Goal: Task Accomplishment & Management: Complete application form

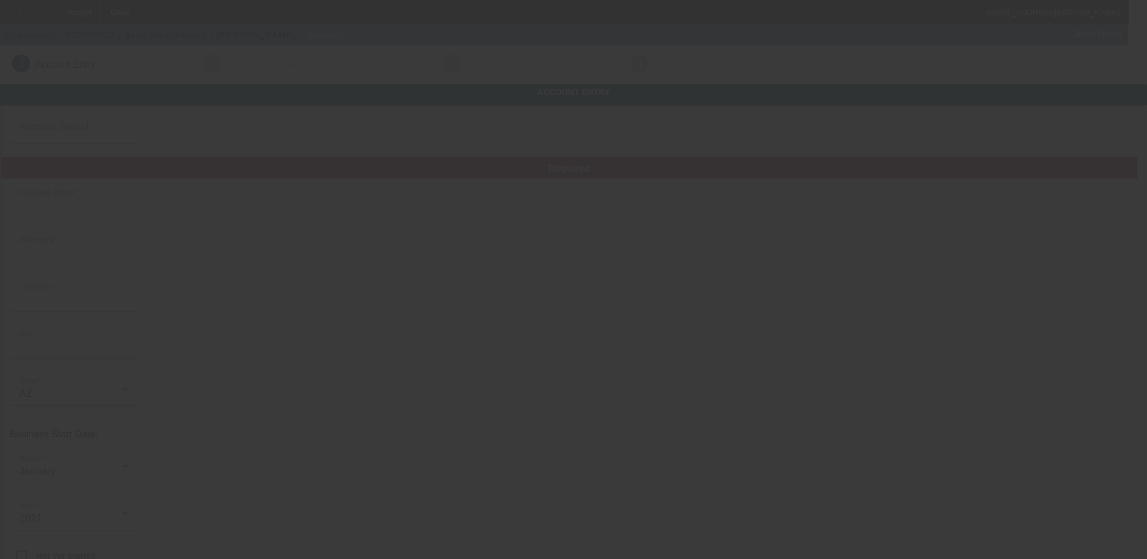
type input "good life glamping"
type input "[STREET_ADDRESS]"
type input "85016"
type input "Phoenix"
type input "(480) 290-4204"
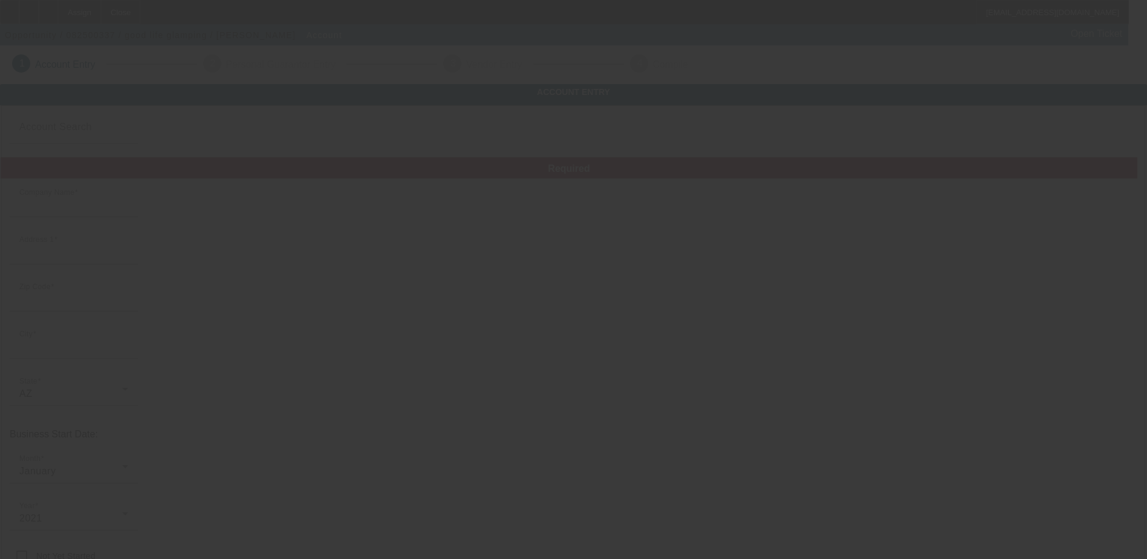
type input "STE N"
type input "Aaron@goodlifeglamping.com"
type input "92-1528149"
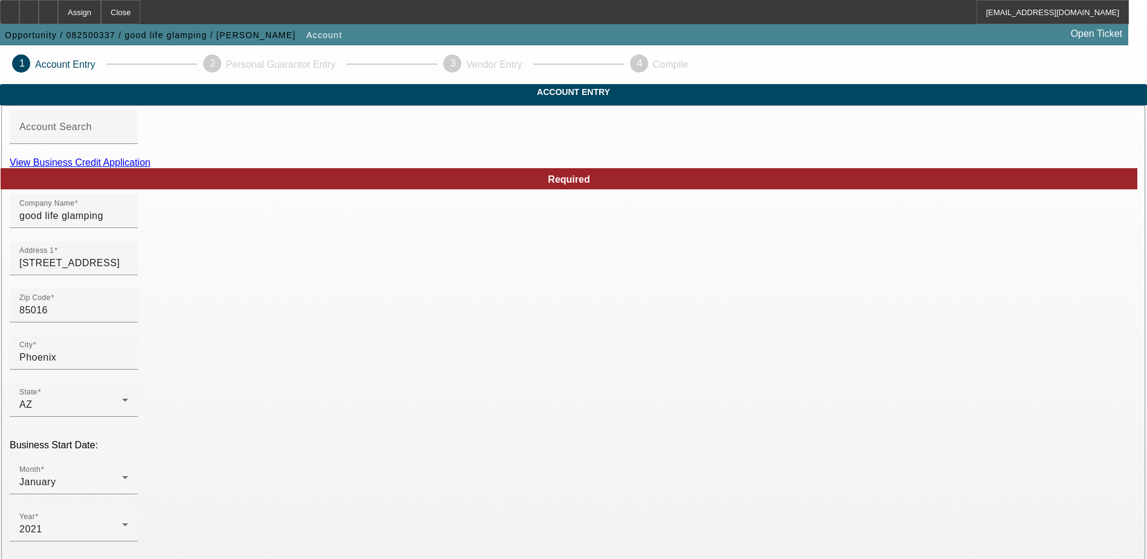
click at [151, 167] on link "View Business Credit Application" at bounding box center [80, 162] width 141 height 10
drag, startPoint x: 97, startPoint y: 277, endPoint x: 68, endPoint y: 273, distance: 29.4
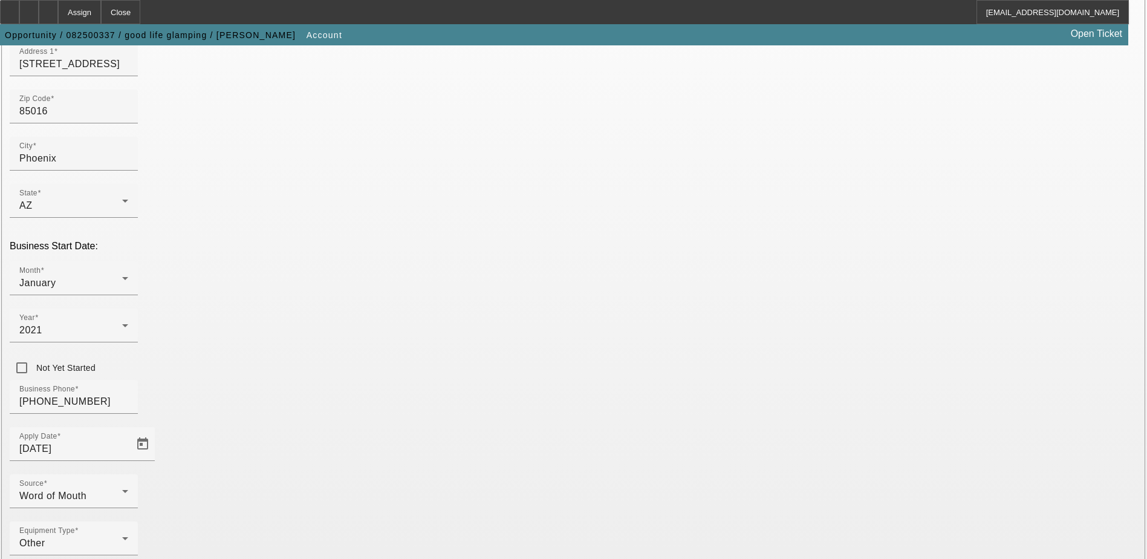
scroll to position [215, 0]
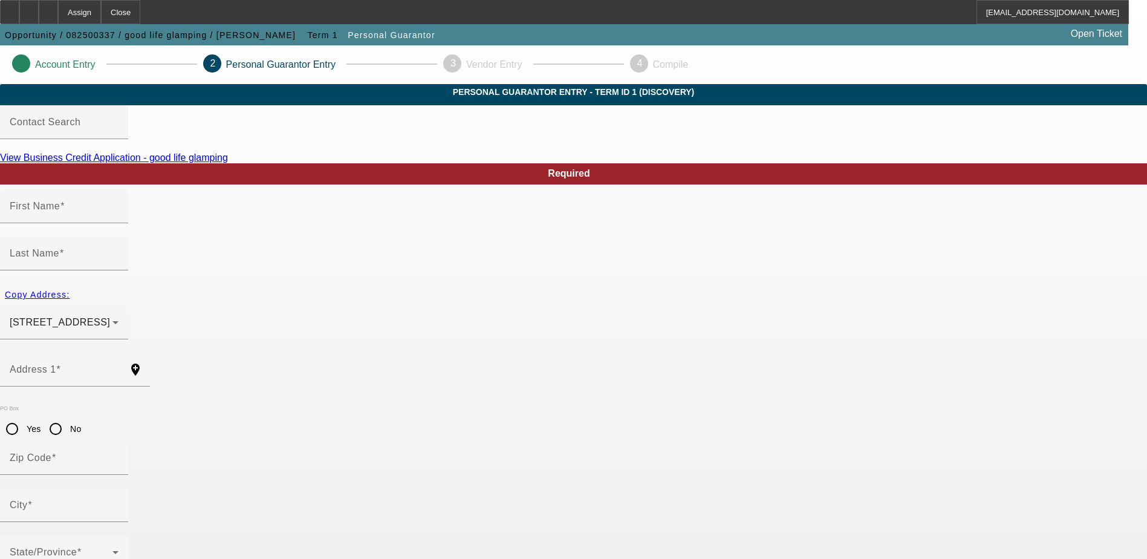
type input "Aaron"
type input "Smith"
type input "27229 North 16th Lane"
radio input "true"
type input "85085"
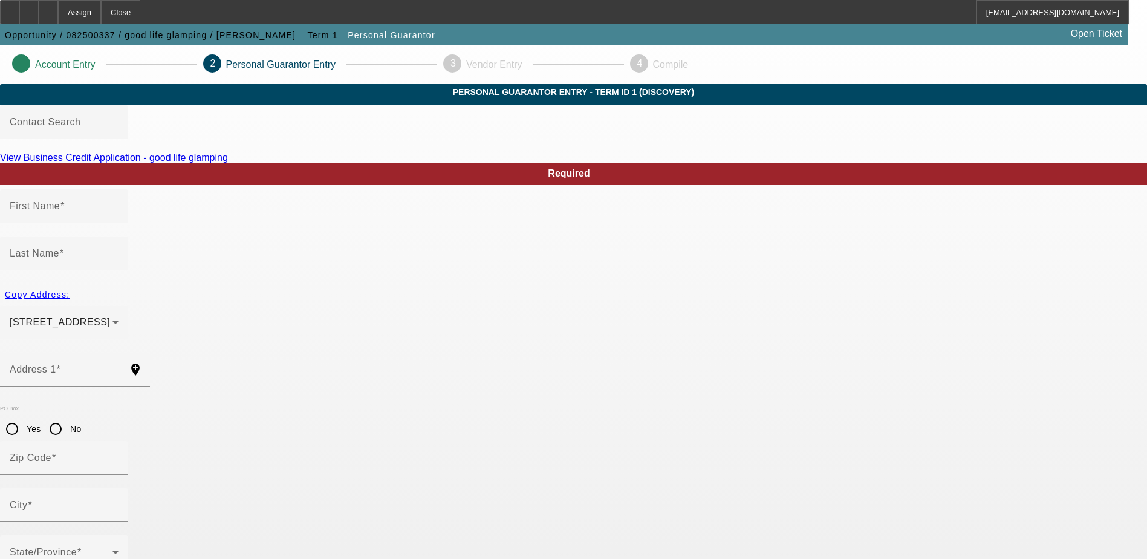
type input "Phoenix"
type input "50"
type input "601-82-0672"
type input "Aaron@goodlifeglamping.com"
type input "(480) 290-4204"
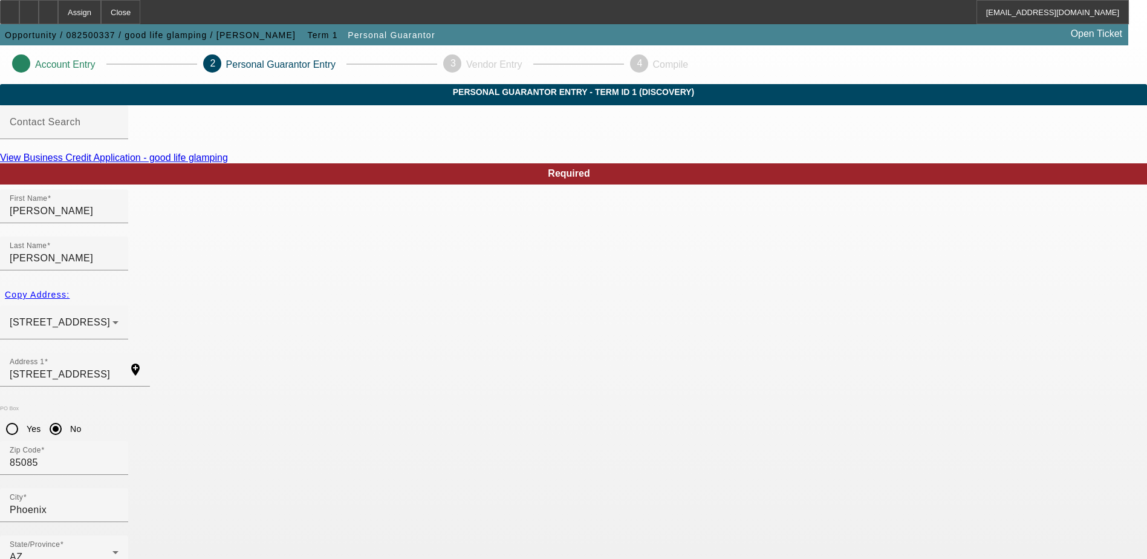
click at [17, 61] on icon at bounding box center [17, 63] width 0 height 10
click at [96, 64] on p "Account Entry" at bounding box center [65, 64] width 60 height 11
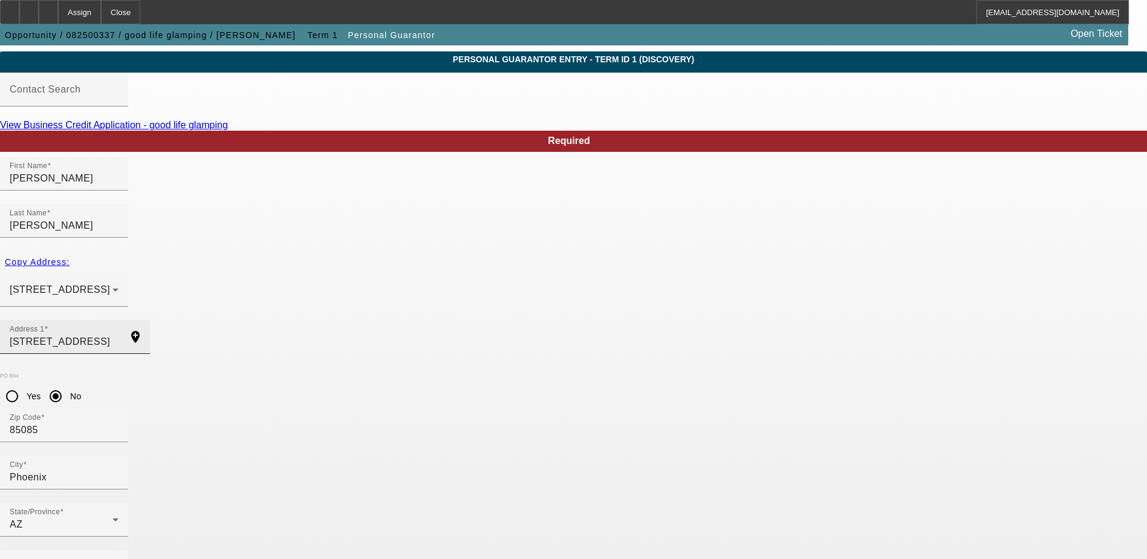
click at [118, 334] on input "27229 North 16th Lane" at bounding box center [64, 341] width 109 height 15
click at [118, 273] on div "27229 North 16th Lane Phoenix, AZ 85085" at bounding box center [64, 290] width 109 height 34
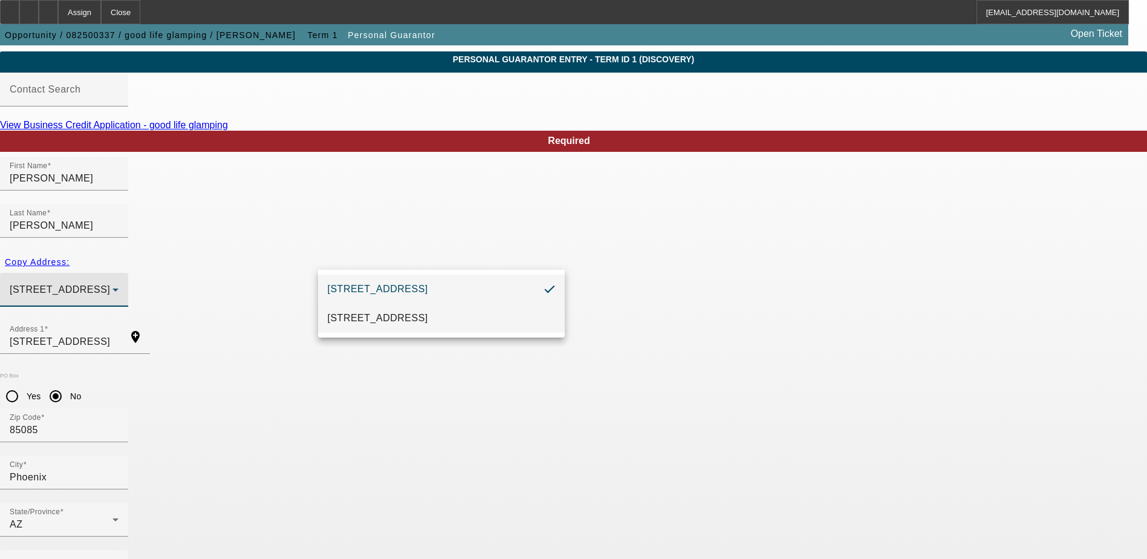
click at [403, 313] on span "4539 North 22nd Street STE N Phoenix, AZ 85016" at bounding box center [378, 318] width 100 height 15
click at [70, 257] on span "Copy Address:" at bounding box center [37, 262] width 65 height 10
type input "4539 North 22nd Street"
radio input "false"
type input "85016"
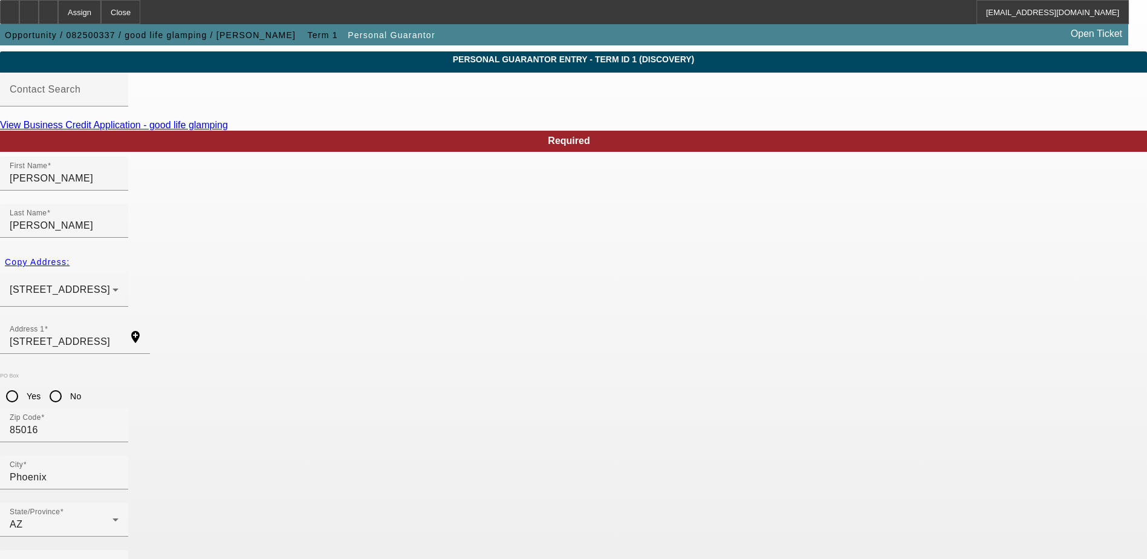
click at [118, 549] on div "Business Phone" at bounding box center [64, 566] width 109 height 34
type input "(480) 290-4204"
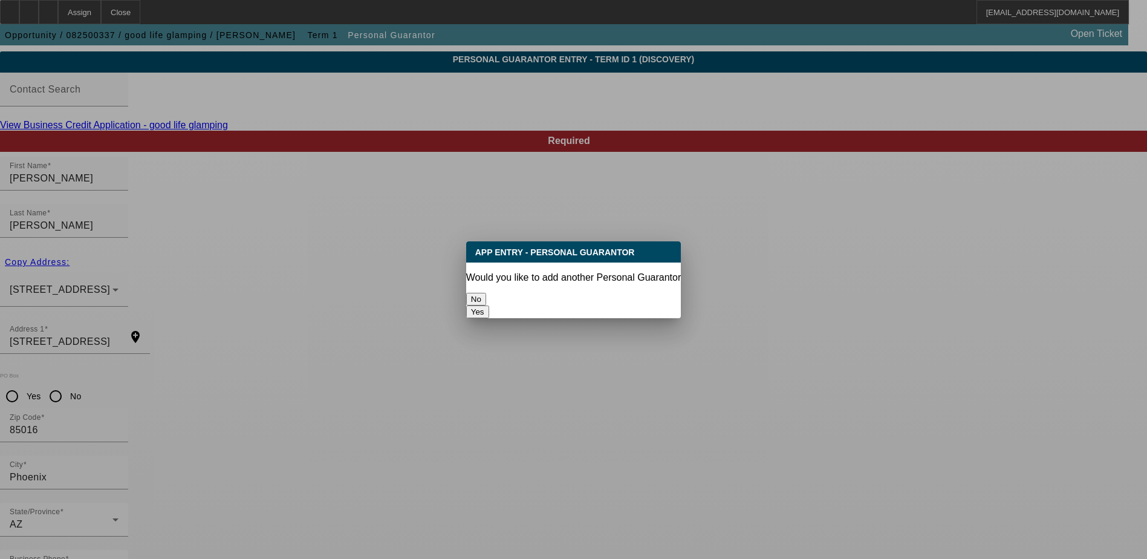
click at [486, 295] on button "No" at bounding box center [476, 299] width 20 height 13
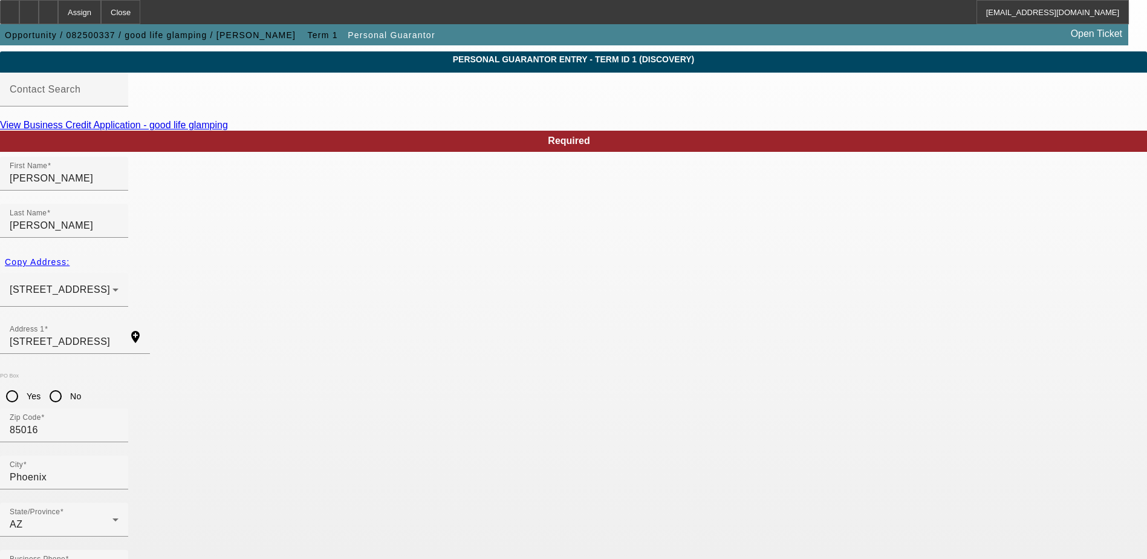
scroll to position [33, 0]
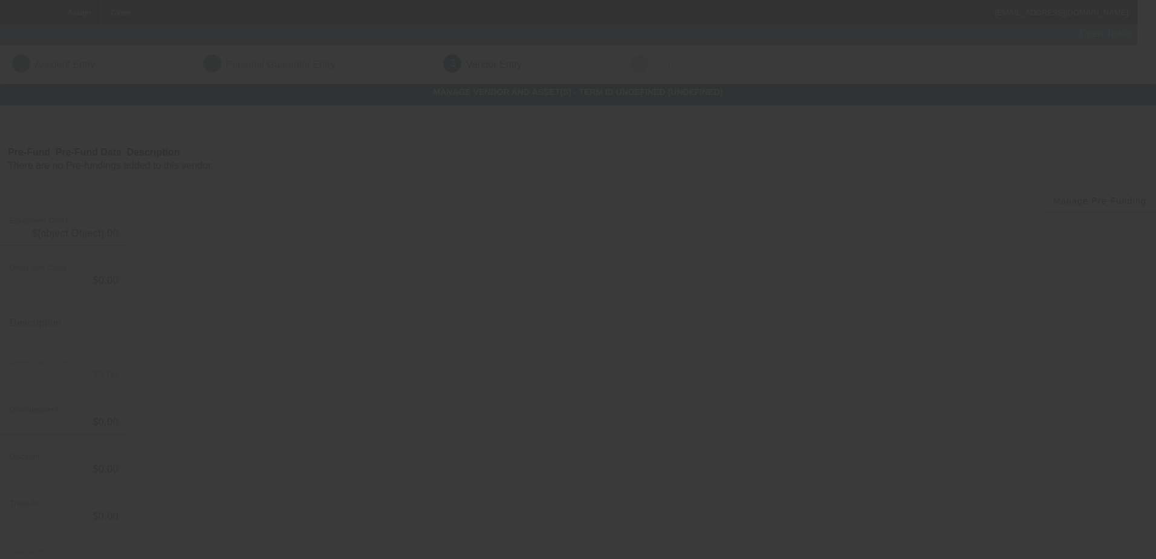
type input "$66,000.00"
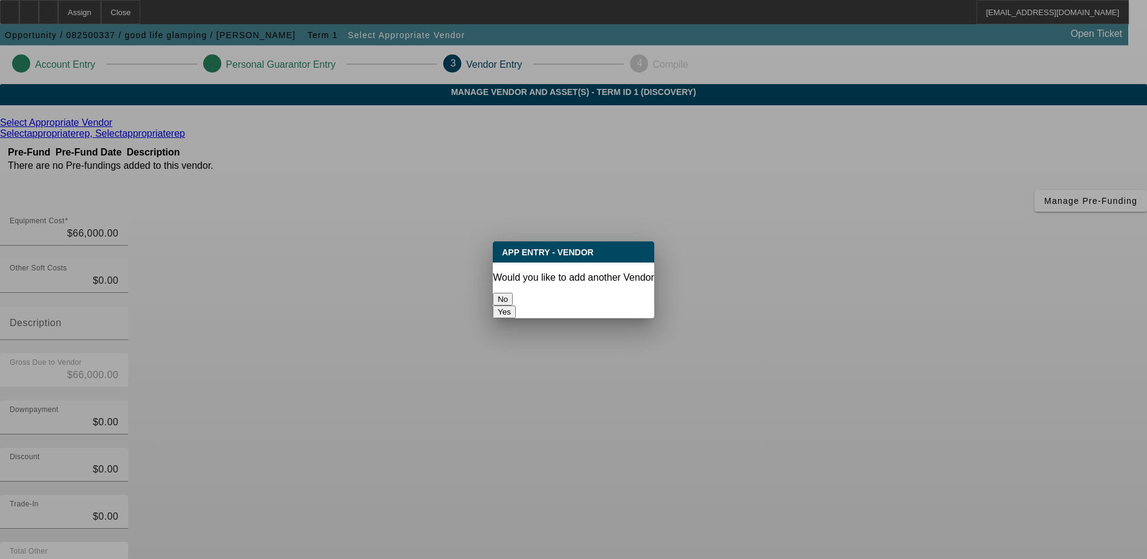
click at [513, 293] on button "No" at bounding box center [503, 299] width 20 height 13
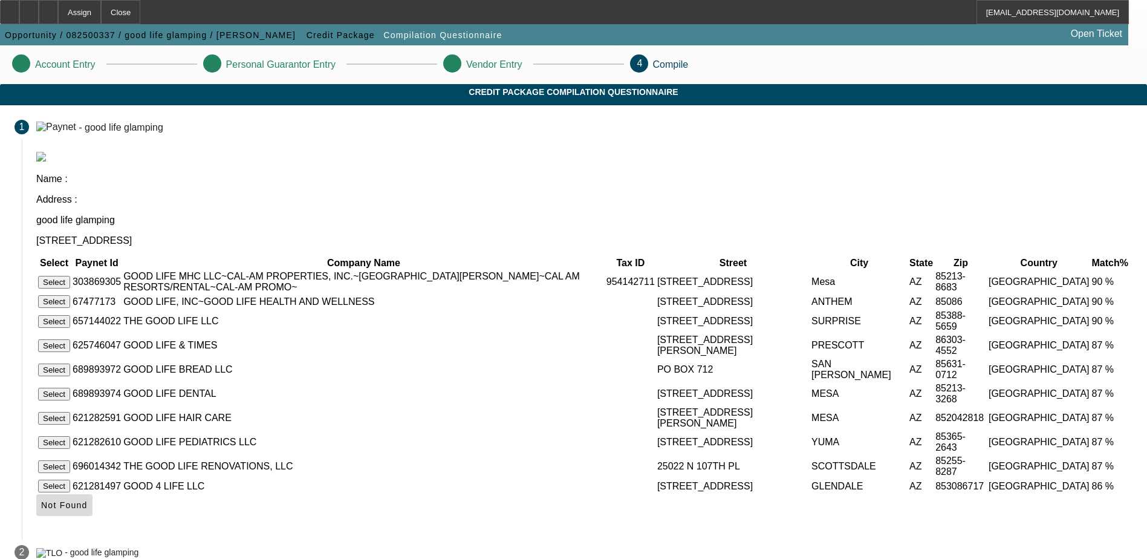
click at [41, 500] on icon at bounding box center [41, 505] width 0 height 10
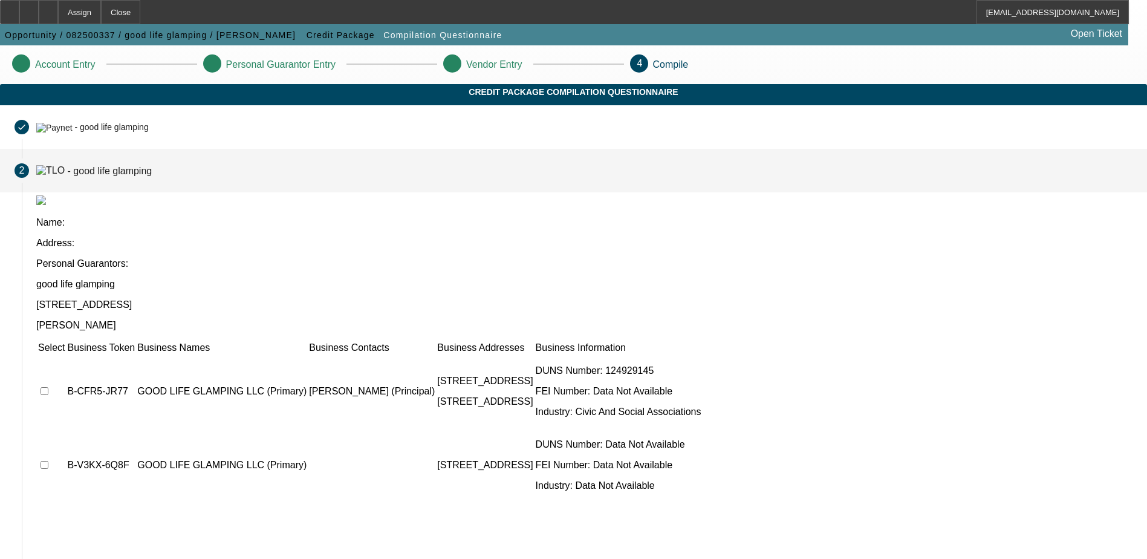
scroll to position [3, 0]
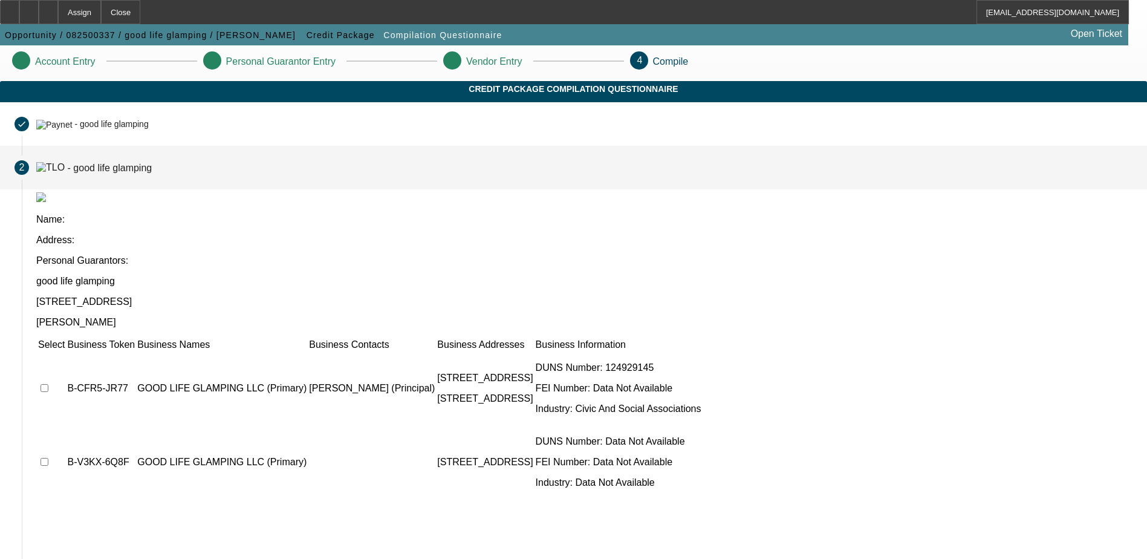
click at [65, 352] on td at bounding box center [51, 388] width 28 height 73
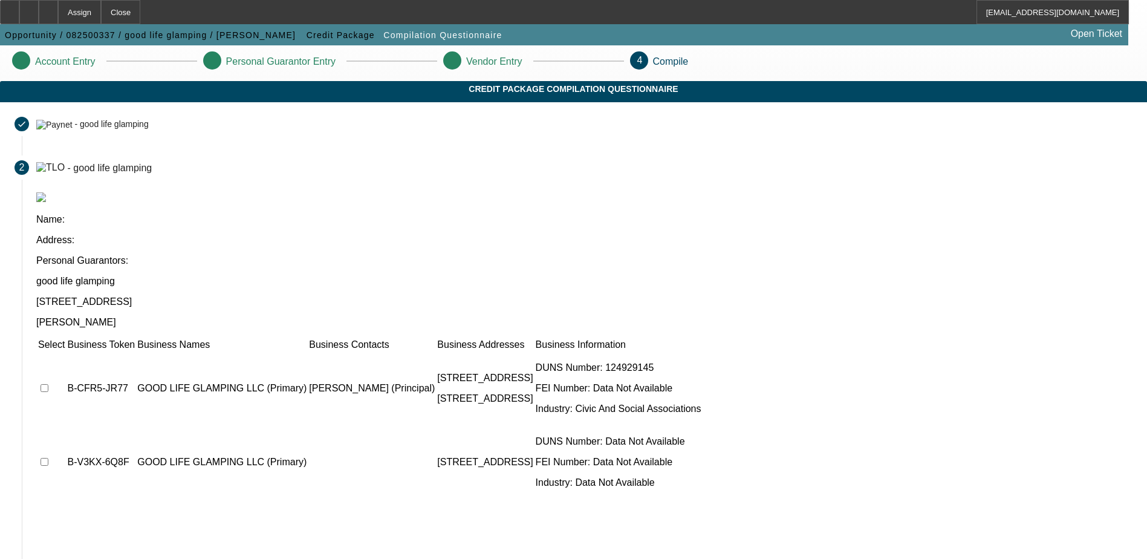
click at [48, 384] on input "checkbox" at bounding box center [44, 388] width 8 height 8
checkbox input "true"
click at [48, 458] on input "checkbox" at bounding box center [44, 462] width 8 height 8
checkbox input "true"
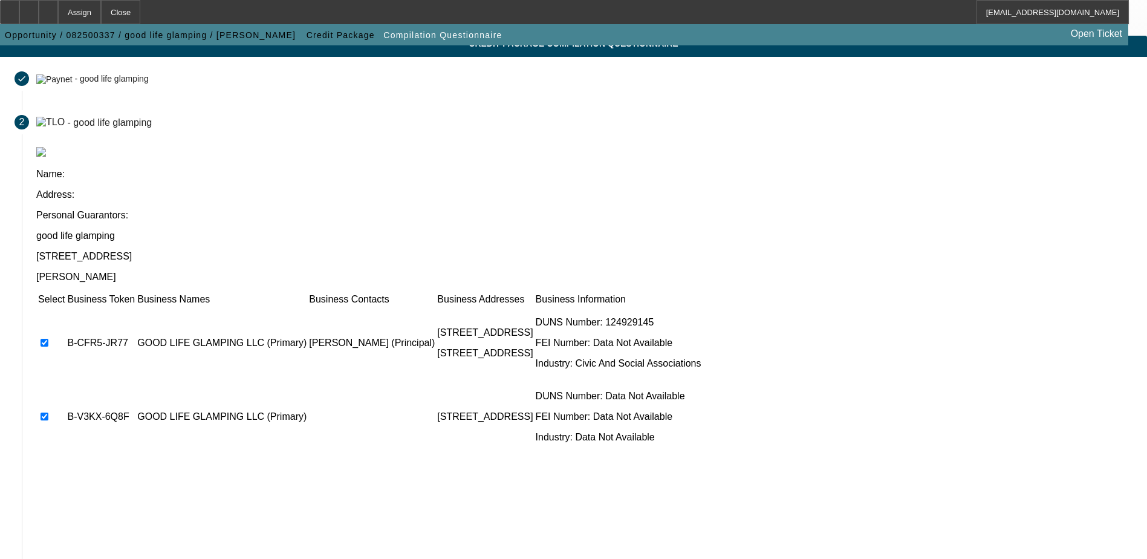
scroll to position [110, 0]
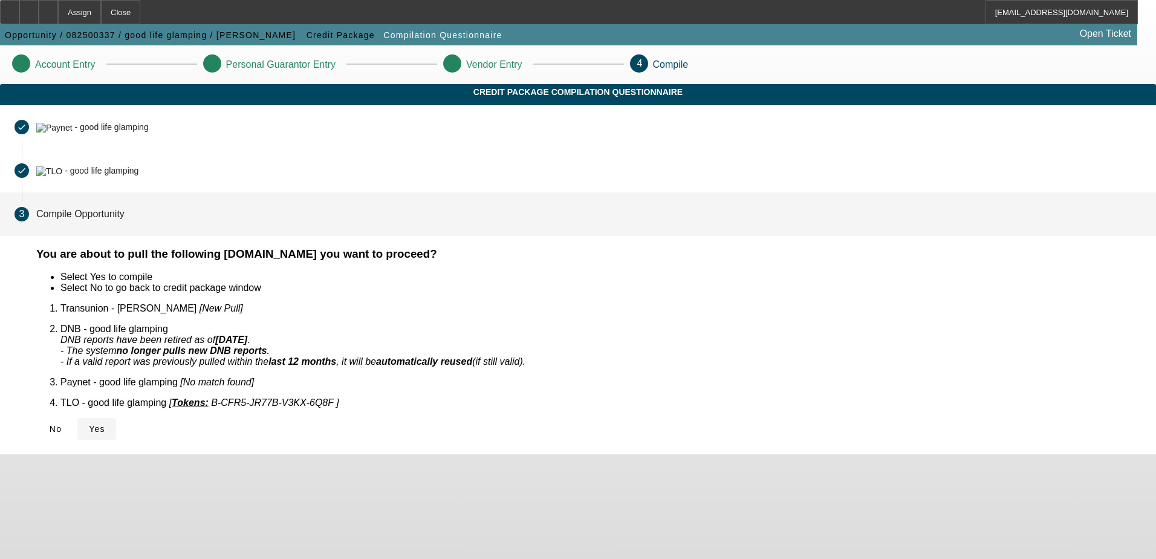
click at [105, 424] on span "Yes" at bounding box center [97, 429] width 16 height 10
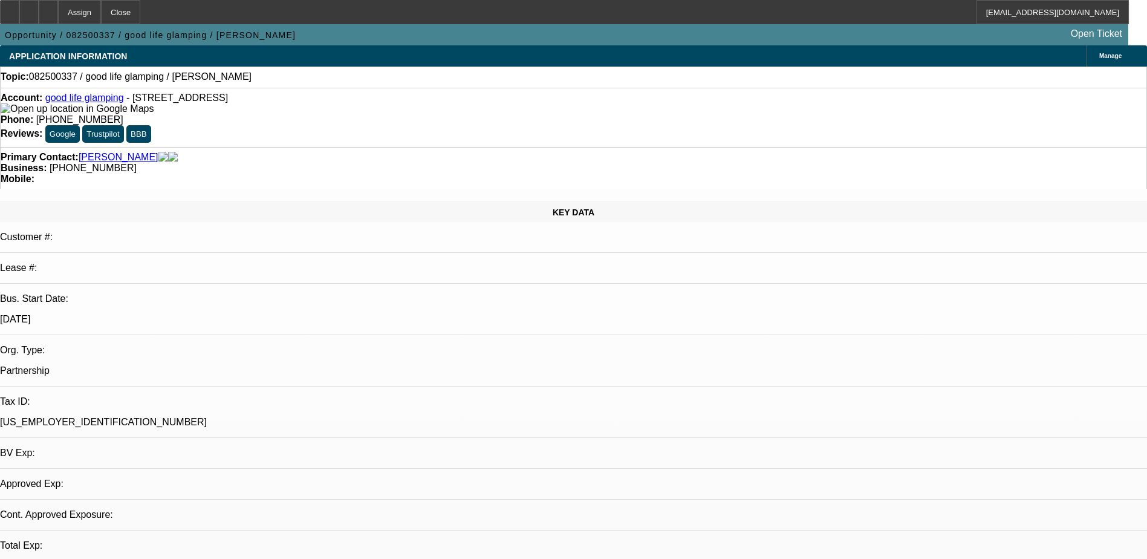
select select "0"
select select "2"
select select "0.1"
select select "1"
select select "2"
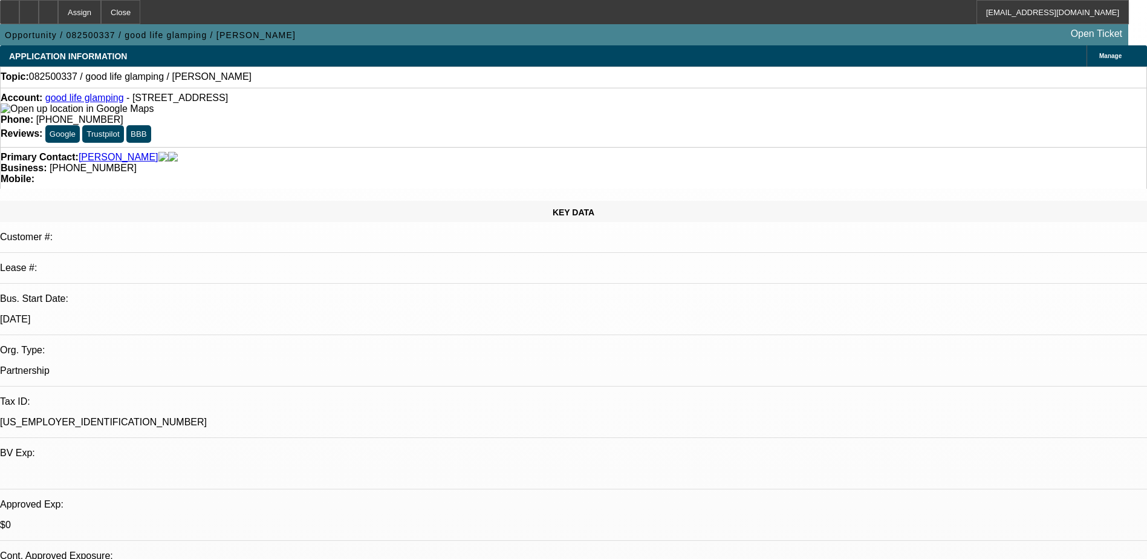
select select "4"
click at [58, 8] on div at bounding box center [48, 12] width 19 height 24
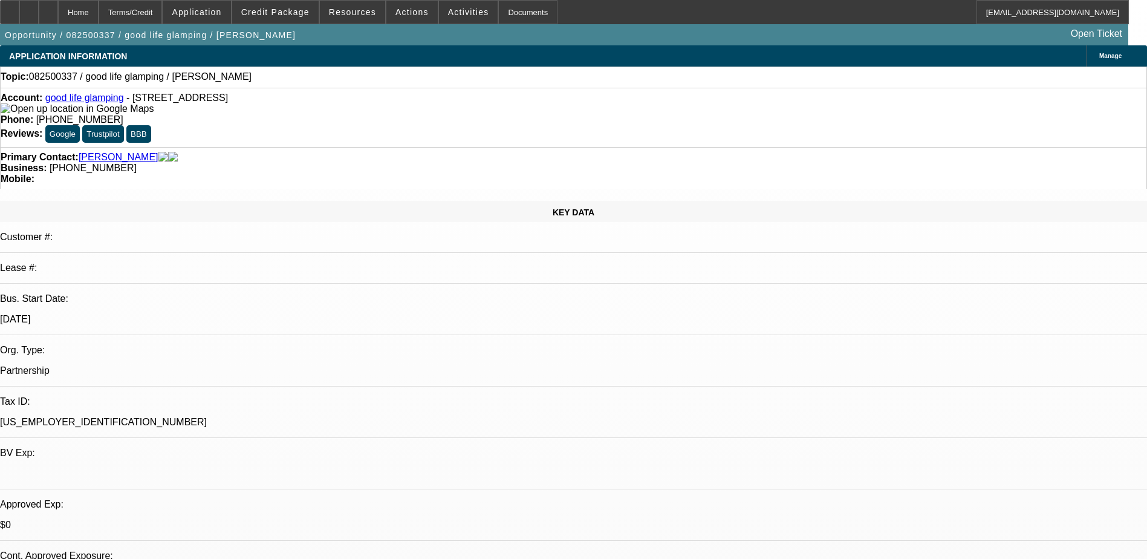
select select "0"
select select "2"
select select "0.1"
select select "4"
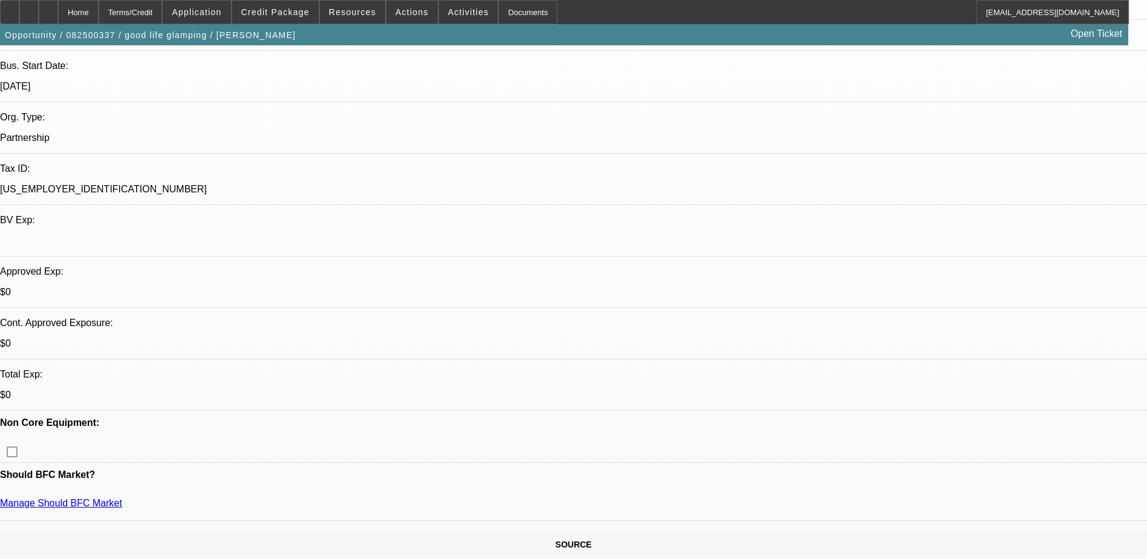
scroll to position [242, 0]
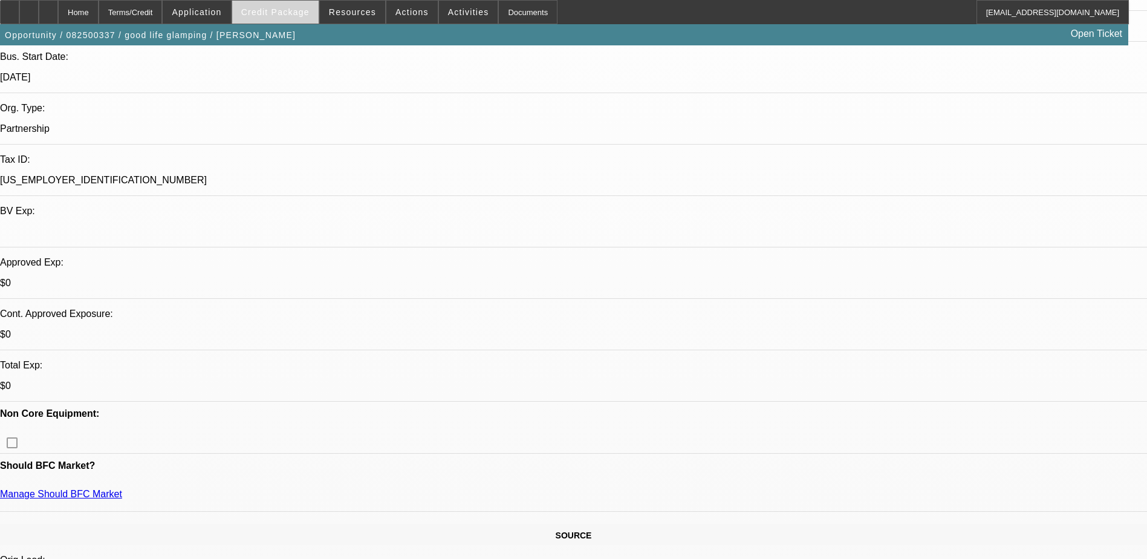
click at [287, 8] on span "Credit Package" at bounding box center [275, 12] width 68 height 10
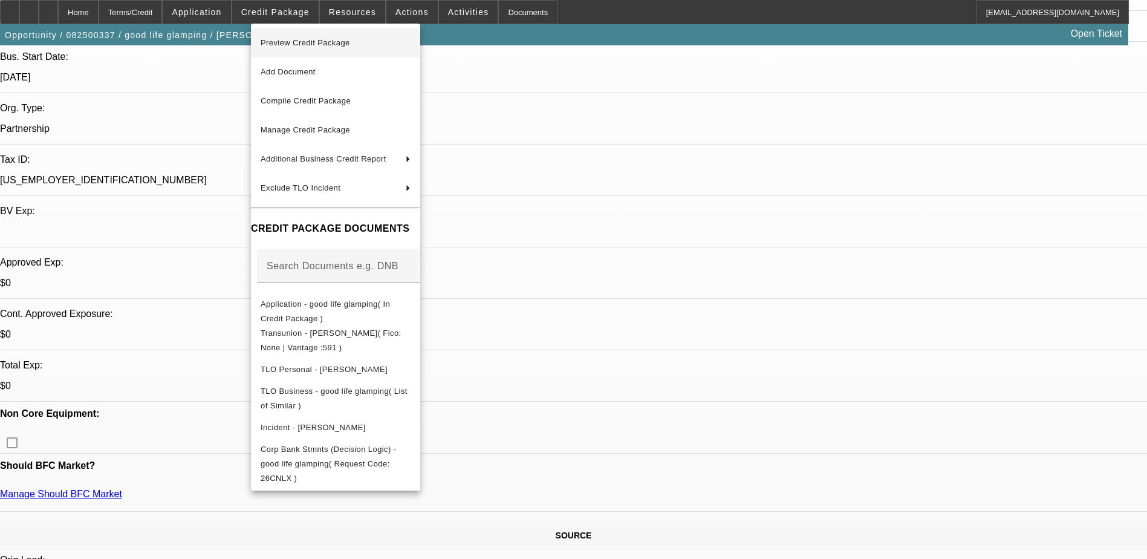
click at [346, 49] on span "Preview Credit Package" at bounding box center [336, 43] width 150 height 15
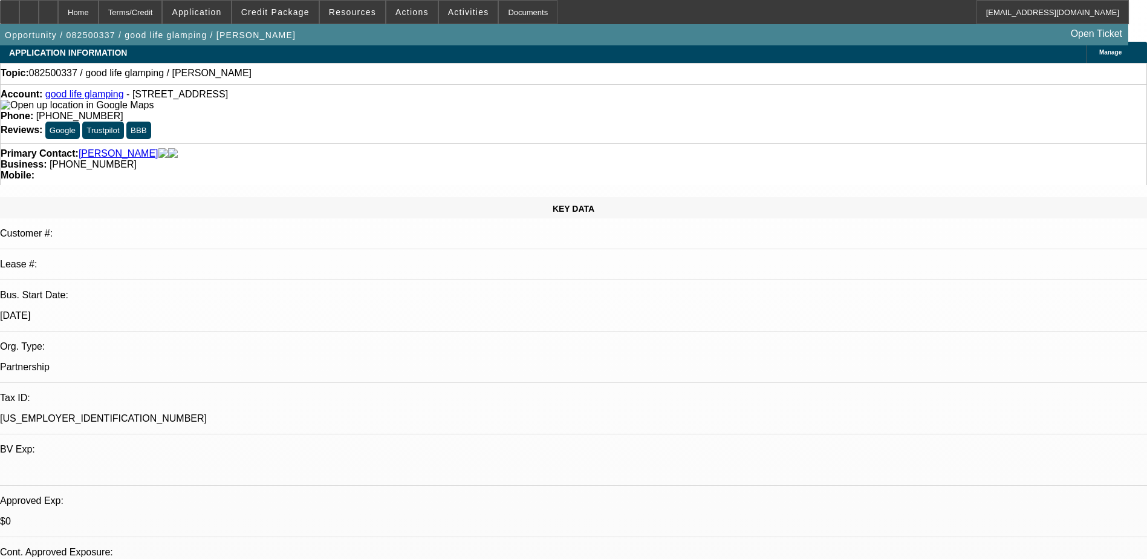
scroll to position [0, 0]
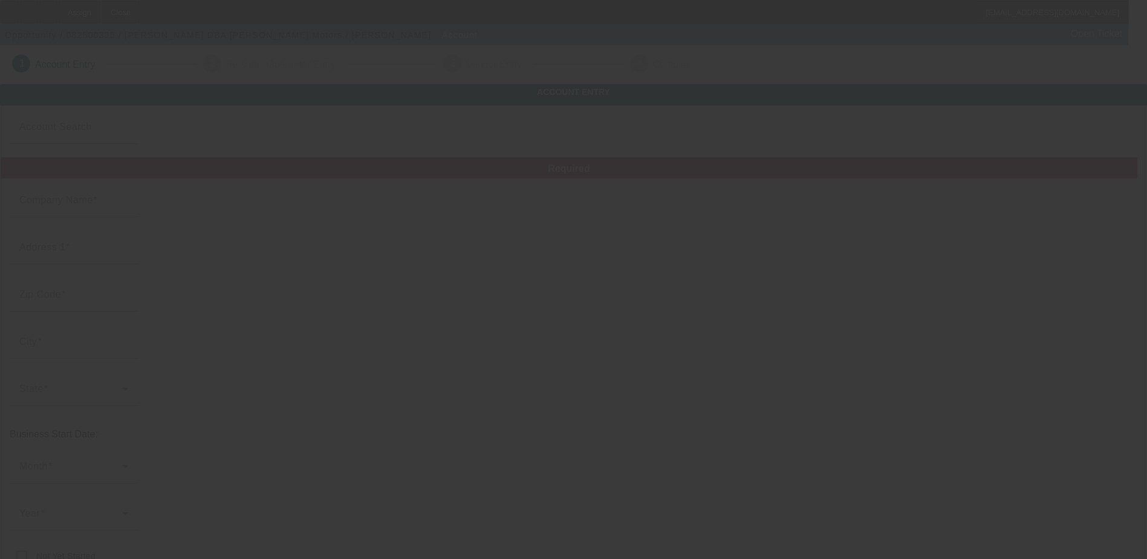
type input "James Hickey"
type input "7076 South 81 Highway"
type input "73742"
type input "Hennessey"
type input "(405) 314-4382"
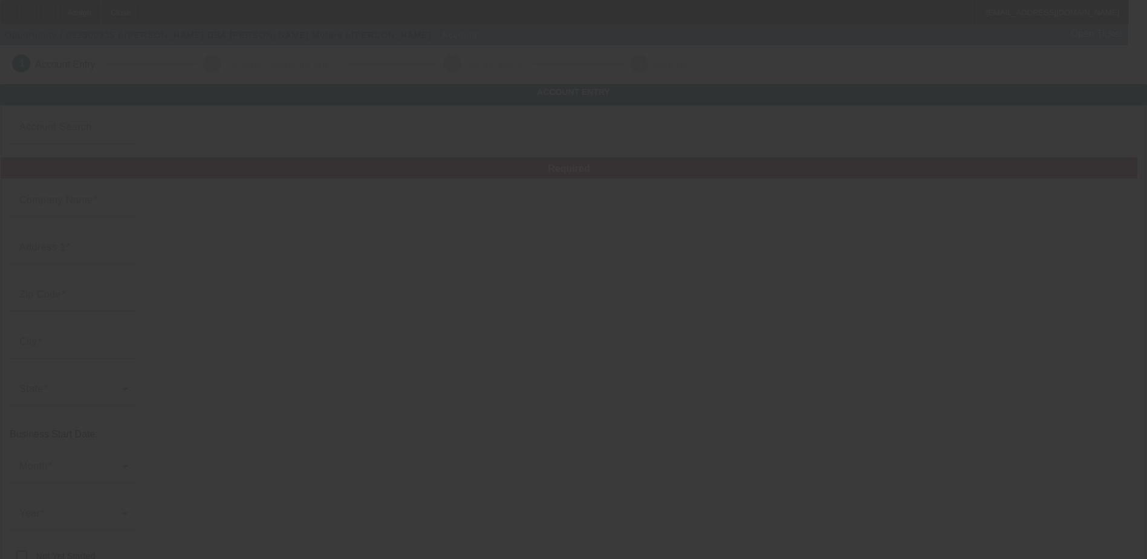
type input "Jim Hickey Motors"
type input "Hennessy"
type input "446462258"
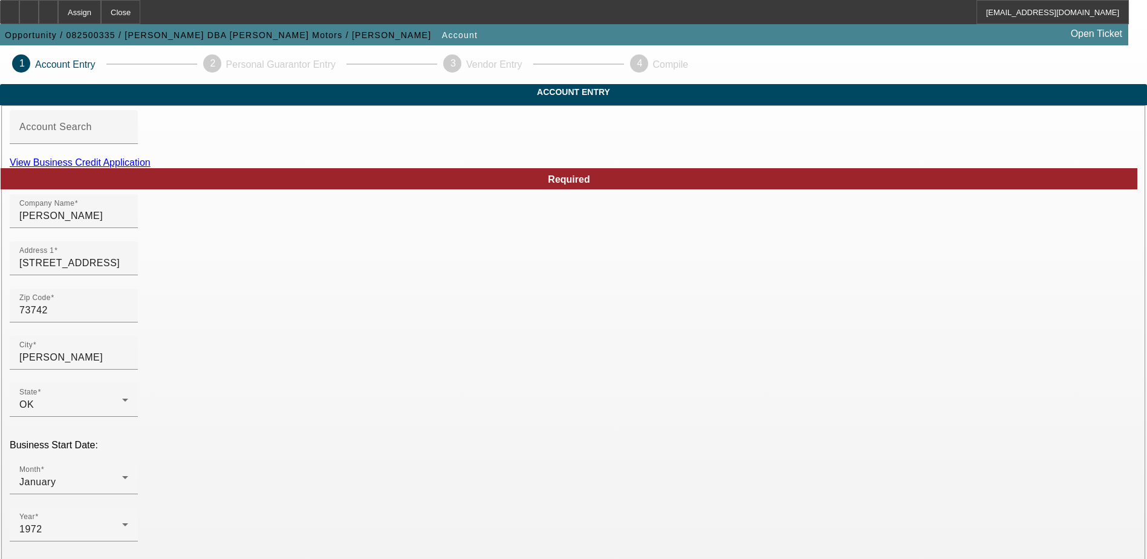
click at [151, 167] on link "View Business Credit Application" at bounding box center [80, 162] width 141 height 10
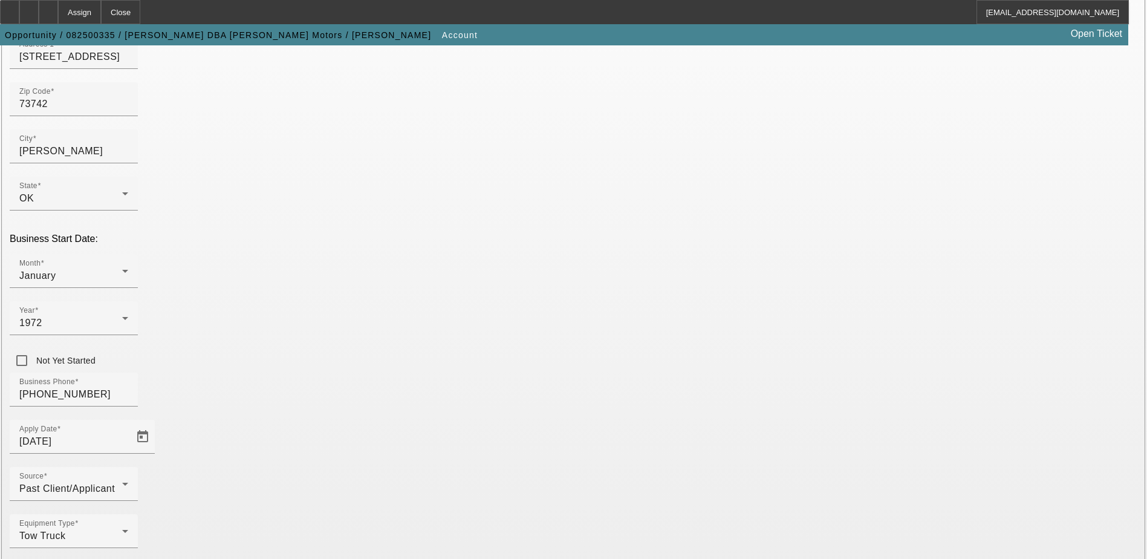
scroll to position [215, 0]
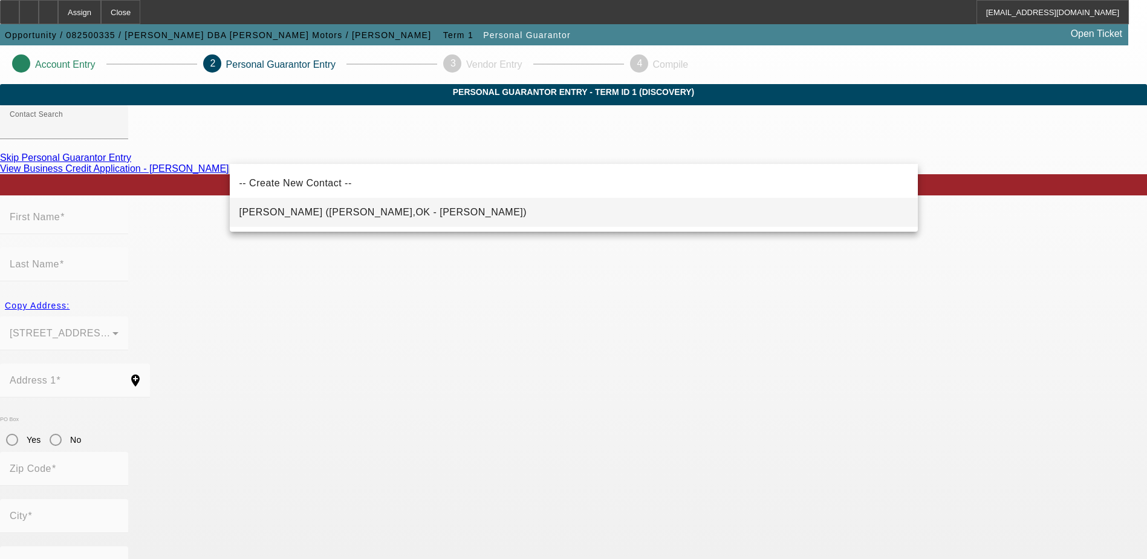
click at [296, 212] on span "Hickey, James (Hennessy,OK - James Hickey)" at bounding box center [383, 212] width 288 height 10
type input "Hickey, James (Hennessy,OK - James Hickey)"
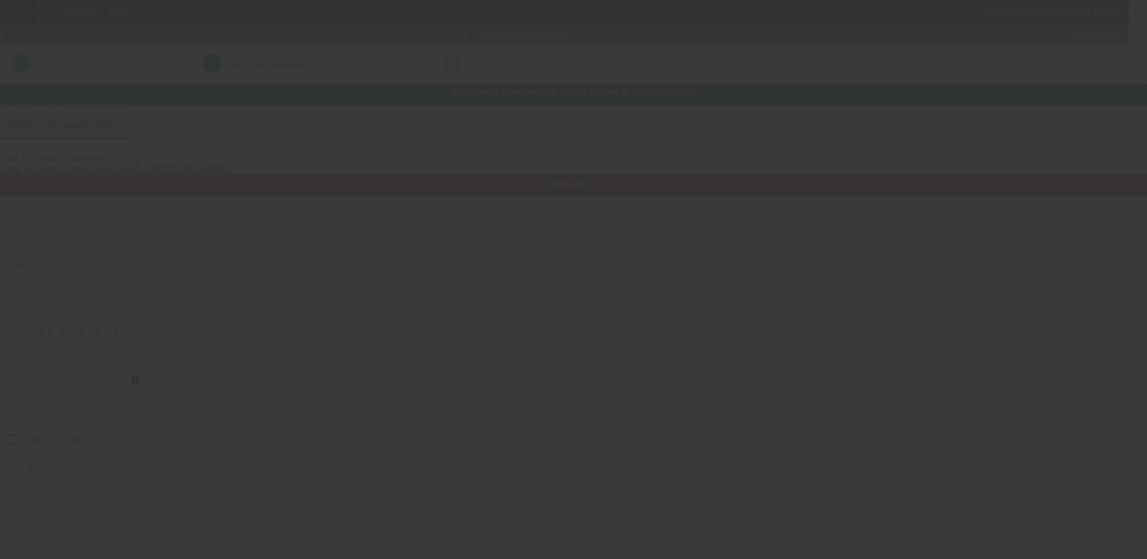
type input "James"
type input "Hickey"
type input "413 West 3rd"
radio input "true"
type input "73742"
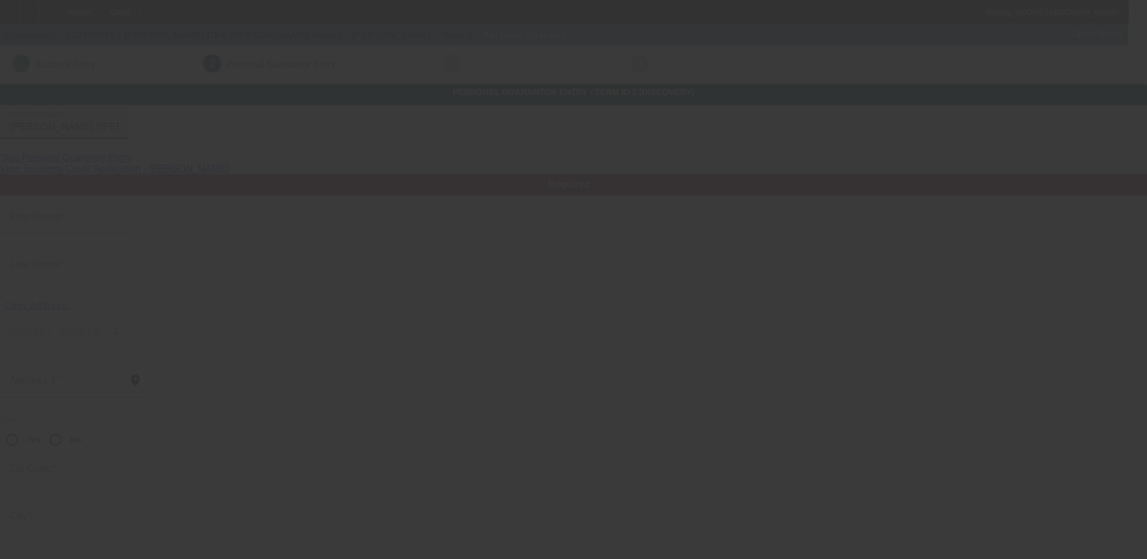
type input "Hennessy"
type input "[PHONE_NUMBER]"
type input "100"
type input "446-46-2258"
type input "jimbostoys2@pldi.net"
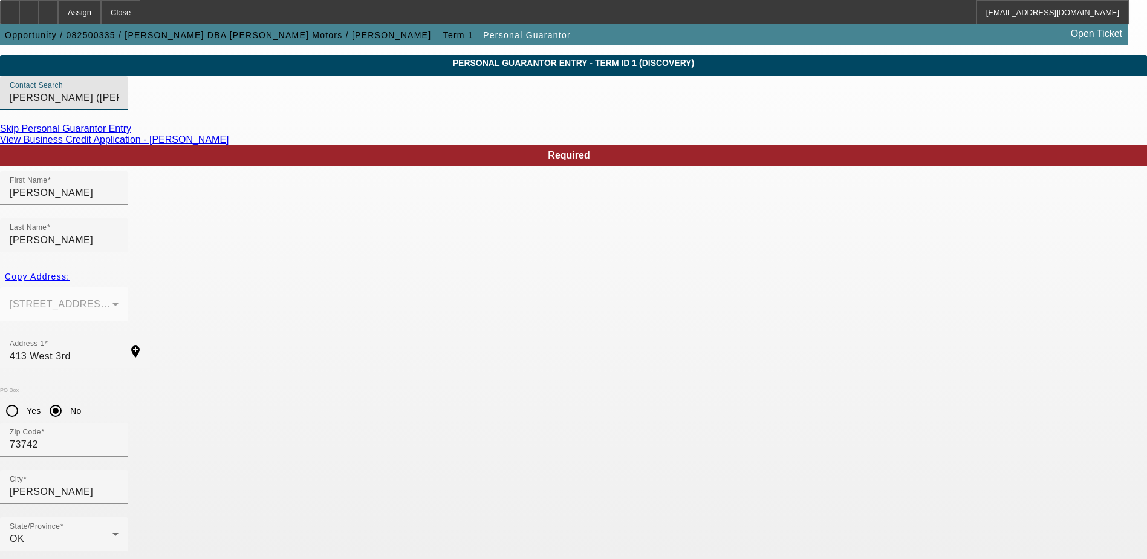
scroll to position [44, 0]
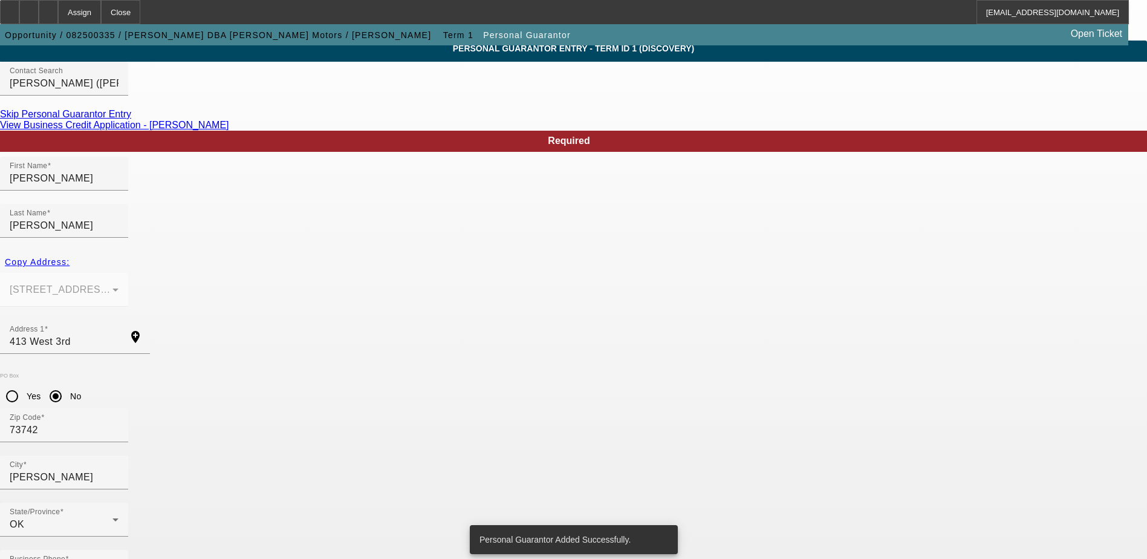
scroll to position [0, 0]
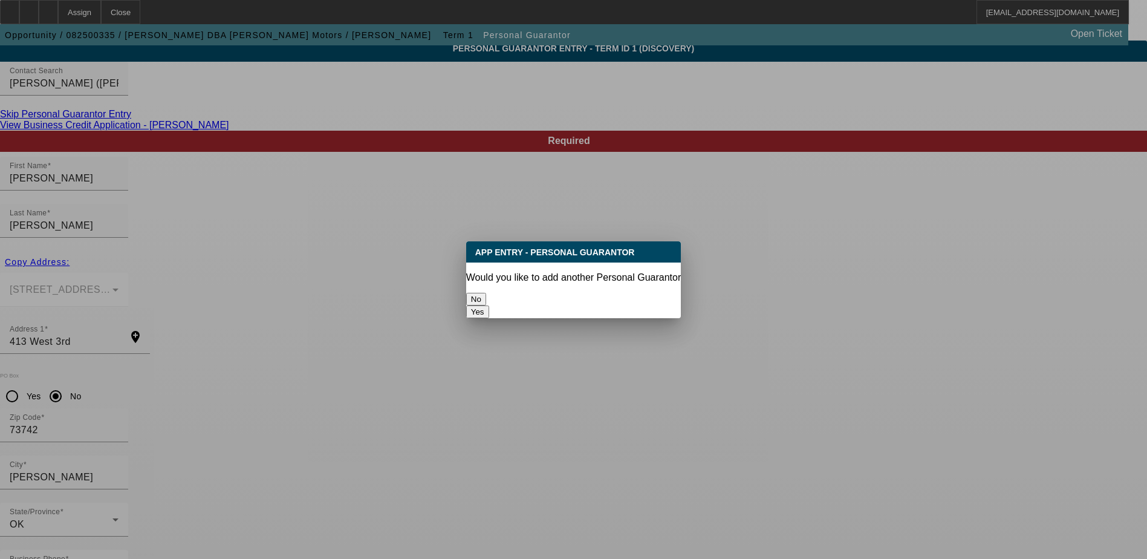
click at [486, 293] on button "No" at bounding box center [476, 299] width 20 height 13
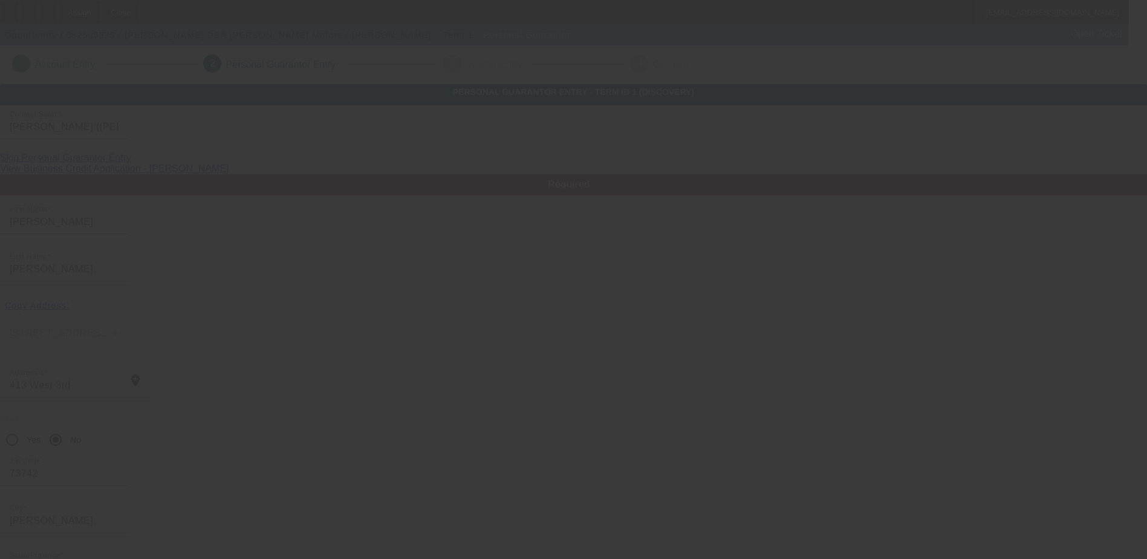
scroll to position [44, 0]
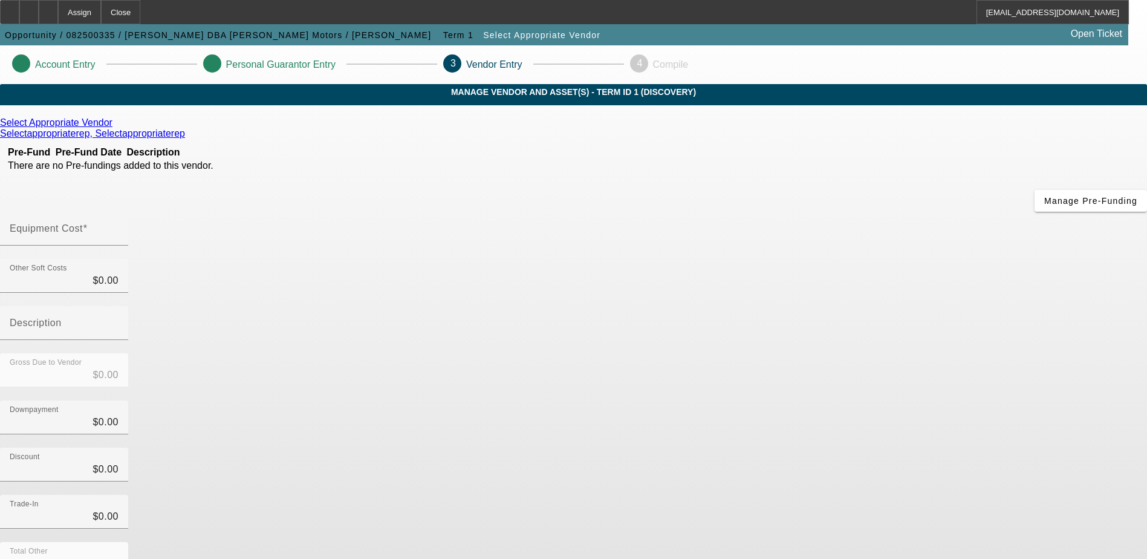
click at [115, 128] on icon at bounding box center [115, 122] width 0 height 10
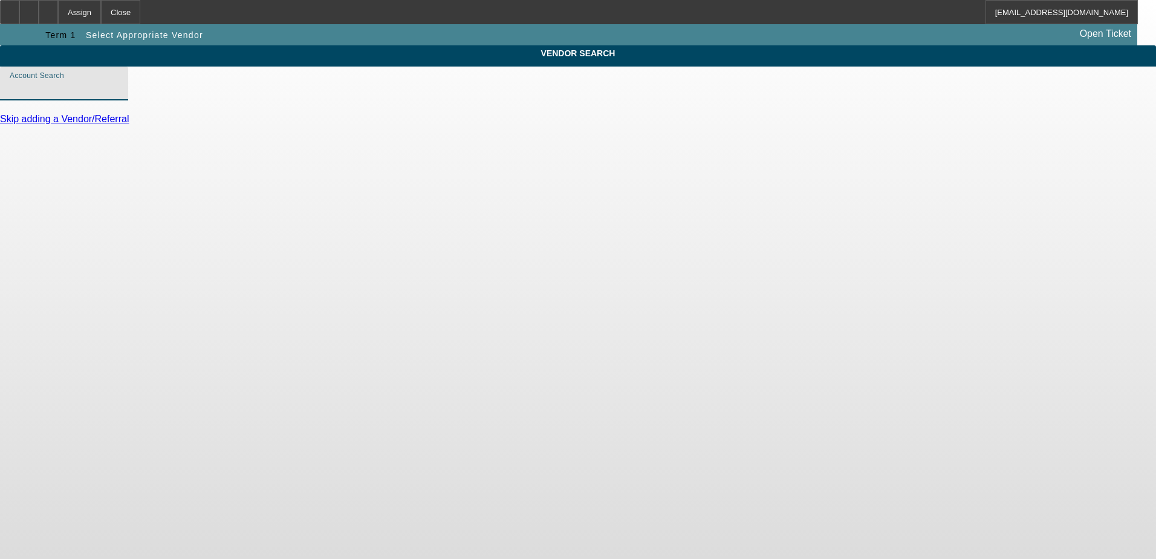
click at [118, 94] on input "Account Search" at bounding box center [64, 88] width 109 height 15
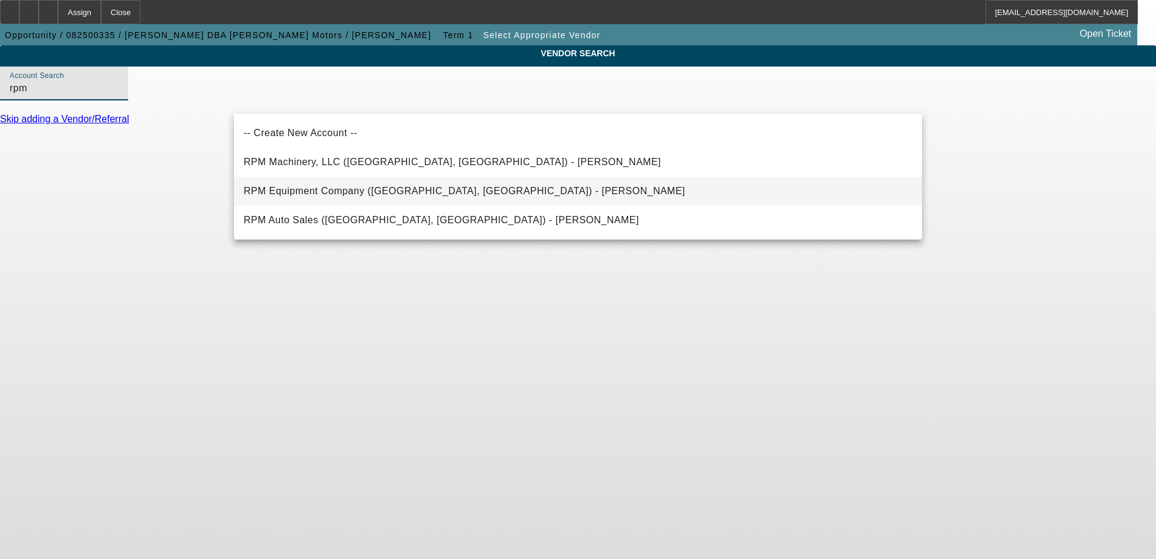
click at [331, 187] on span "RPM Equipment Company (Houston, TX) - Marshall, Ryan" at bounding box center [464, 191] width 441 height 10
type input "RPM Equipment Company (Houston, TX) - Marshall, Ryan"
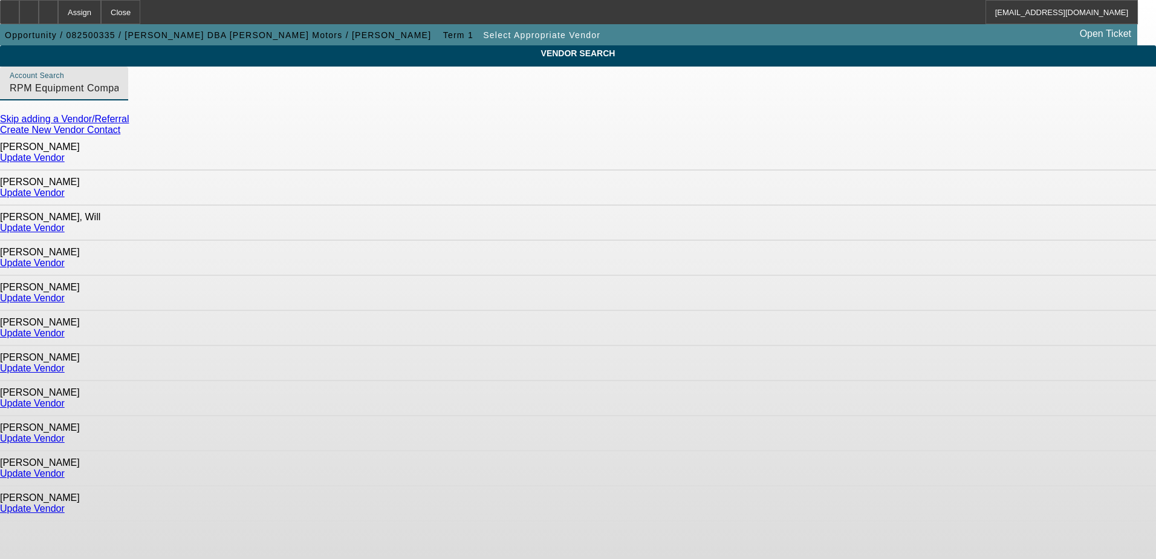
click at [65, 258] on link "Update Vendor" at bounding box center [32, 263] width 65 height 10
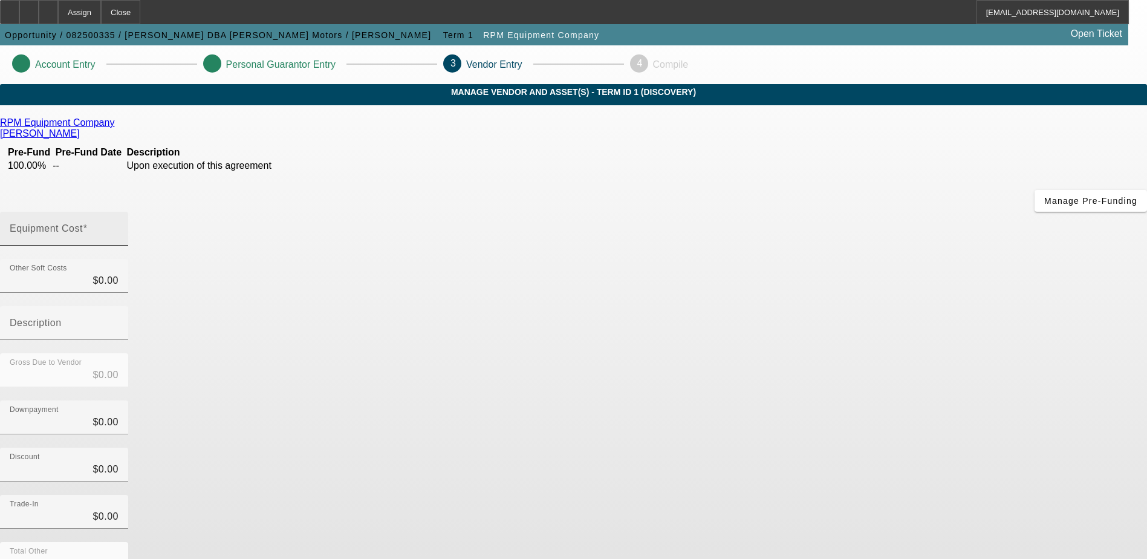
click at [118, 212] on div "Equipment Cost" at bounding box center [64, 229] width 109 height 34
type input "3"
type input "$3.00"
type input "35"
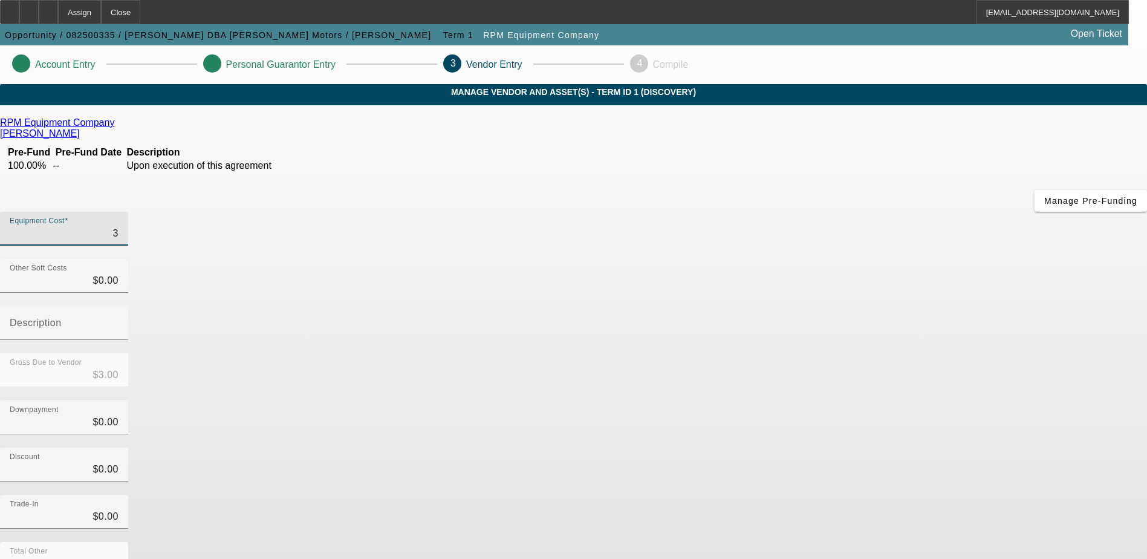
type input "$35.00"
type input "350"
type input "$350.00"
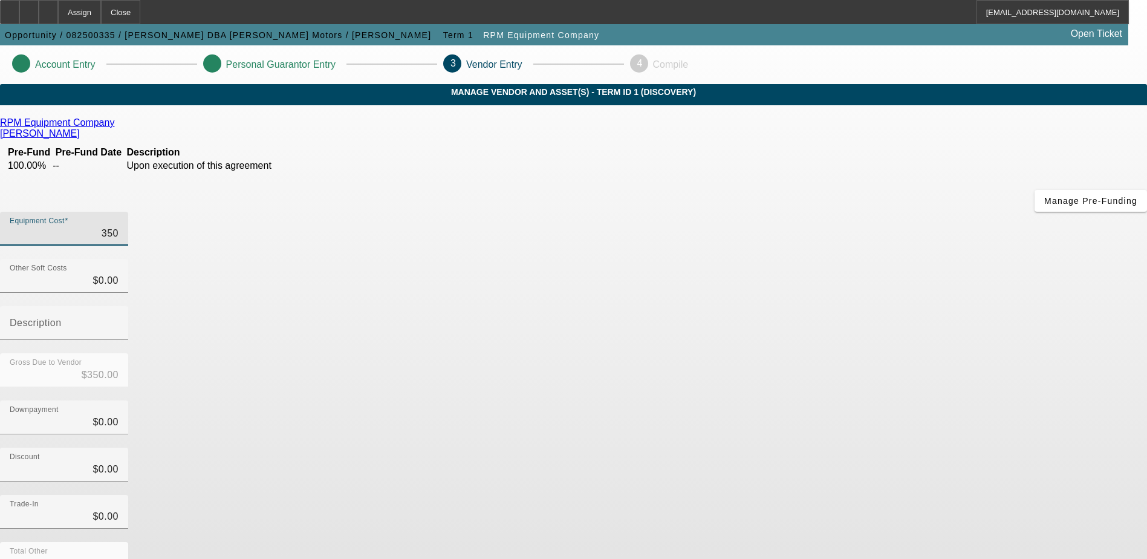
type input "3500"
type input "$3,500.00"
type input "35000"
type input "$35,000.00"
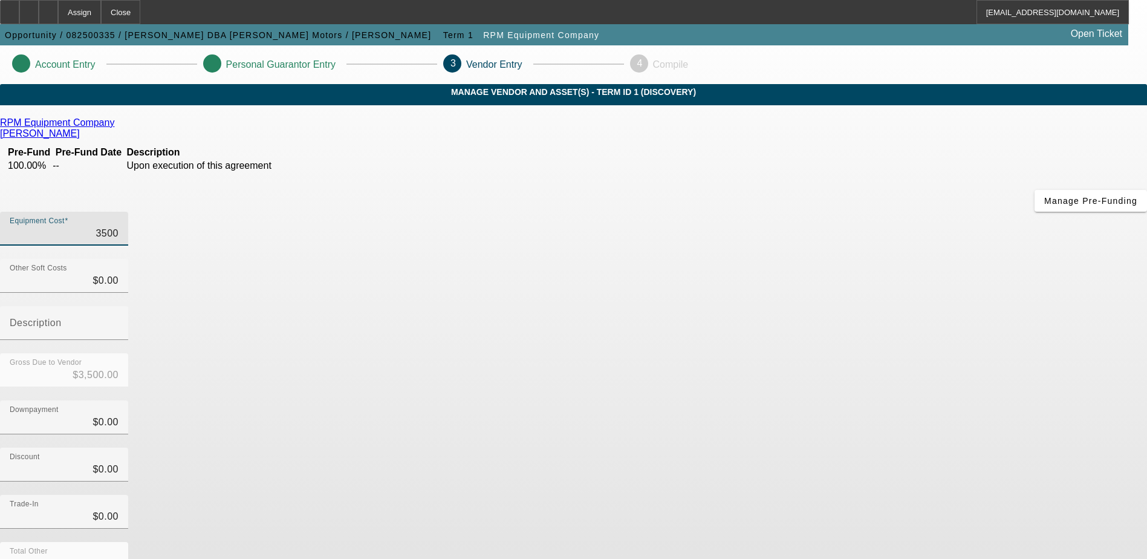
type input "$35,000.00"
click at [118, 415] on input "0" at bounding box center [64, 422] width 109 height 15
type input "20"
type input "$20.00"
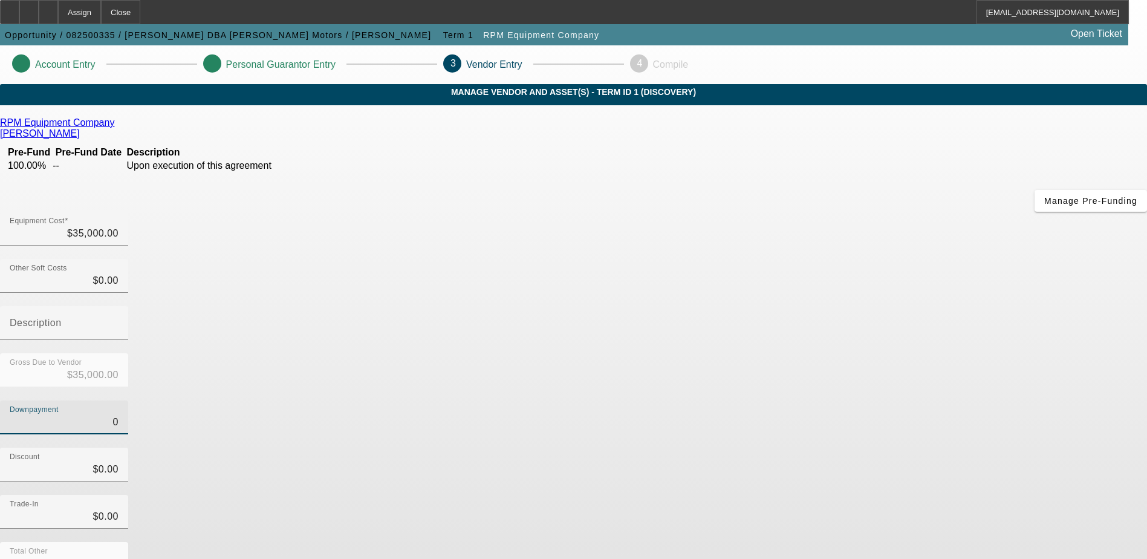
type input "$34,980.00"
type input "200"
type input "$200.00"
type input "$34,800.00"
type input "2000"
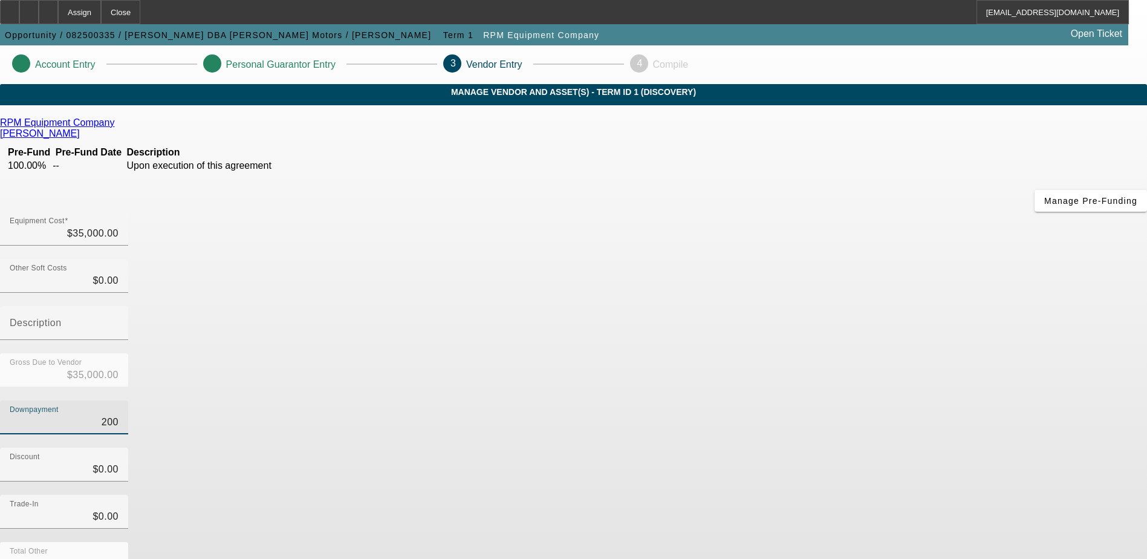
type input "$2,000.00"
type input "$33,000.00"
type input "20000"
type input "$20,000.00"
type input "$15,000.00"
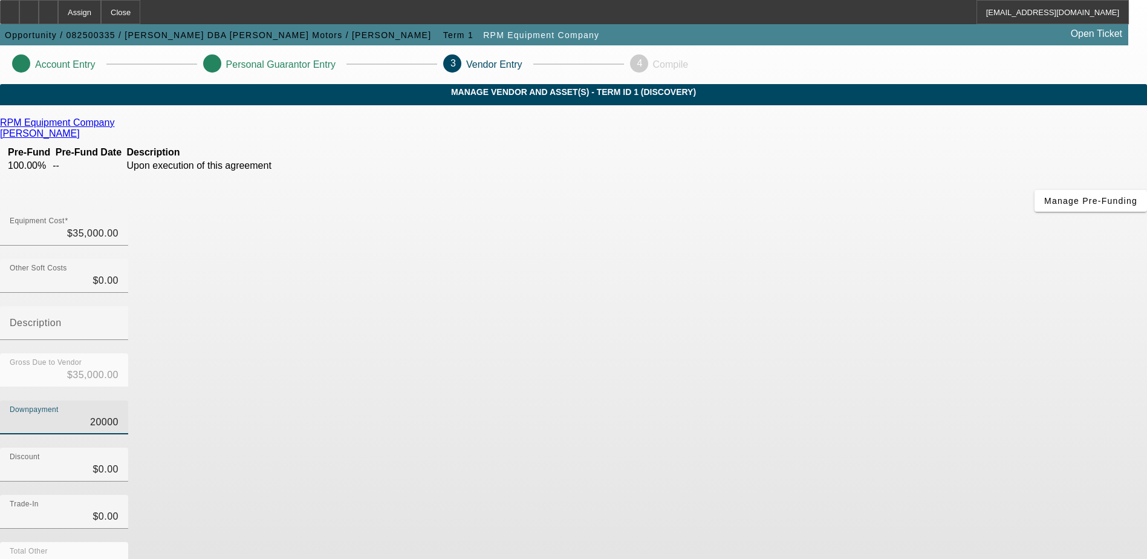
type input "2000"
type input "$2,000.00"
type input "$33,000.00"
type input "$2,000.00"
click at [824, 447] on div "Discount $0.00" at bounding box center [573, 470] width 1147 height 47
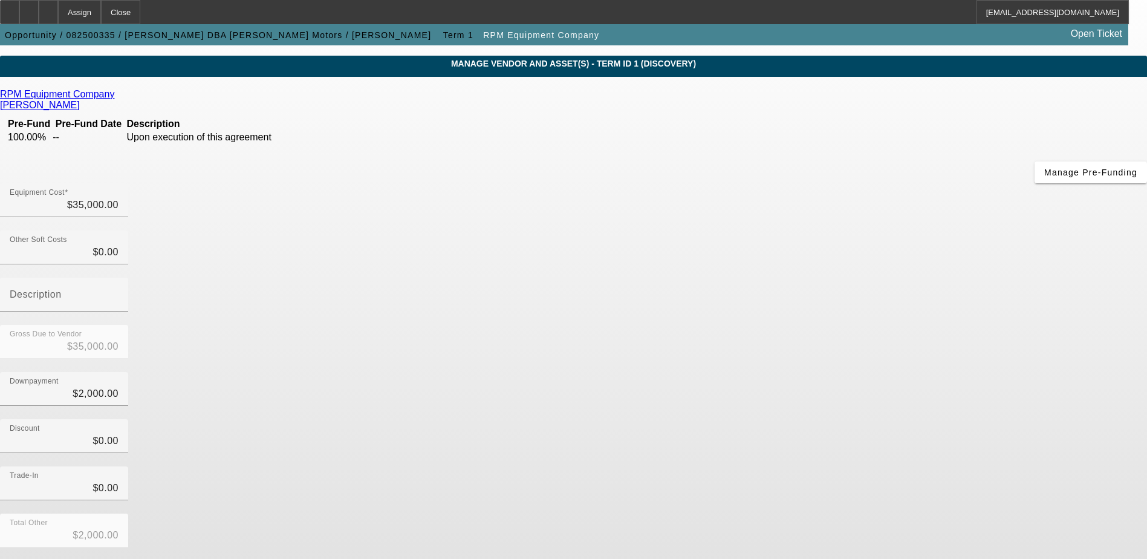
scroll to position [54, 0]
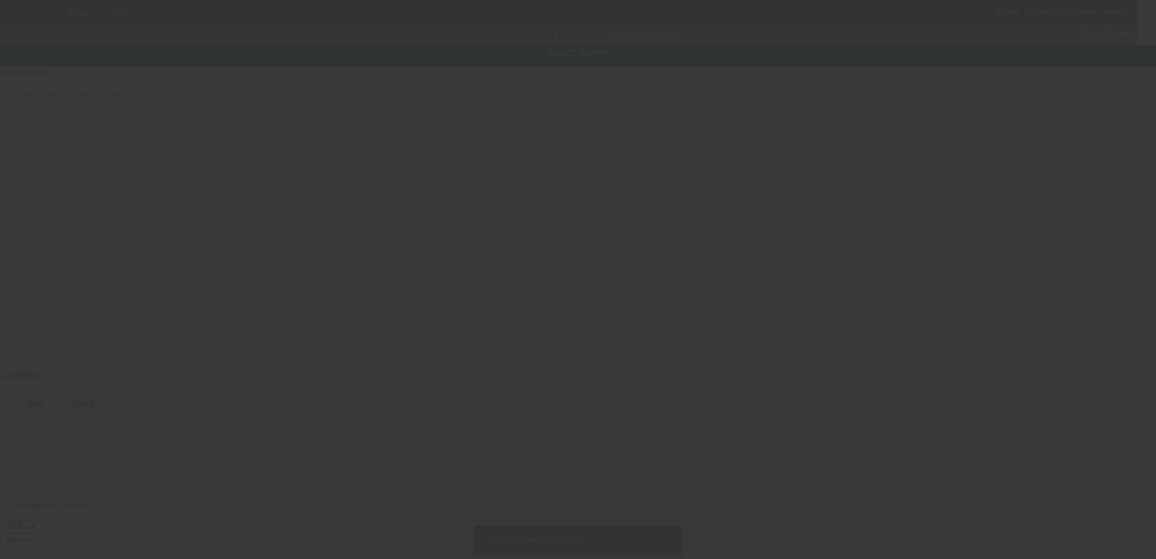
type input "[STREET_ADDRESS]"
type input "Hennessey"
type input "73742"
type input "Hennessy"
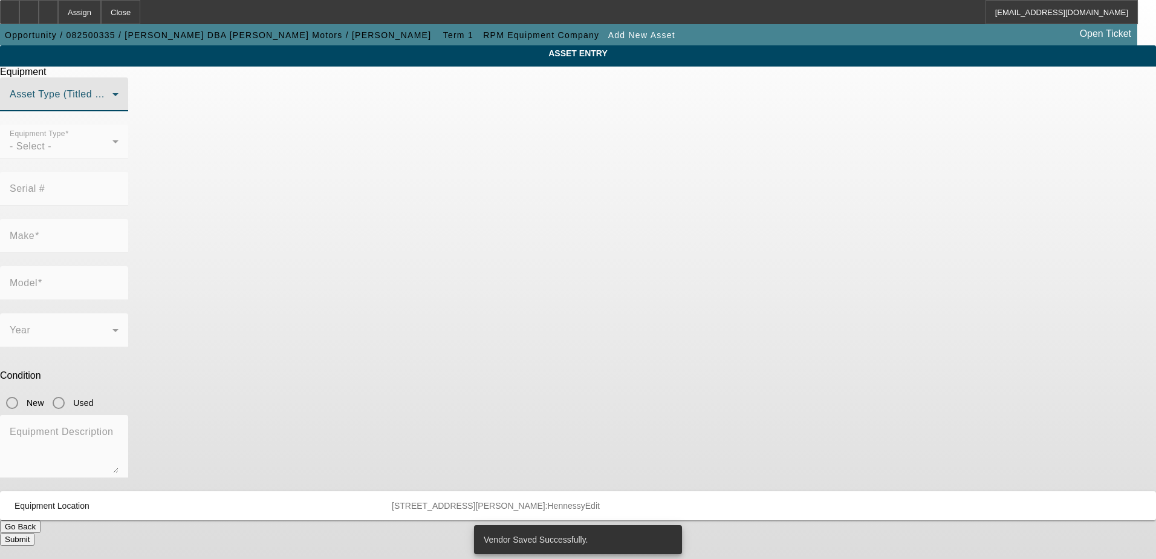
click at [112, 106] on span at bounding box center [61, 99] width 103 height 15
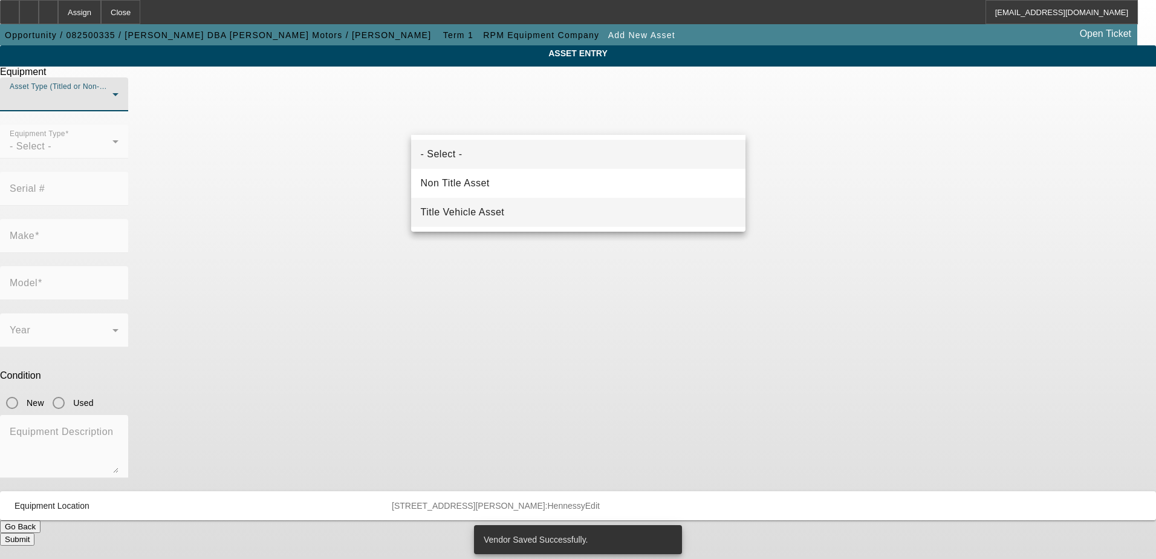
click at [518, 209] on mat-option "Title Vehicle Asset" at bounding box center [578, 212] width 334 height 29
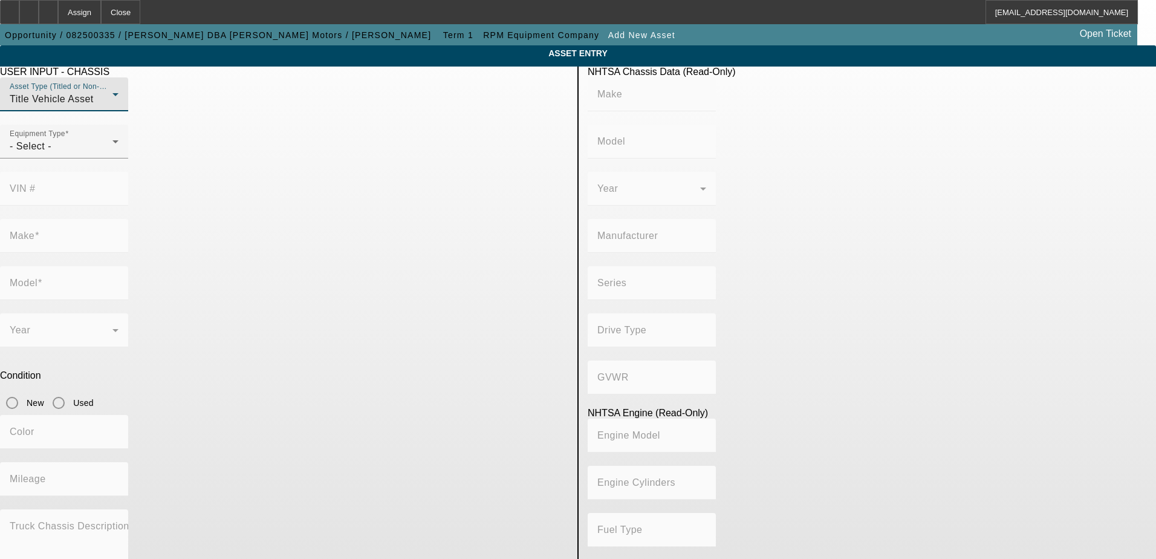
click at [128, 172] on mat-form-field "VIN #" at bounding box center [64, 195] width 128 height 47
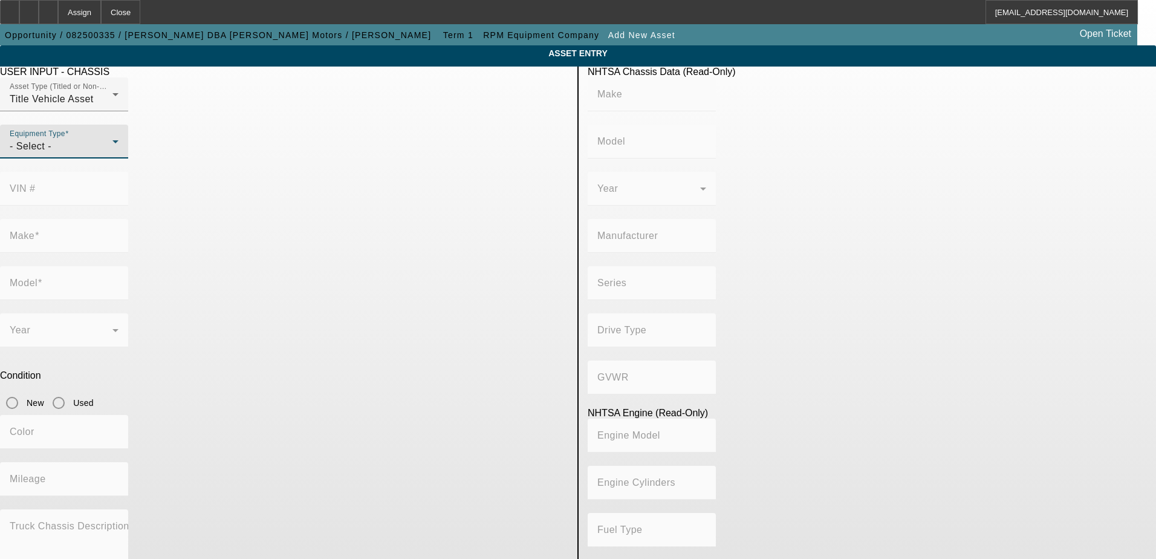
click at [112, 154] on div "- Select -" at bounding box center [61, 146] width 103 height 15
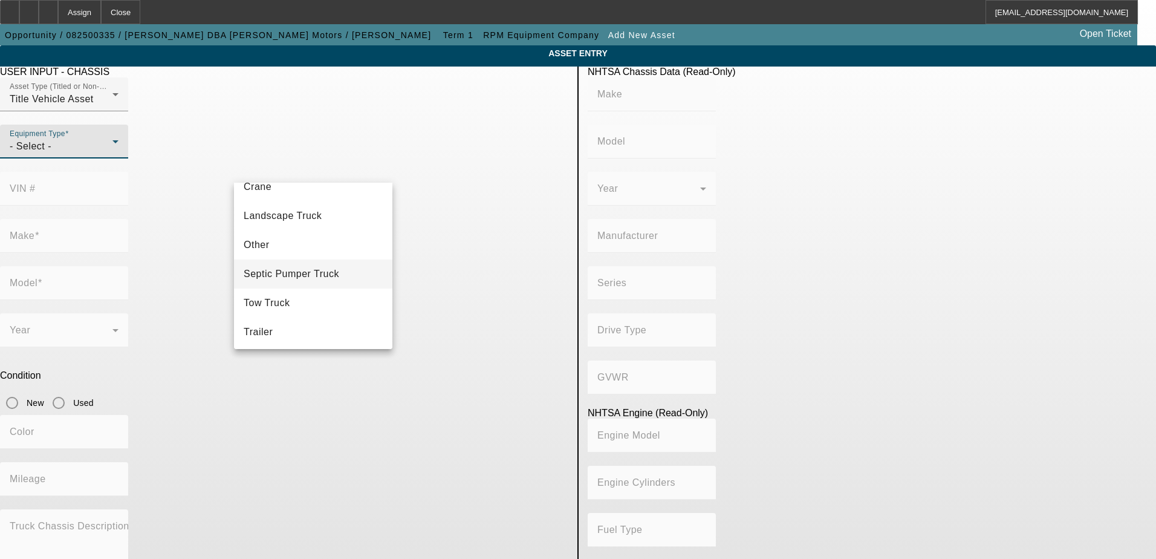
scroll to position [134, 0]
click at [303, 309] on mat-option "Tow Truck" at bounding box center [313, 300] width 158 height 29
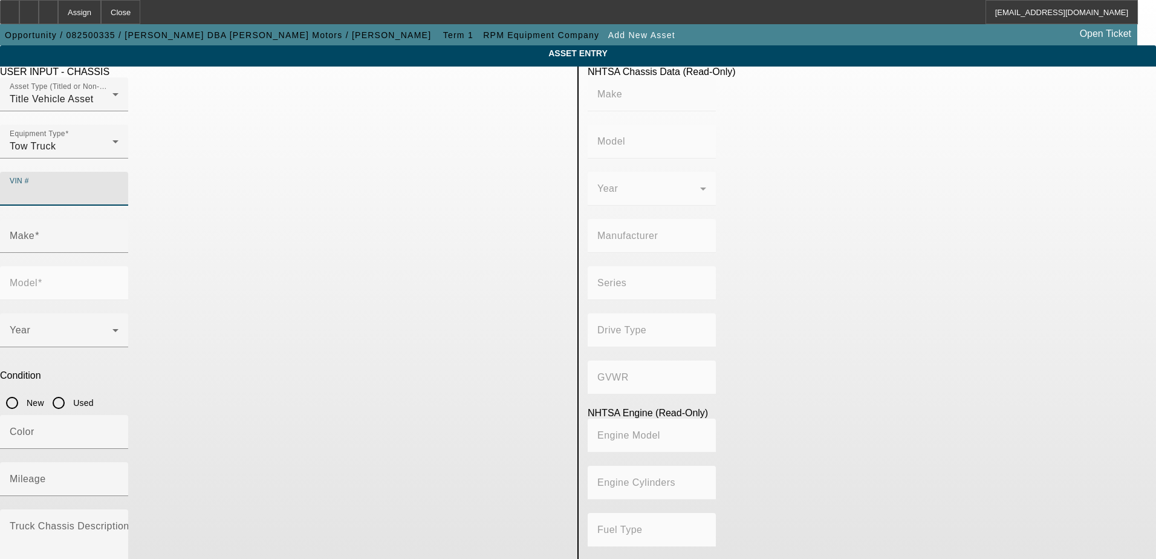
click at [118, 186] on input "VIN #" at bounding box center [64, 193] width 109 height 15
click at [118, 219] on div "Make" at bounding box center [64, 236] width 109 height 34
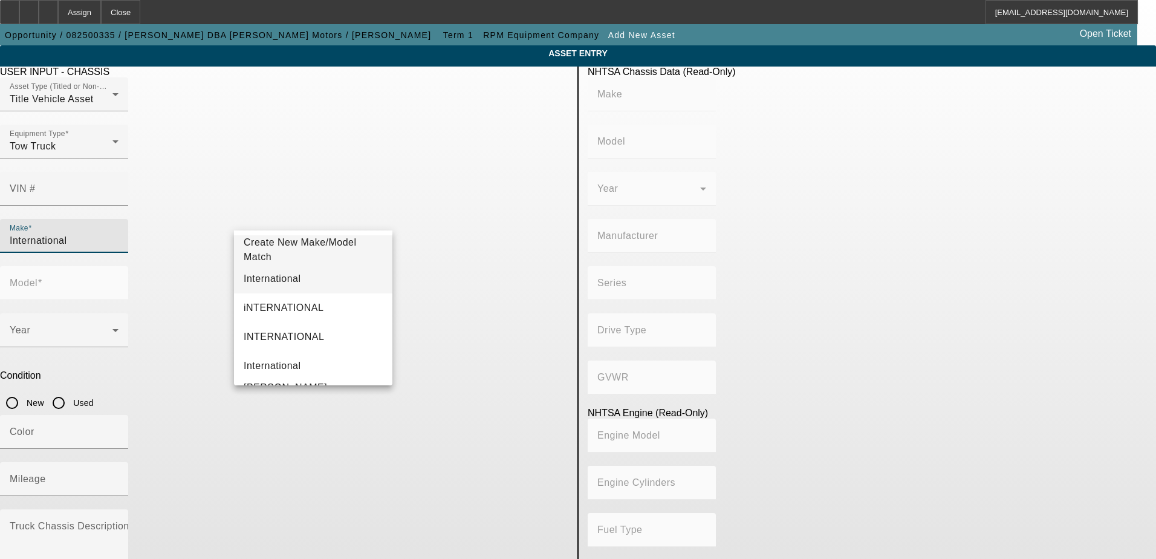
type input "International"
click at [310, 288] on mat-option "International" at bounding box center [313, 278] width 158 height 29
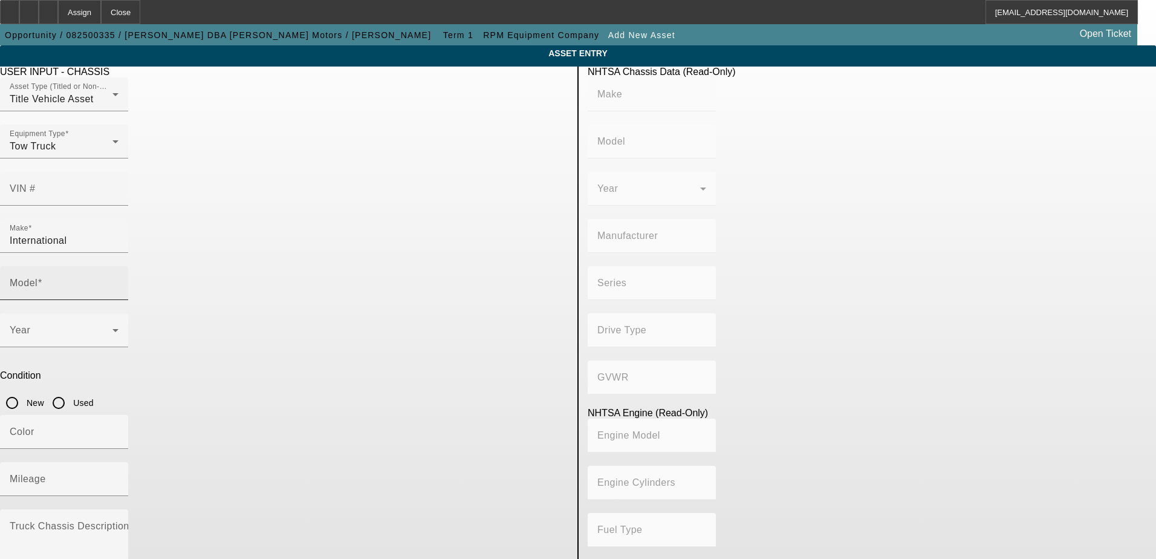
click at [37, 277] on mat-label "Model" at bounding box center [24, 282] width 28 height 10
click at [118, 280] on input "Model" at bounding box center [64, 287] width 109 height 15
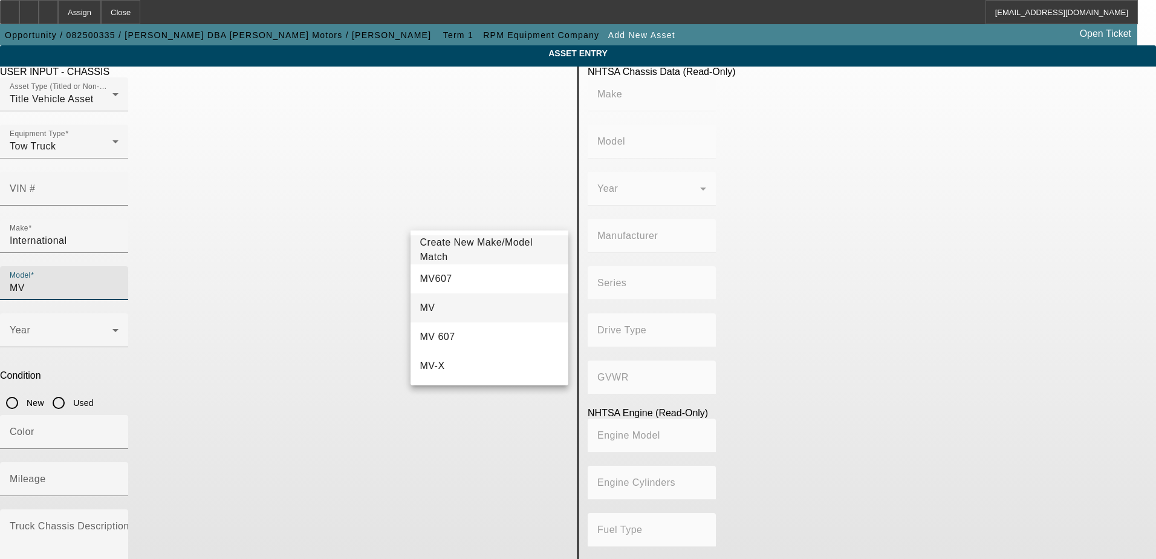
type input "MV"
click at [477, 304] on mat-option "MV" at bounding box center [489, 307] width 158 height 29
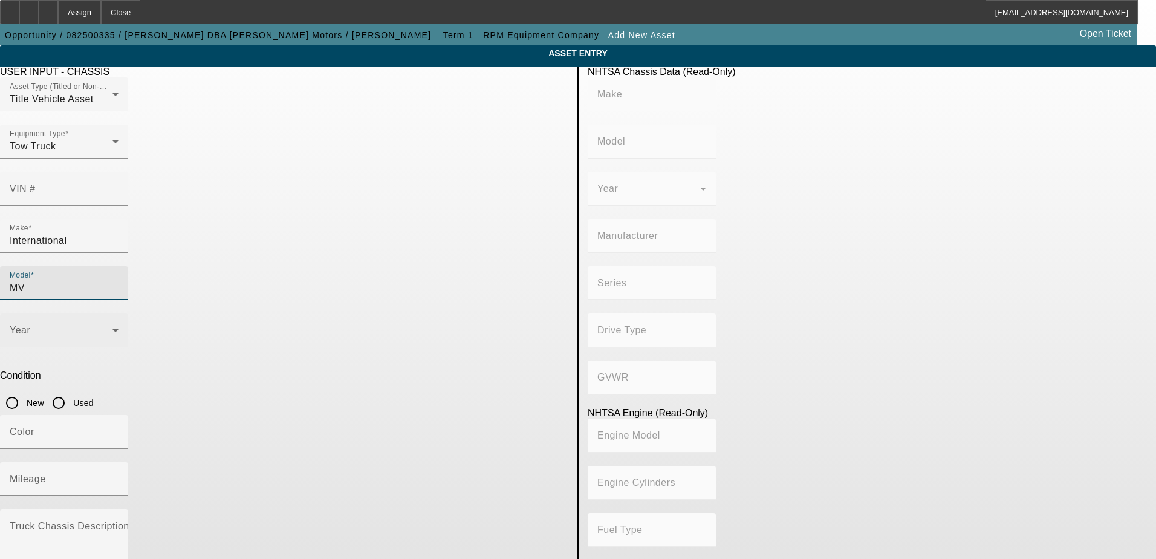
click at [123, 323] on icon at bounding box center [115, 330] width 15 height 15
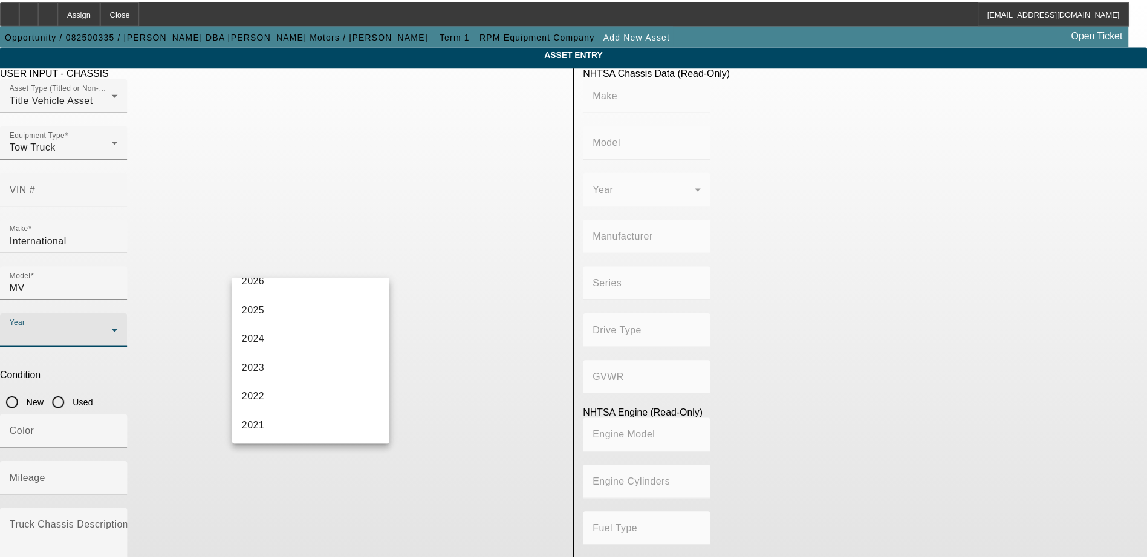
scroll to position [242, 0]
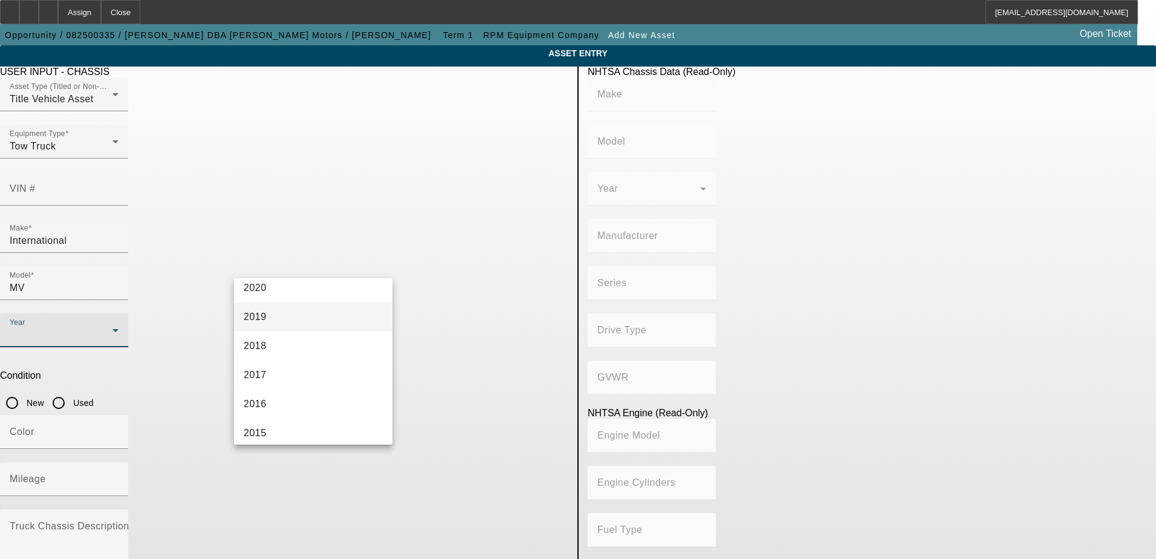
click at [300, 320] on mat-option "2019" at bounding box center [313, 316] width 158 height 29
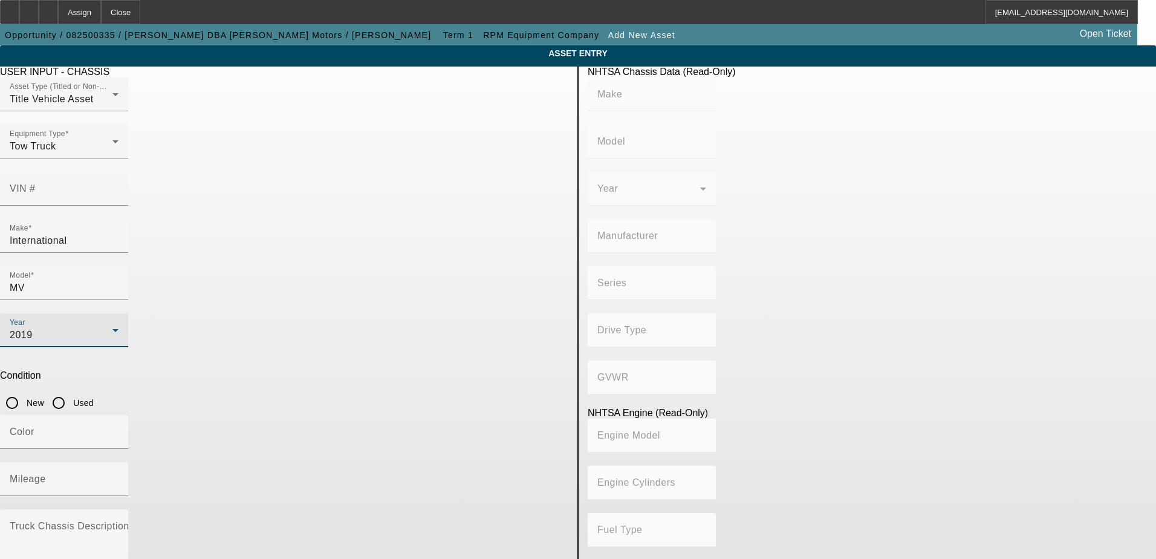
click at [71, 390] on input "Used" at bounding box center [59, 402] width 24 height 24
radio input "true"
click at [118, 415] on div "Color" at bounding box center [64, 432] width 109 height 34
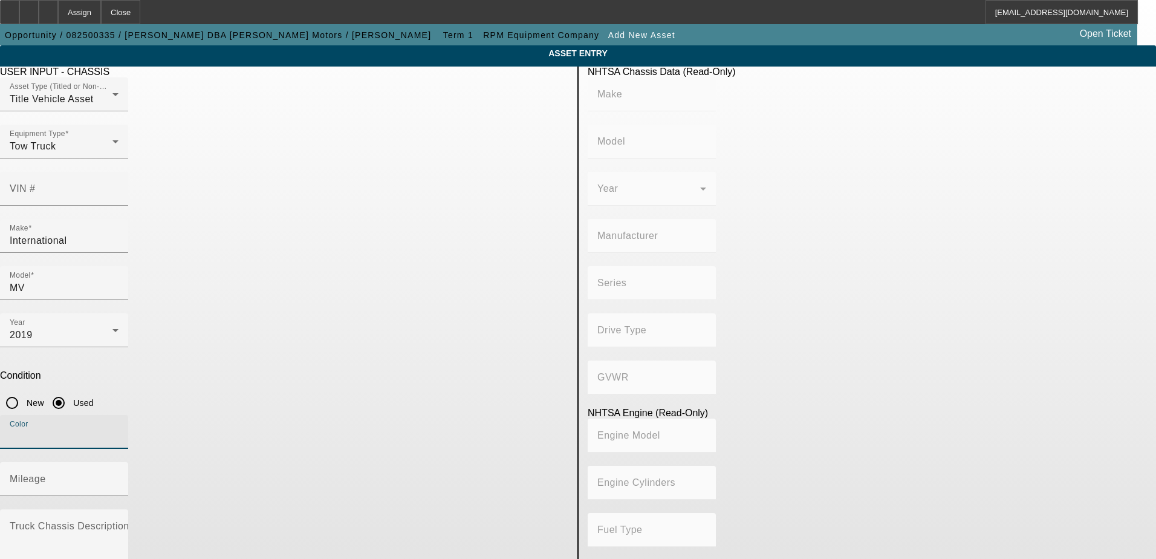
type input "r"
type input "Red/White"
click at [118, 476] on input "Mileage" at bounding box center [64, 483] width 109 height 15
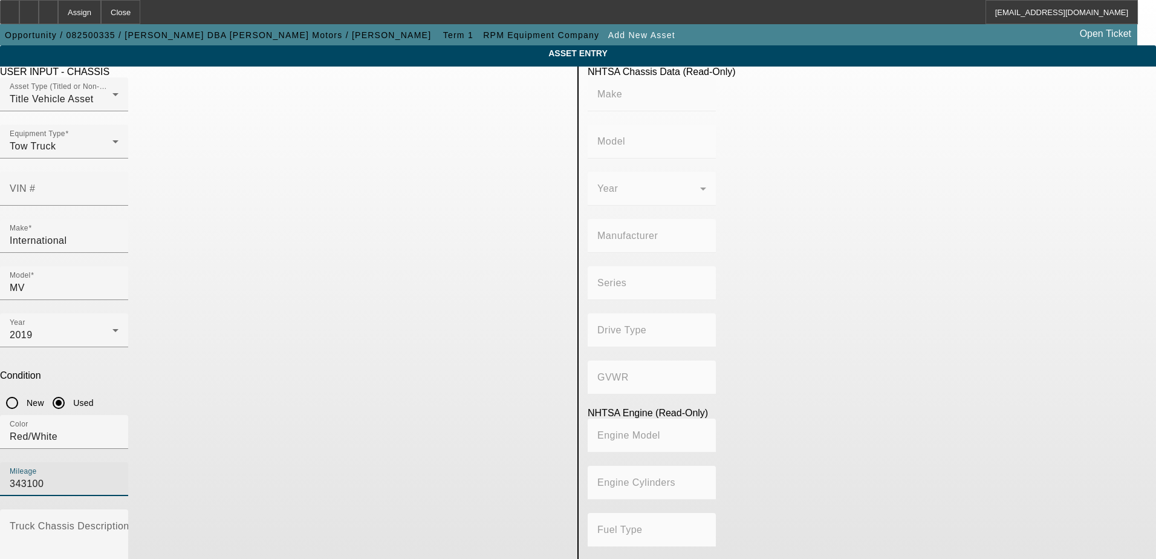
type input "343100"
click at [191, 238] on app-asset-collateral-manage "ASSET ENTRY USER INPUT - CHASSIS Asset Type (Titled or Non-Titled) Title Vehicl…" at bounding box center [578, 380] width 1156 height 670
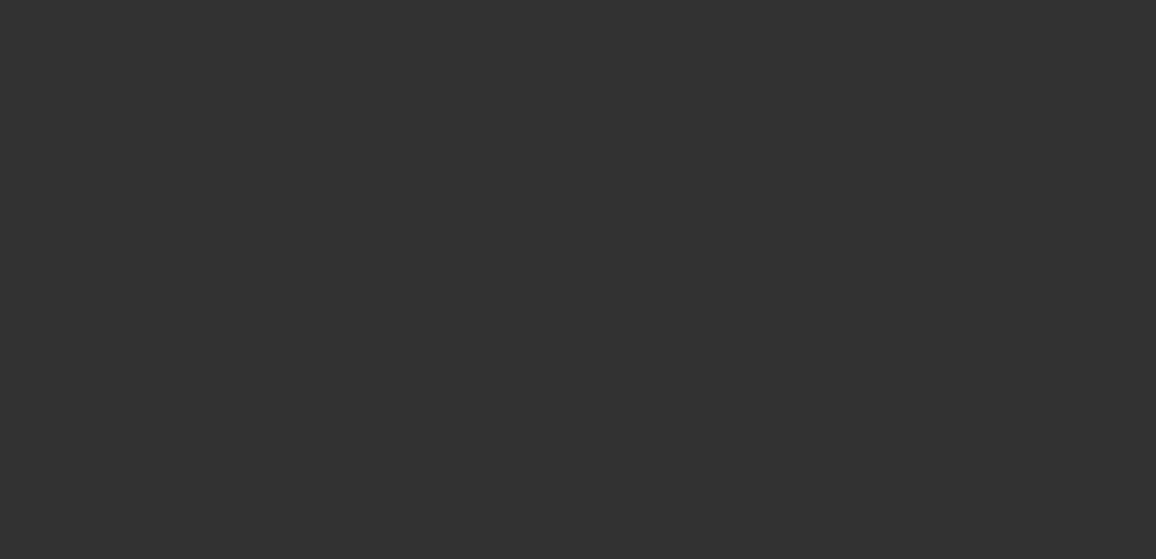
type input "$35,000.00"
type input "$2,000.00"
type input "$33,000.00"
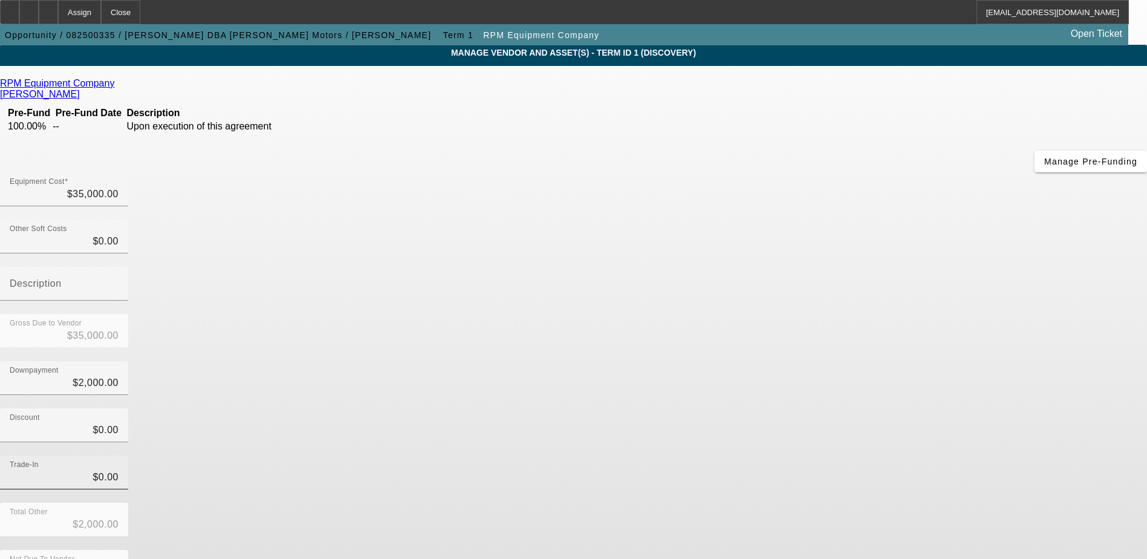
scroll to position [59, 0]
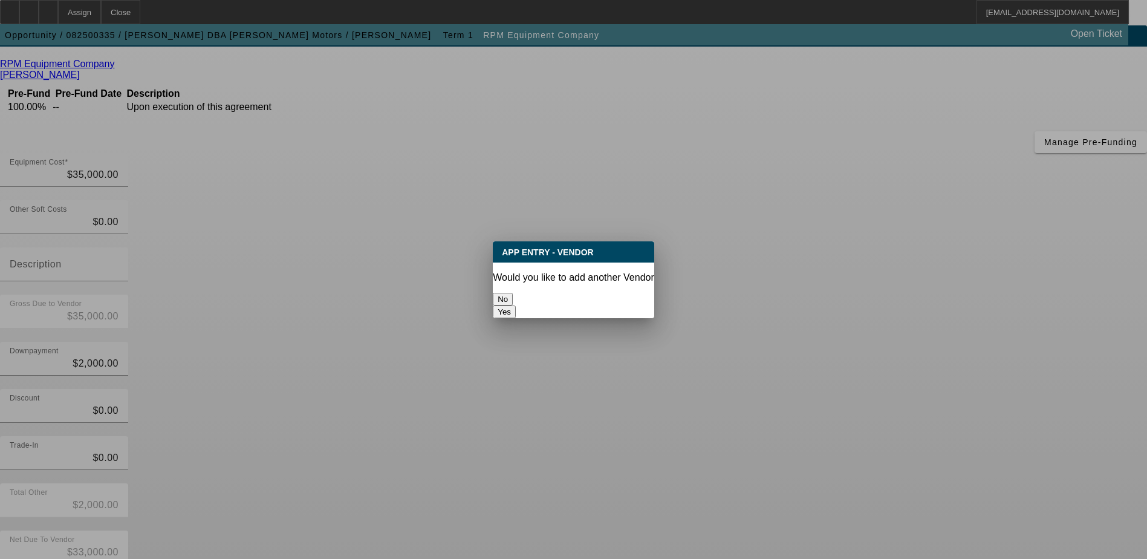
scroll to position [0, 0]
click at [513, 294] on button "No" at bounding box center [503, 299] width 20 height 13
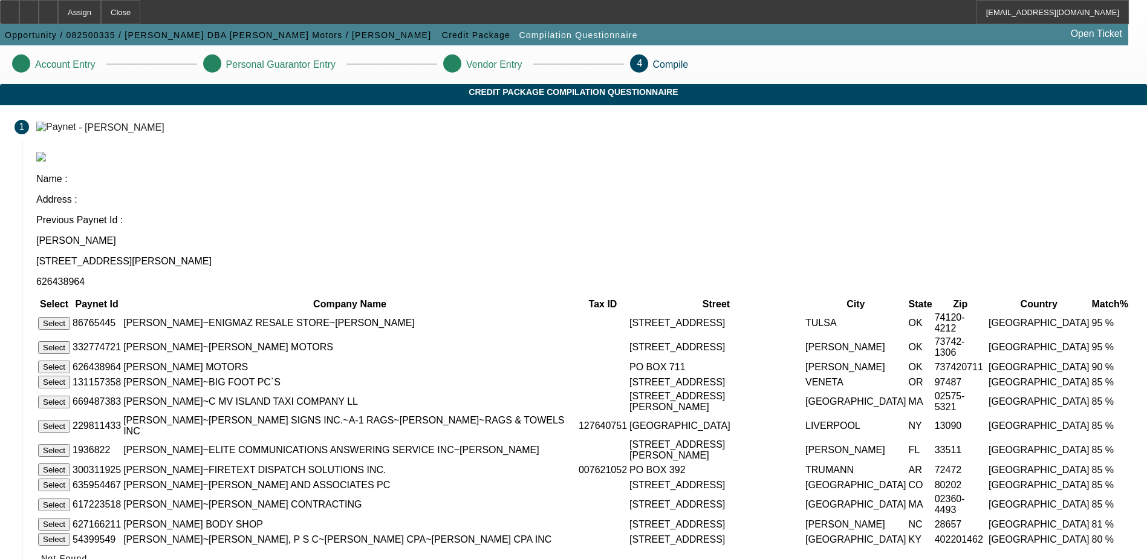
click at [70, 341] on button "Select" at bounding box center [54, 347] width 32 height 13
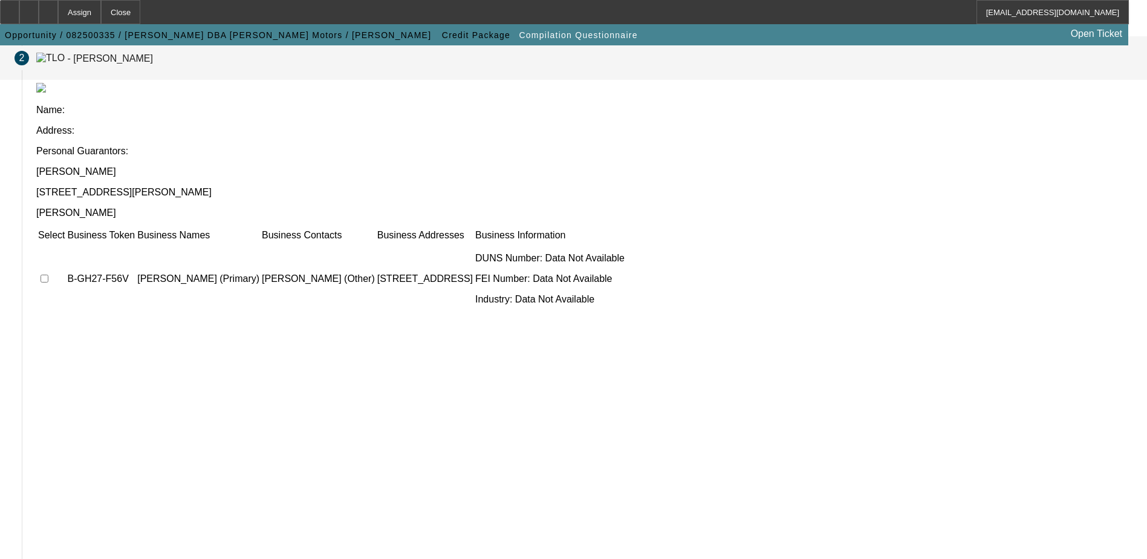
scroll to position [110, 0]
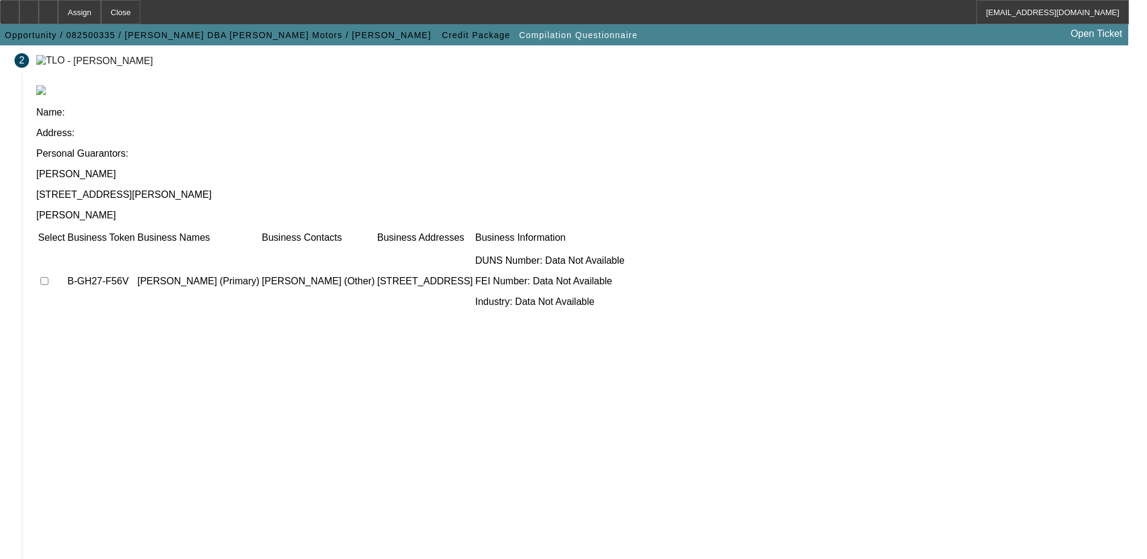
click at [48, 277] on input "checkbox" at bounding box center [44, 281] width 8 height 8
checkbox input "true"
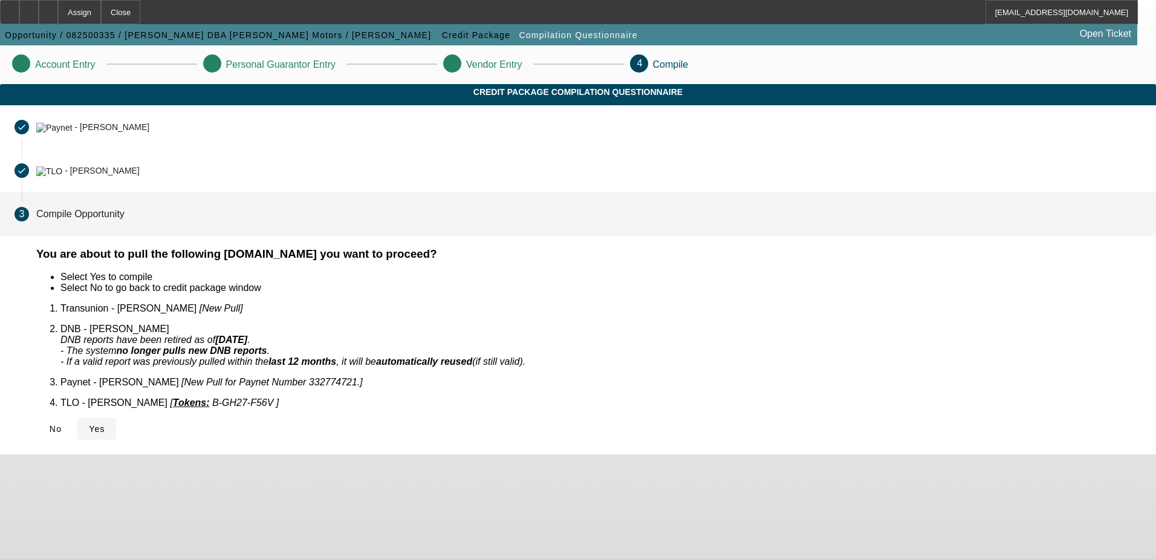
click at [105, 424] on span "Yes" at bounding box center [97, 429] width 16 height 10
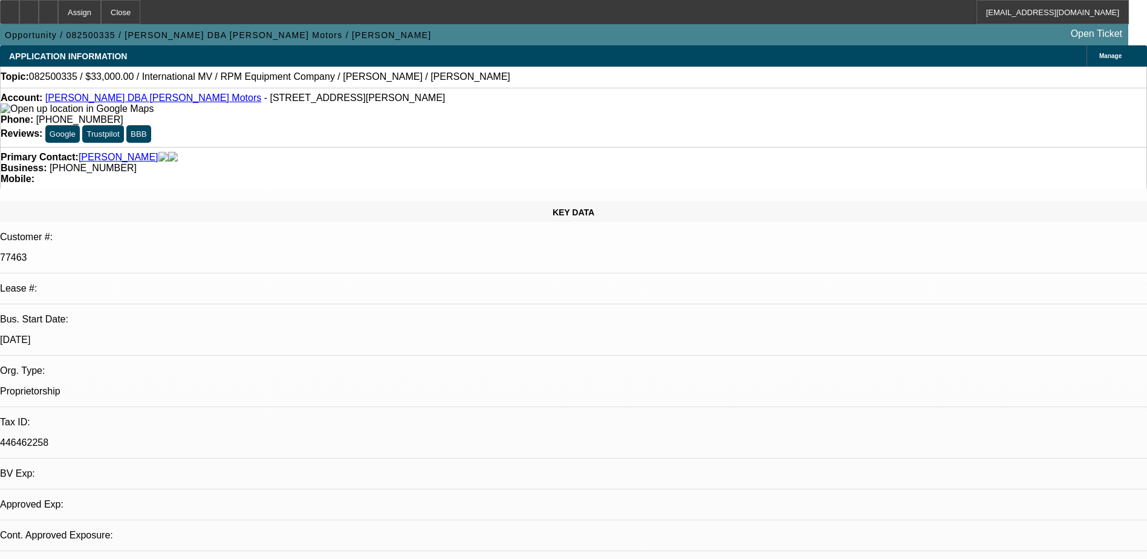
select select "0"
select select "2"
select select "0.1"
select select "1"
select select "2"
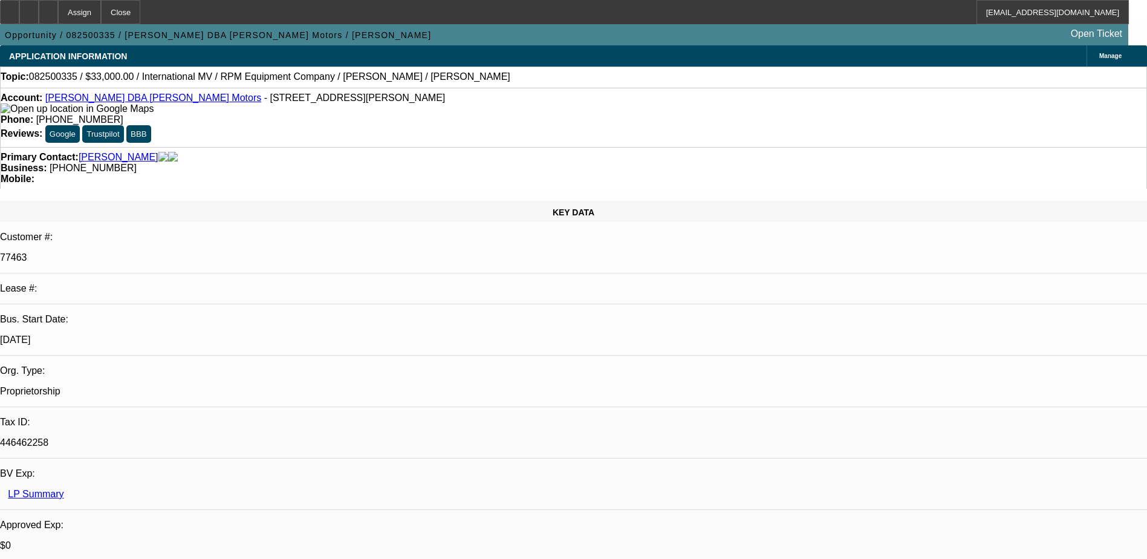
select select "4"
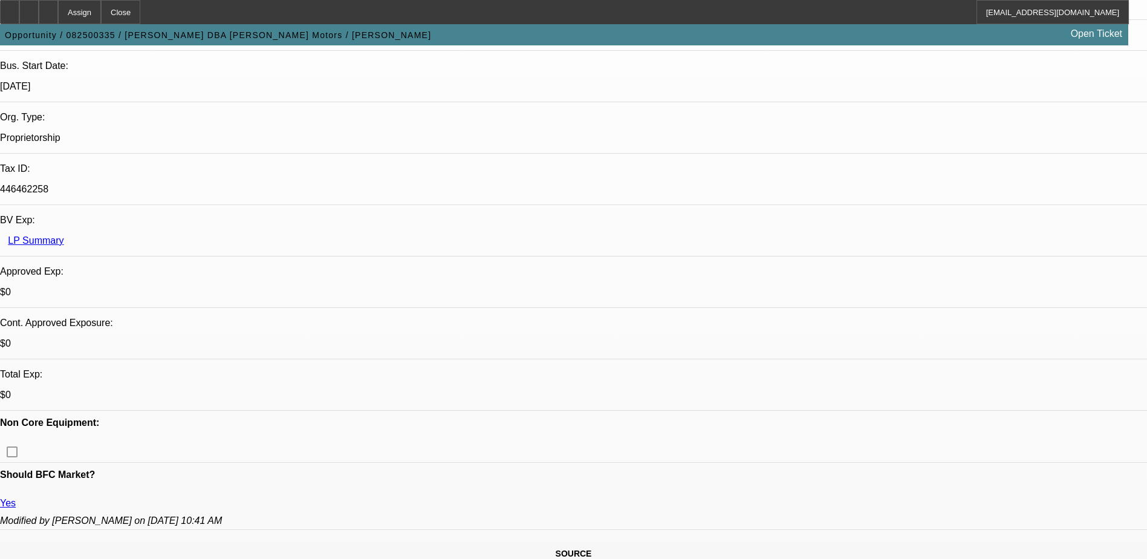
scroll to position [181, 0]
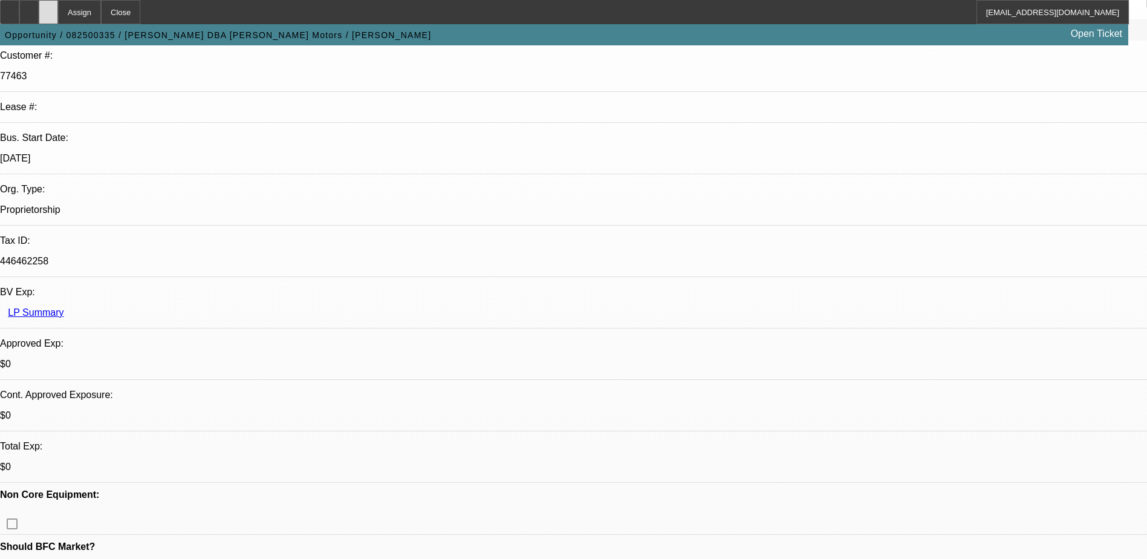
click at [58, 8] on div at bounding box center [48, 12] width 19 height 24
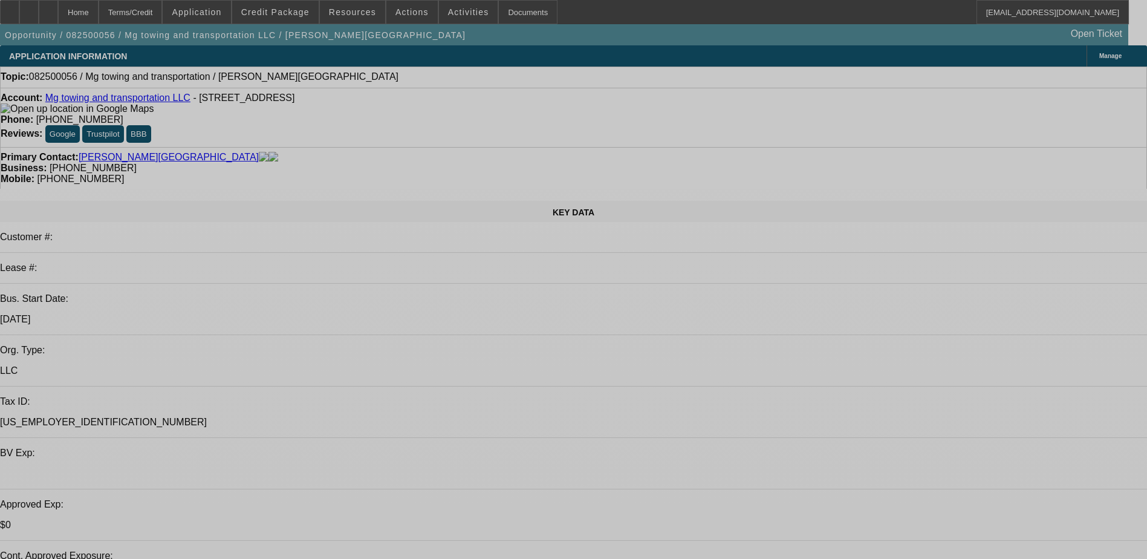
select select "0"
select select "2"
select select "0.1"
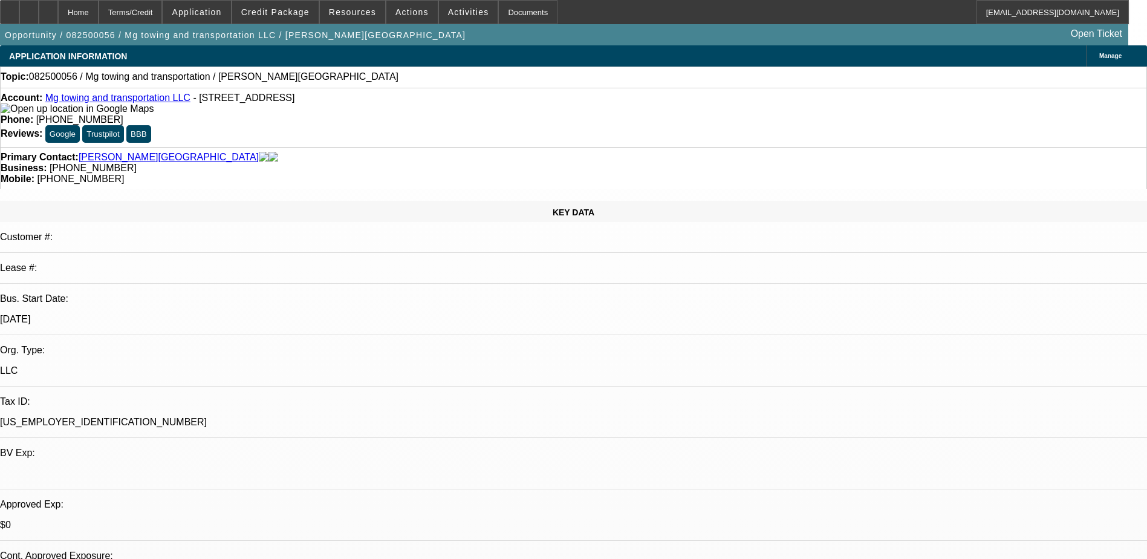
select select "1"
select select "2"
select select "4"
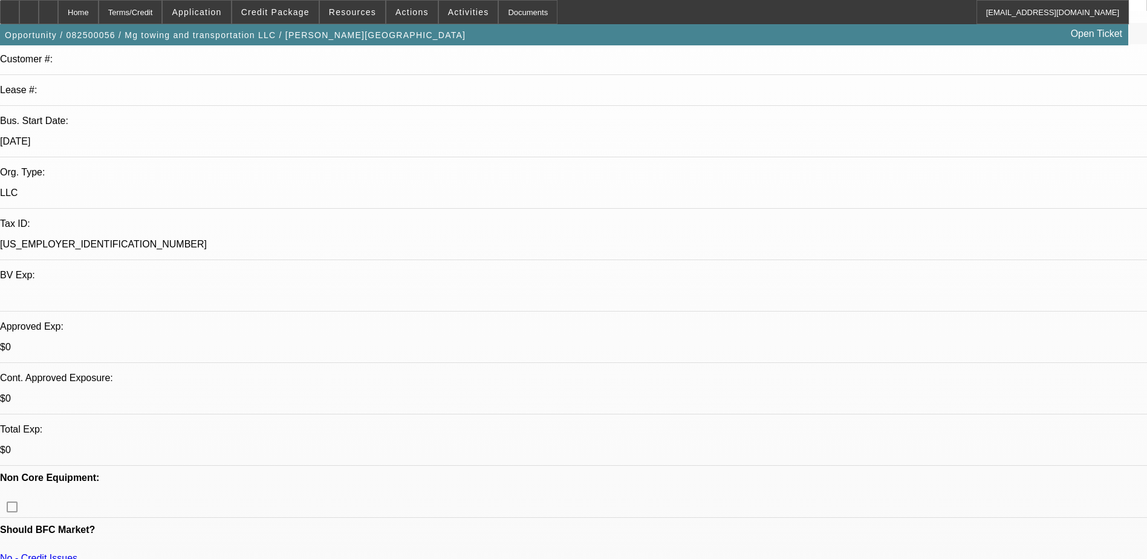
scroll to position [181, 0]
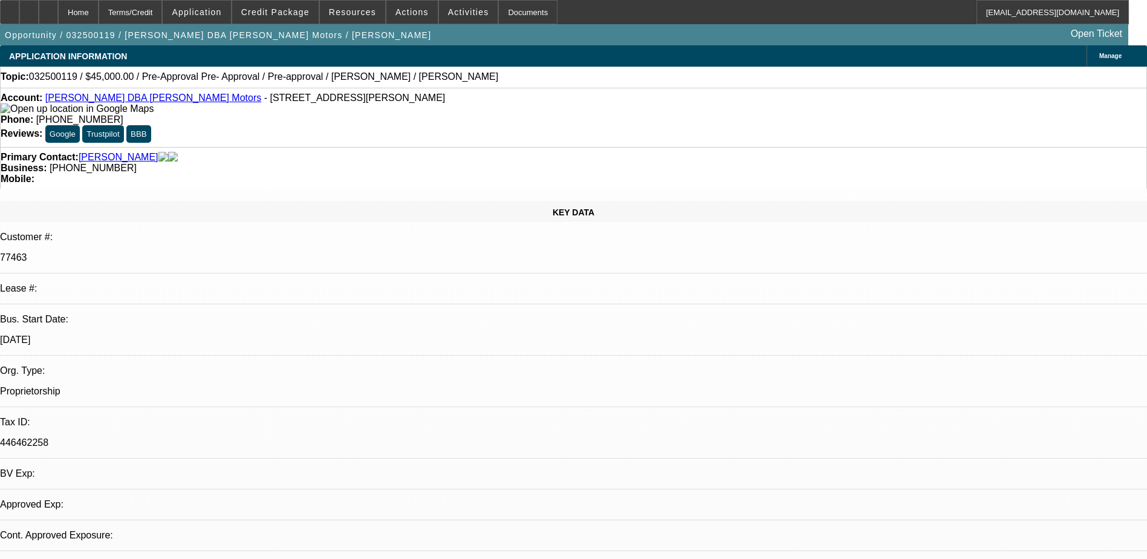
select select "0"
select select "3"
select select "0"
select select "6"
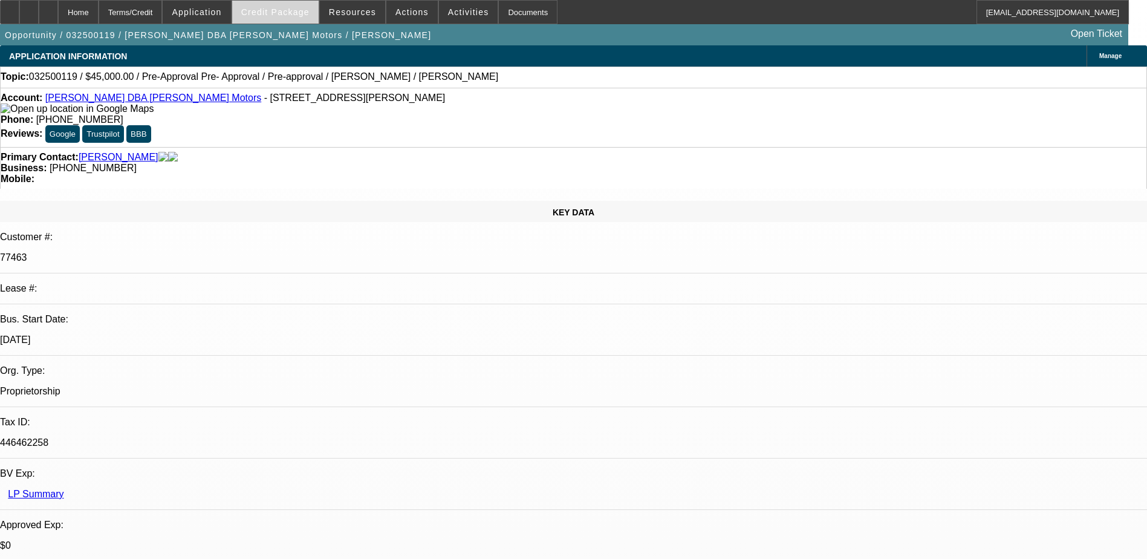
click at [287, 10] on span "Credit Package" at bounding box center [275, 12] width 68 height 10
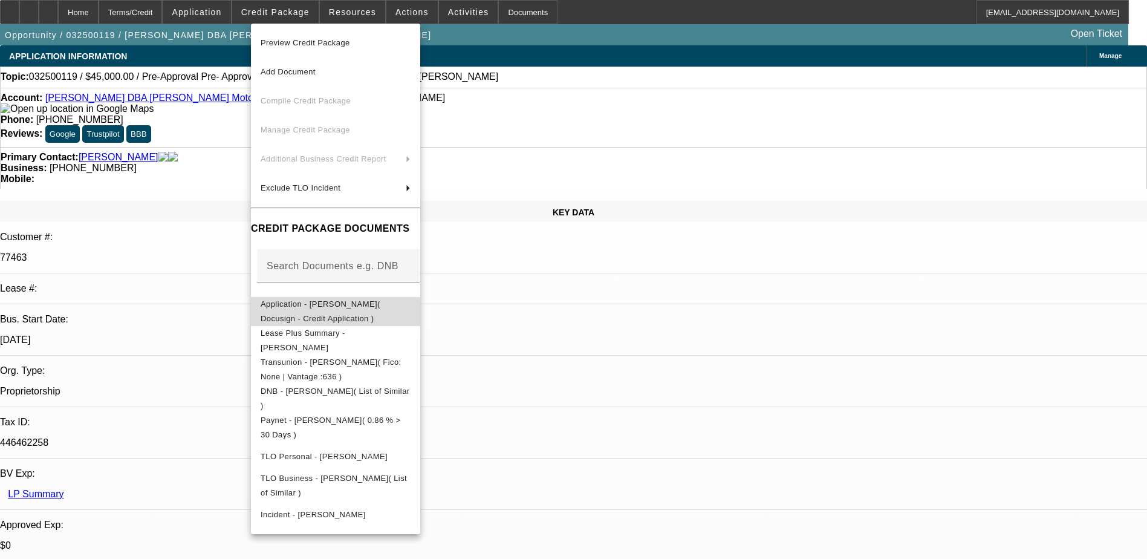
click at [337, 310] on span "Application - [PERSON_NAME]( Docusign - Credit Application )" at bounding box center [321, 311] width 120 height 24
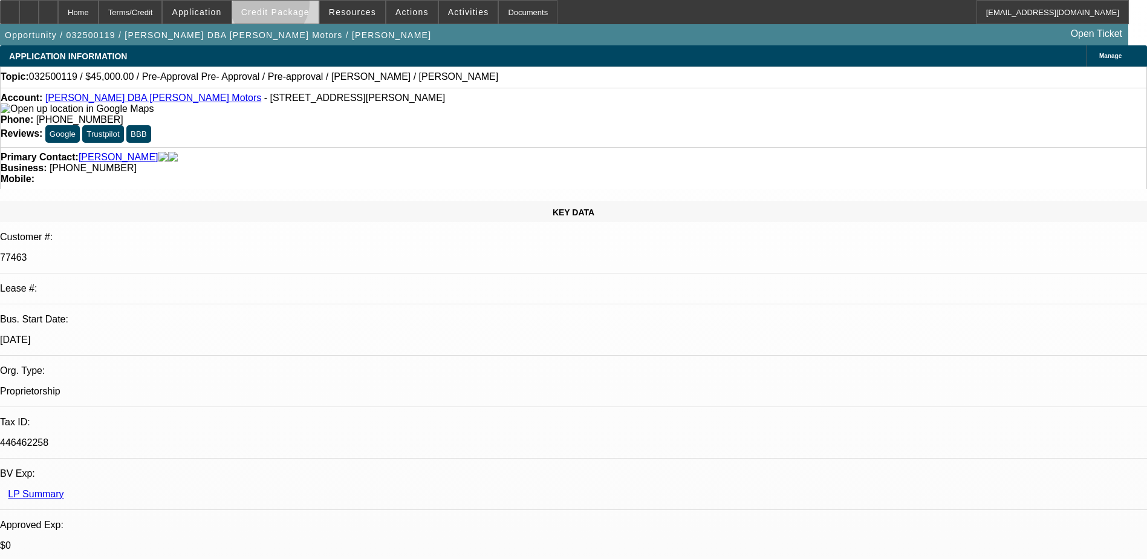
click at [288, 6] on span at bounding box center [275, 12] width 86 height 29
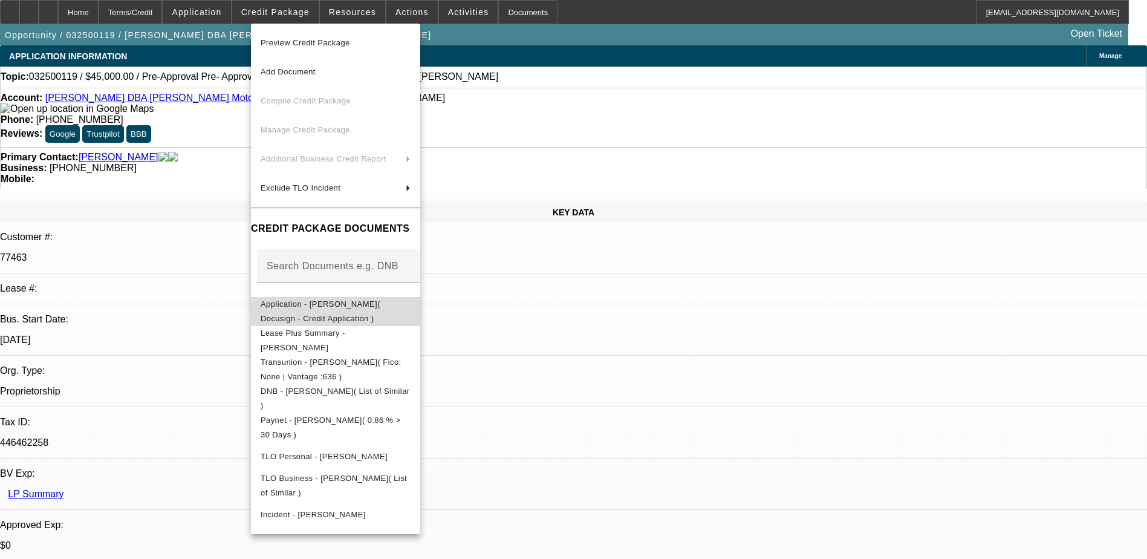
click at [335, 303] on span "Application - [PERSON_NAME]( Docusign - Credit Application )" at bounding box center [321, 311] width 120 height 24
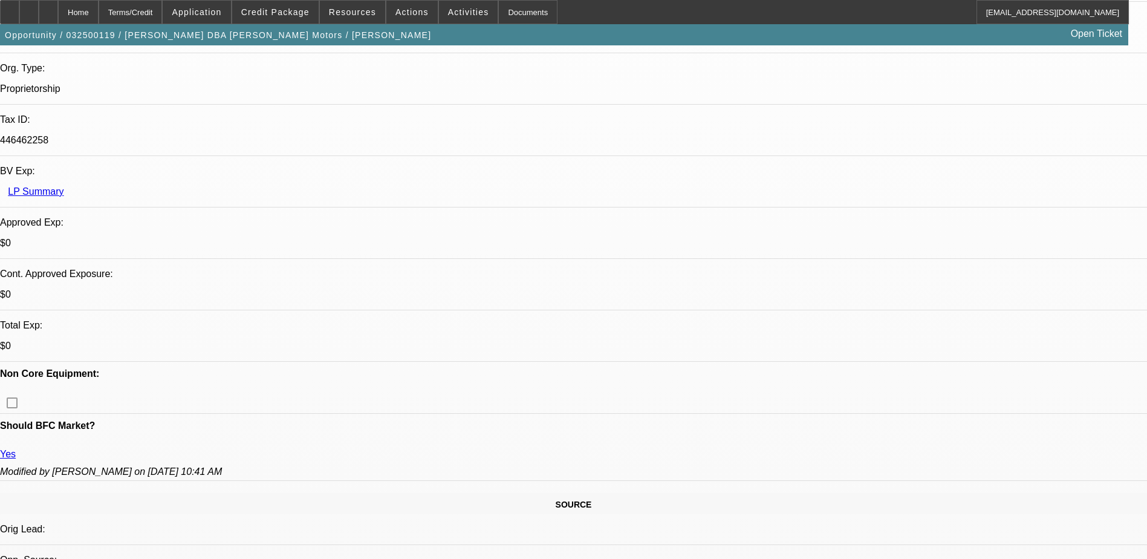
scroll to position [37, 0]
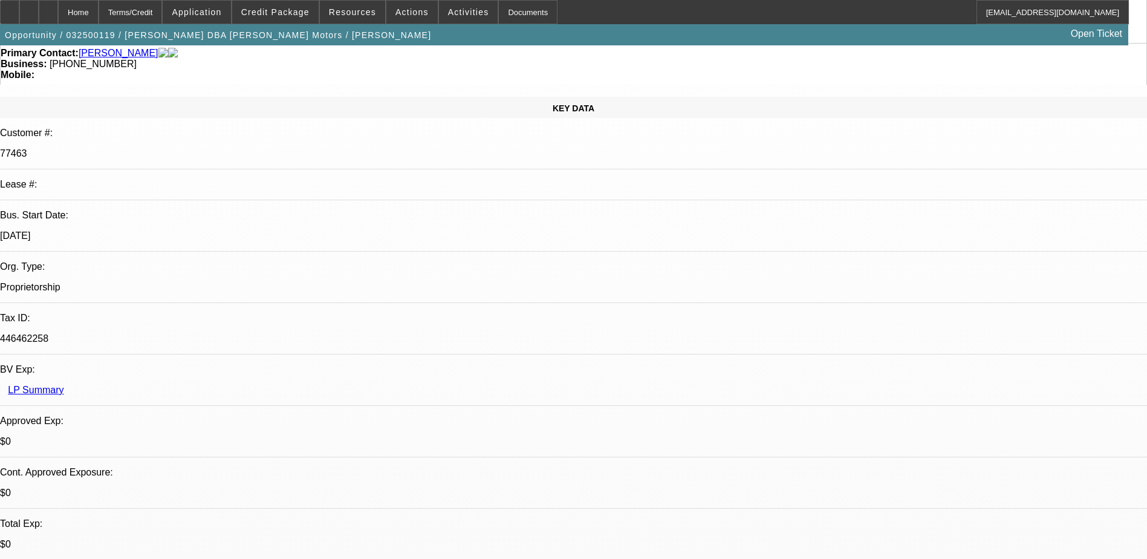
scroll to position [0, 0]
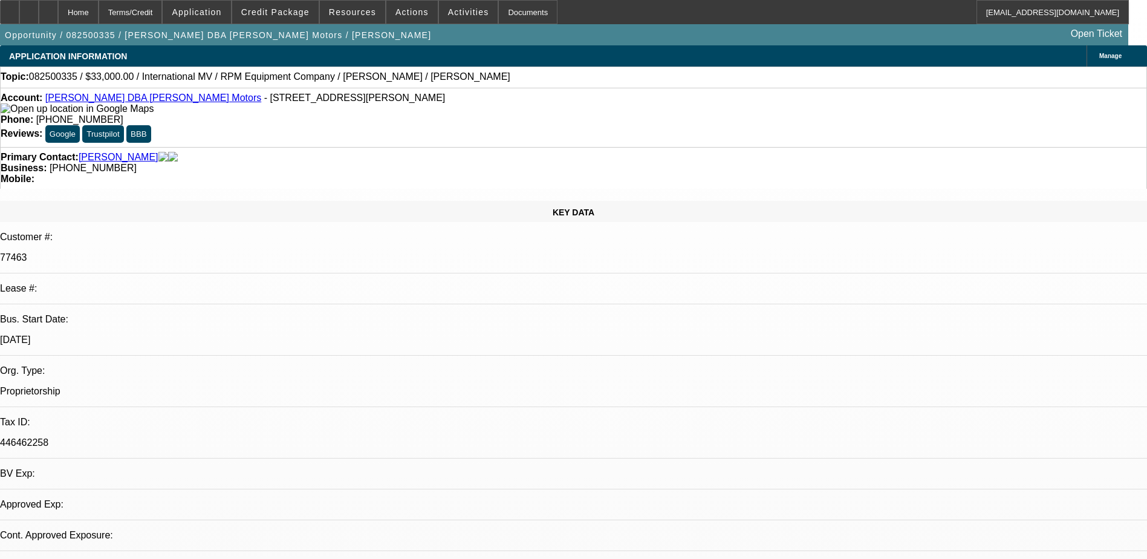
select select "0"
select select "2"
select select "0.1"
select select "1"
select select "2"
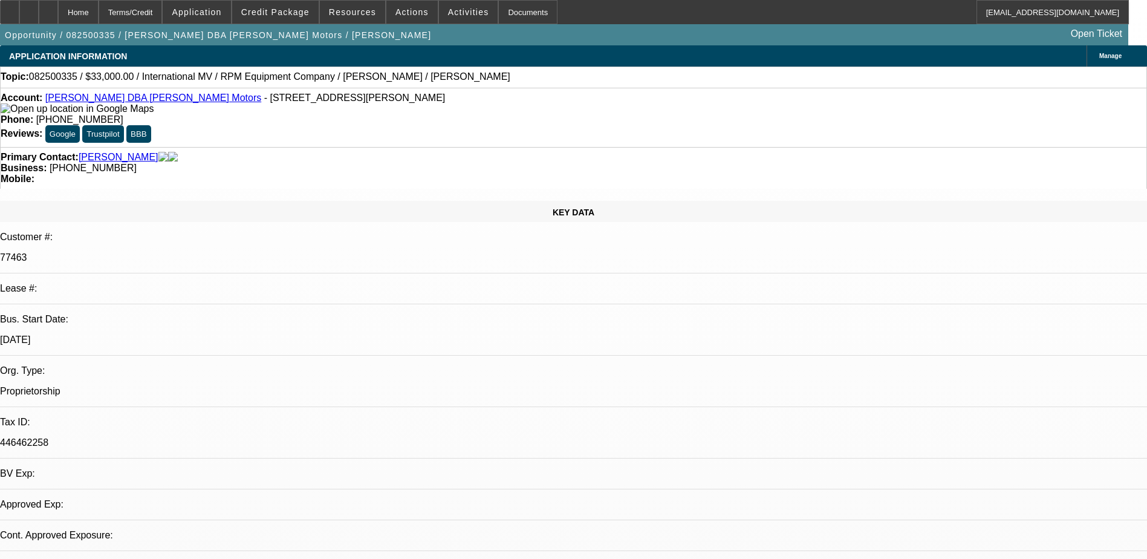
select select "4"
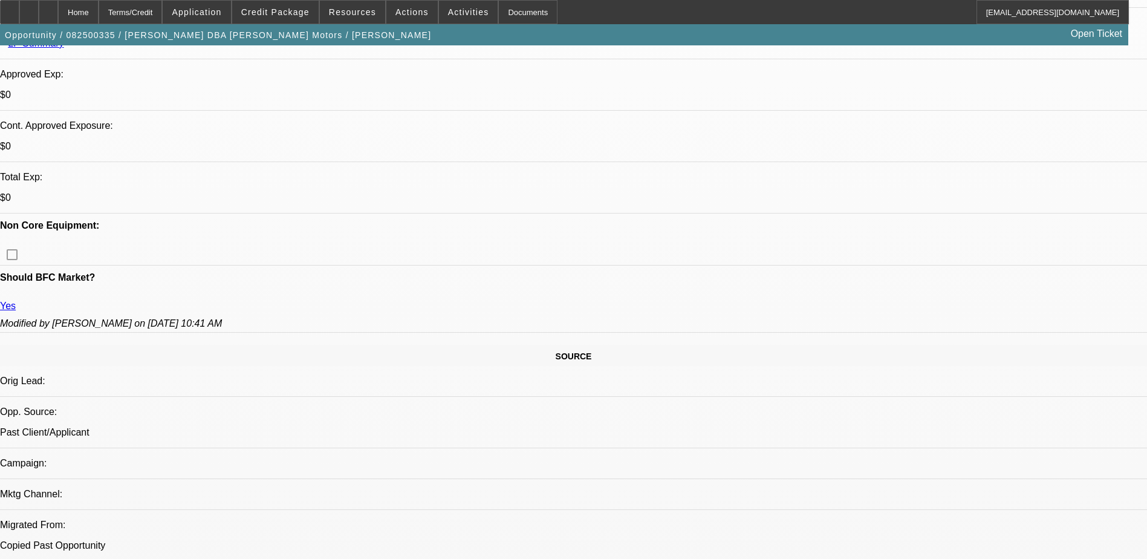
scroll to position [484, 0]
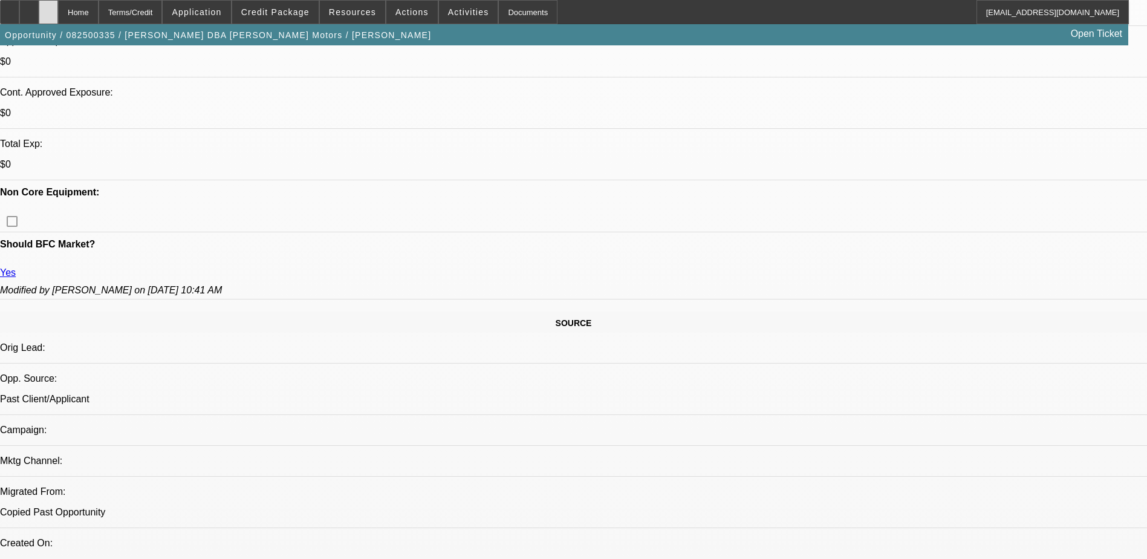
click at [58, 4] on div at bounding box center [48, 12] width 19 height 24
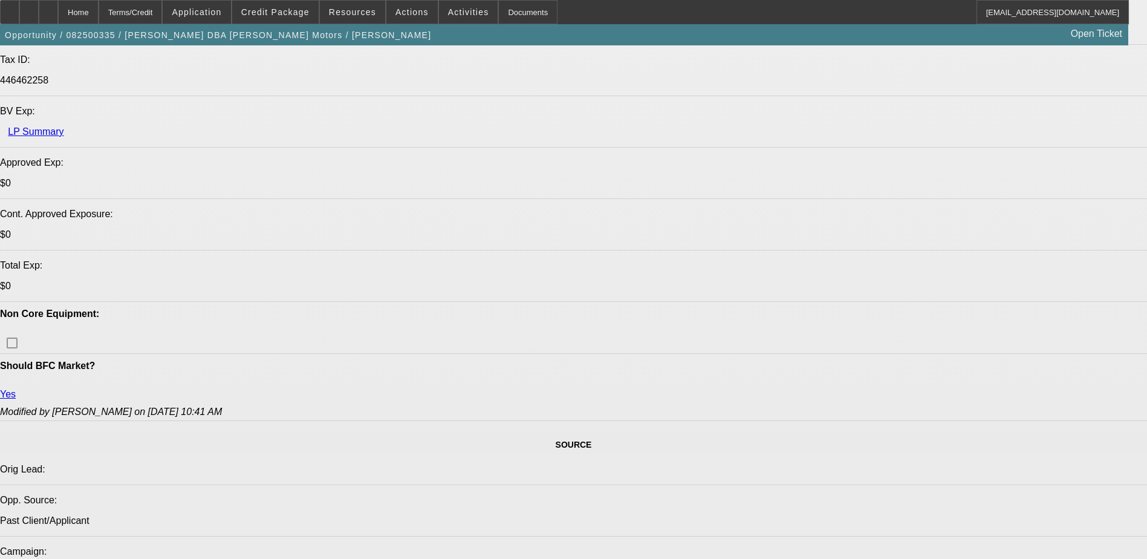
select select "0"
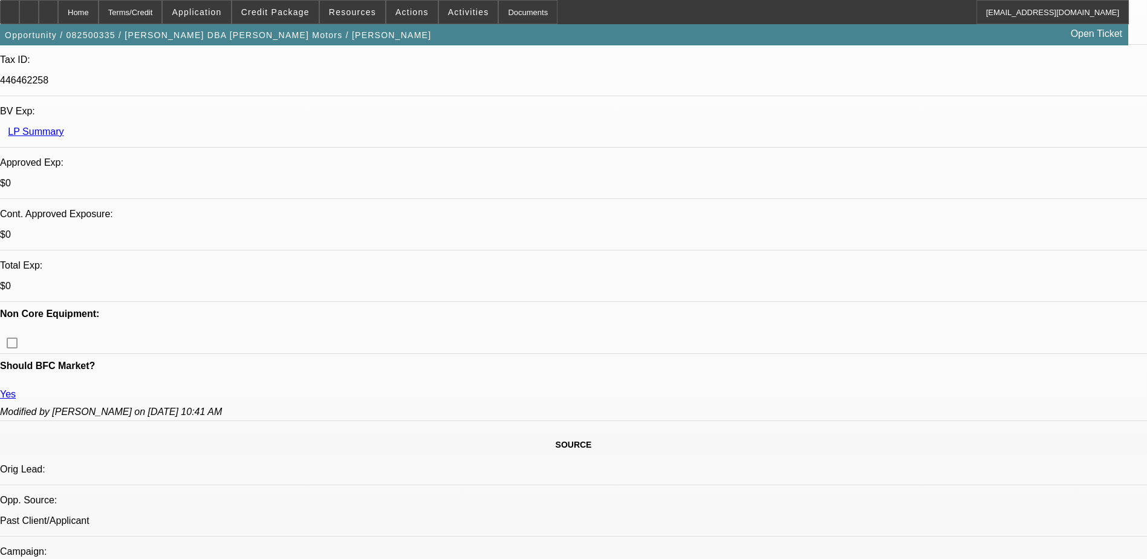
select select "2"
select select "0.1"
select select "4"
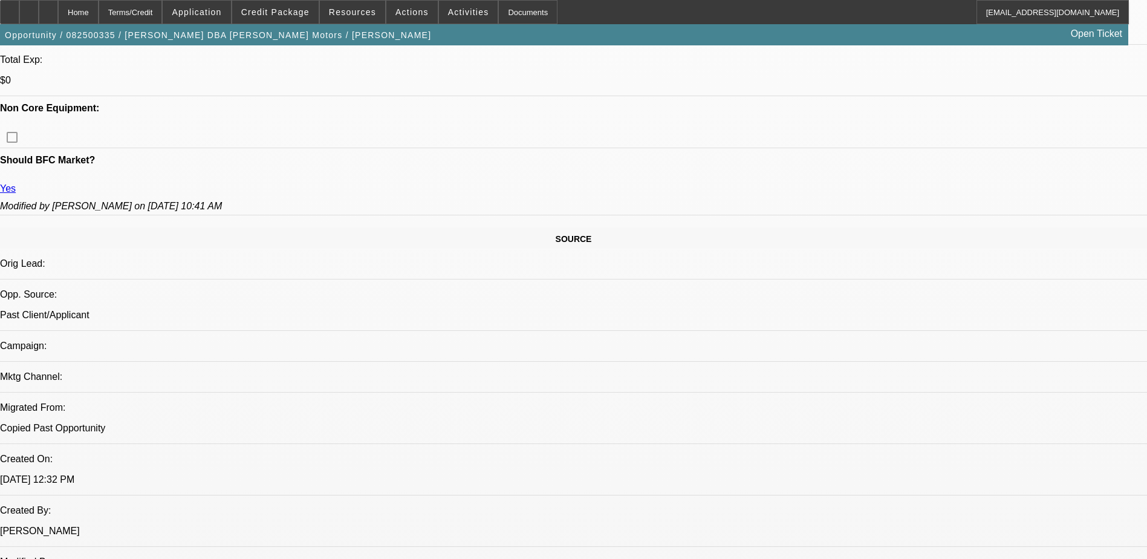
scroll to position [604, 0]
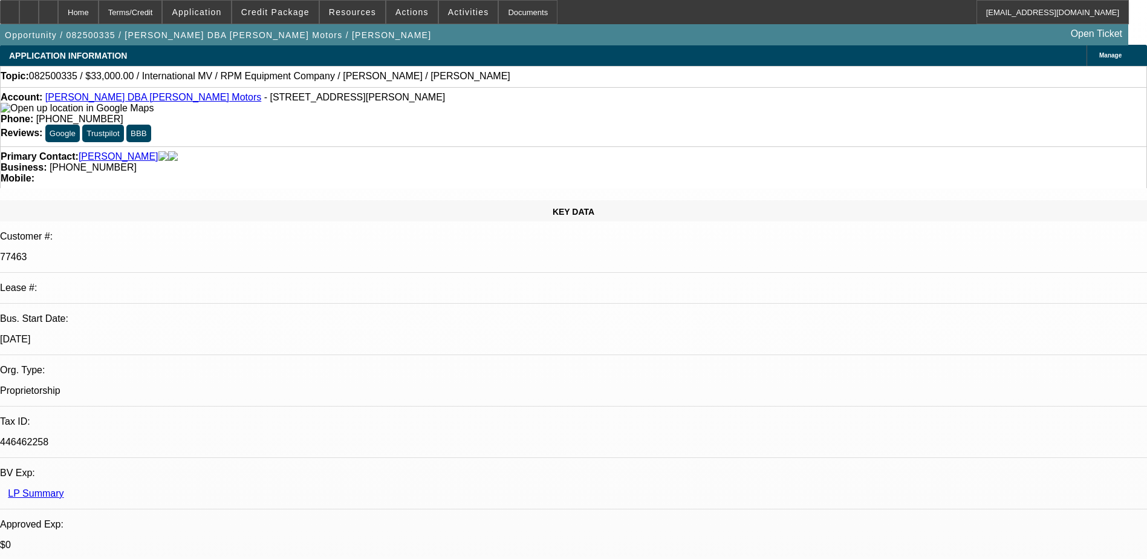
scroll to position [0, 0]
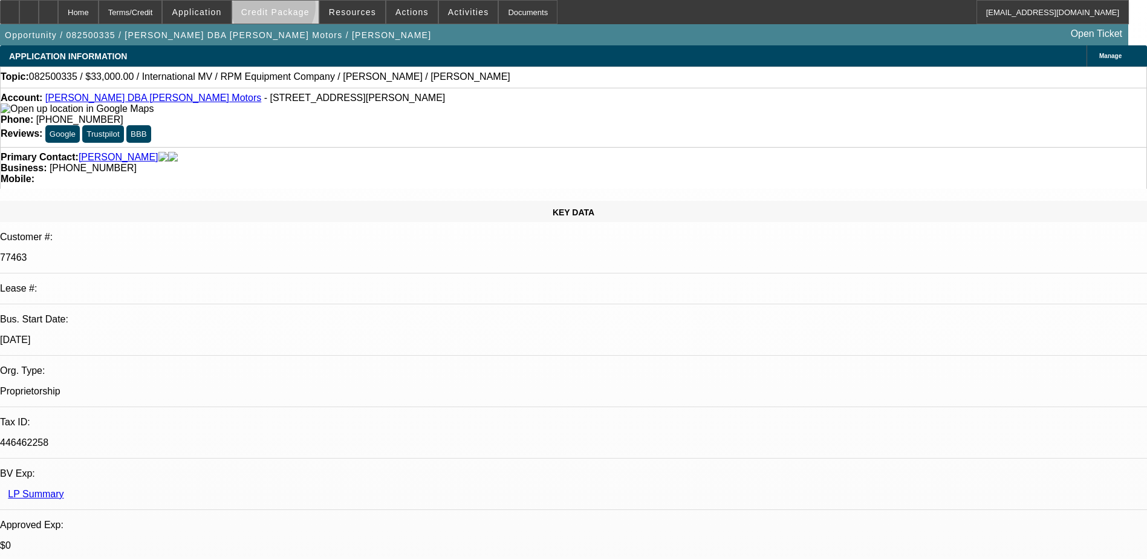
click at [292, 9] on span "Credit Package" at bounding box center [275, 12] width 68 height 10
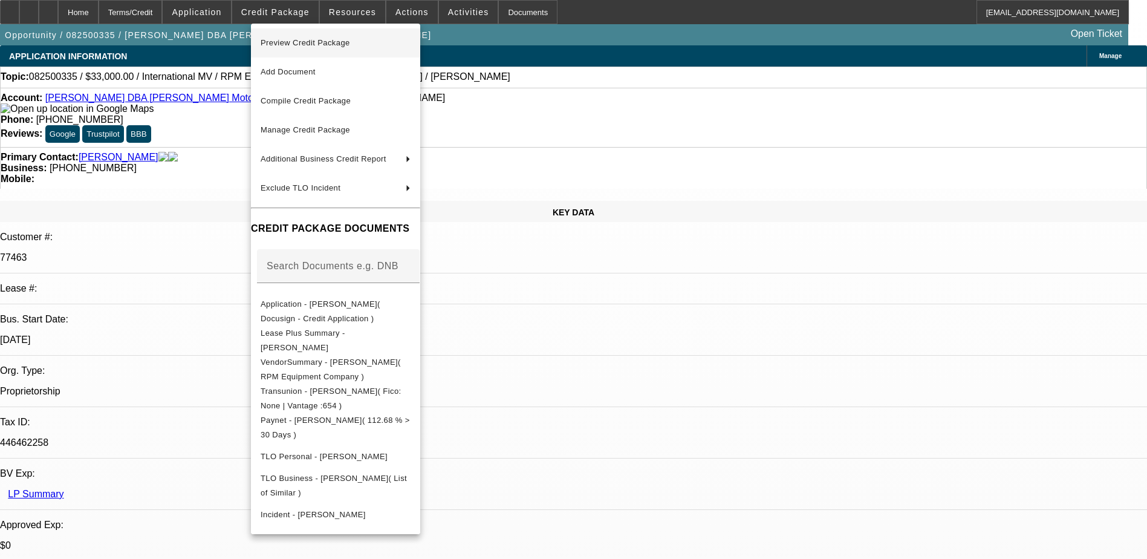
click at [320, 43] on span "Preview Credit Package" at bounding box center [305, 42] width 89 height 9
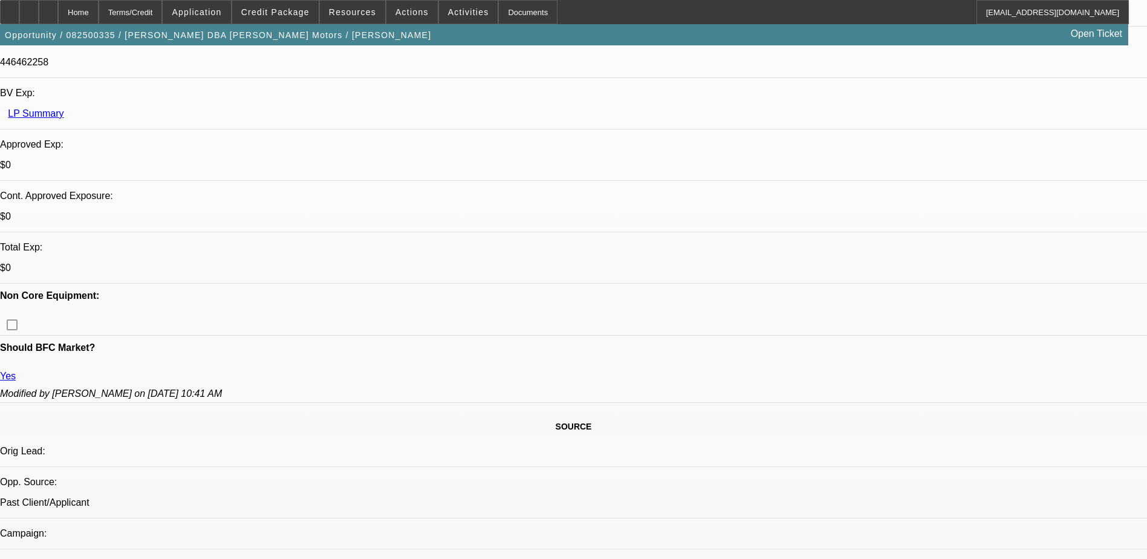
scroll to position [544, 0]
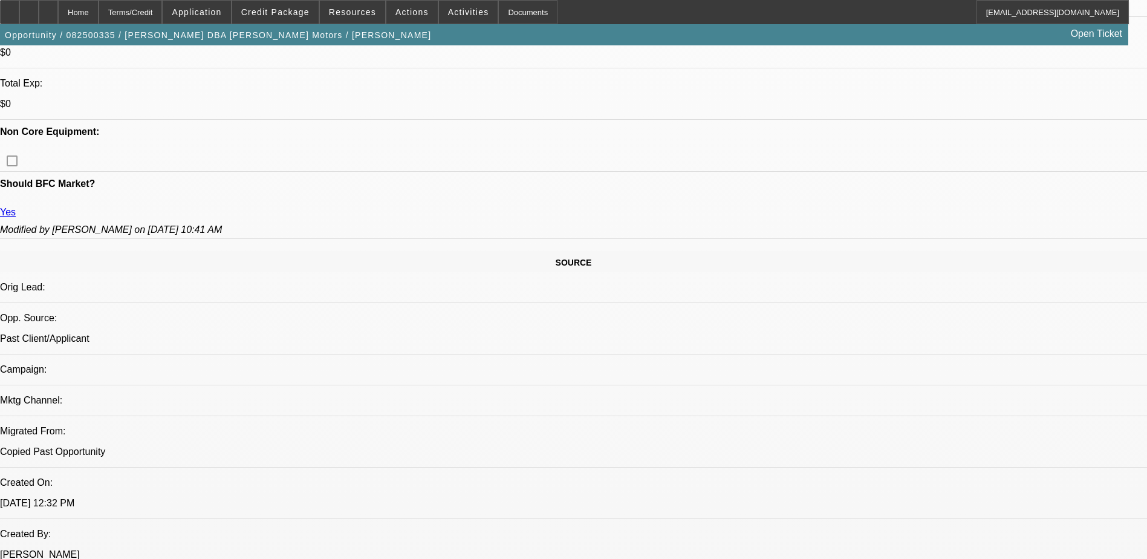
click at [282, 10] on span "Credit Package" at bounding box center [275, 12] width 68 height 10
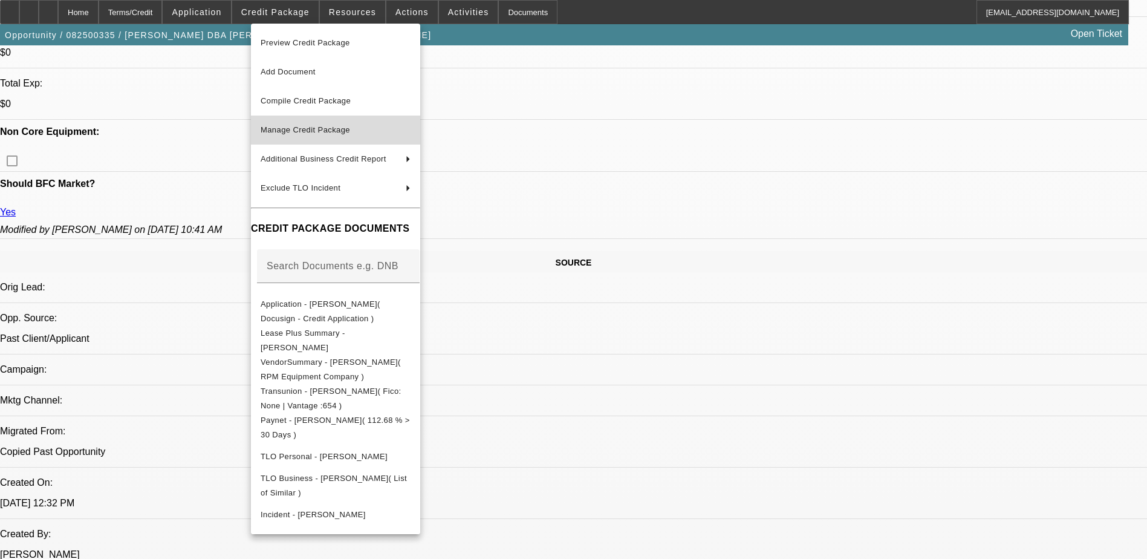
click at [380, 125] on span "Manage Credit Package" at bounding box center [336, 130] width 150 height 15
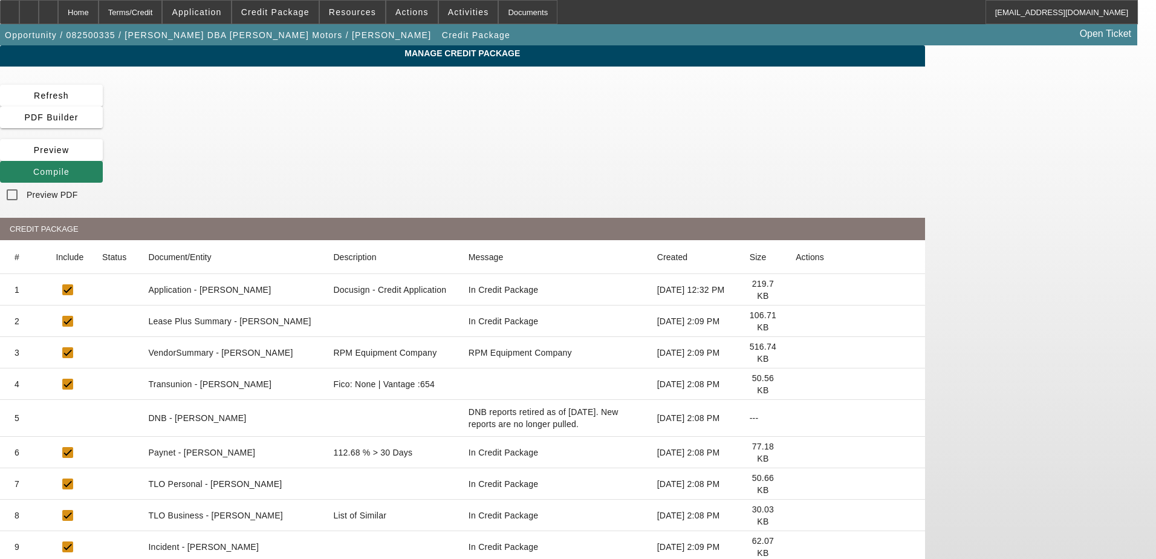
click at [795, 452] on icon at bounding box center [795, 452] width 0 height 0
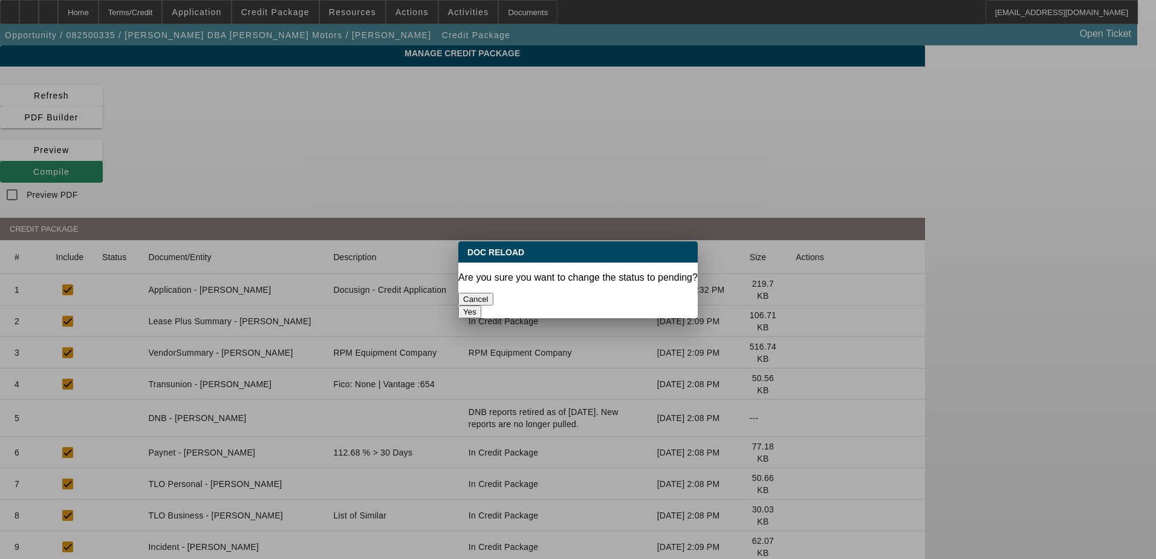
click at [481, 305] on button "Yes" at bounding box center [469, 311] width 23 height 13
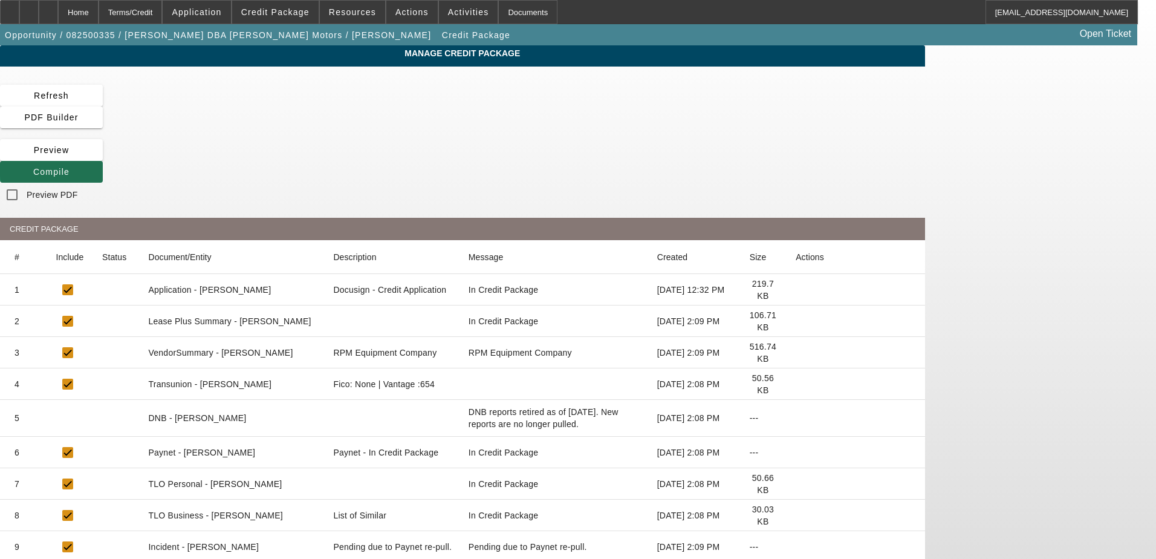
click at [70, 167] on span "Compile" at bounding box center [51, 172] width 36 height 10
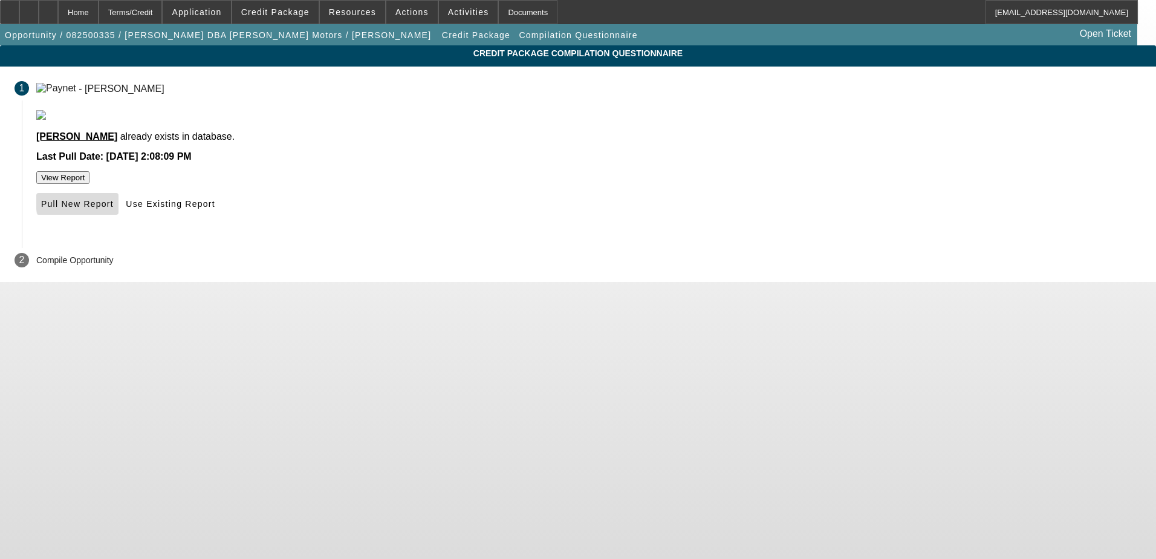
click at [114, 209] on span "Pull New Report" at bounding box center [77, 204] width 73 height 10
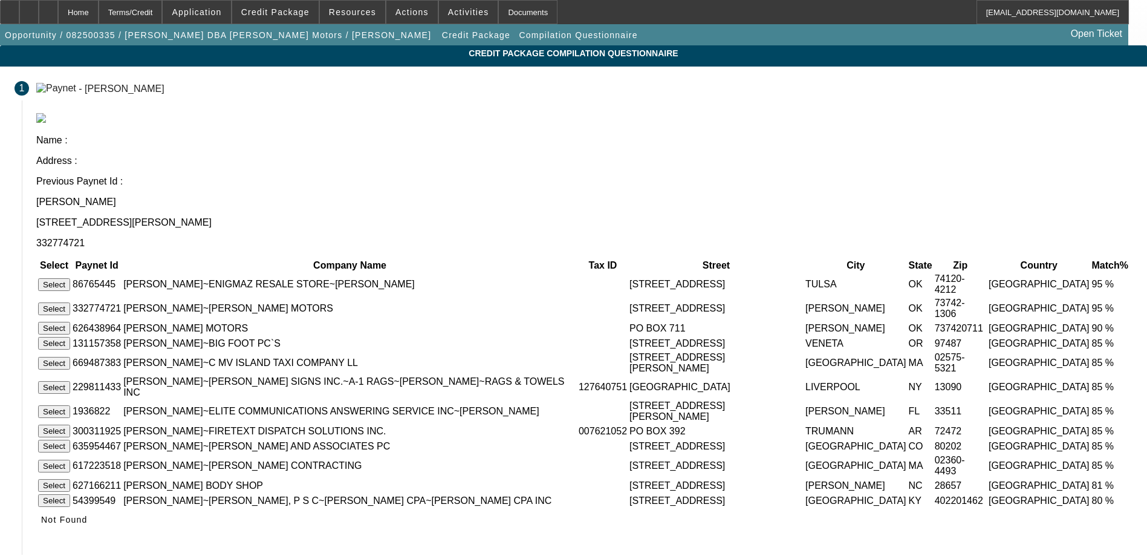
click at [70, 322] on button "Select" at bounding box center [54, 328] width 32 height 13
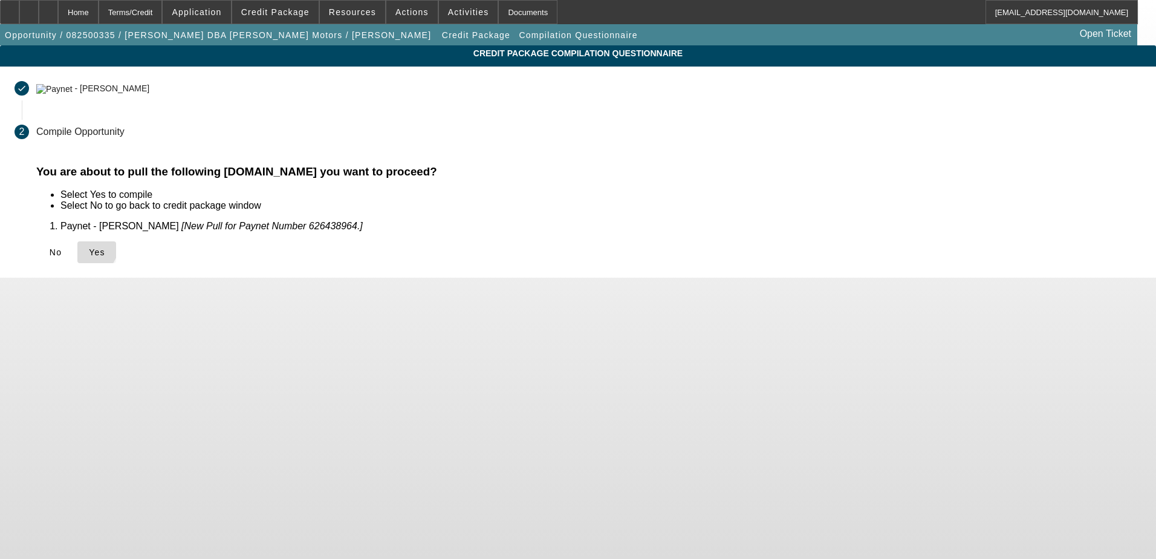
click at [89, 248] on icon at bounding box center [89, 252] width 0 height 10
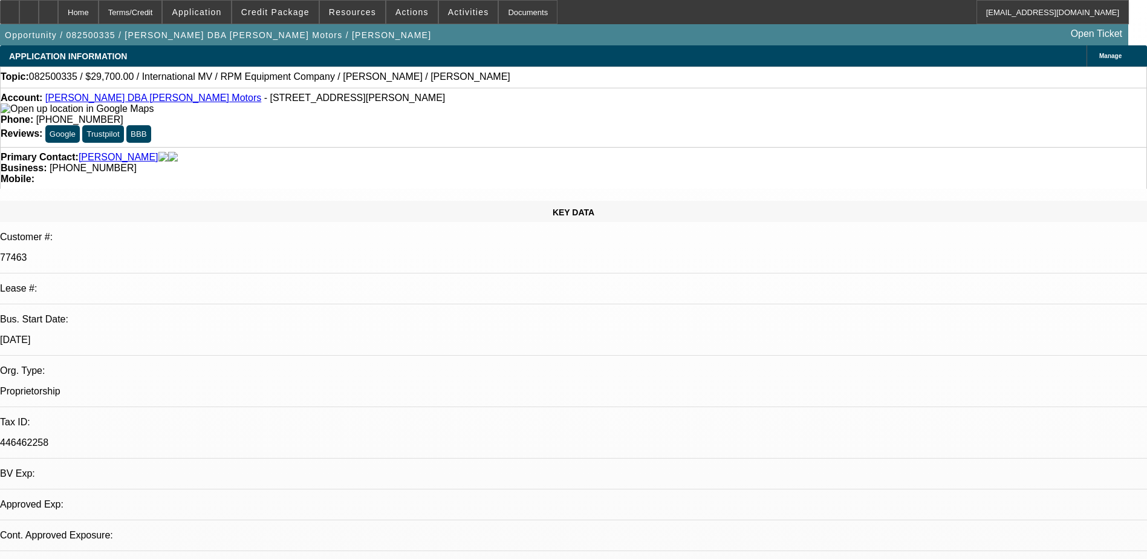
select select "0.1"
select select "2"
select select "0.1"
select select "4"
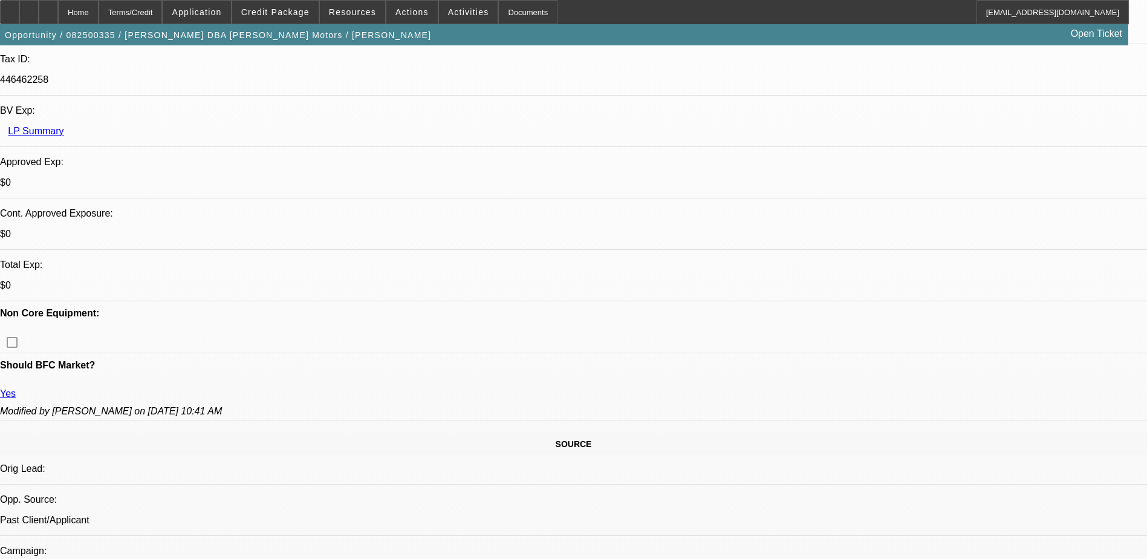
scroll to position [423, 0]
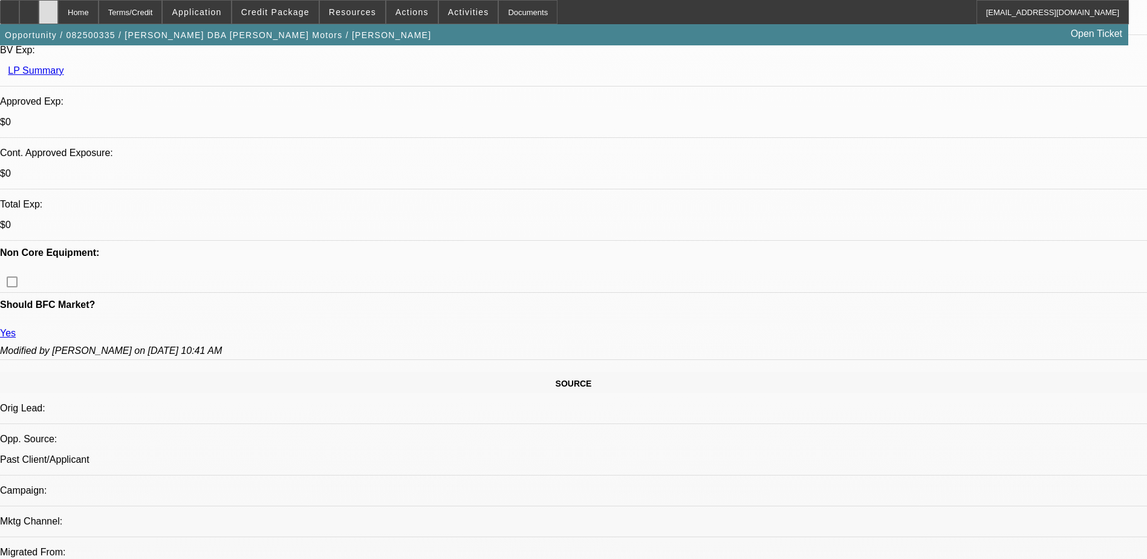
click at [58, 7] on div at bounding box center [48, 12] width 19 height 24
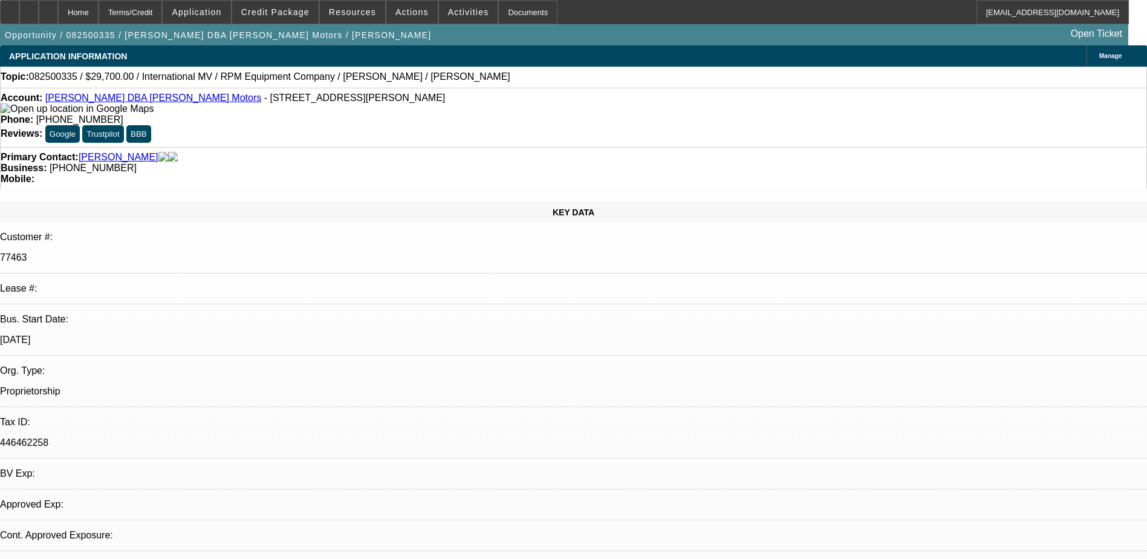
select select "0.1"
select select "2"
select select "0.1"
select select "4"
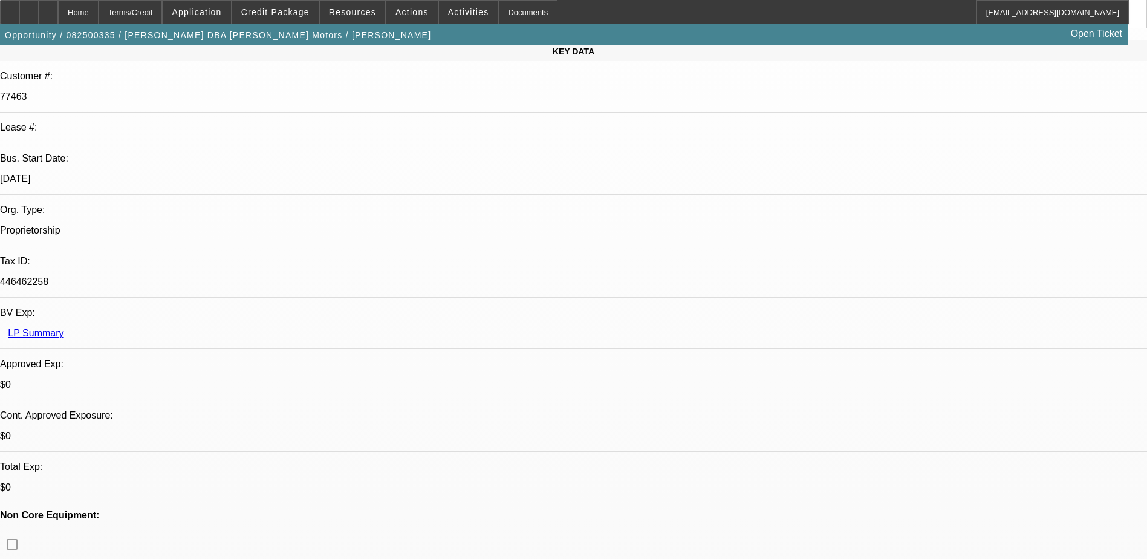
scroll to position [363, 0]
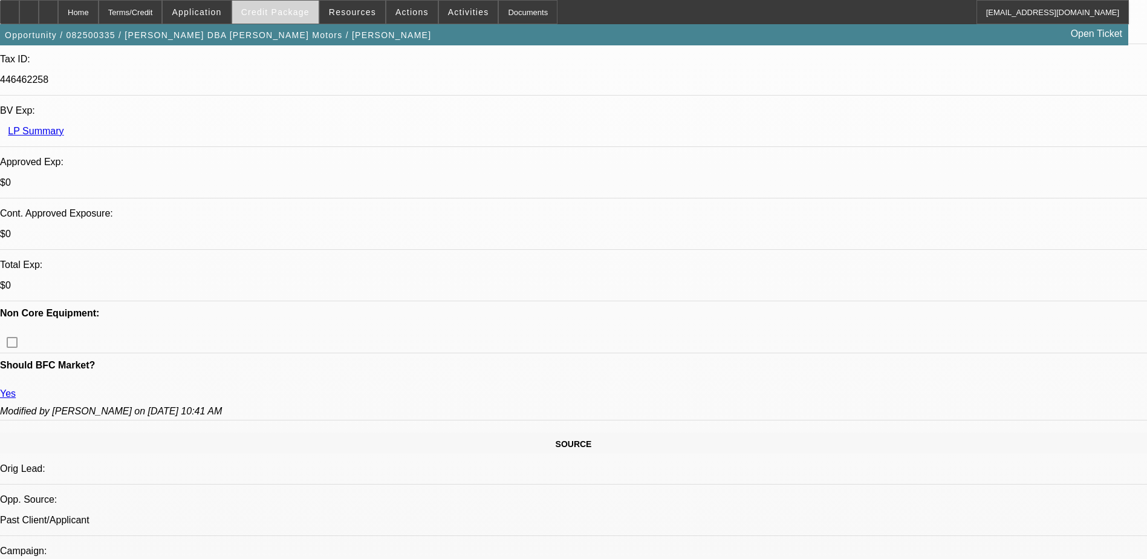
click at [288, 8] on span "Credit Package" at bounding box center [275, 12] width 68 height 10
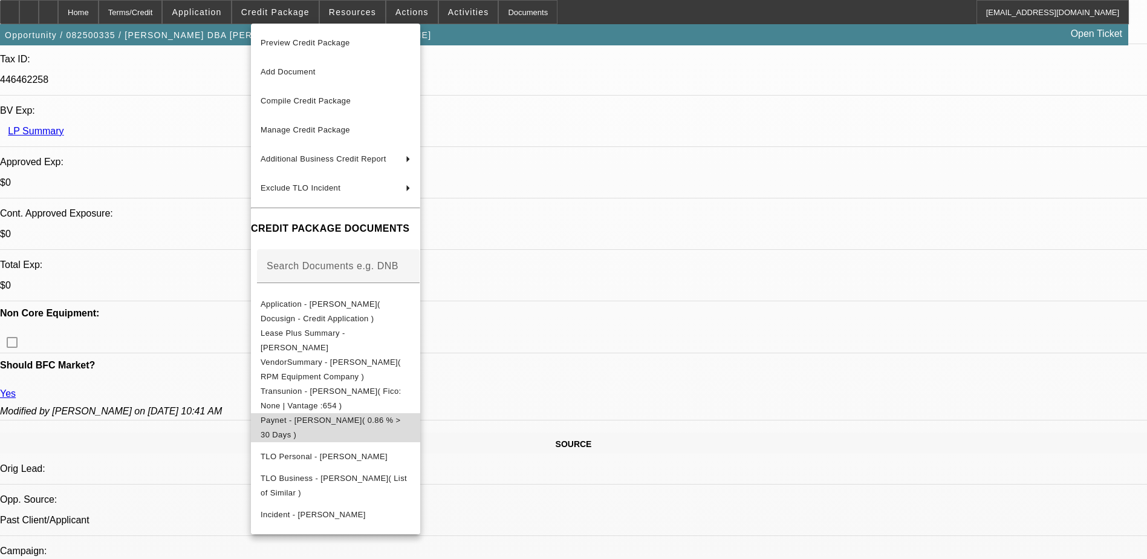
click at [410, 418] on span "Paynet - James Hickey( 0.86 % > 30 Days )" at bounding box center [336, 427] width 150 height 29
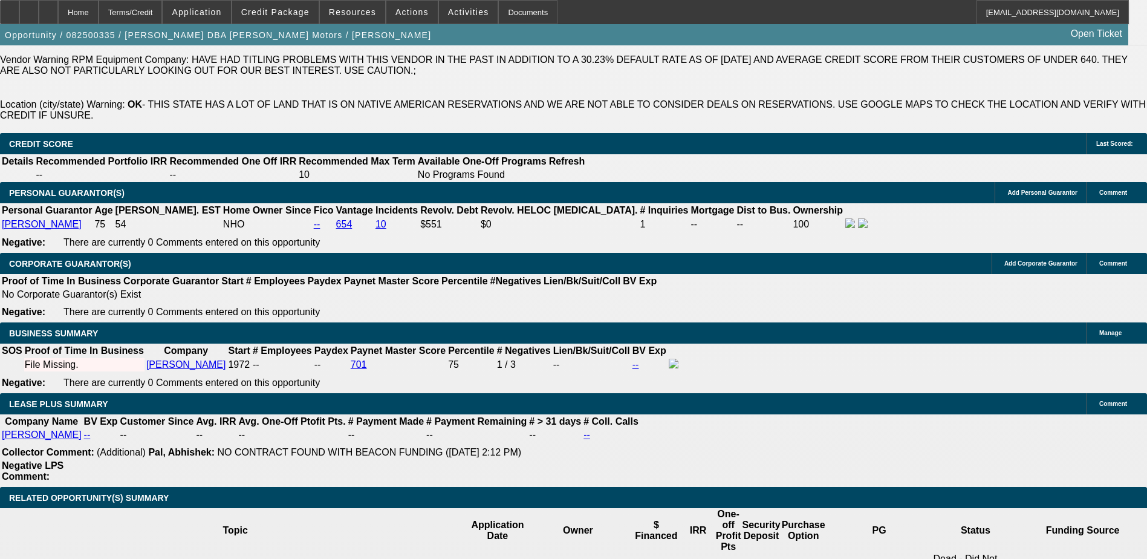
scroll to position [1692, 0]
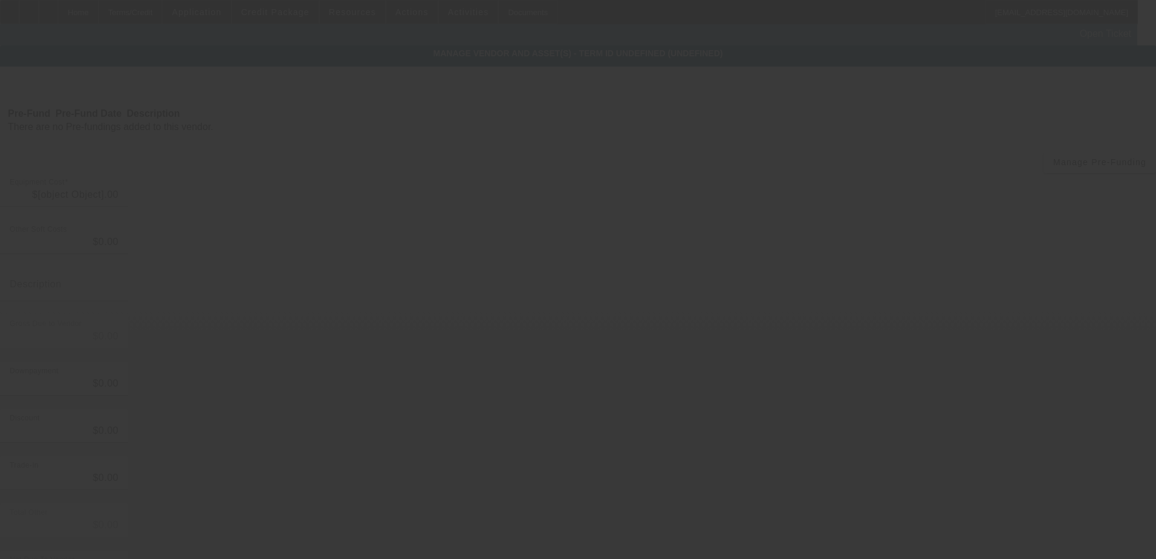
type input "$35,000.00"
type input "$2,000.00"
type input "$33,000.00"
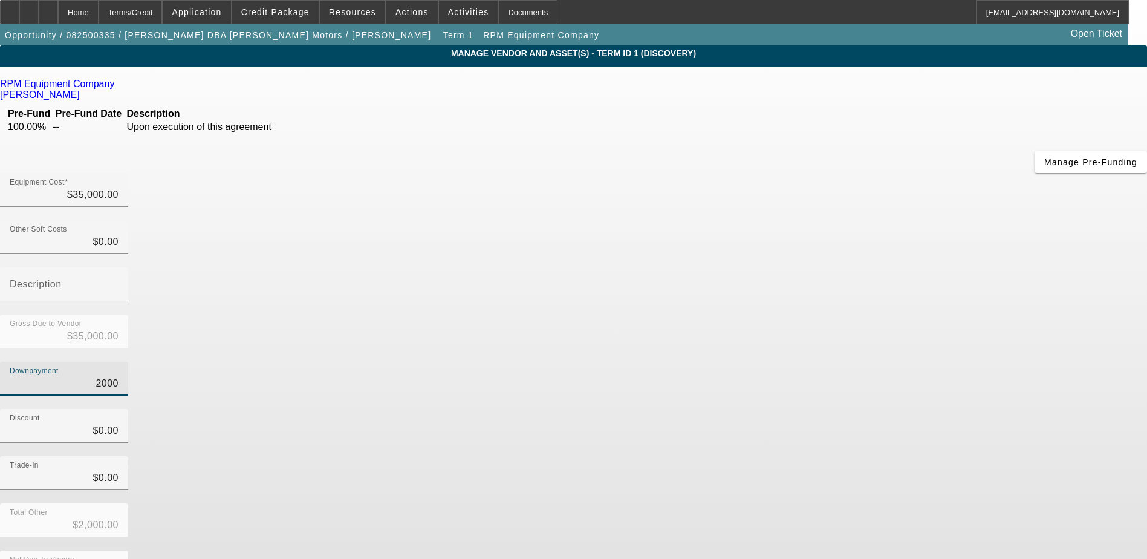
click at [118, 376] on input "2000" at bounding box center [64, 383] width 109 height 15
type input "0"
type input "$0.00"
type input "$35,000.00"
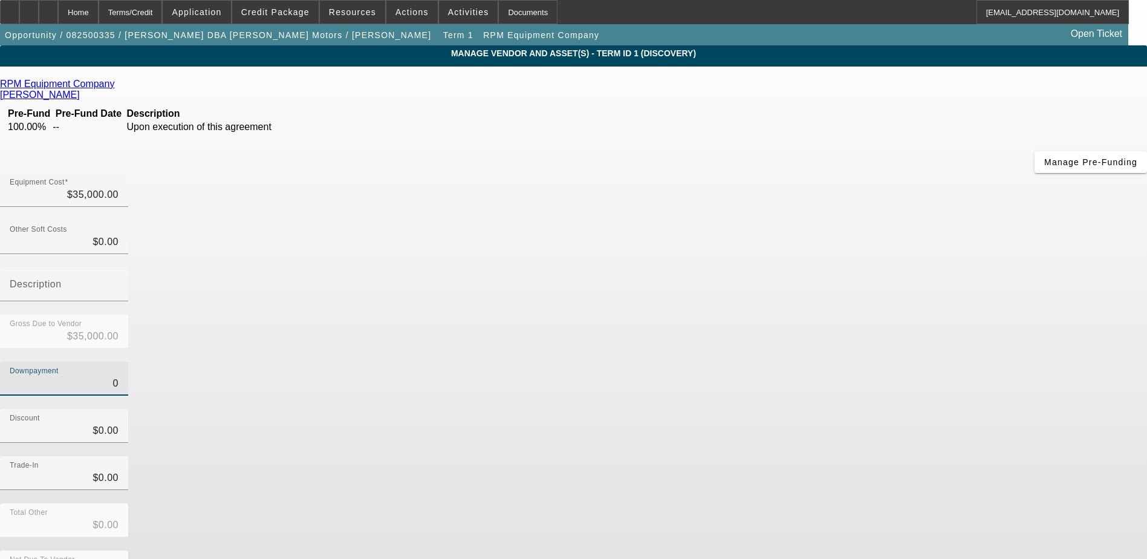
type input "$0.00"
click at [820, 361] on div "Downpayment $0.00" at bounding box center [573, 384] width 1147 height 47
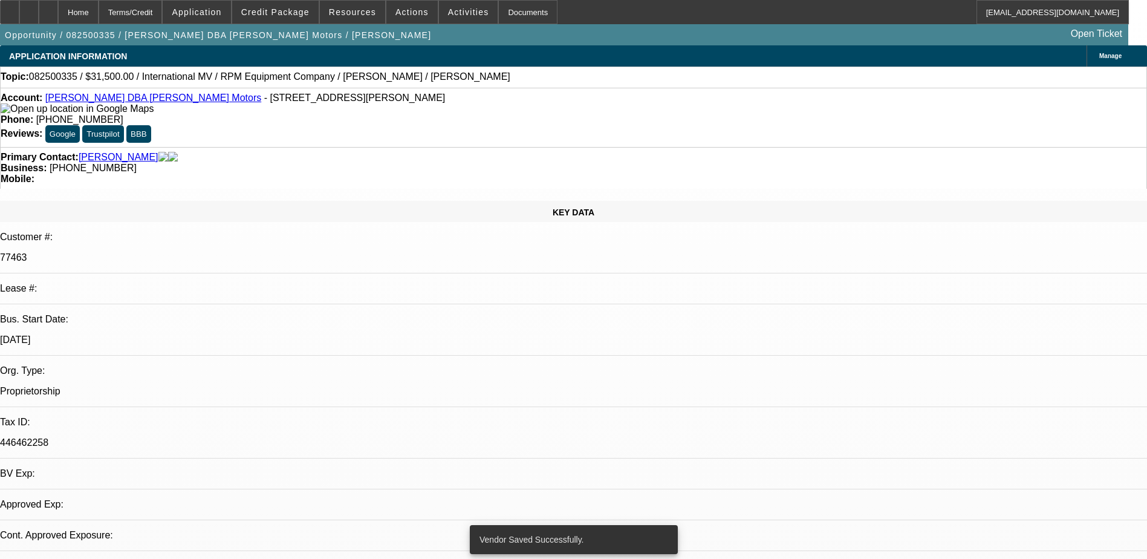
select select "0.1"
select select "2"
select select "0.1"
select select "4"
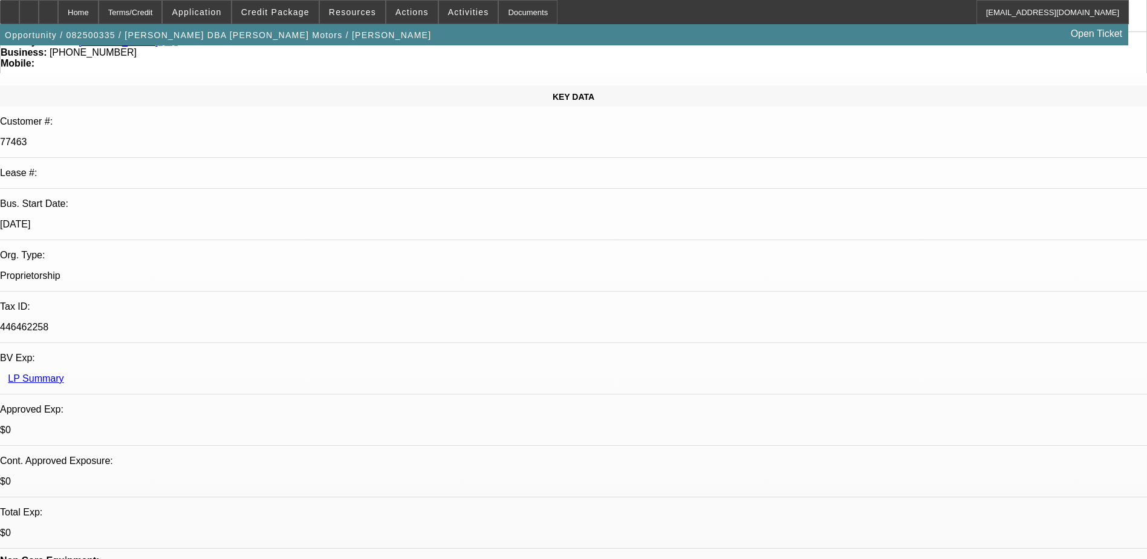
scroll to position [242, 0]
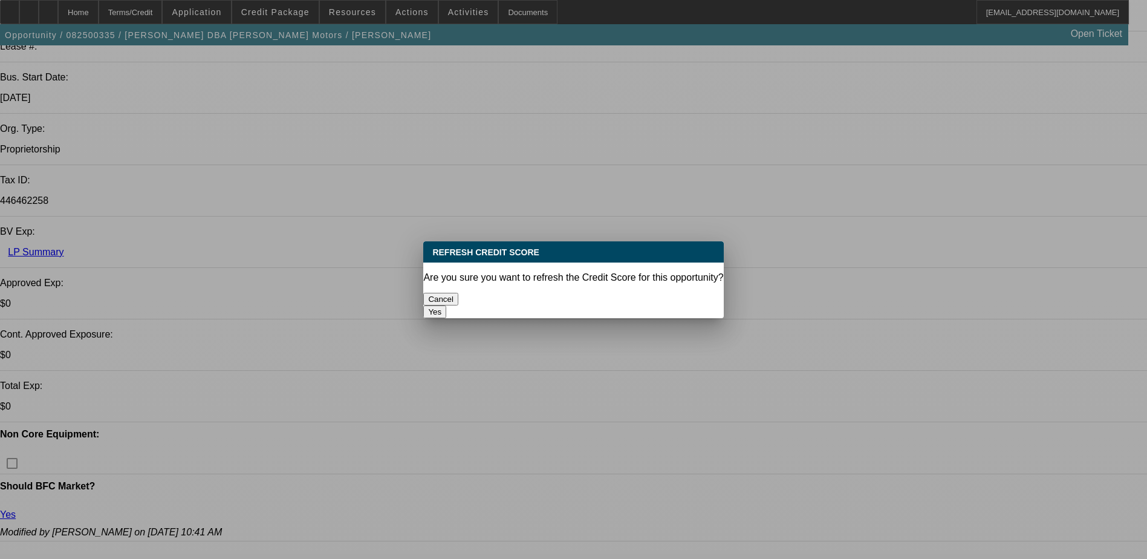
scroll to position [0, 0]
click at [446, 305] on button "Yes" at bounding box center [434, 311] width 23 height 13
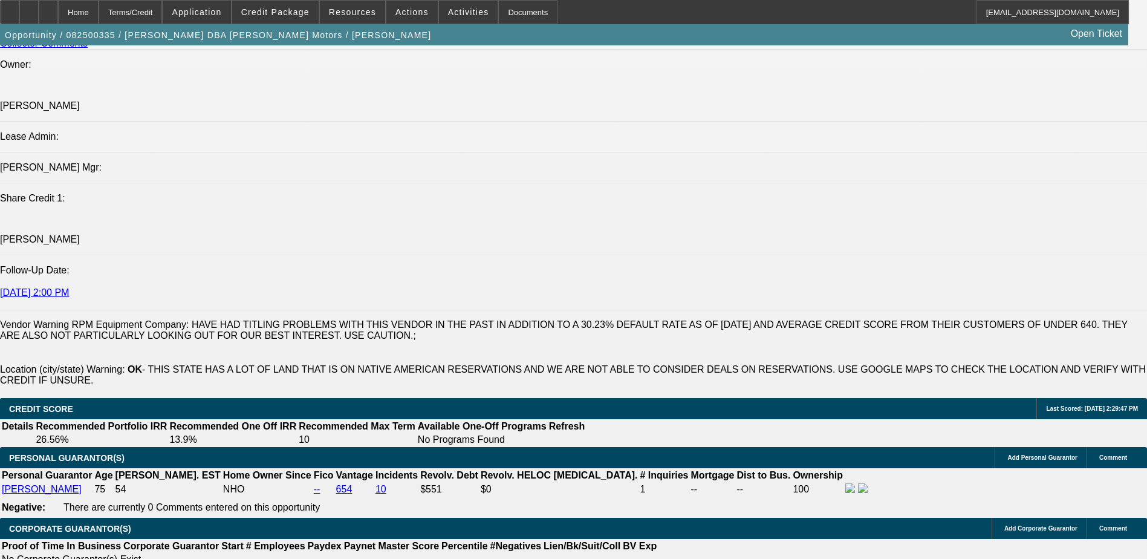
scroll to position [1753, 0]
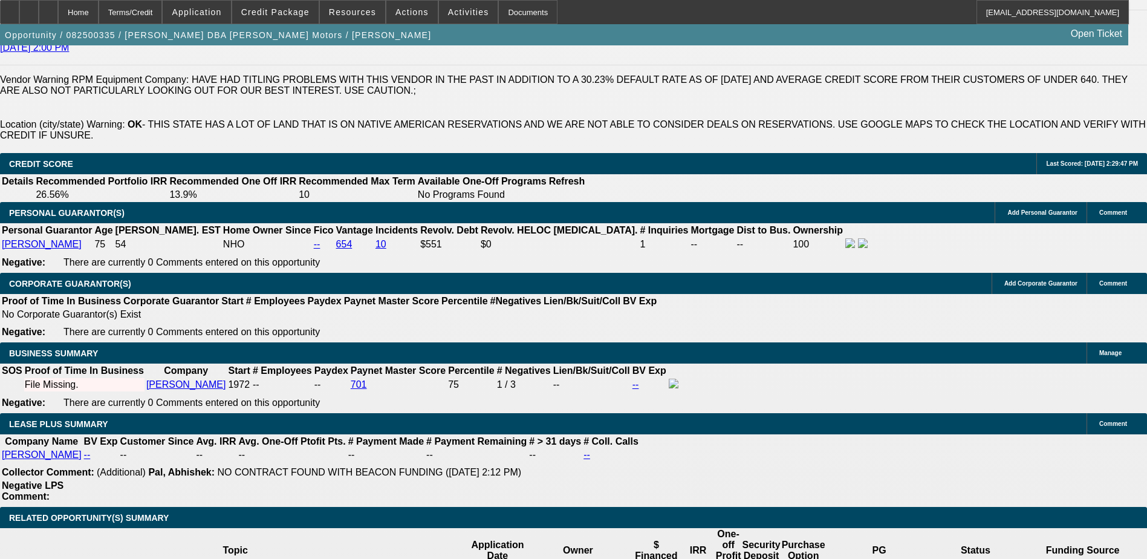
type input "$2,000.00"
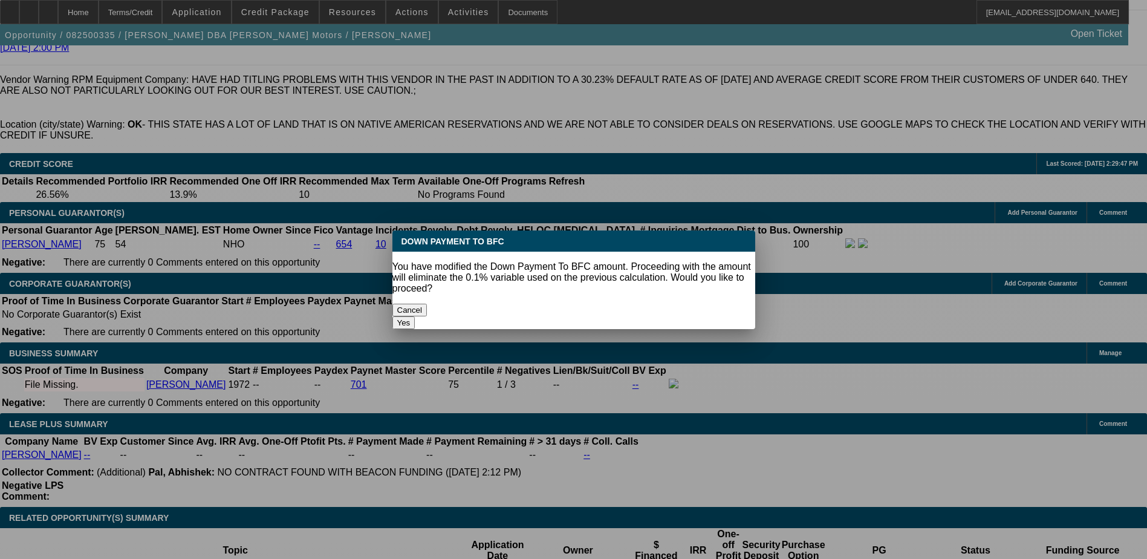
scroll to position [0, 0]
click at [415, 316] on button "Yes" at bounding box center [403, 322] width 23 height 13
select select "0"
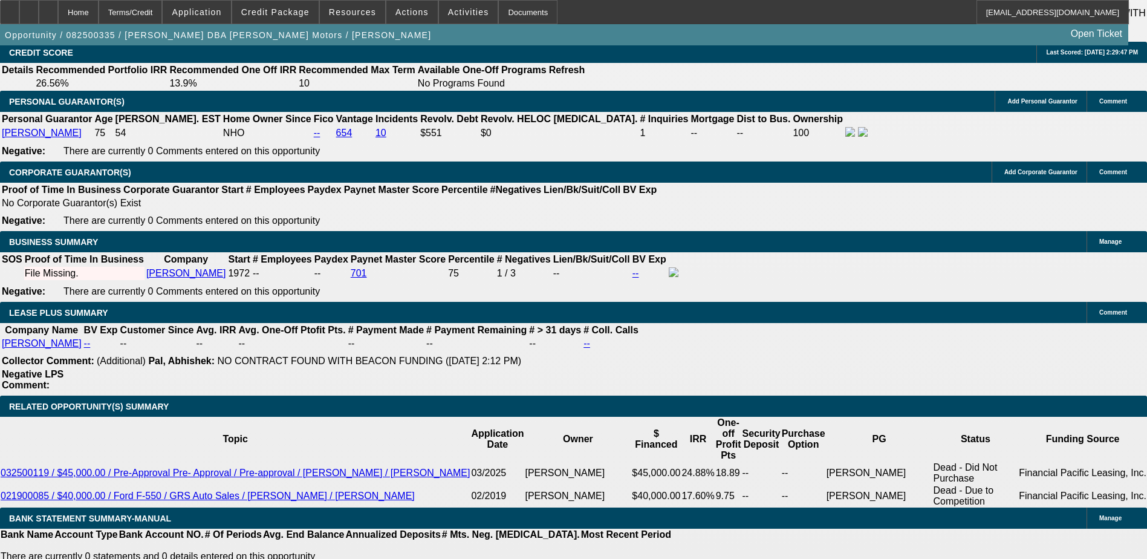
scroll to position [1874, 0]
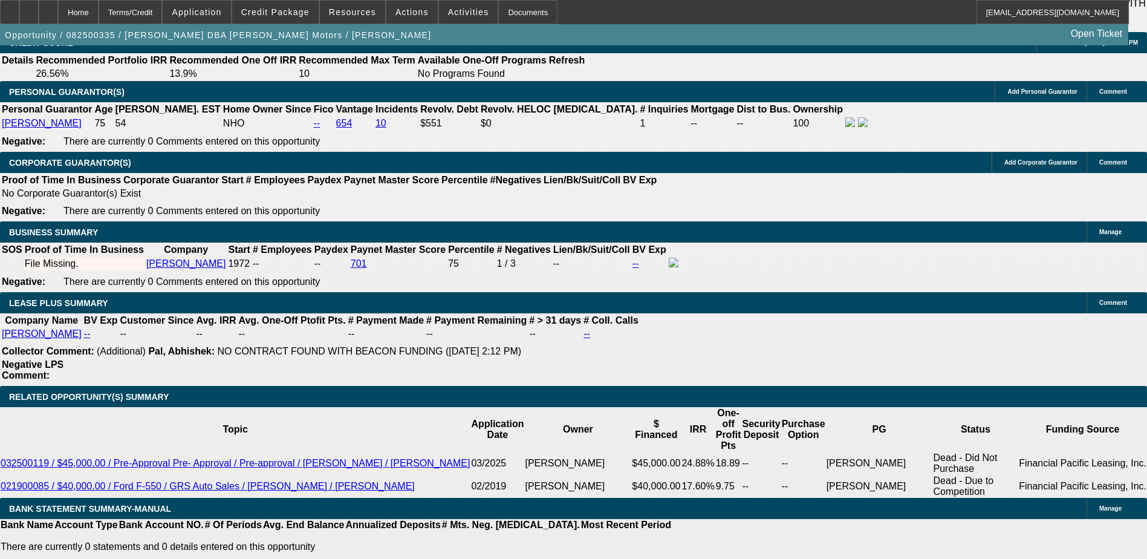
type input "$0.00"
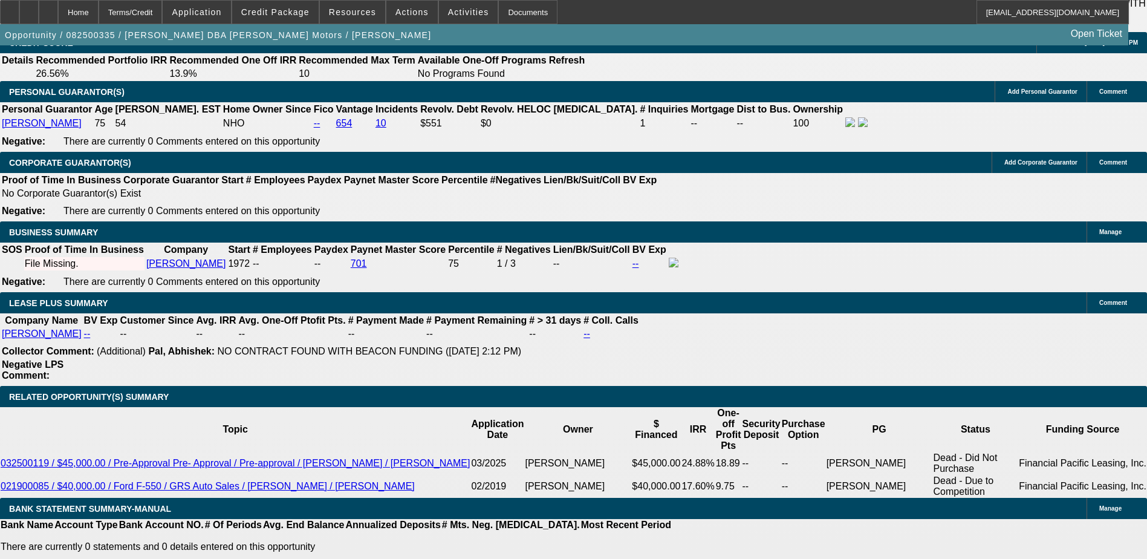
type input "22"
type input "2"
type input "$3,057.84"
type input "$1,528.92"
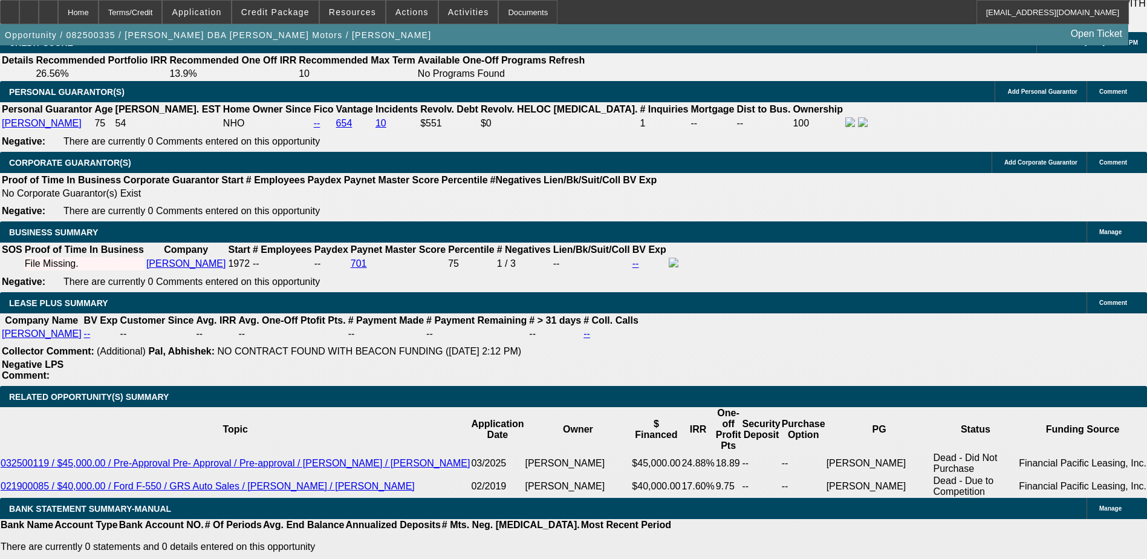
type input "21"
type input "$3,640.32"
type input "$1,820.16"
type input "21"
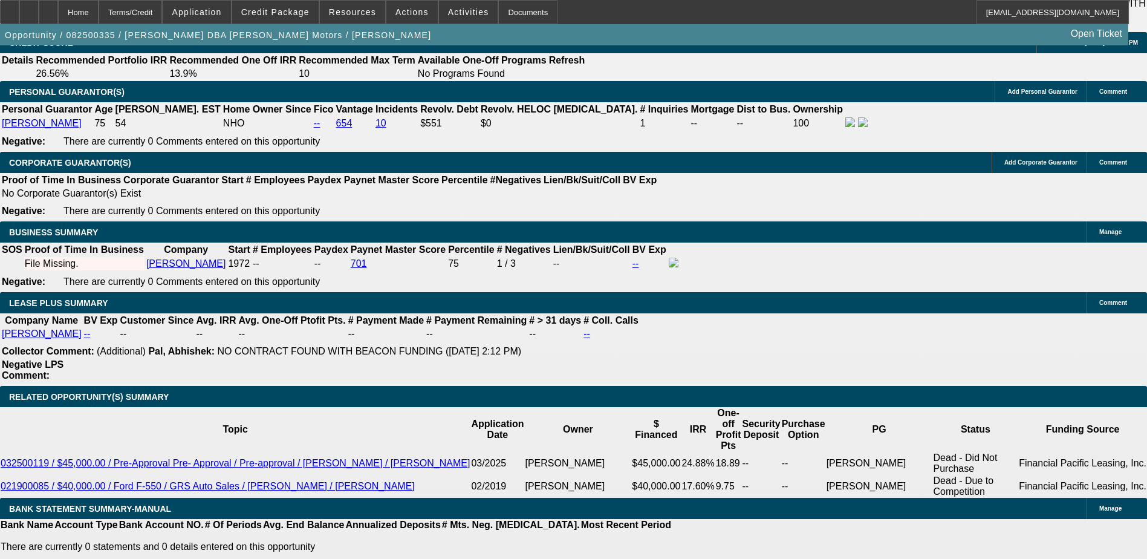
select select "0"
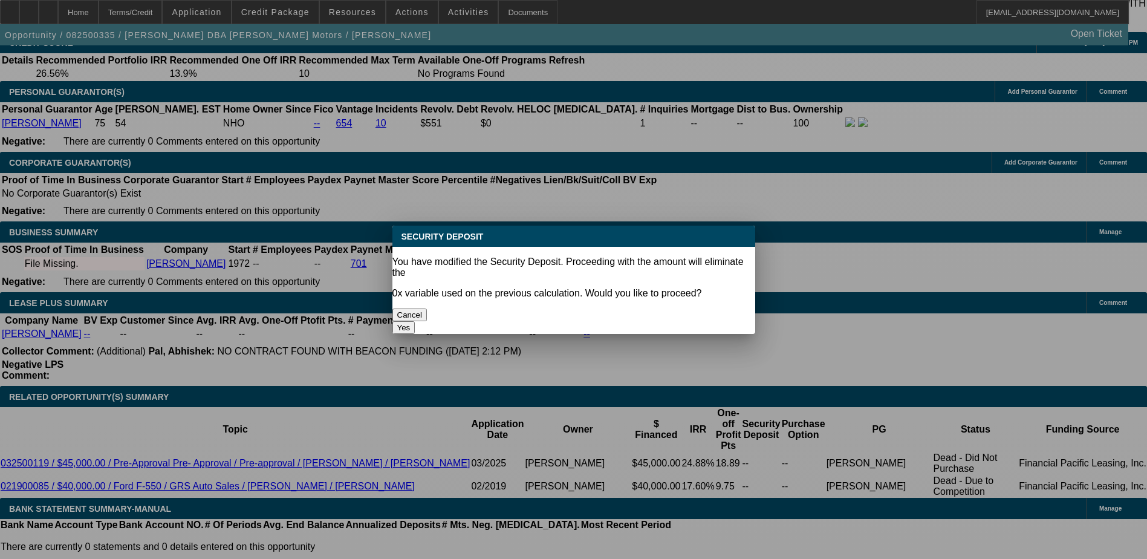
scroll to position [0, 0]
click at [415, 321] on button "Yes" at bounding box center [403, 327] width 23 height 13
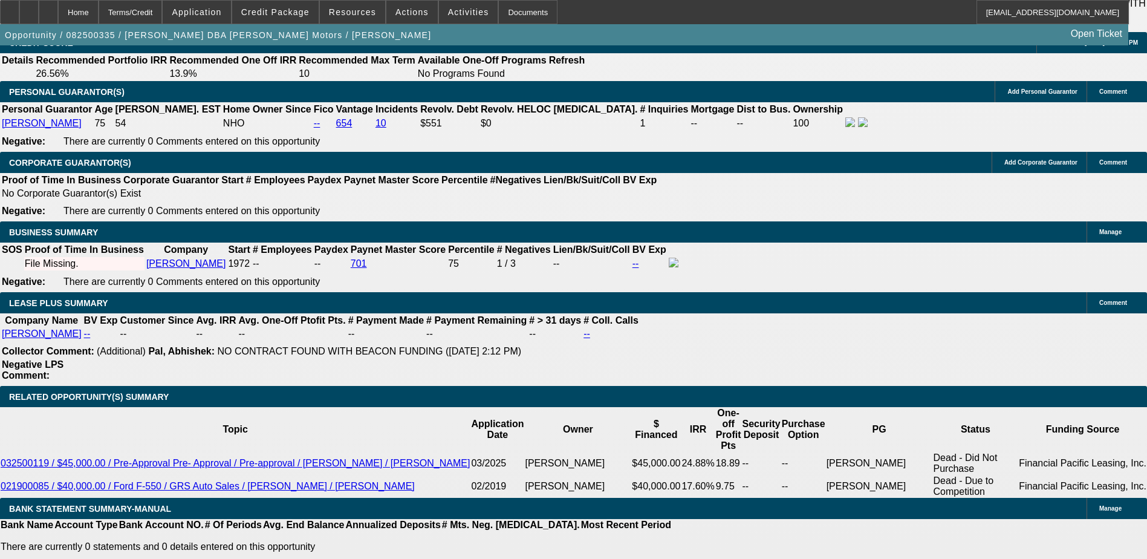
type input "$0.00"
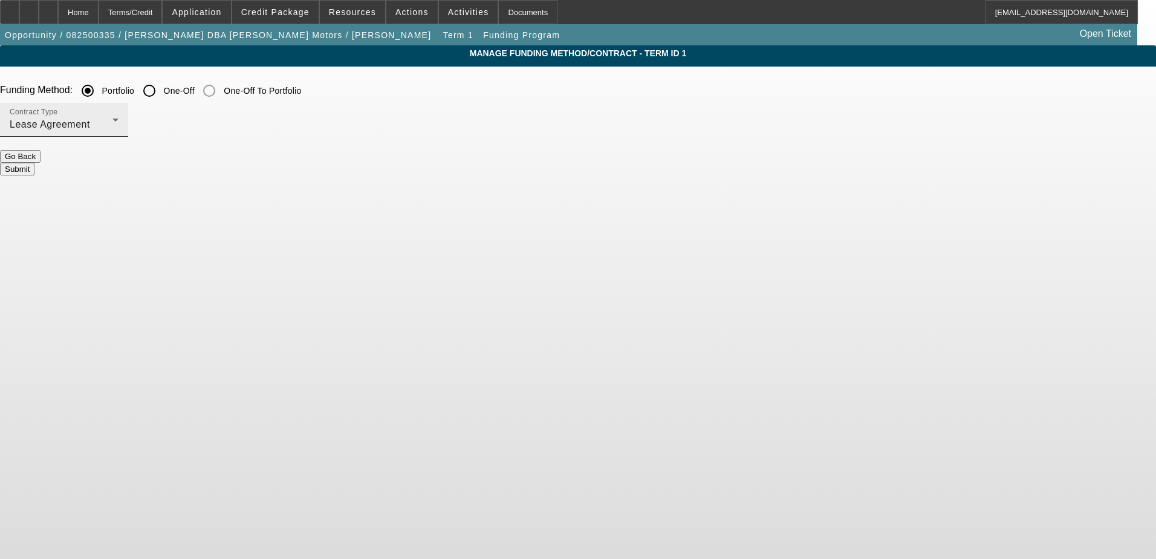
click at [123, 125] on icon at bounding box center [115, 119] width 15 height 15
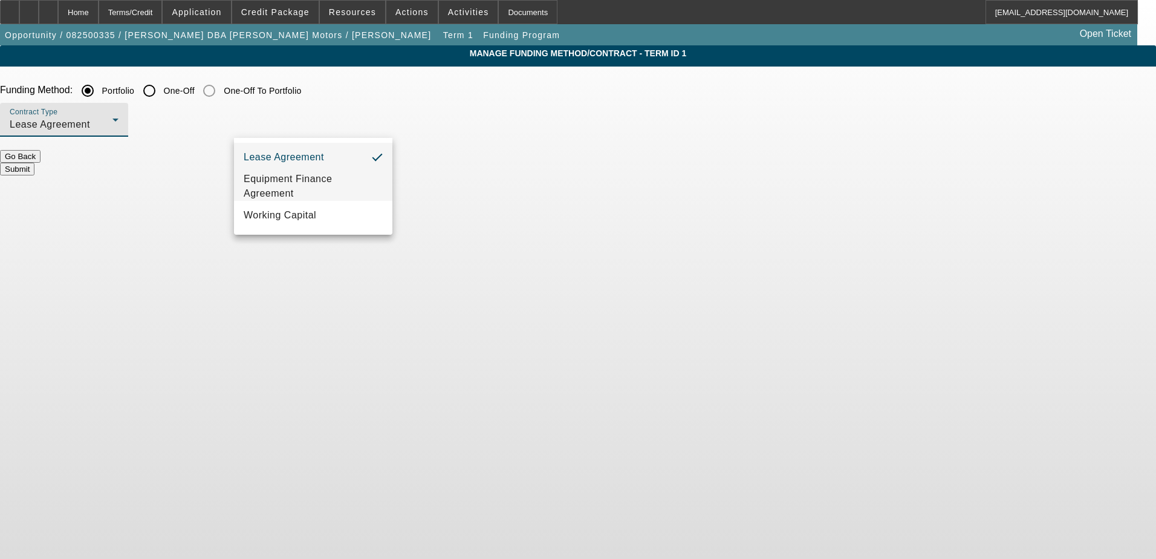
click at [323, 190] on span "Equipment Finance Agreement" at bounding box center [313, 186] width 139 height 29
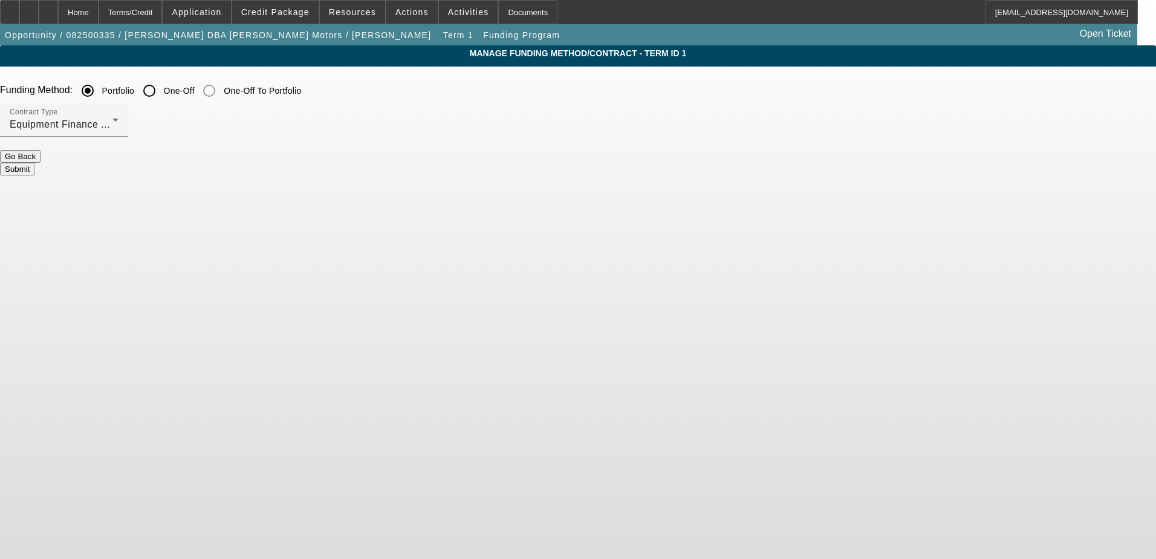
click at [34, 164] on button "Submit" at bounding box center [17, 169] width 34 height 13
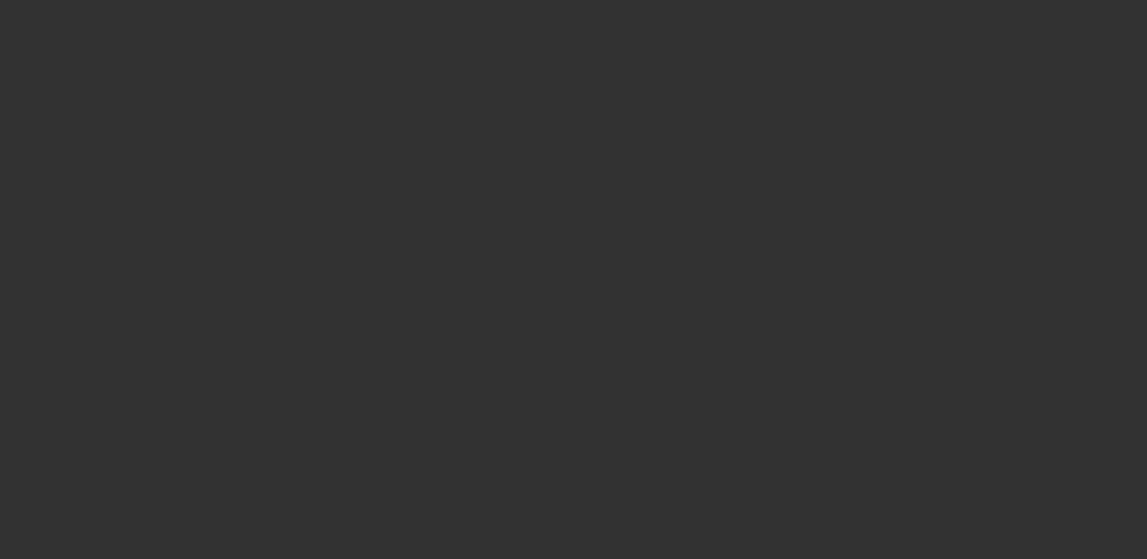
select select "0"
select select "2"
select select "0"
select select "6"
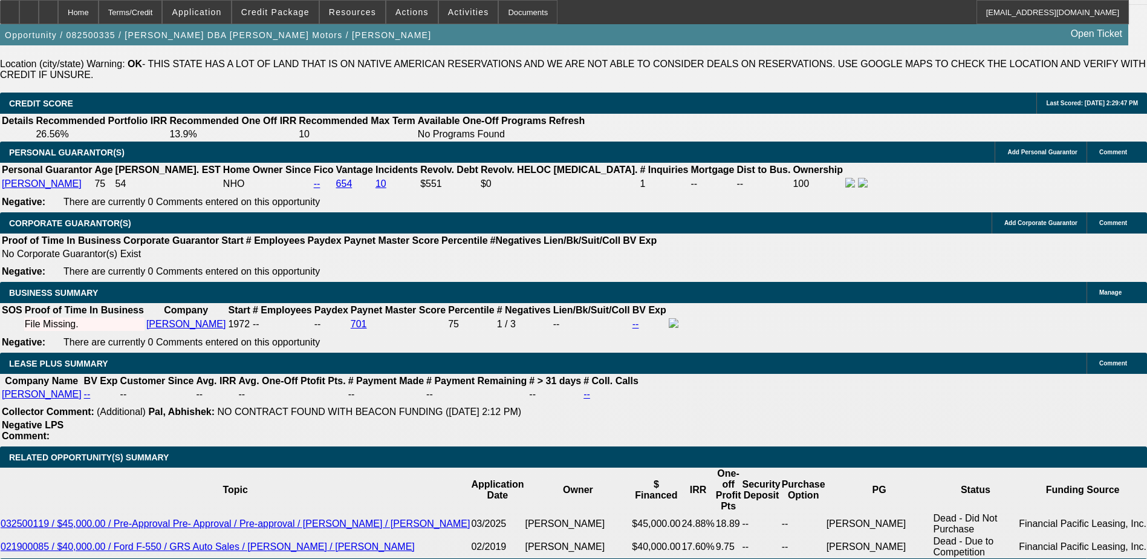
scroll to position [1874, 0]
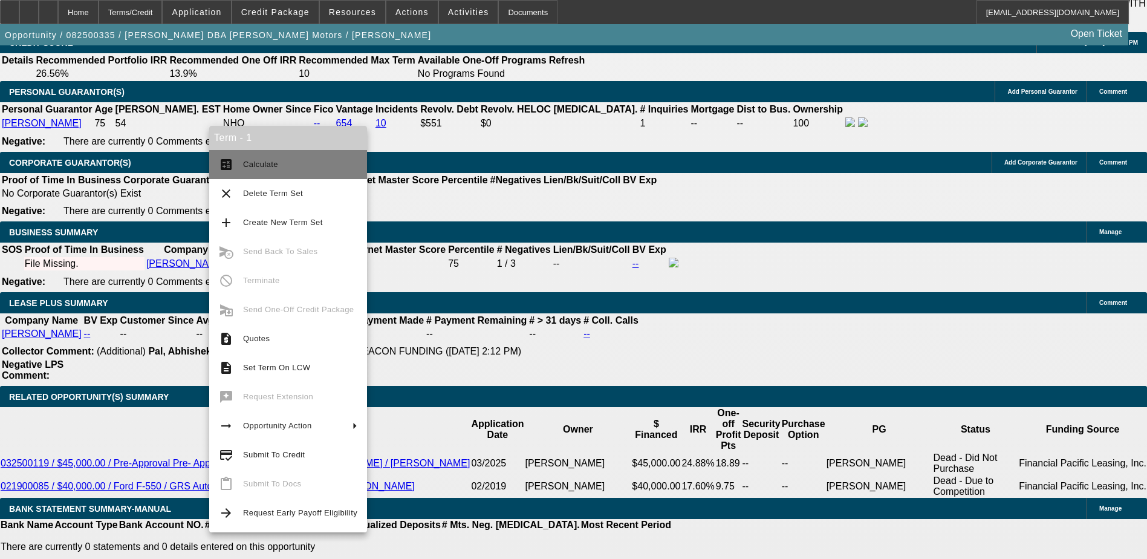
click at [274, 164] on span "Calculate" at bounding box center [260, 164] width 35 height 9
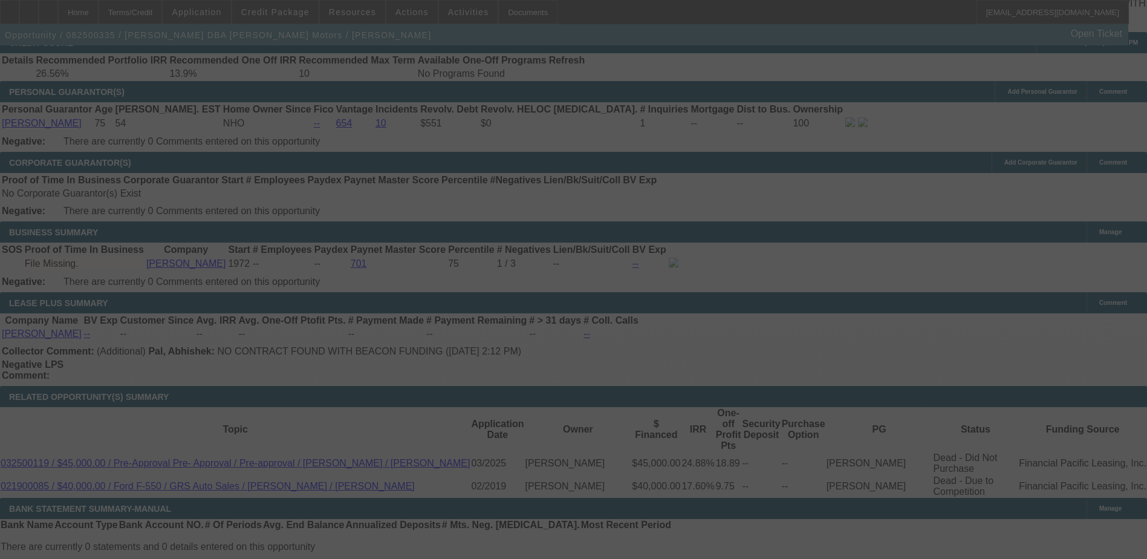
select select "0"
select select "2"
select select "0"
select select "6"
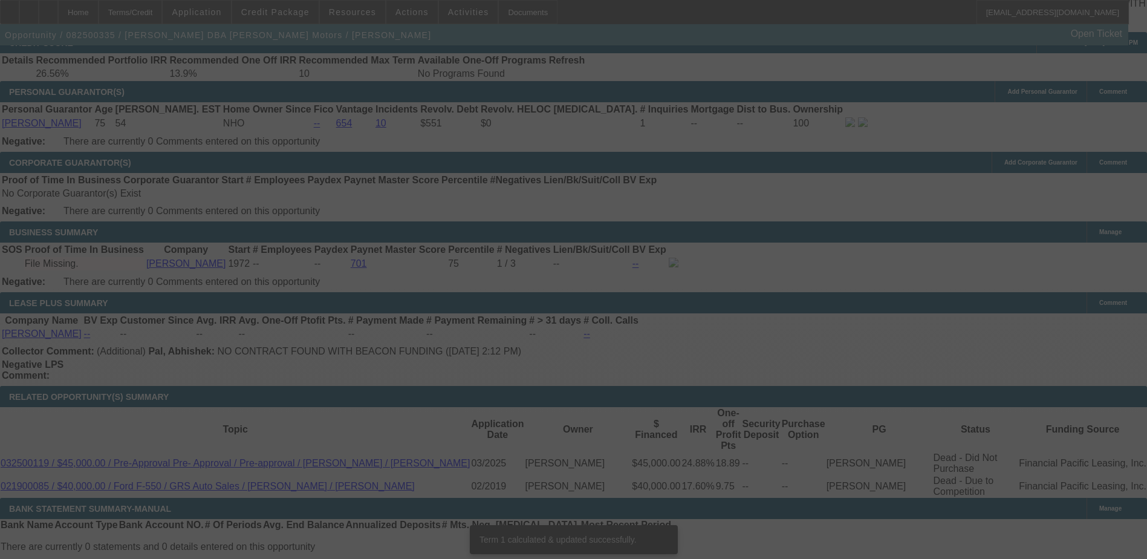
scroll to position [1867, 0]
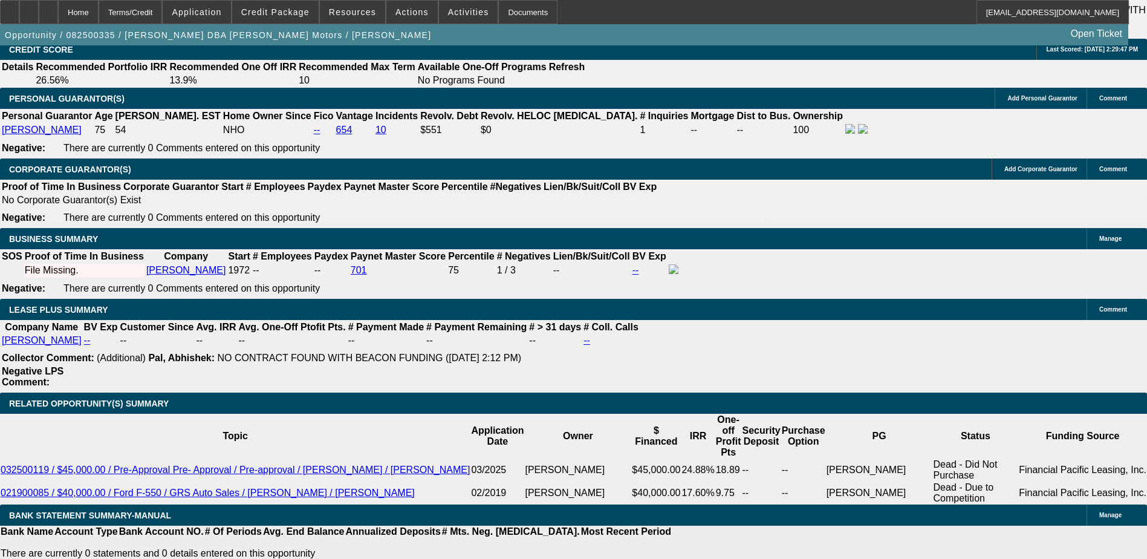
type input "$0.00"
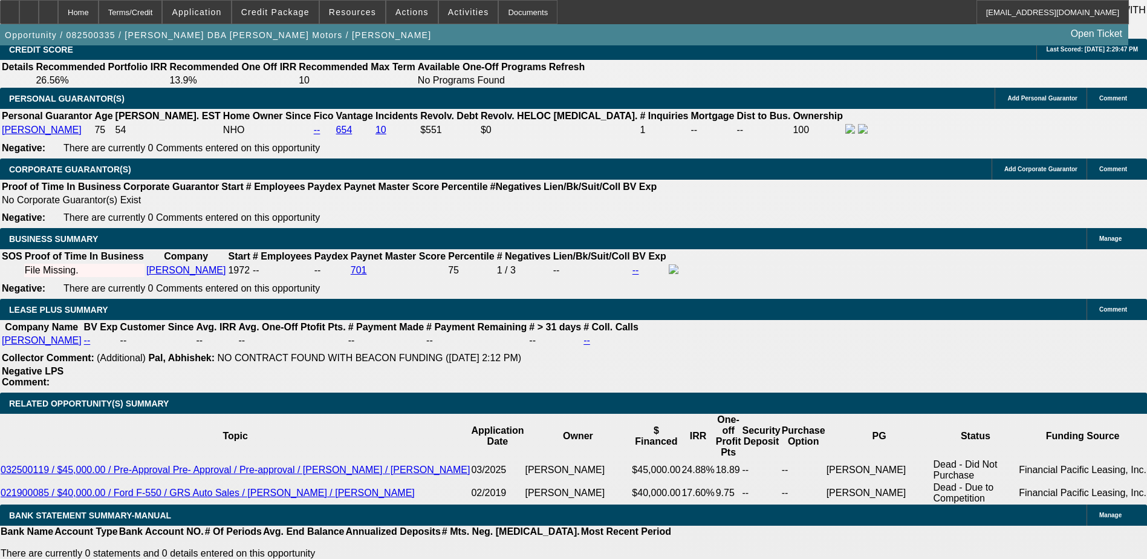
select select "3"
type input "UNKNOWN"
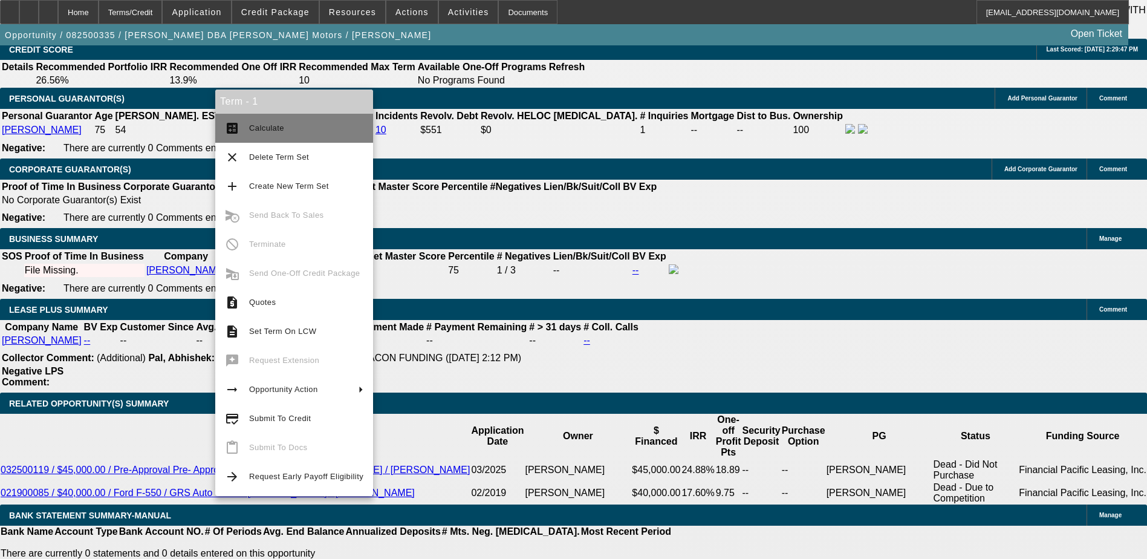
click at [279, 129] on span "Calculate" at bounding box center [266, 127] width 35 height 9
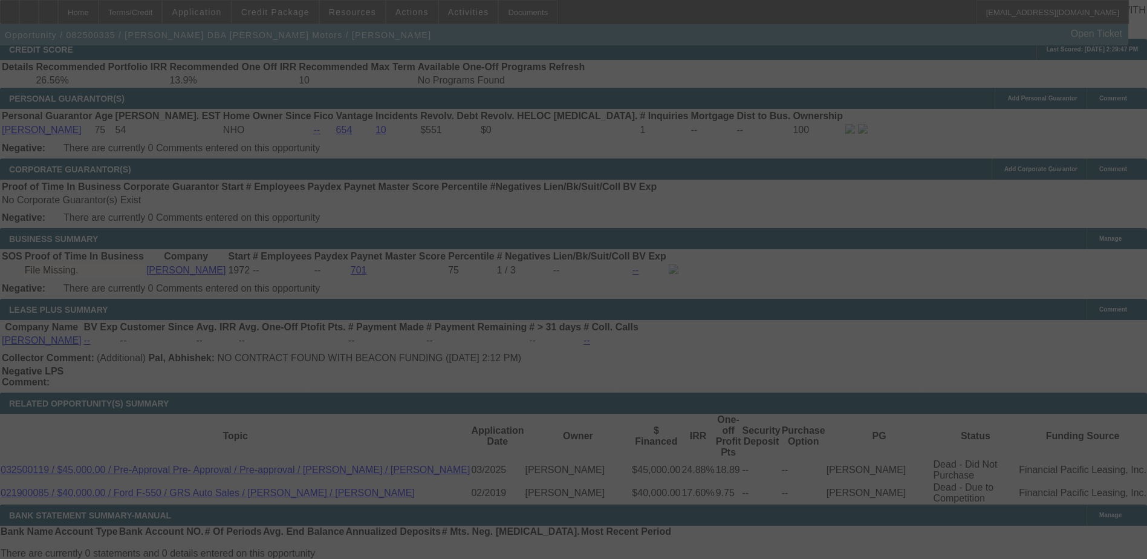
select select "0"
select select "3"
select select "0"
select select "6"
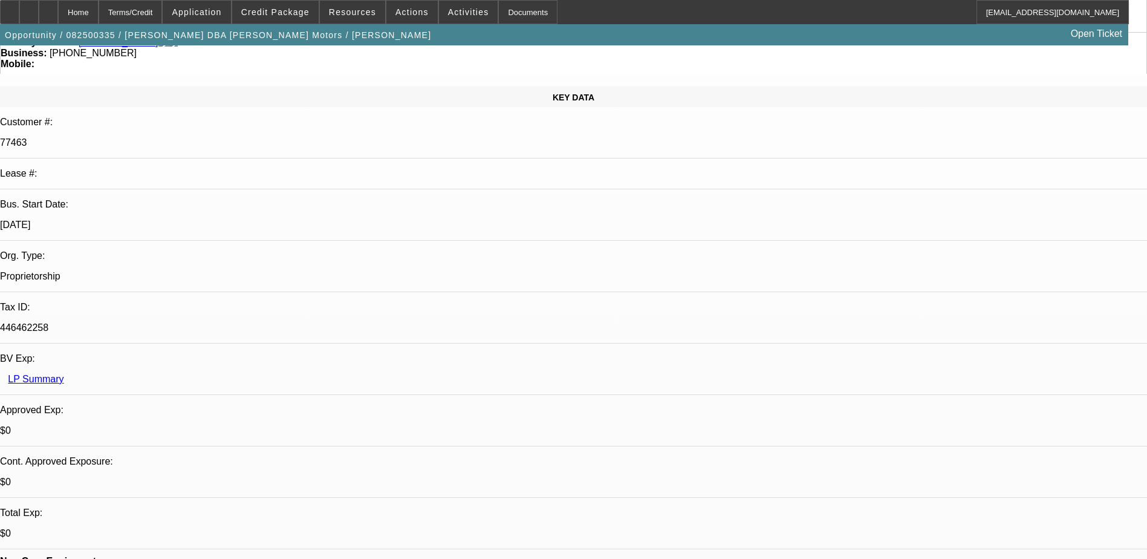
scroll to position [0, 0]
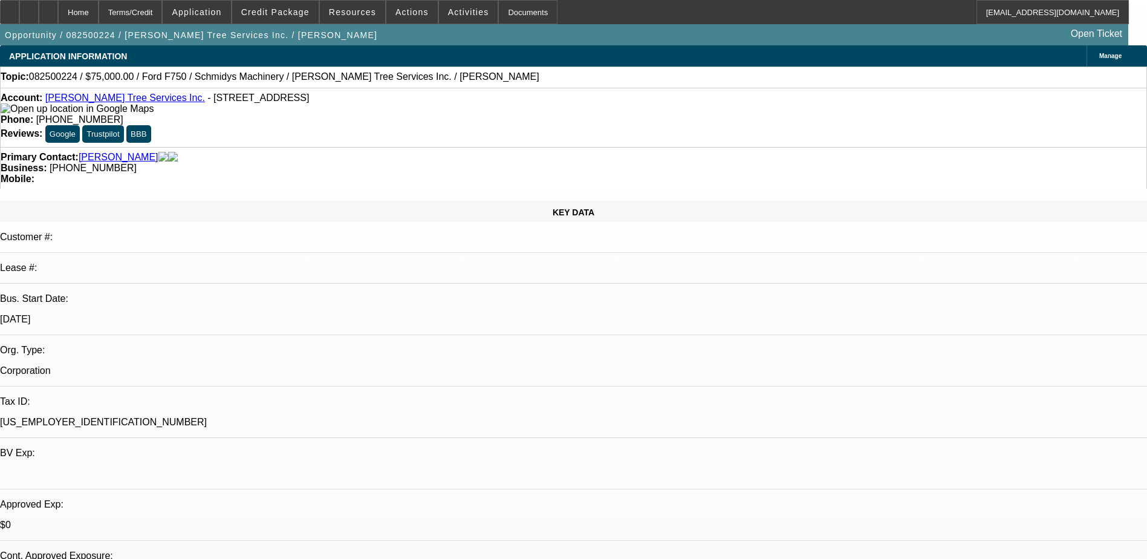
select select "0"
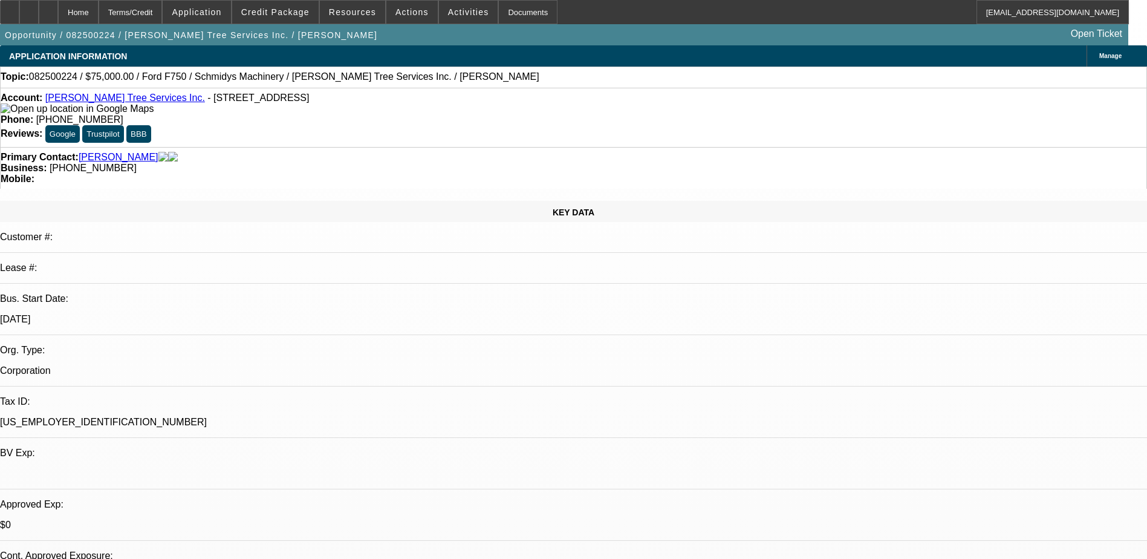
select select "0"
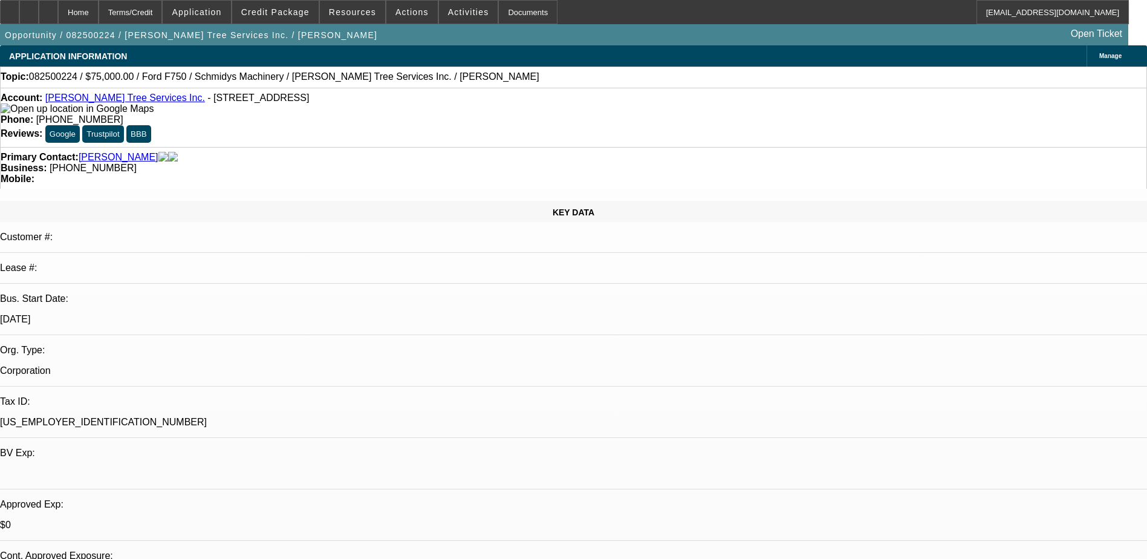
select select "0"
select select "1"
select select "6"
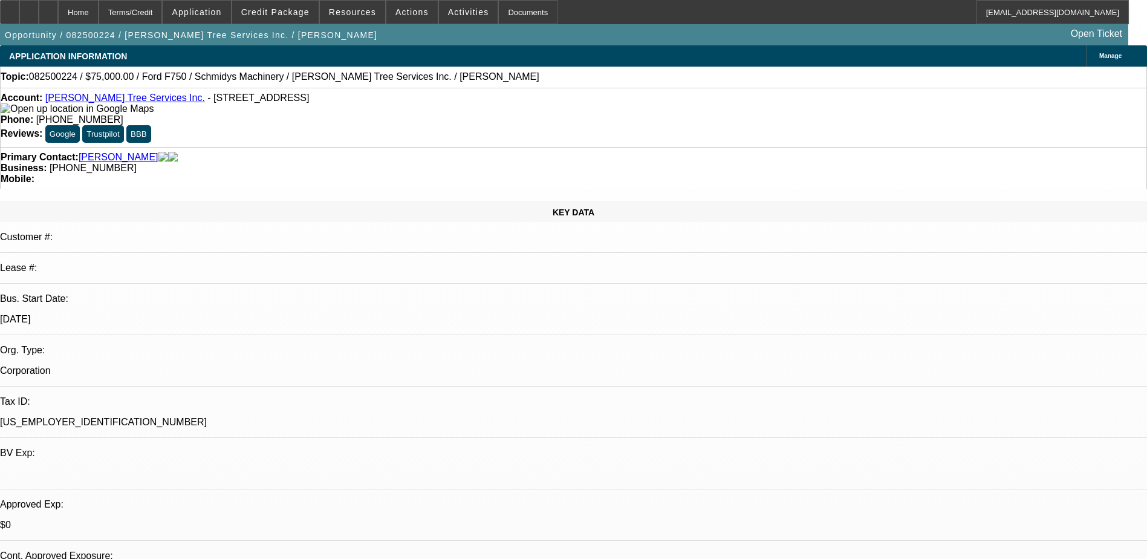
select select "1"
select select "6"
select select "1"
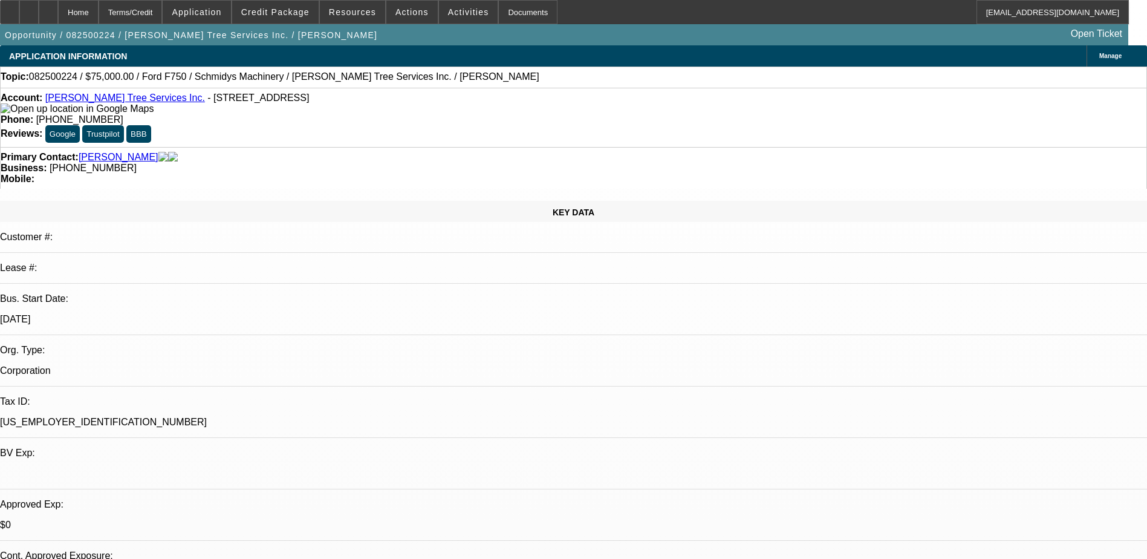
select select "6"
select select "1"
select select "3"
select select "6"
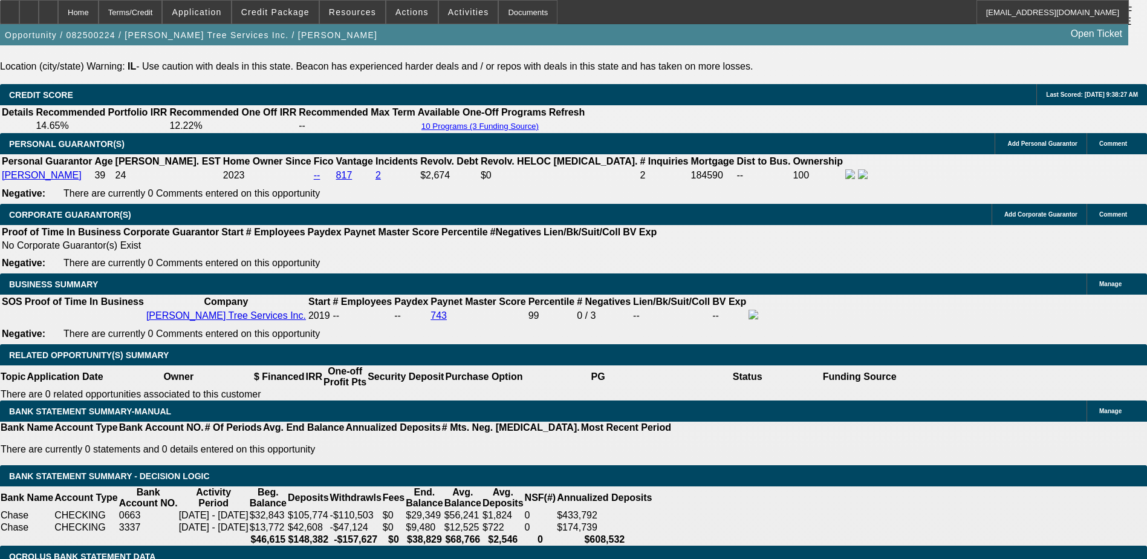
scroll to position [1822, 0]
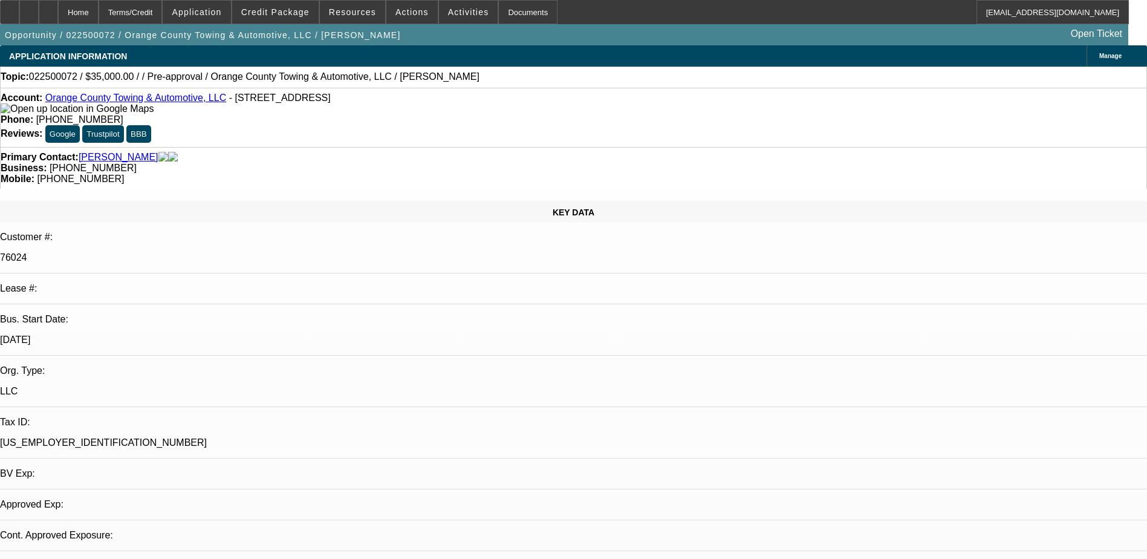
select select "0"
select select "2"
select select "0"
select select "1"
select select "2"
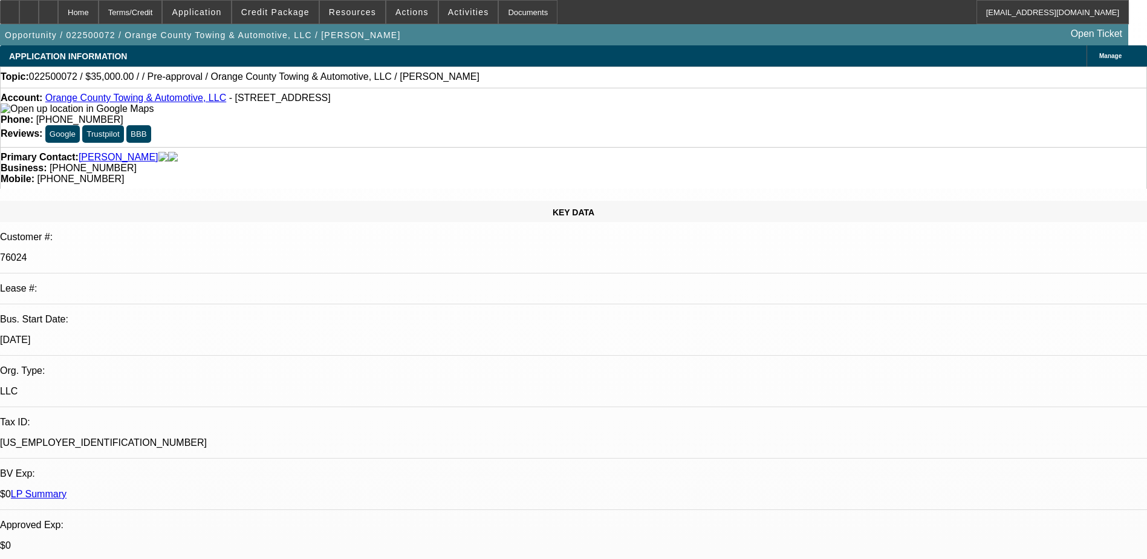
select select "2"
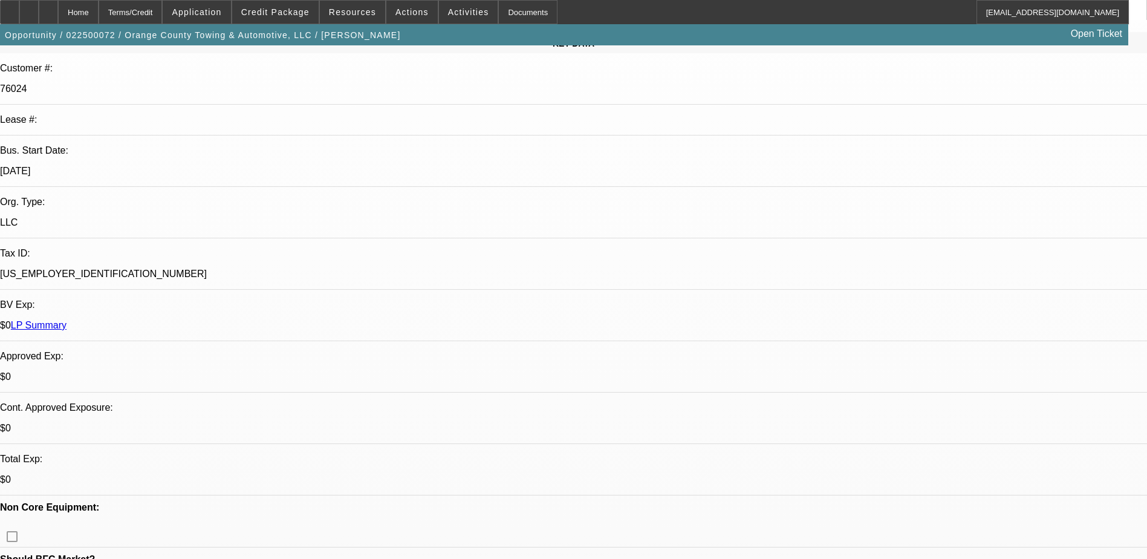
scroll to position [181, 0]
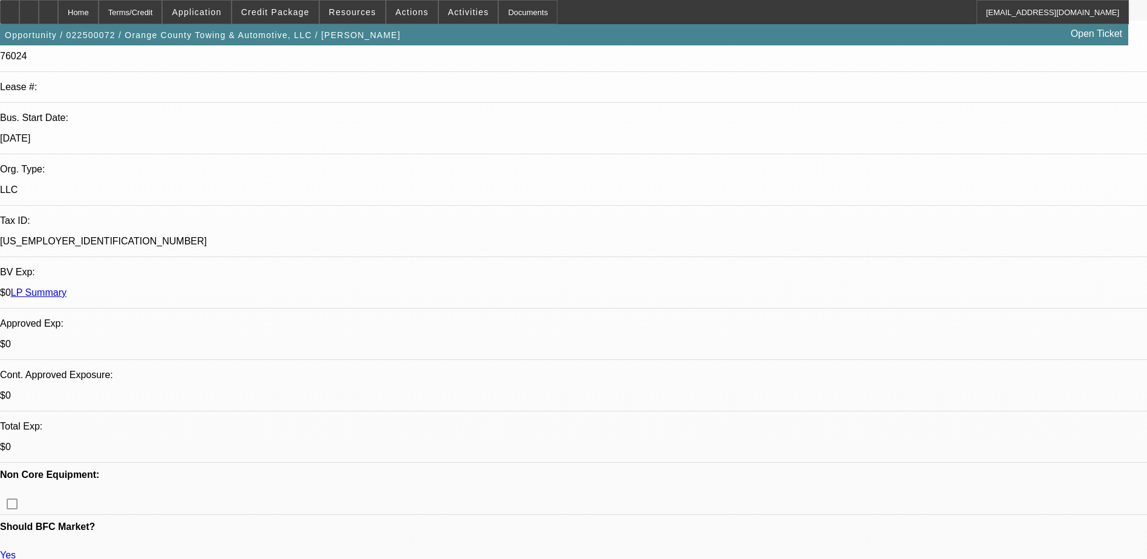
scroll to position [0, 0]
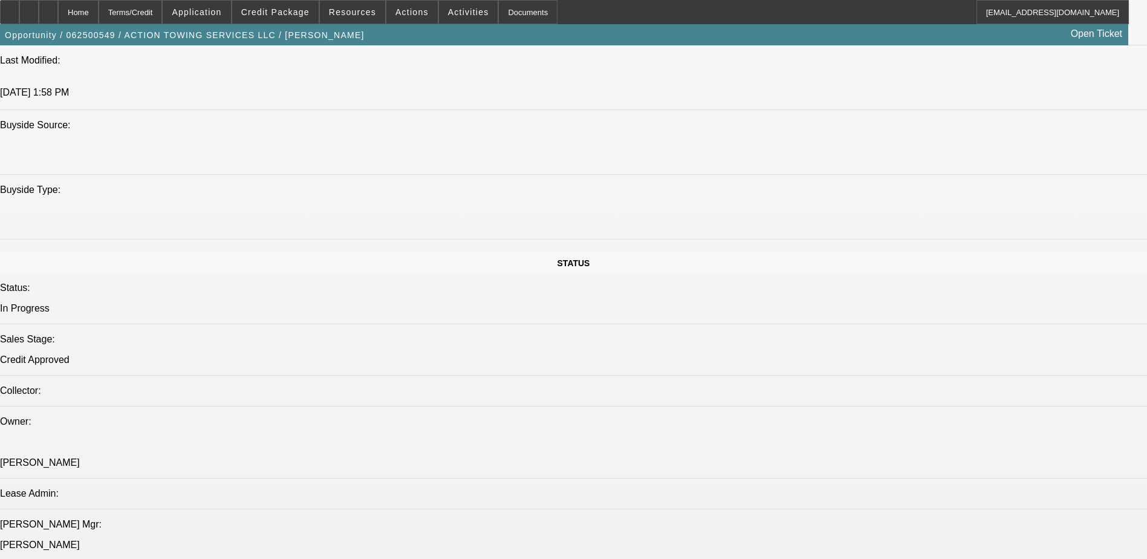
select select "0"
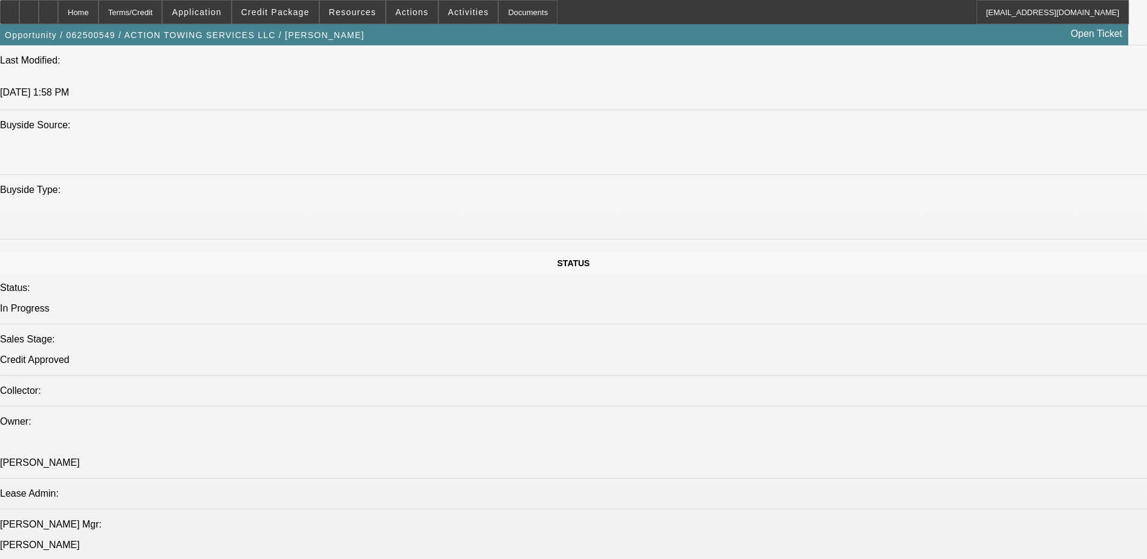
select select "0"
select select "0.1"
select select "0"
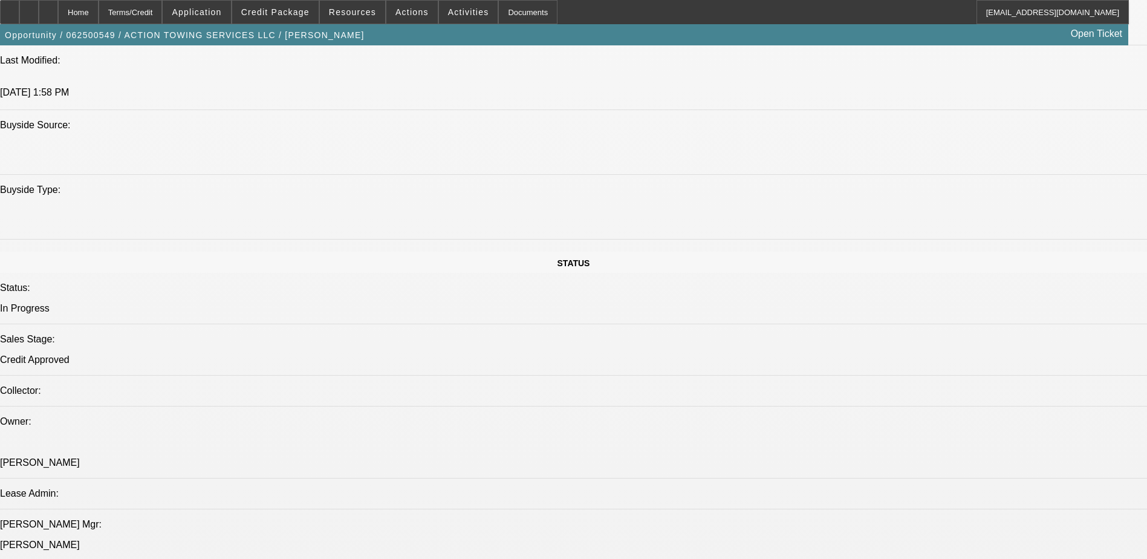
select select "0"
select select "0.1"
select select "1"
select select "3"
select select "6"
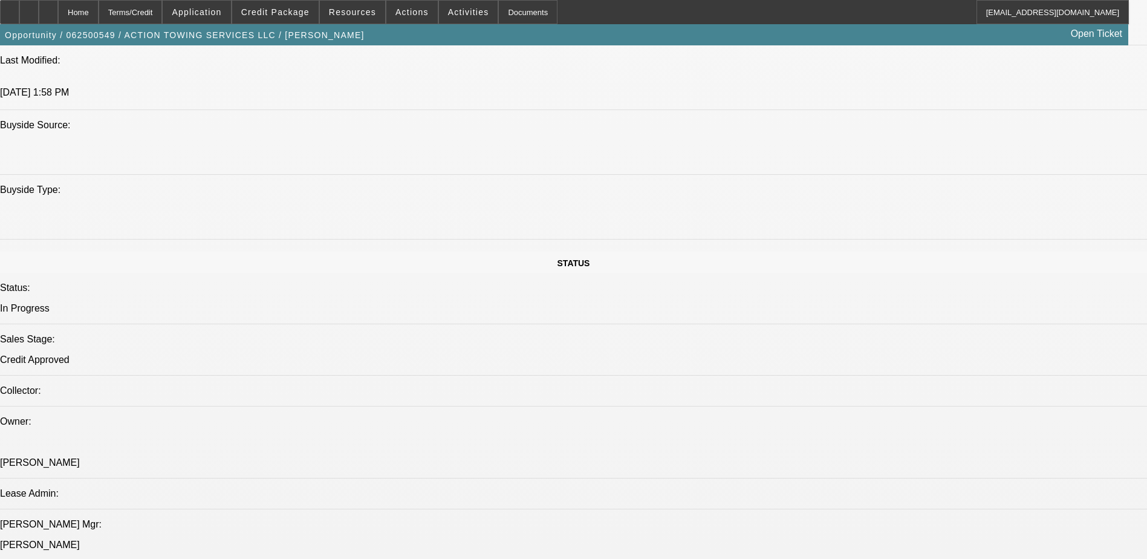
select select "1"
select select "3"
select select "6"
select select "1"
select select "3"
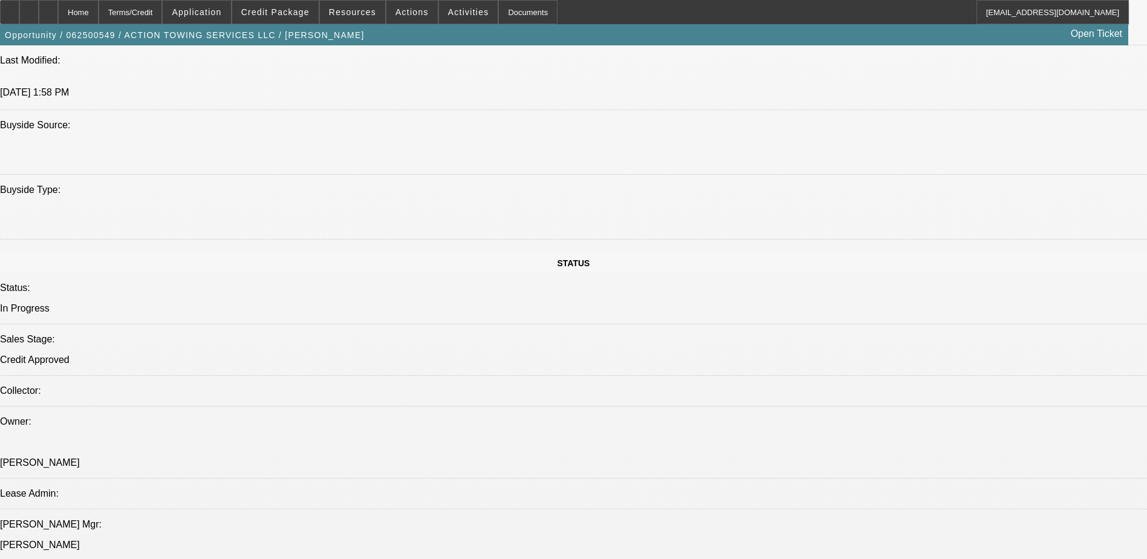
select select "4"
select select "1"
select select "3"
select select "4"
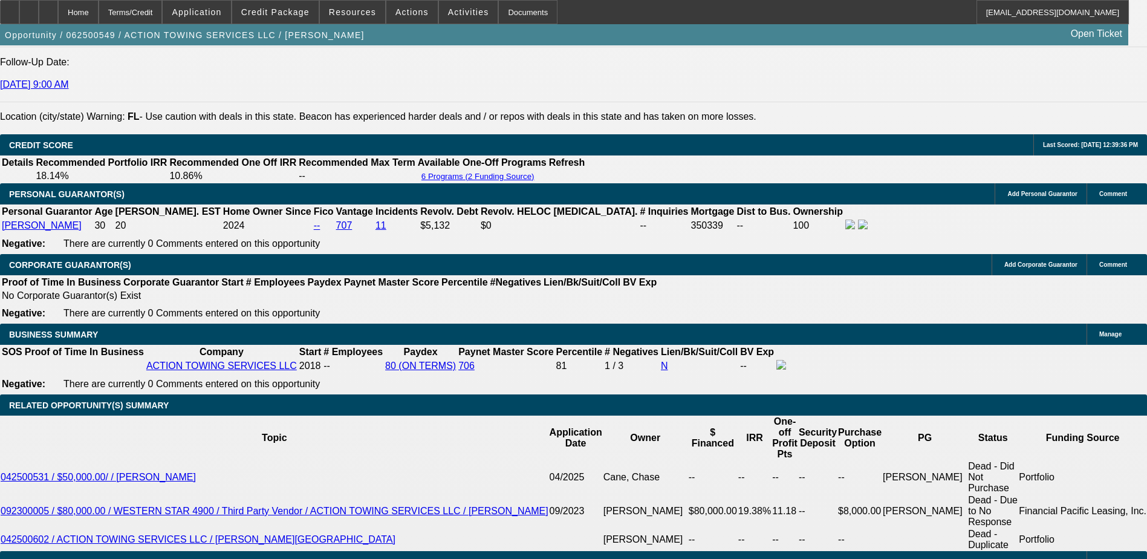
scroll to position [1670, 0]
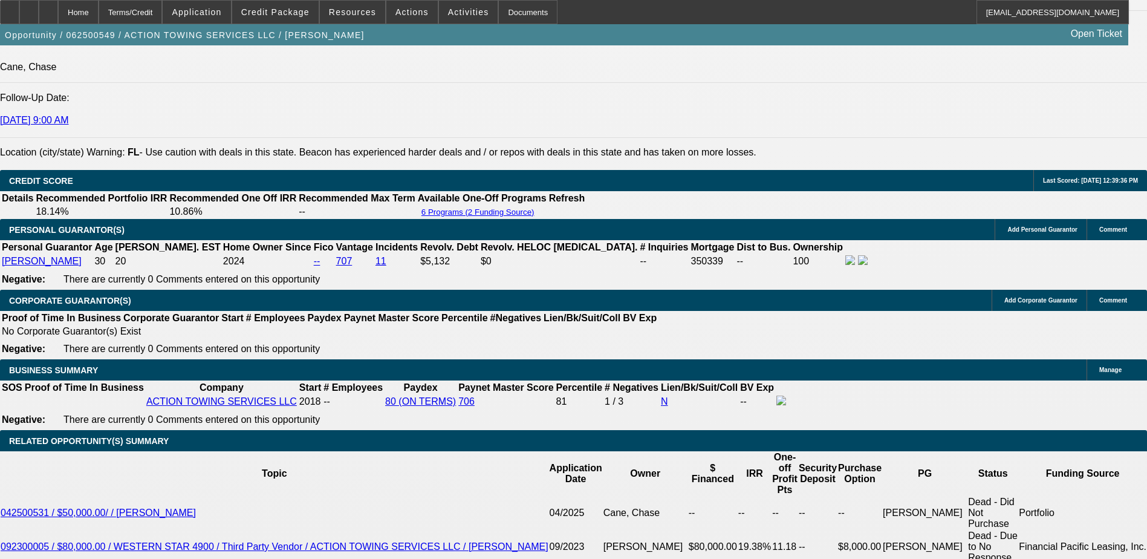
select select "0"
select select "3"
select select "0.1"
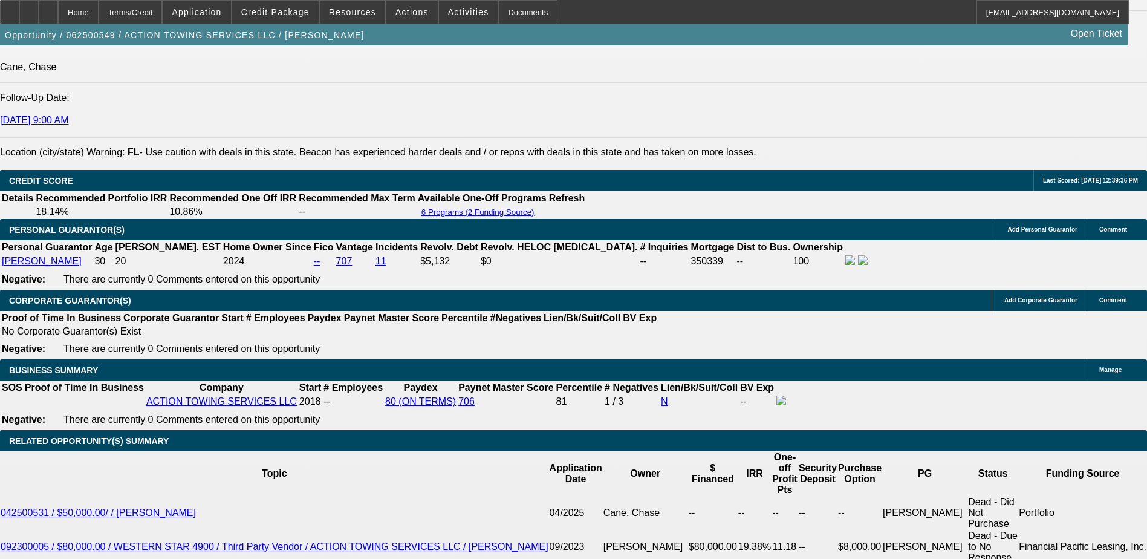
select select "4"
select select "0"
select select "0.1"
select select "4"
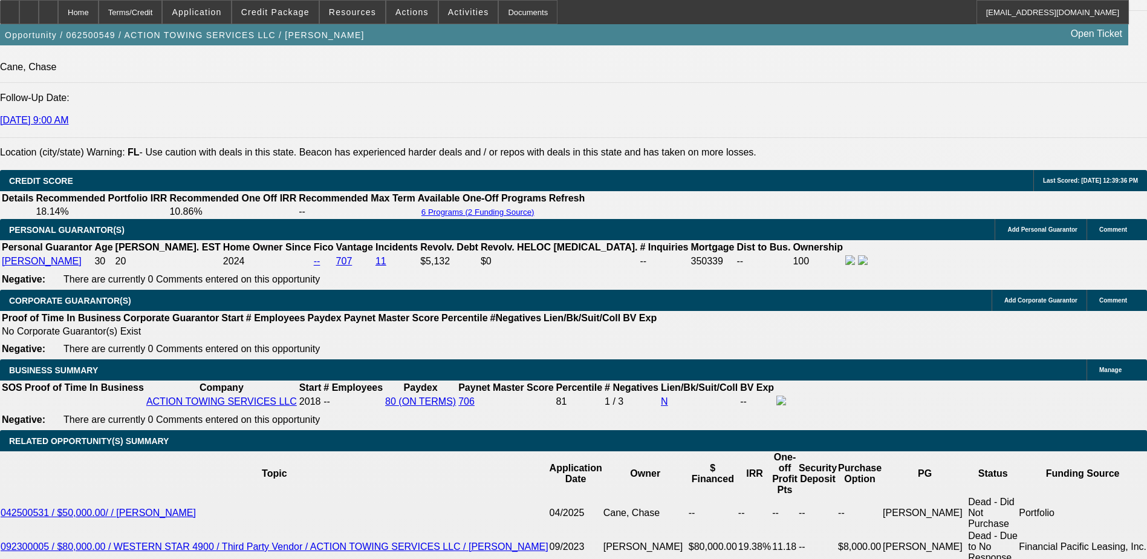
select select "0"
select select "2"
select select "0.1"
select select "4"
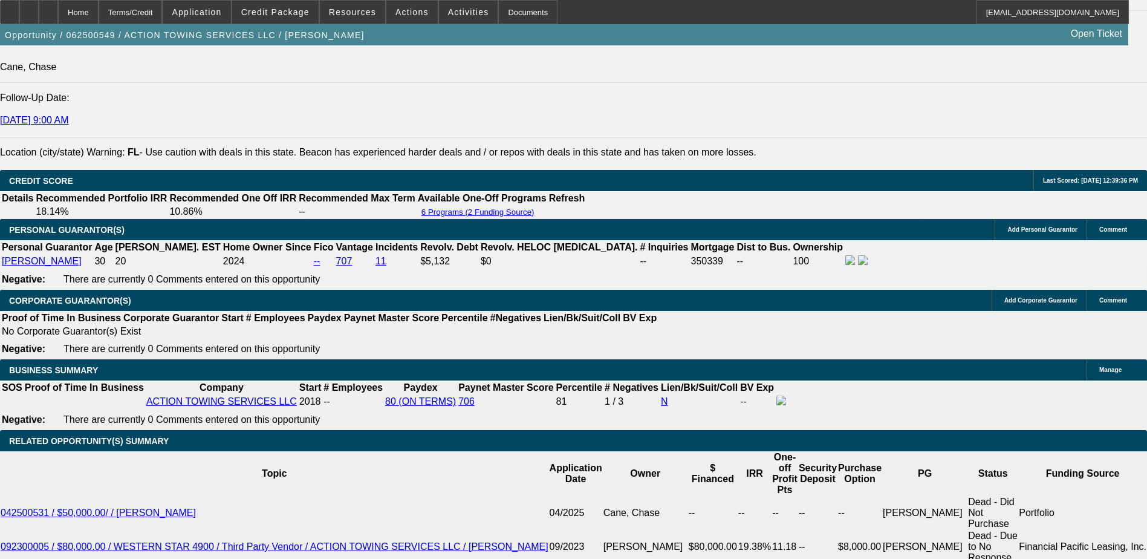
select select "0"
select select "2"
select select "0.1"
select select "4"
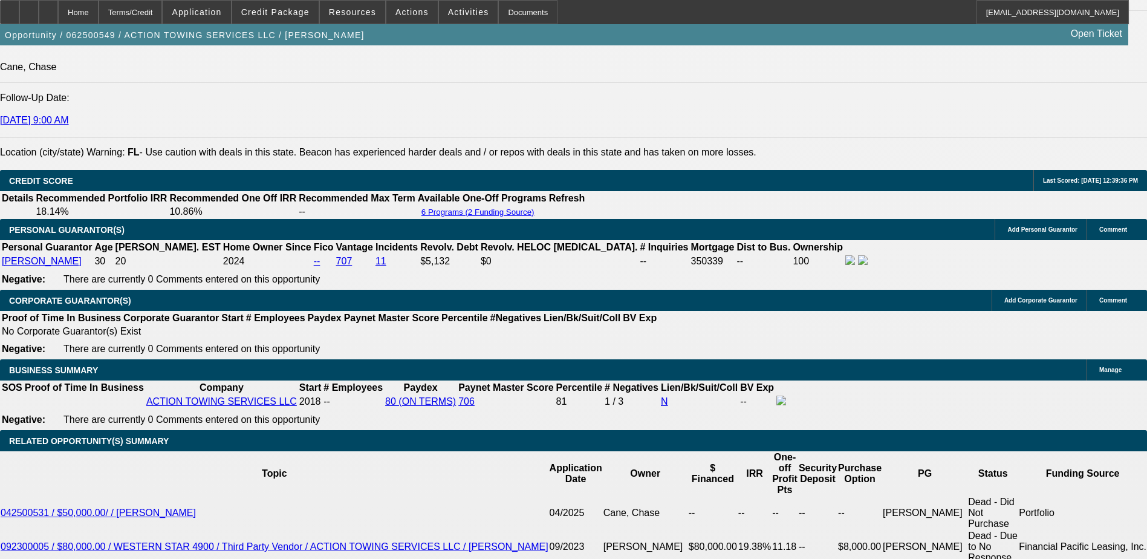
select select "0"
select select "3"
select select "0"
select select "6"
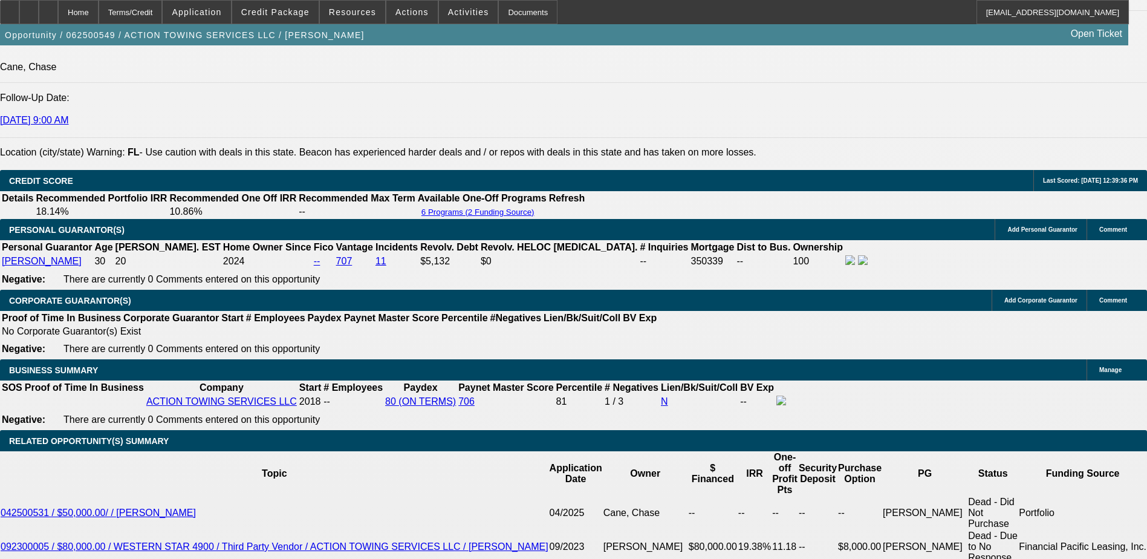
select select "0"
select select "3"
select select "0"
select select "6"
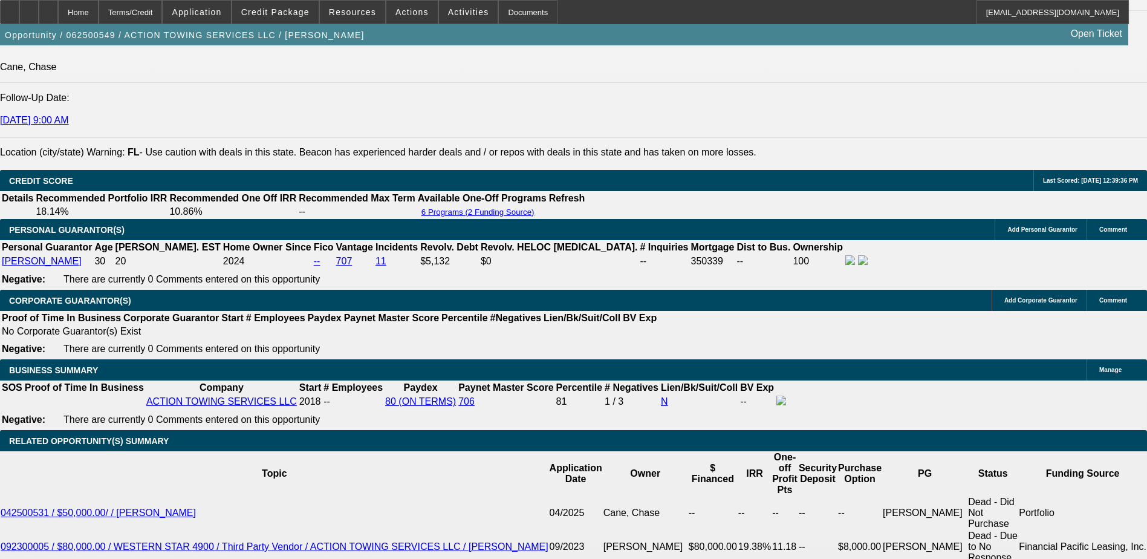
select select "0"
select select "3"
select select "0.1"
select select "4"
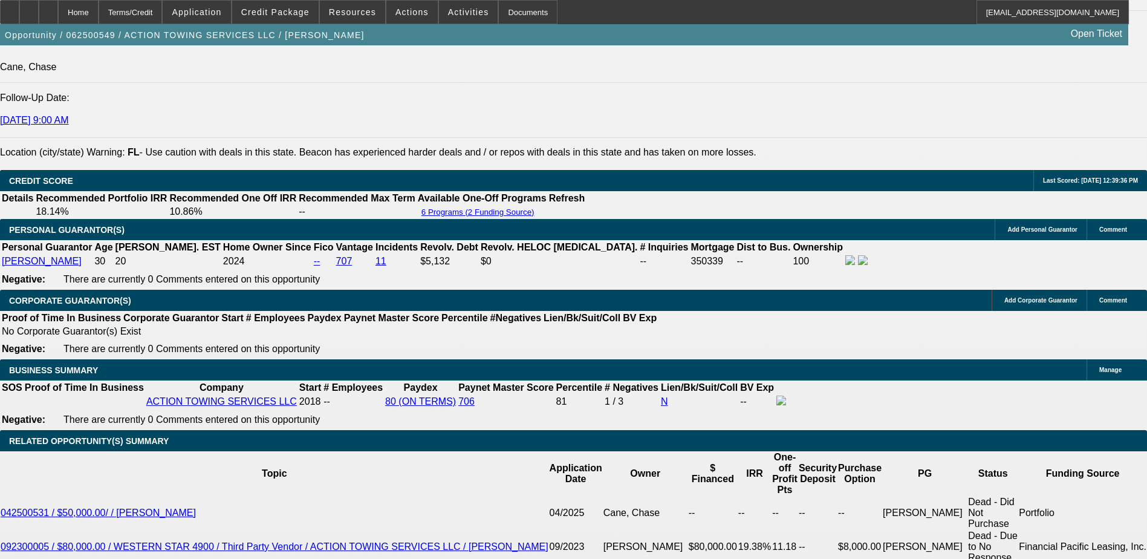
select select "0"
select select "3"
select select "0.1"
select select "4"
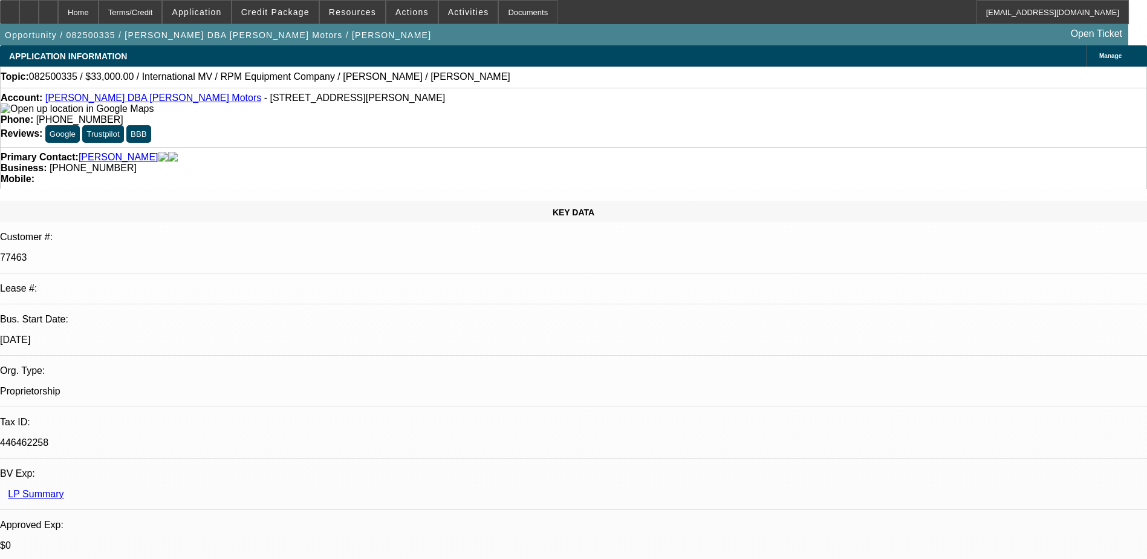
select select "0"
select select "1"
select select "3"
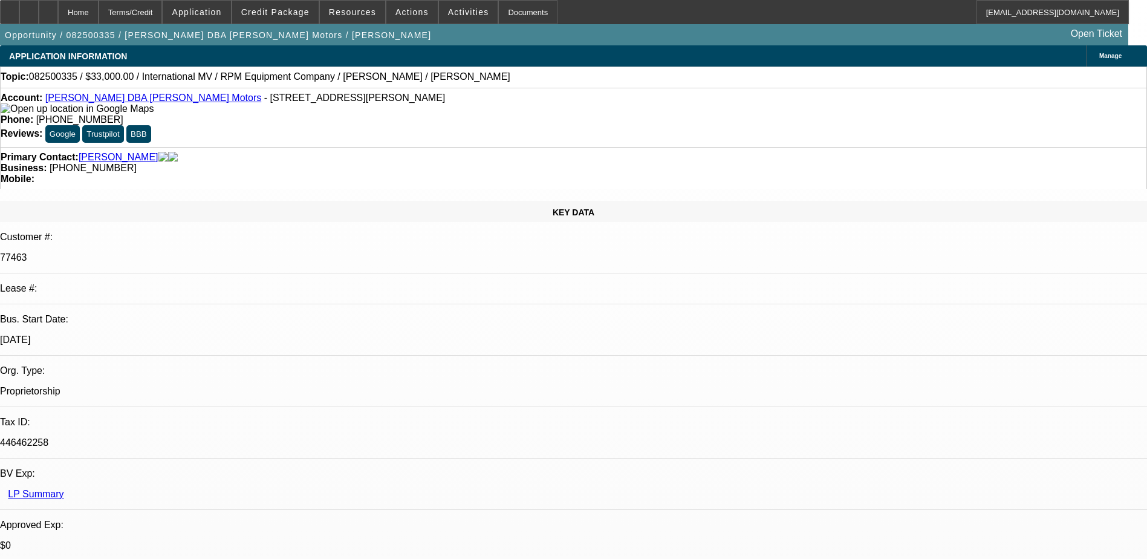
select select "6"
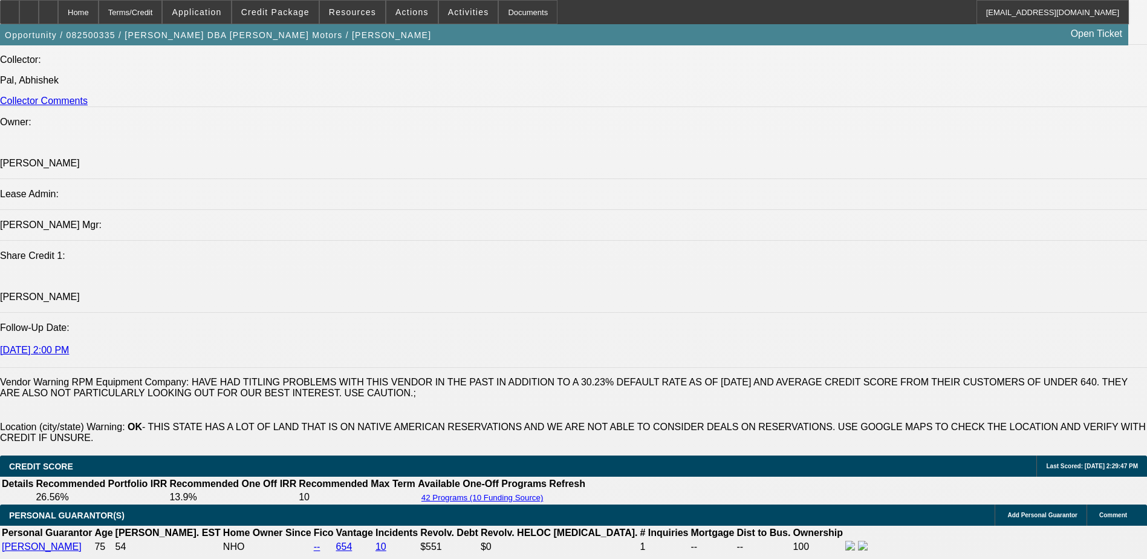
scroll to position [1028, 0]
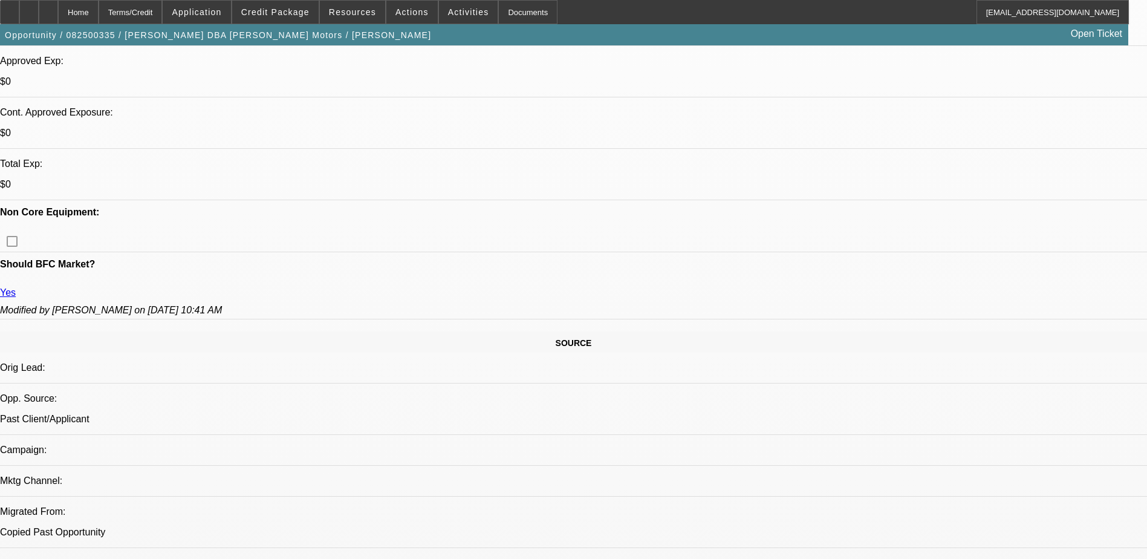
scroll to position [484, 0]
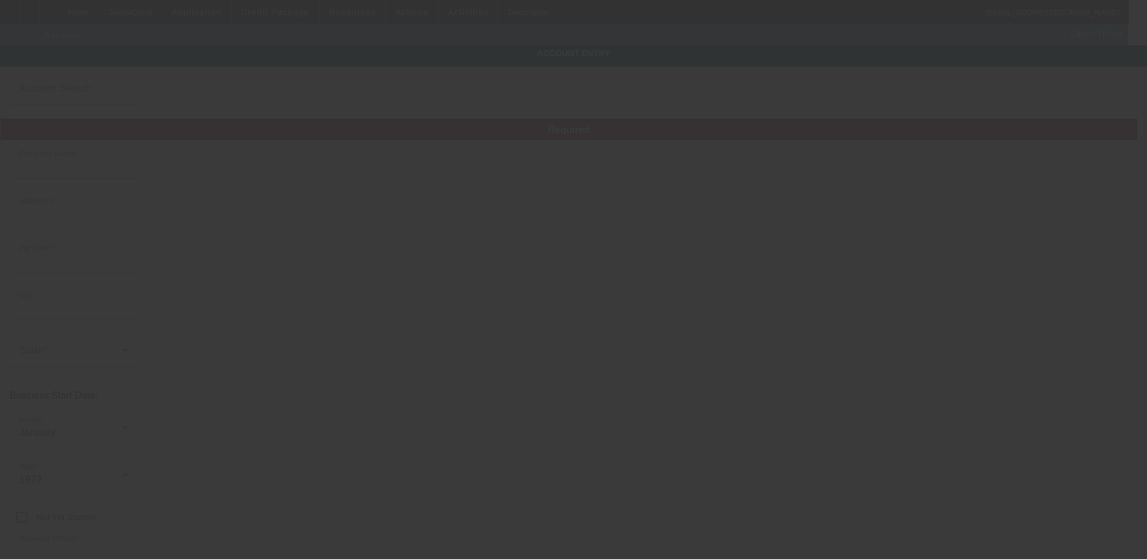
type input "[PERSON_NAME]"
type input "[STREET_ADDRESS]"
type input "73742"
type input "[PERSON_NAME]"
type input "[PHONE_NUMBER]"
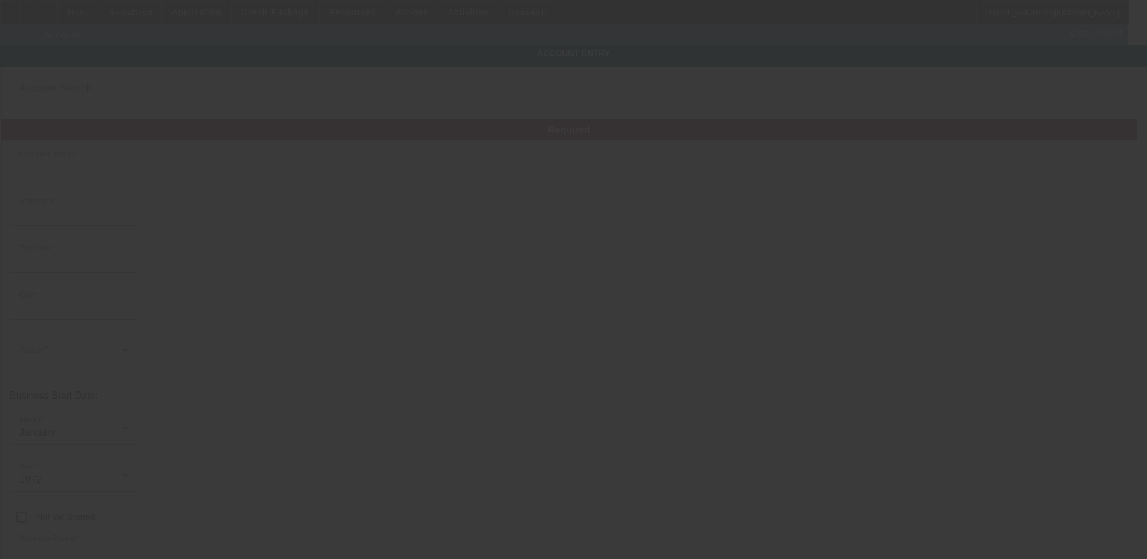
type input "[PERSON_NAME] Motors"
type input "[PERSON_NAME]"
type input "446462258"
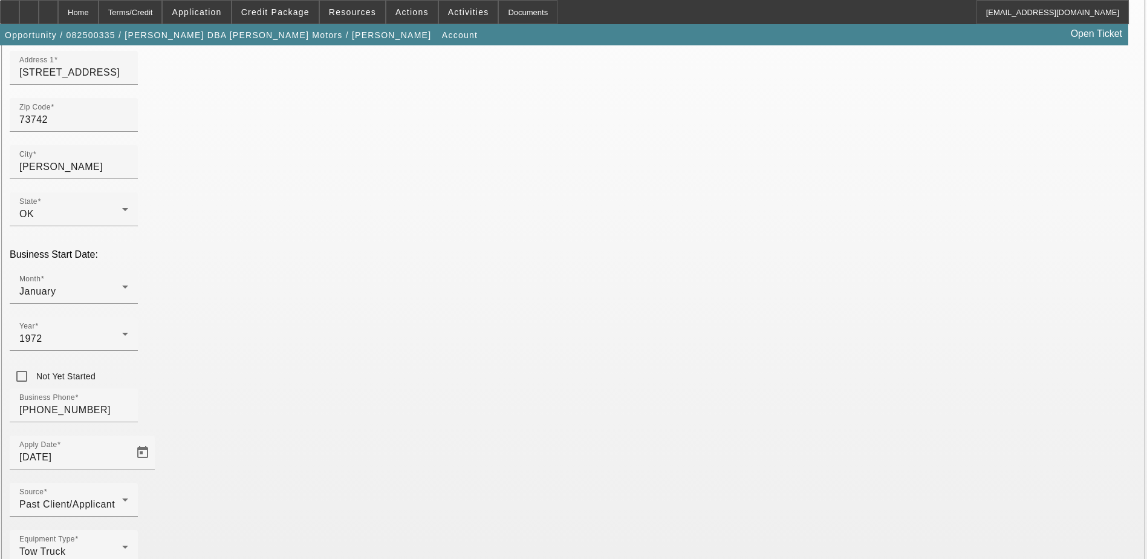
scroll to position [154, 0]
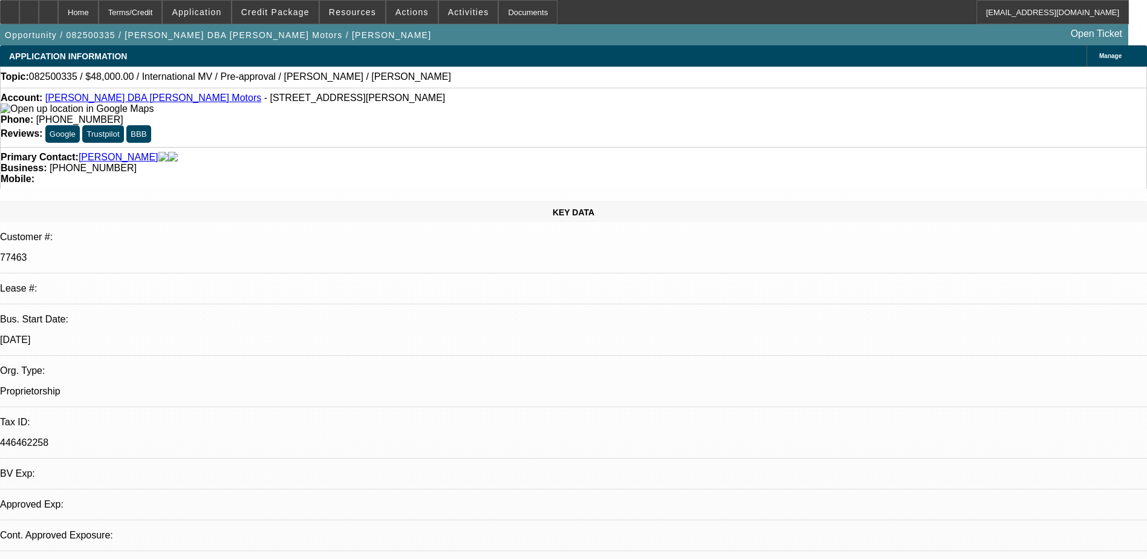
select select "0"
select select "3"
select select "0"
select select "6"
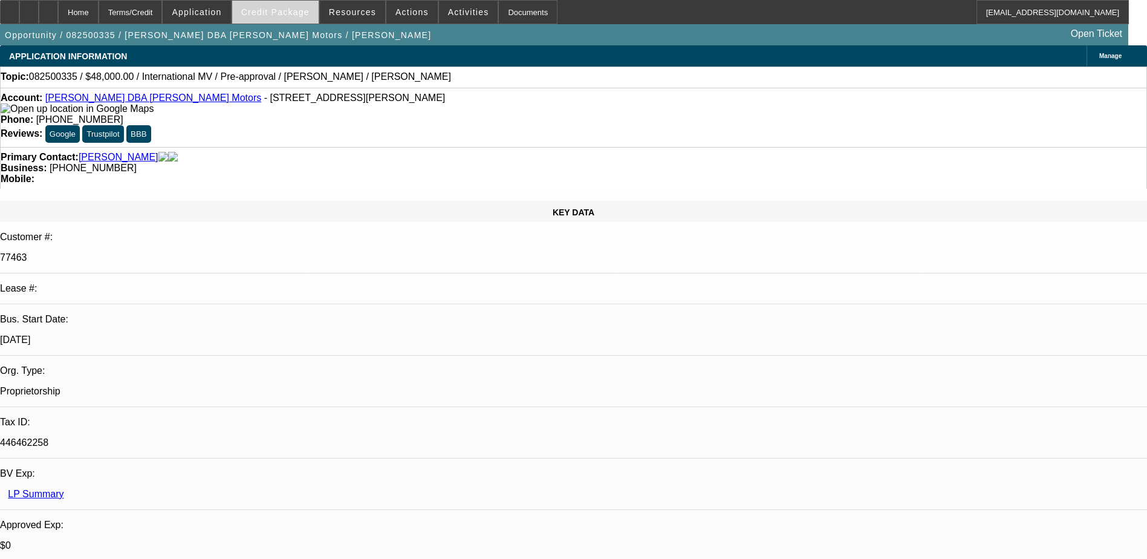
click at [269, 18] on span at bounding box center [275, 12] width 86 height 29
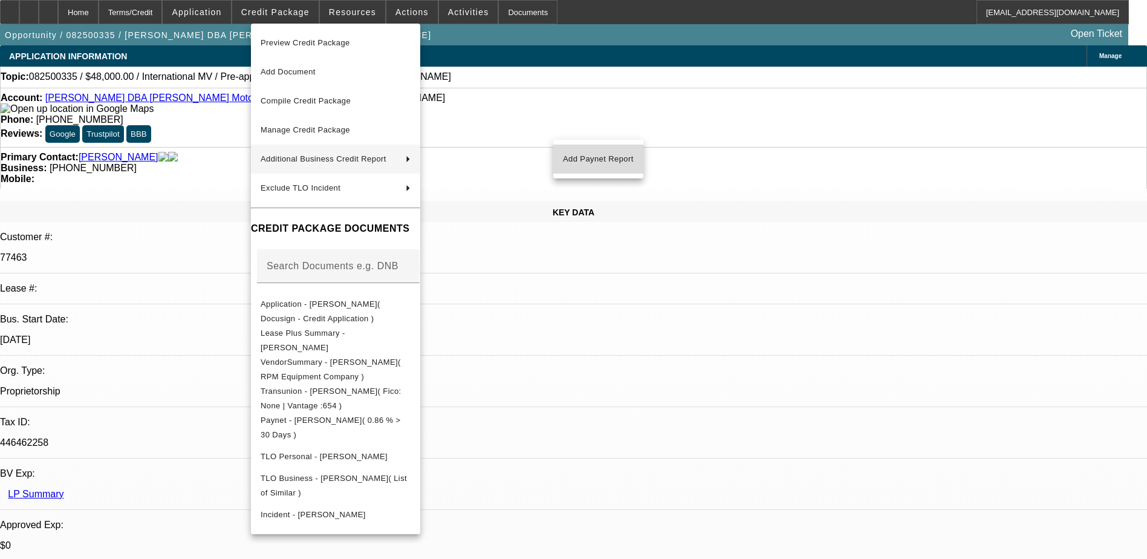
click at [611, 163] on span "Add Paynet Report" at bounding box center [598, 159] width 71 height 15
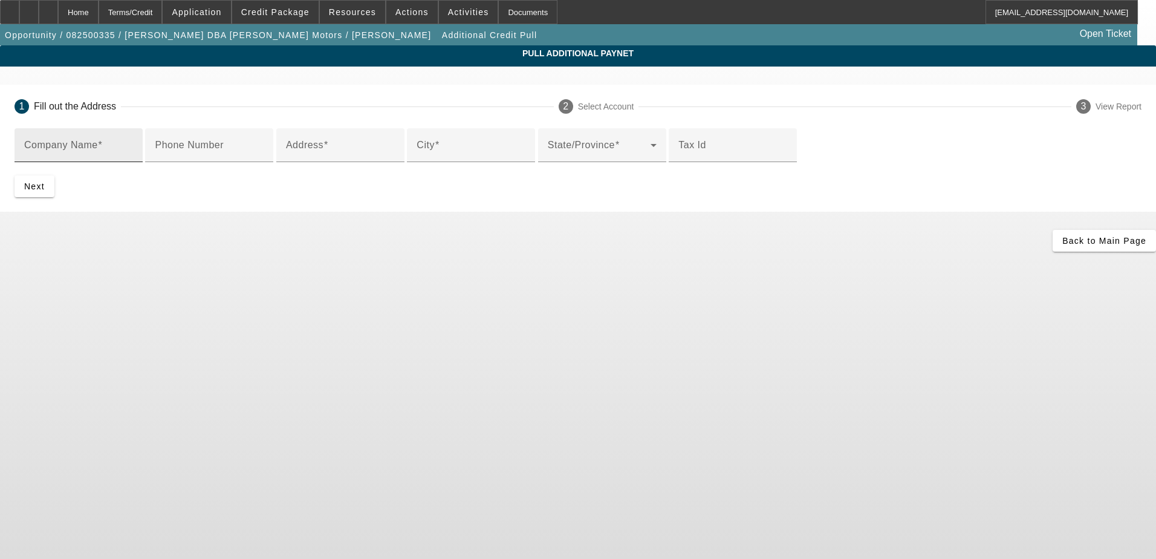
click at [133, 144] on input "Company Name" at bounding box center [78, 150] width 109 height 15
type input "[PERSON_NAME] Motors"
click at [15, 175] on button "Next" at bounding box center [35, 186] width 40 height 22
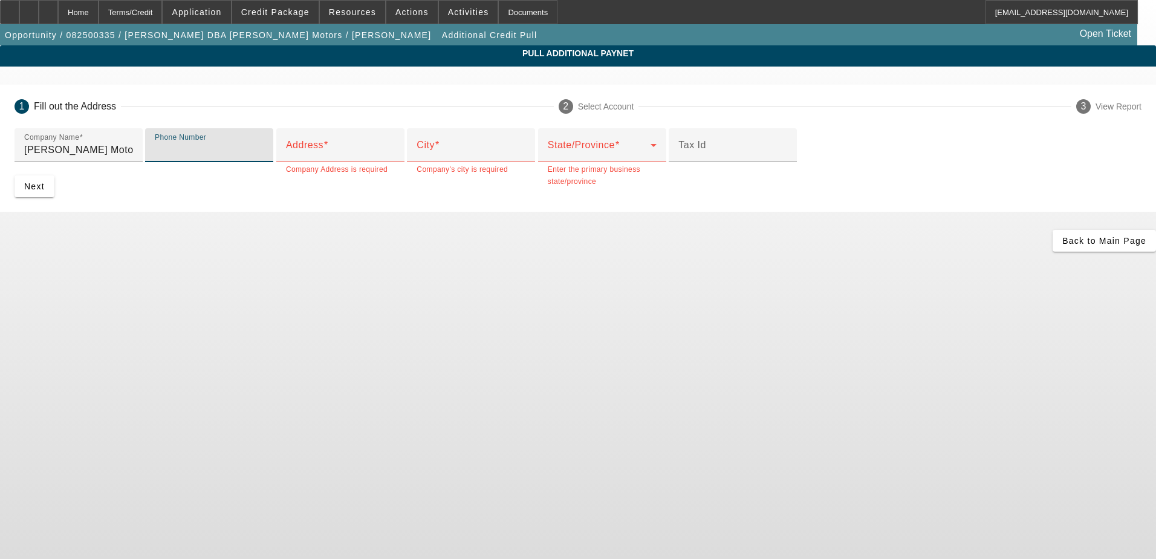
click at [264, 157] on input "Phone Number" at bounding box center [209, 150] width 109 height 15
type input "4"
click at [355, 162] on div "Address" at bounding box center [340, 145] width 109 height 34
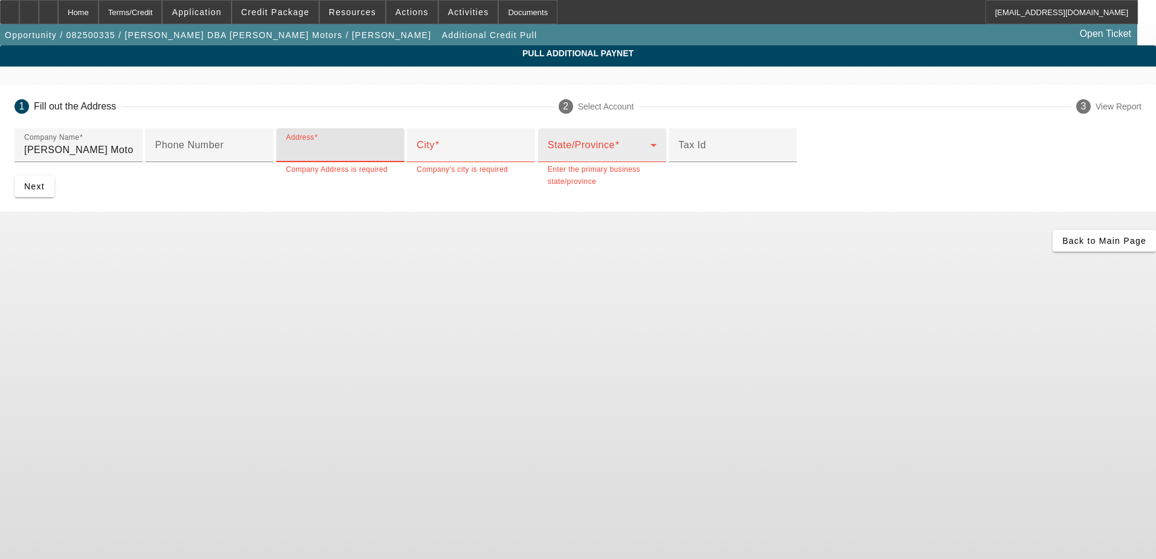
click at [548, 162] on div "State/Province" at bounding box center [602, 145] width 109 height 34
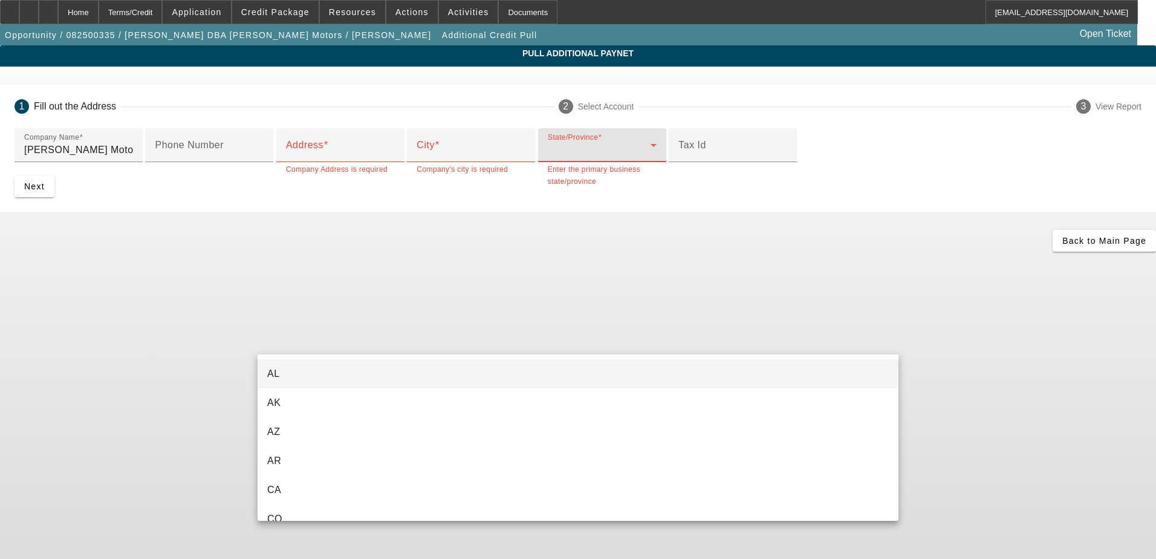
click at [239, 353] on div at bounding box center [578, 279] width 1156 height 559
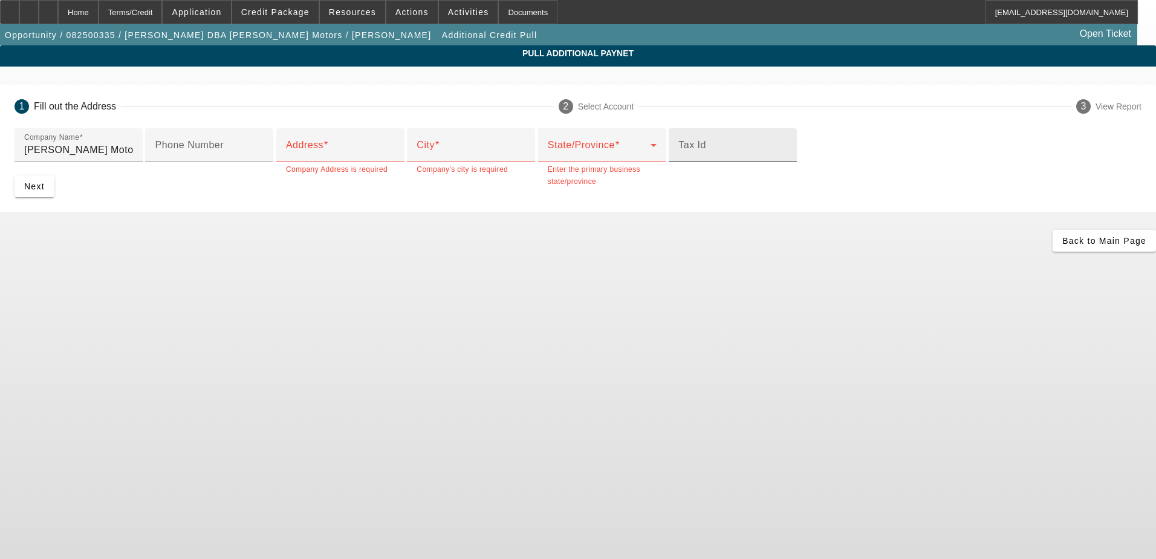
click at [678, 162] on div "Tax Id" at bounding box center [732, 145] width 109 height 34
click at [548, 157] on span at bounding box center [599, 150] width 103 height 15
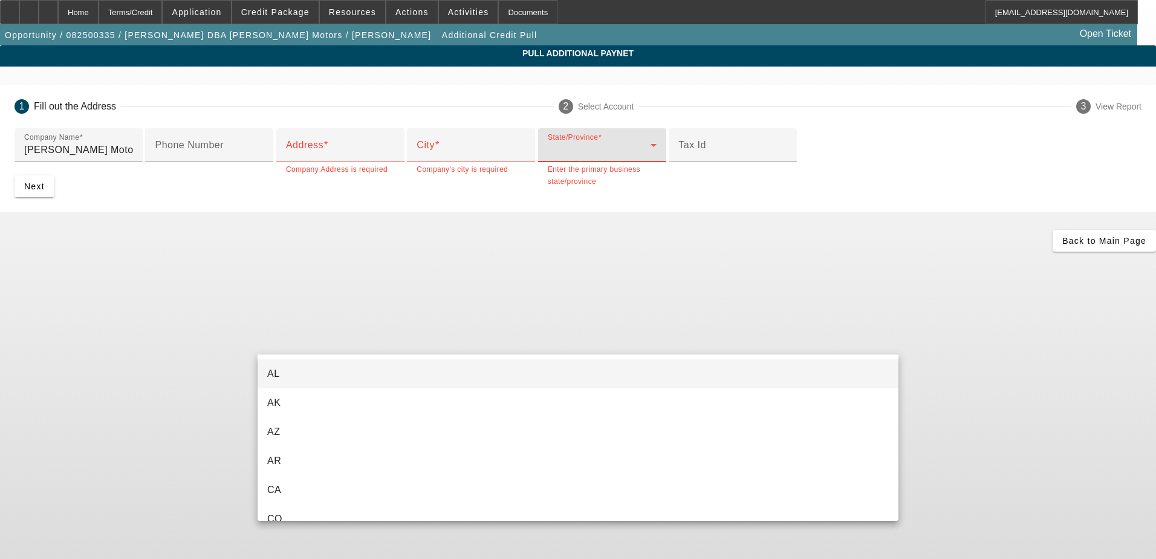
click at [235, 331] on div at bounding box center [578, 279] width 1156 height 559
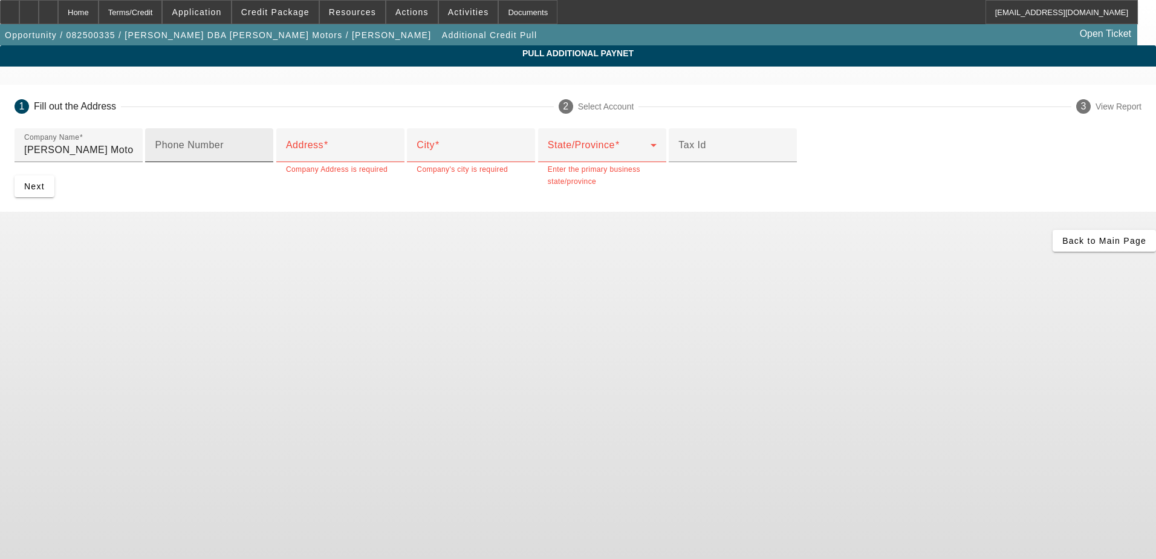
click at [224, 150] on mat-label "Phone Number" at bounding box center [189, 145] width 69 height 10
click at [264, 157] on input "Phone Number" at bounding box center [209, 150] width 109 height 15
paste input "405) 314-4382"
click at [265, 162] on div "Phone Number 405) 314-4382" at bounding box center [209, 145] width 128 height 34
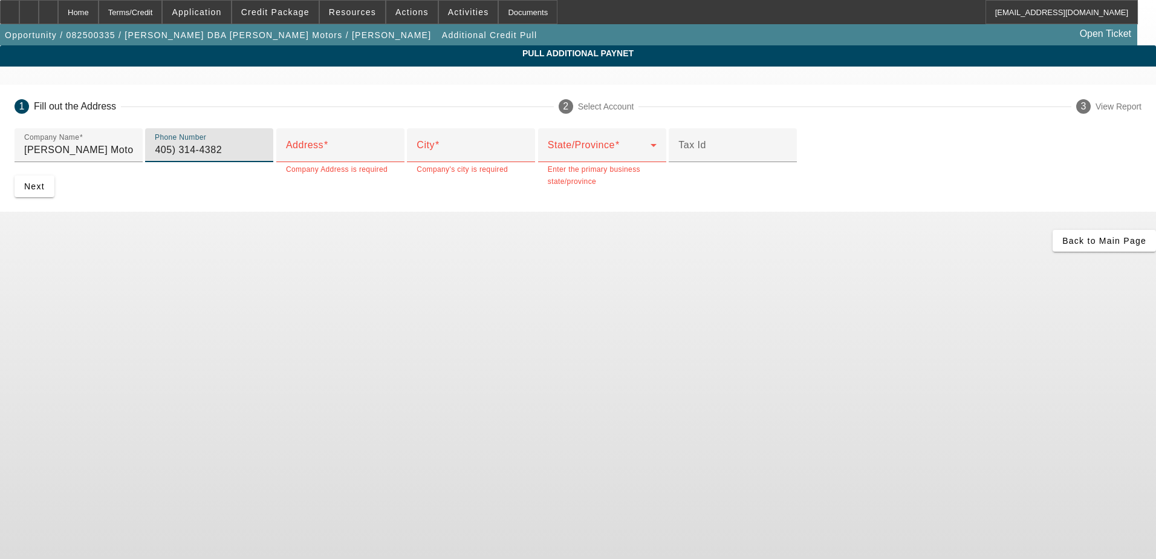
click at [264, 157] on input "405) 314-4382" at bounding box center [209, 150] width 109 height 15
type input "[PHONE_NUMBER]"
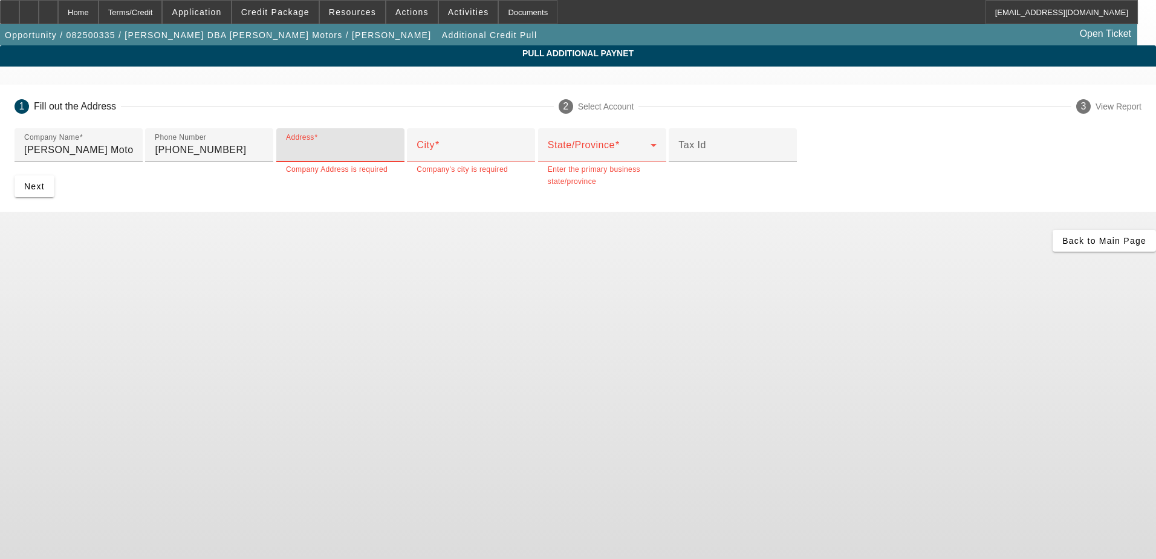
click at [334, 157] on input "Address" at bounding box center [340, 150] width 109 height 15
paste input "076 South 81 Highway"
type input "7076 South 81 Highway"
click at [416, 157] on input "City" at bounding box center [470, 150] width 109 height 15
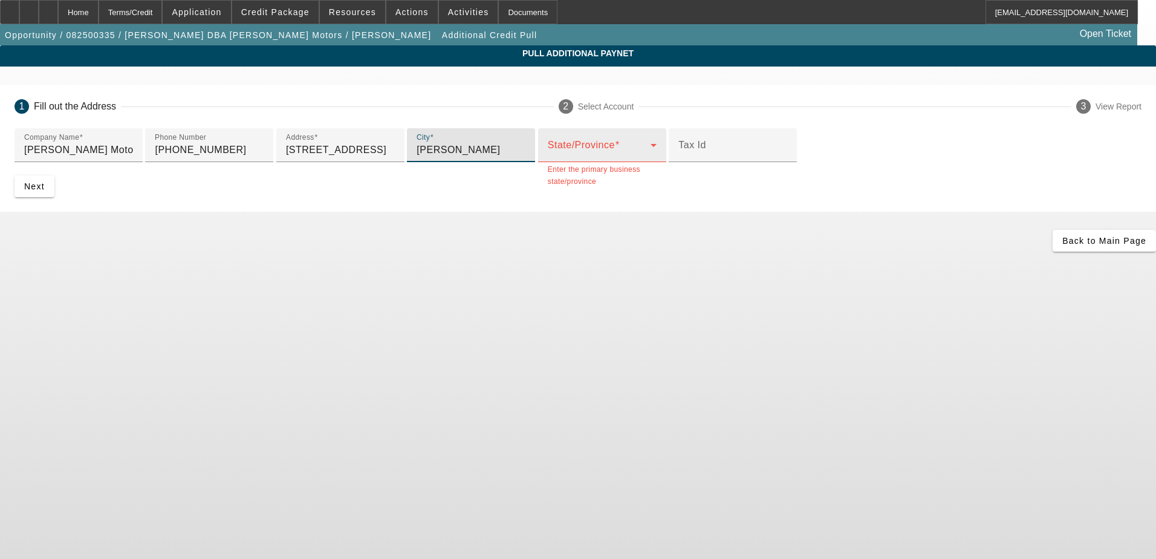
type input "Hennessey"
click at [548, 162] on div "State/Province" at bounding box center [602, 145] width 109 height 34
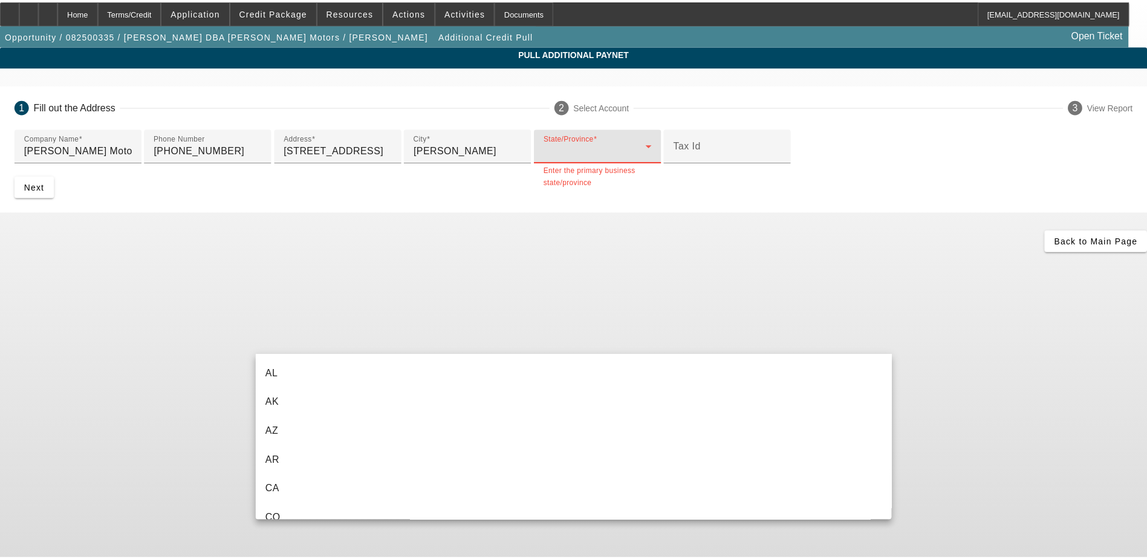
scroll to position [912, 0]
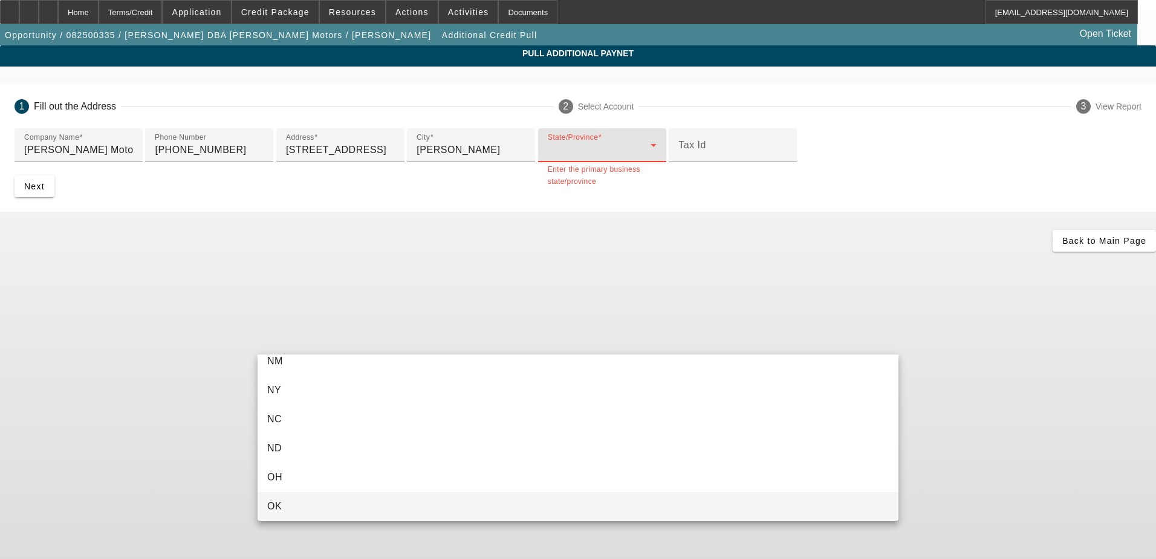
click at [293, 511] on mat-option "OK" at bounding box center [578, 505] width 641 height 29
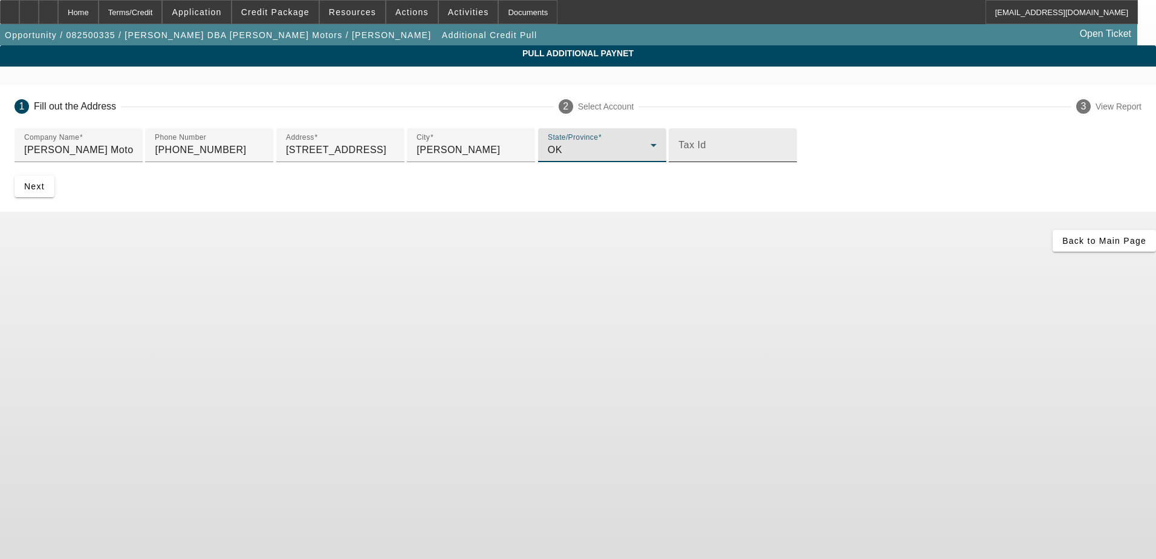
click at [678, 157] on input "Tax Id" at bounding box center [732, 150] width 109 height 15
type input "446452258"
click at [45, 191] on span "Next" at bounding box center [34, 186] width 21 height 10
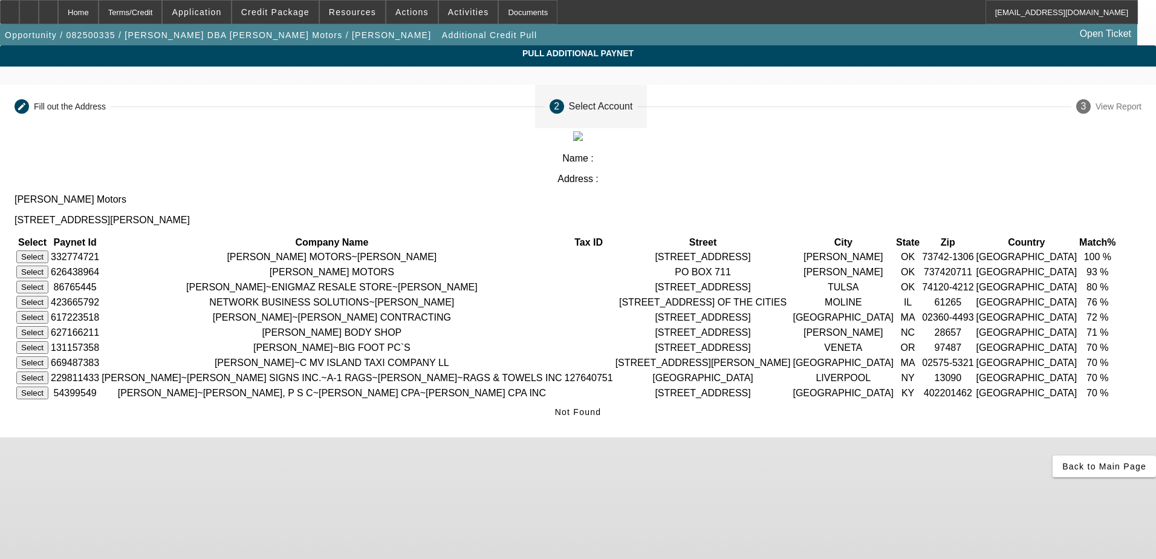
click at [48, 250] on button "Select" at bounding box center [32, 256] width 32 height 13
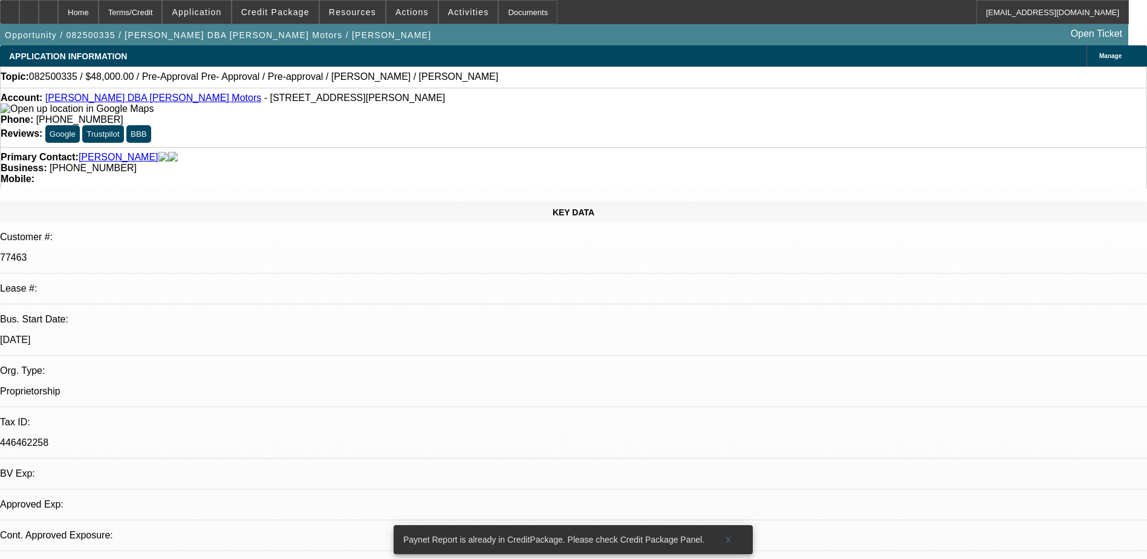
select select "0"
select select "3"
select select "0"
select select "6"
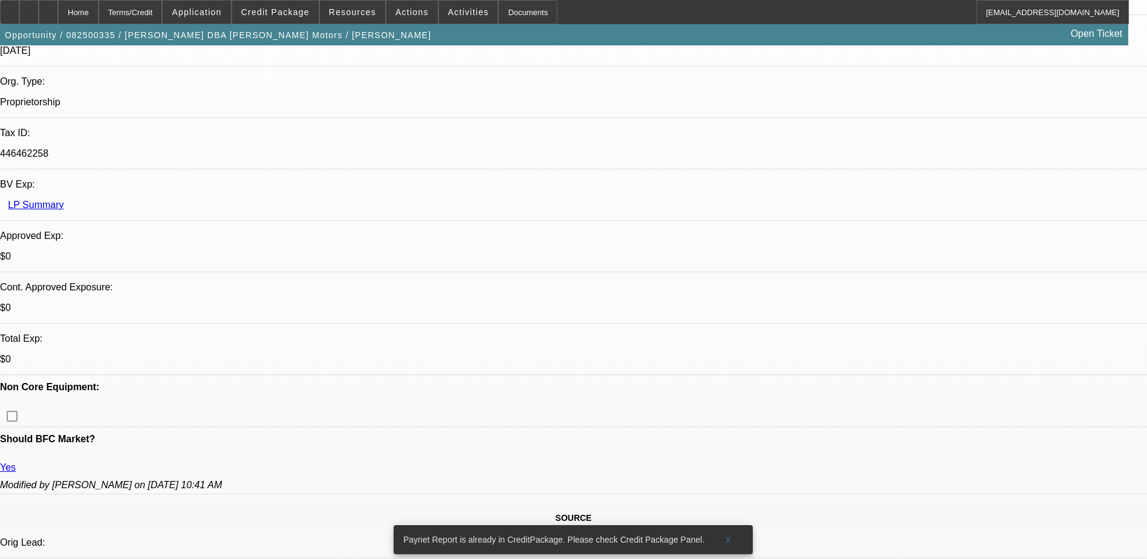
scroll to position [302, 0]
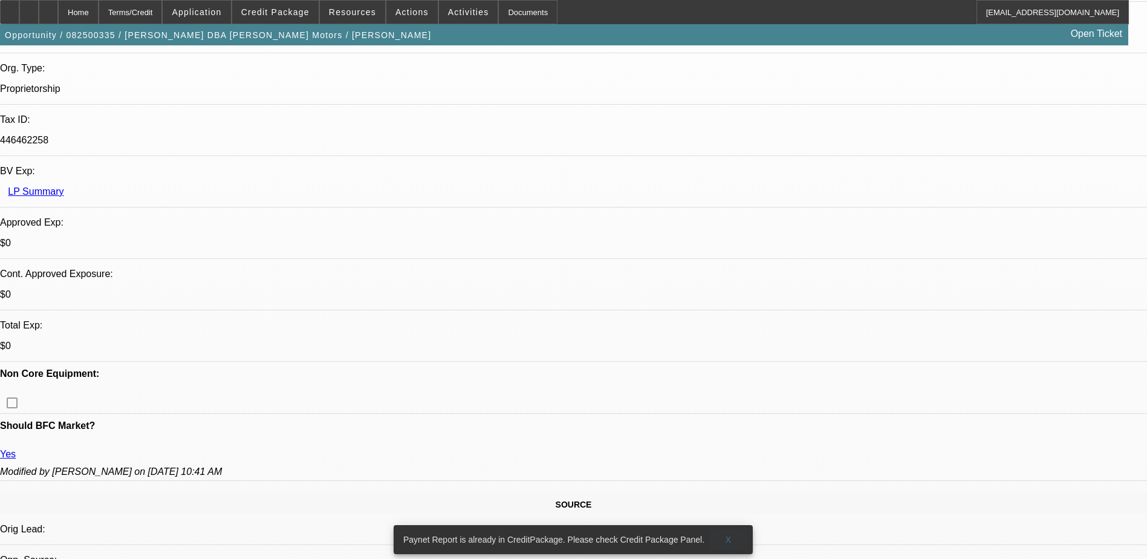
click at [725, 534] on span "X" at bounding box center [728, 539] width 7 height 10
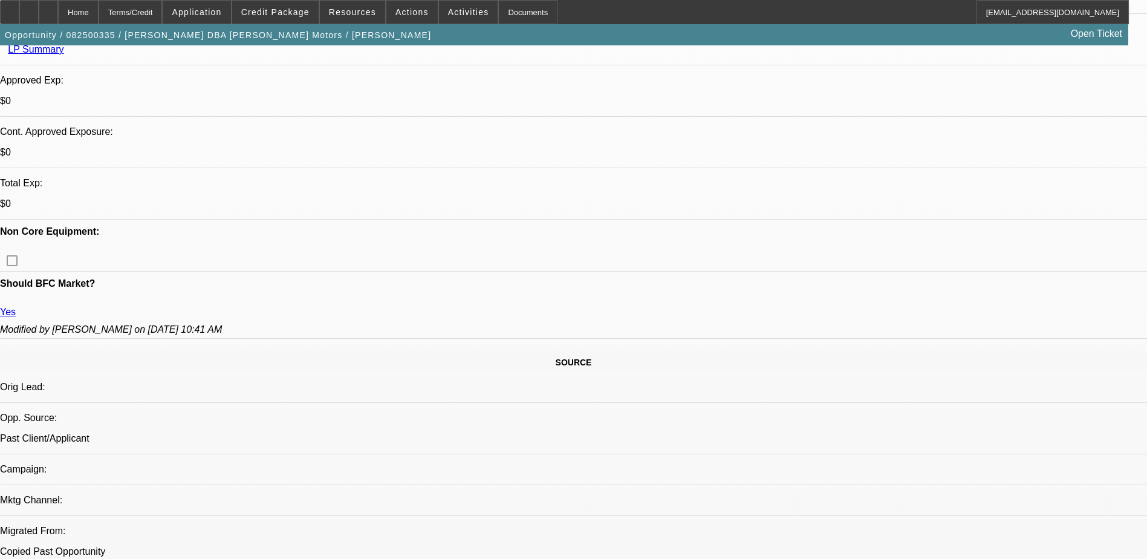
scroll to position [484, 0]
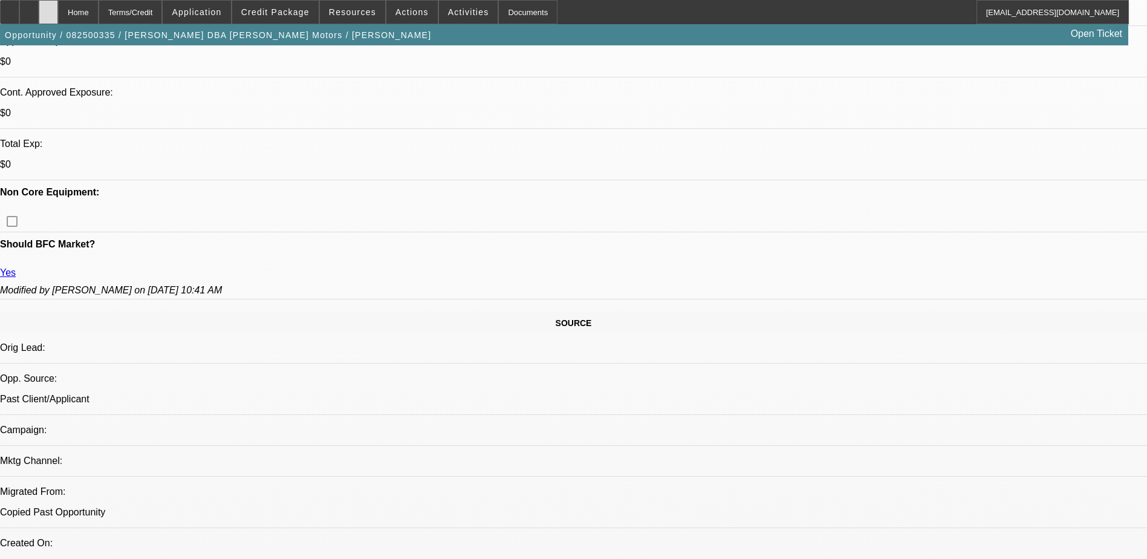
click at [58, 12] on div at bounding box center [48, 12] width 19 height 24
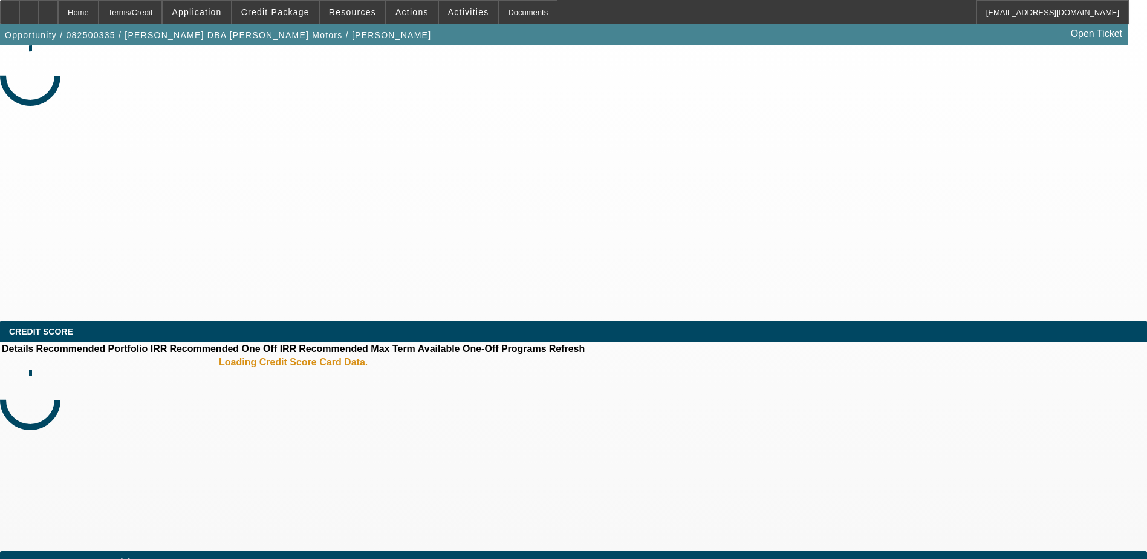
select select "0"
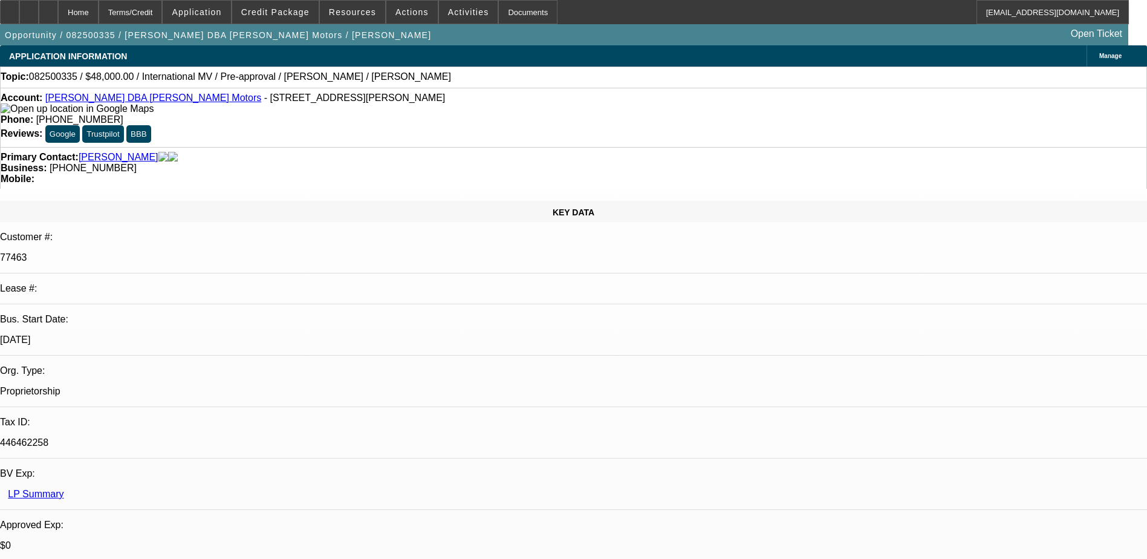
select select "1"
select select "3"
select select "6"
click at [267, 7] on span "Credit Package" at bounding box center [275, 12] width 68 height 10
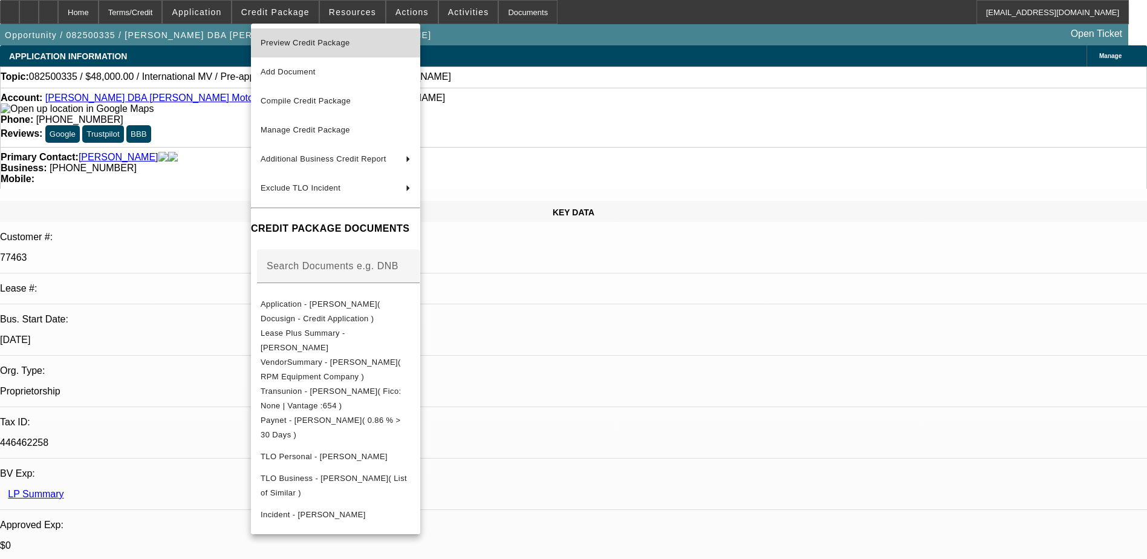
click at [350, 45] on span "Preview Credit Package" at bounding box center [305, 42] width 89 height 9
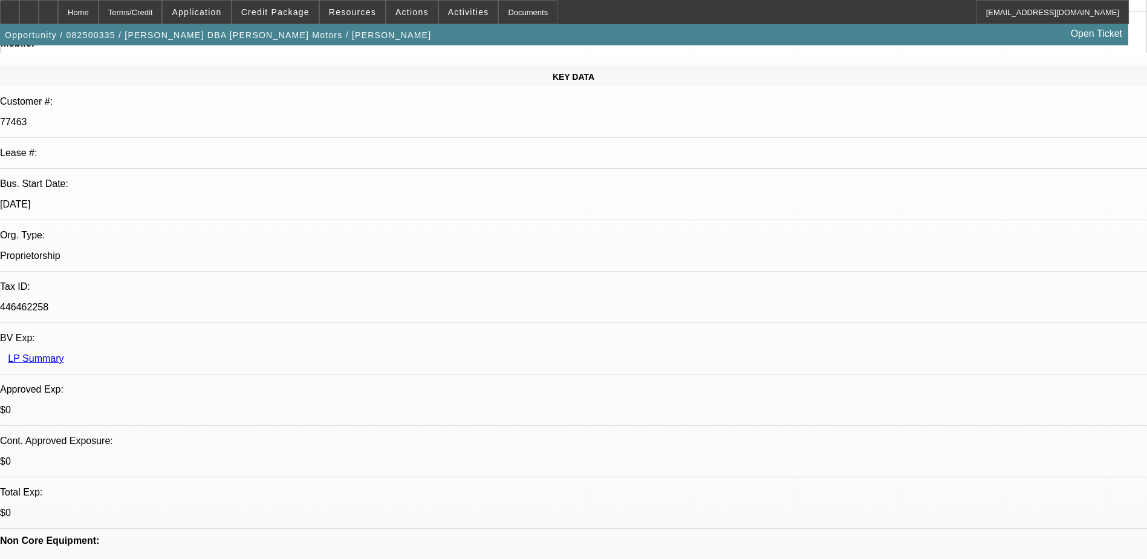
scroll to position [181, 0]
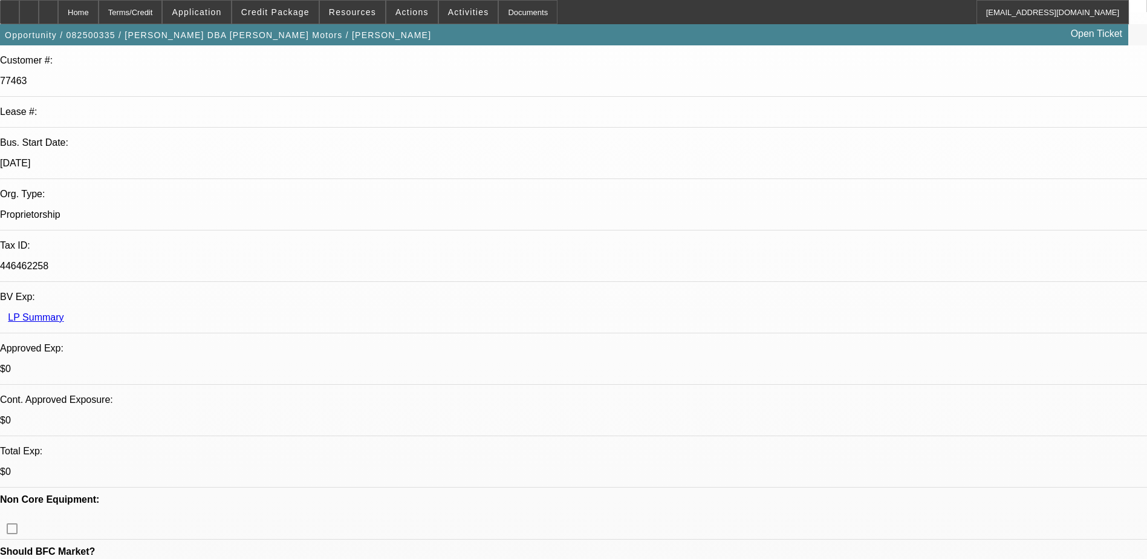
scroll to position [363, 0]
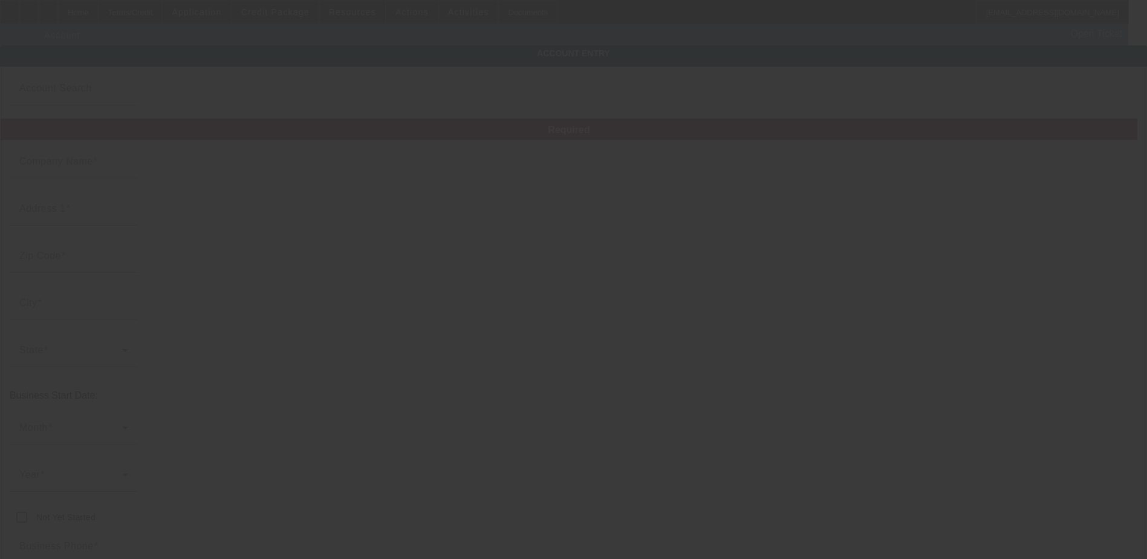
type input "[PERSON_NAME]"
type input "[STREET_ADDRESS]"
type input "73742"
type input "[PERSON_NAME]"
type input "[PHONE_NUMBER]"
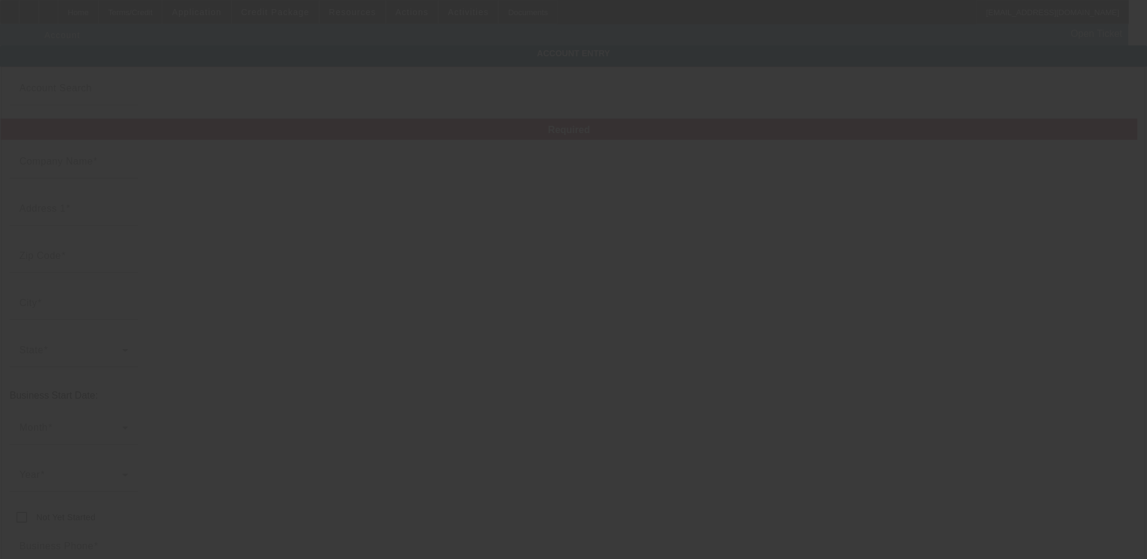
type input "[PERSON_NAME] Motors"
type input "[PERSON_NAME]"
type input "446462258"
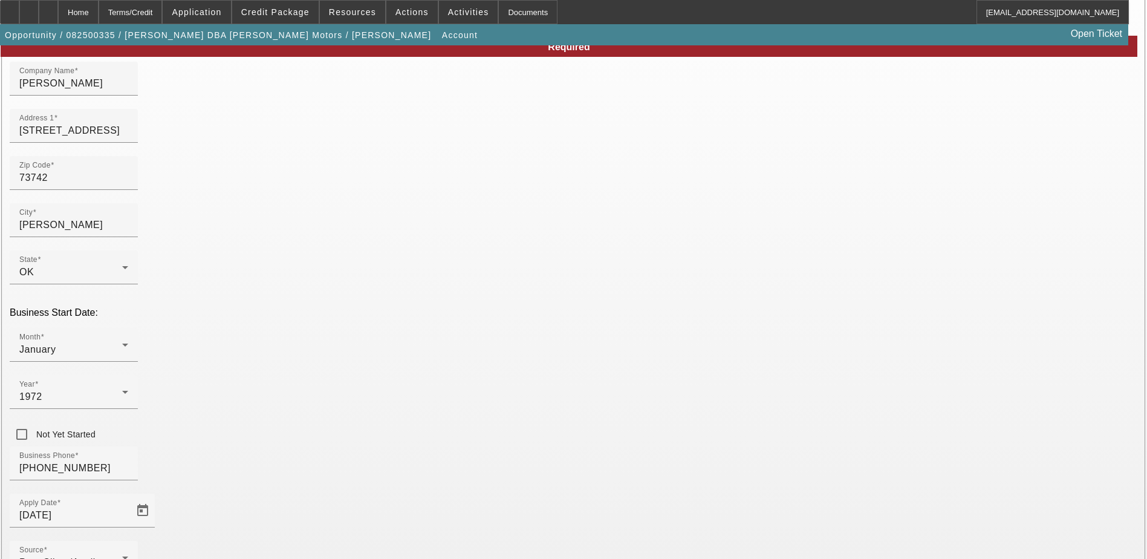
scroll to position [154, 0]
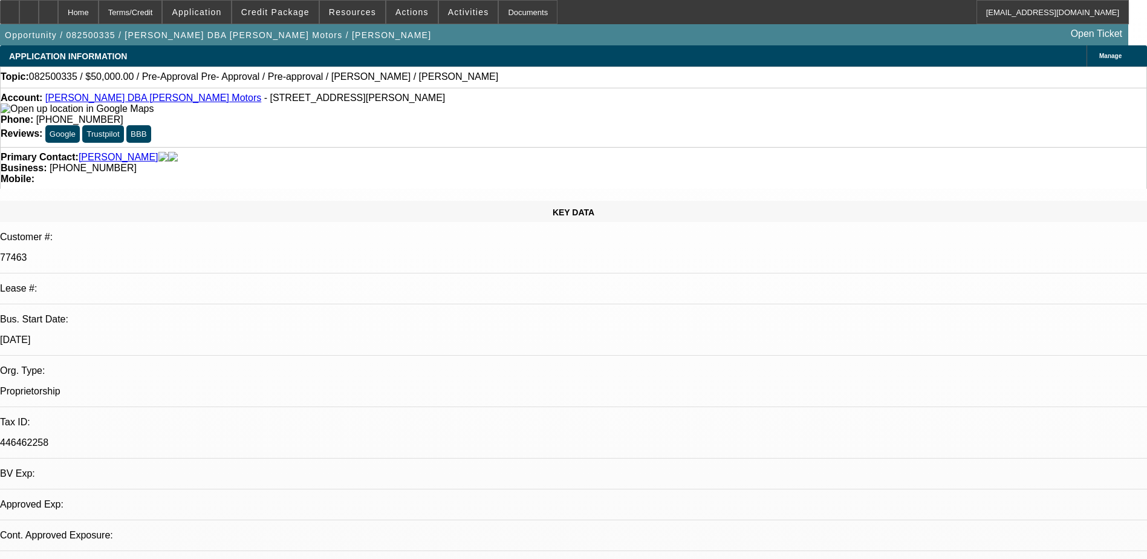
select select "0"
select select "2"
select select "0"
select select "6"
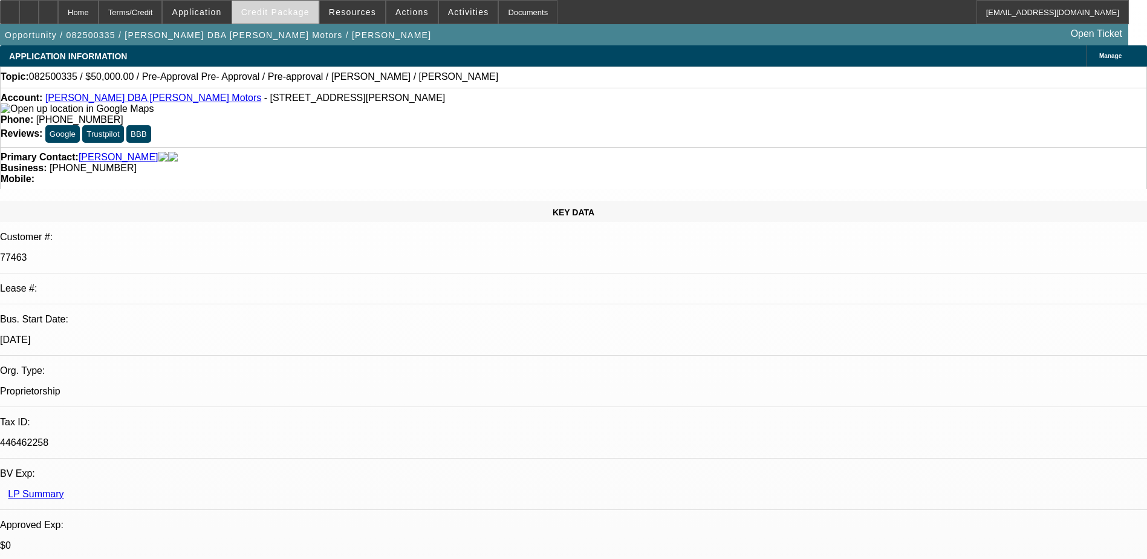
click at [308, 7] on span "Credit Package" at bounding box center [275, 12] width 68 height 10
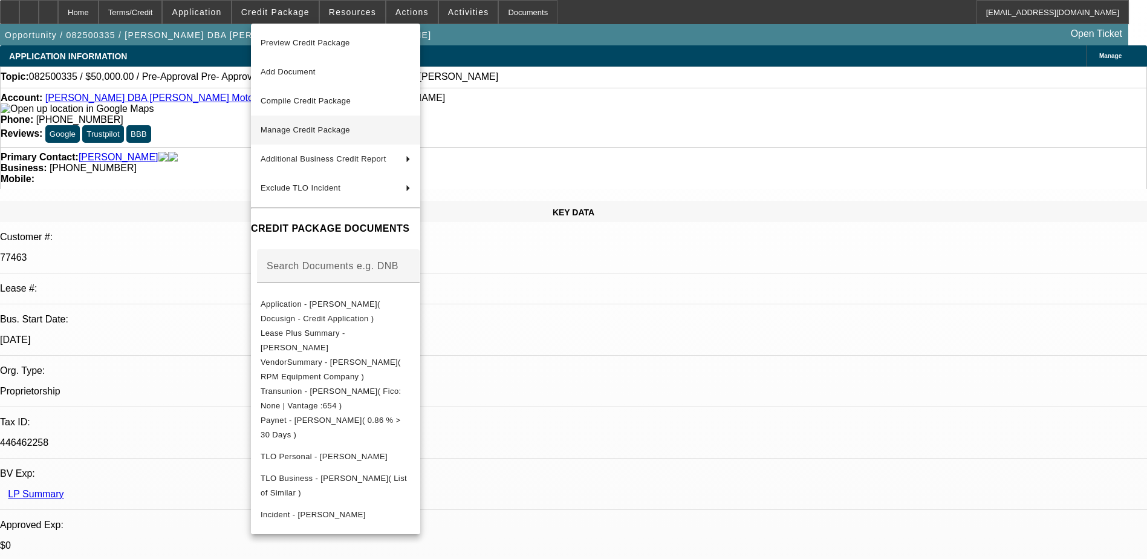
click at [369, 128] on span "Manage Credit Package" at bounding box center [336, 130] width 150 height 15
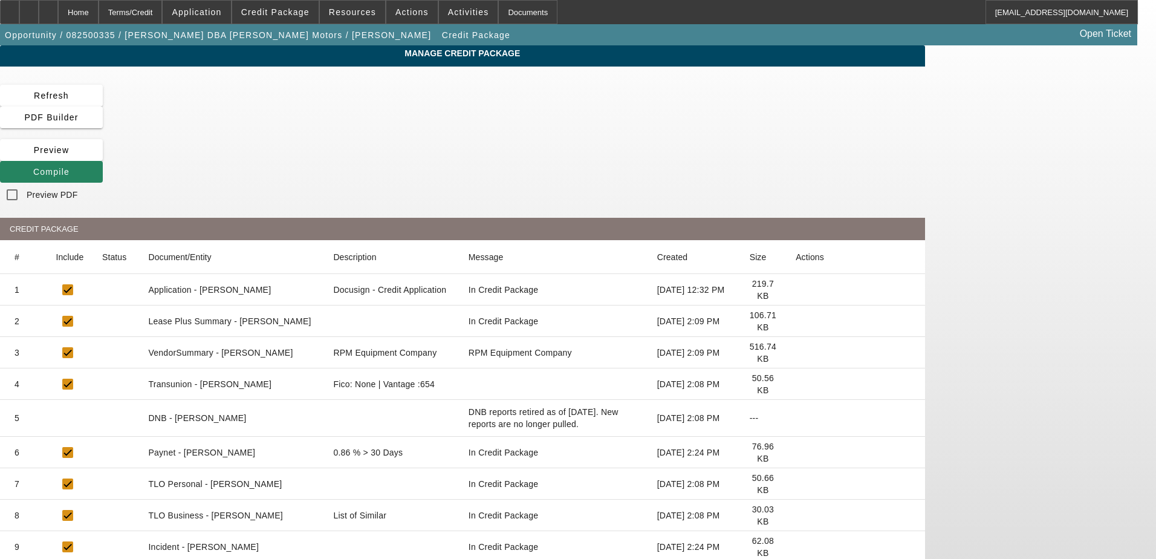
click at [795, 452] on icon at bounding box center [795, 452] width 0 height 0
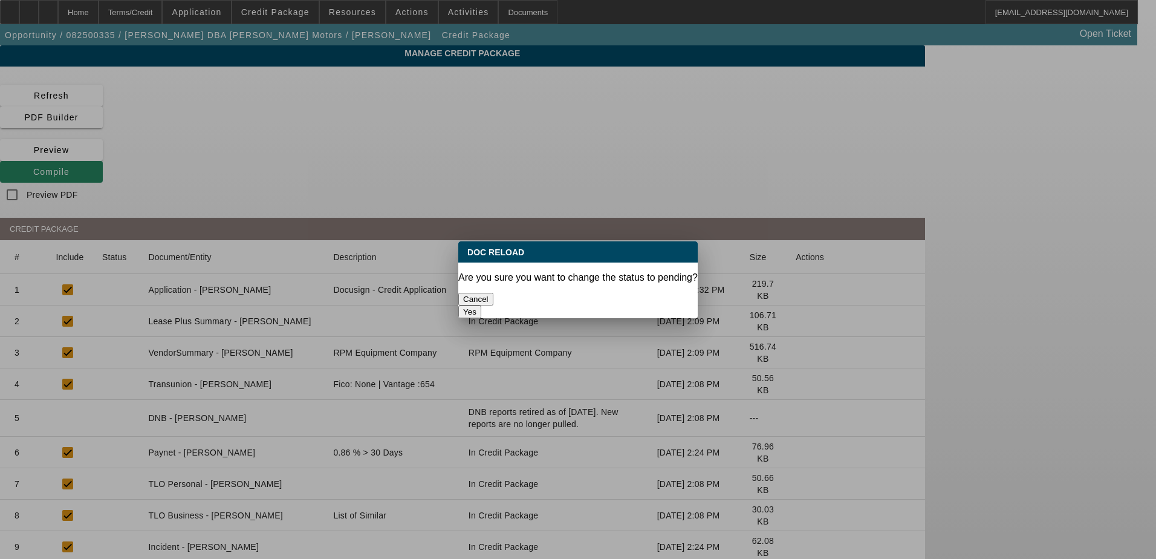
click at [481, 305] on button "Yes" at bounding box center [469, 311] width 23 height 13
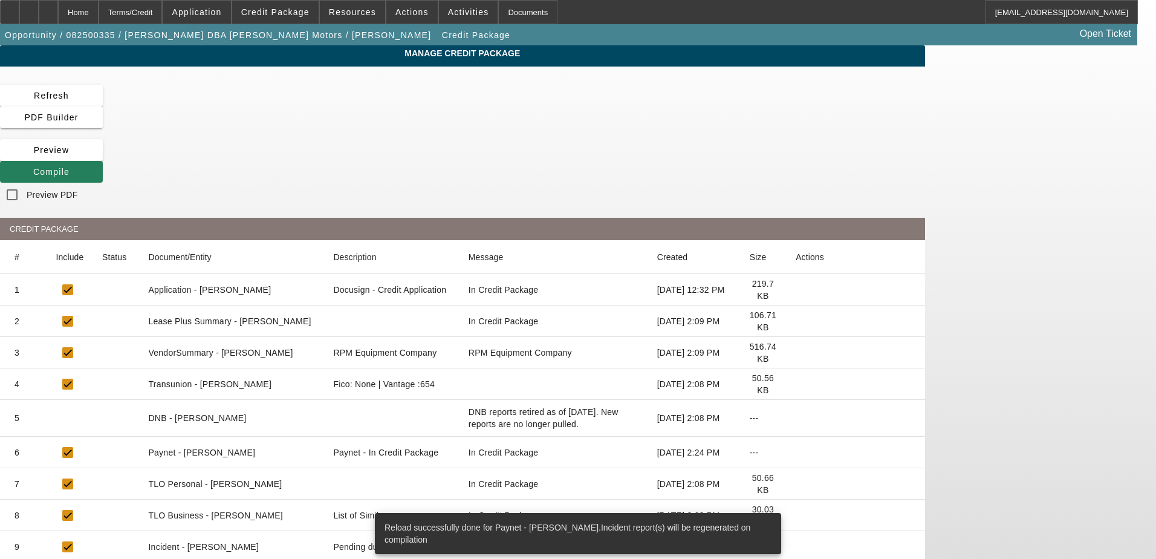
click at [70, 167] on span "Compile" at bounding box center [51, 172] width 36 height 10
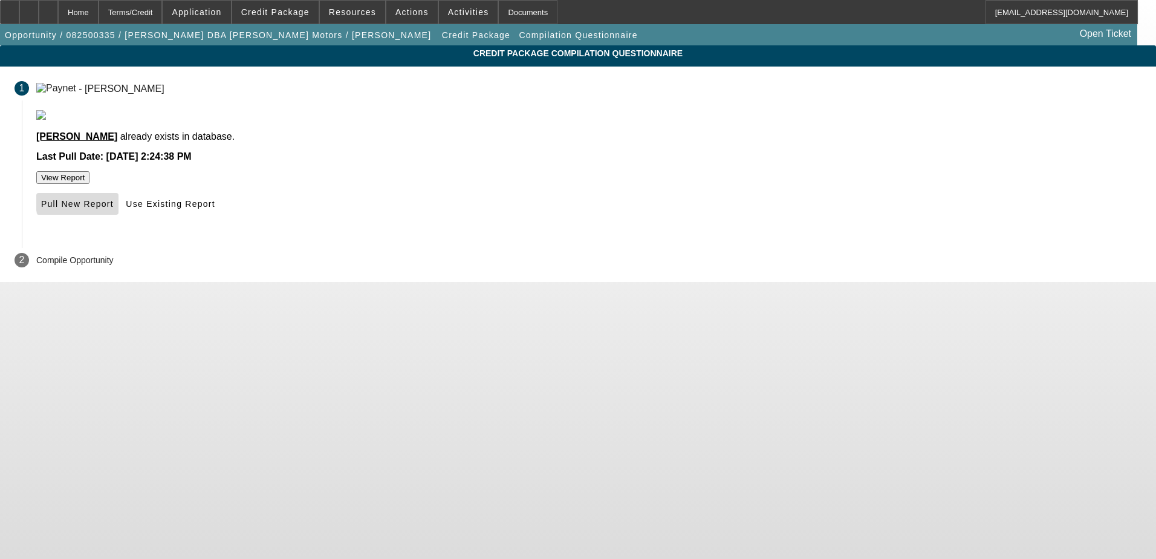
click at [114, 209] on span "Pull New Report" at bounding box center [77, 204] width 73 height 10
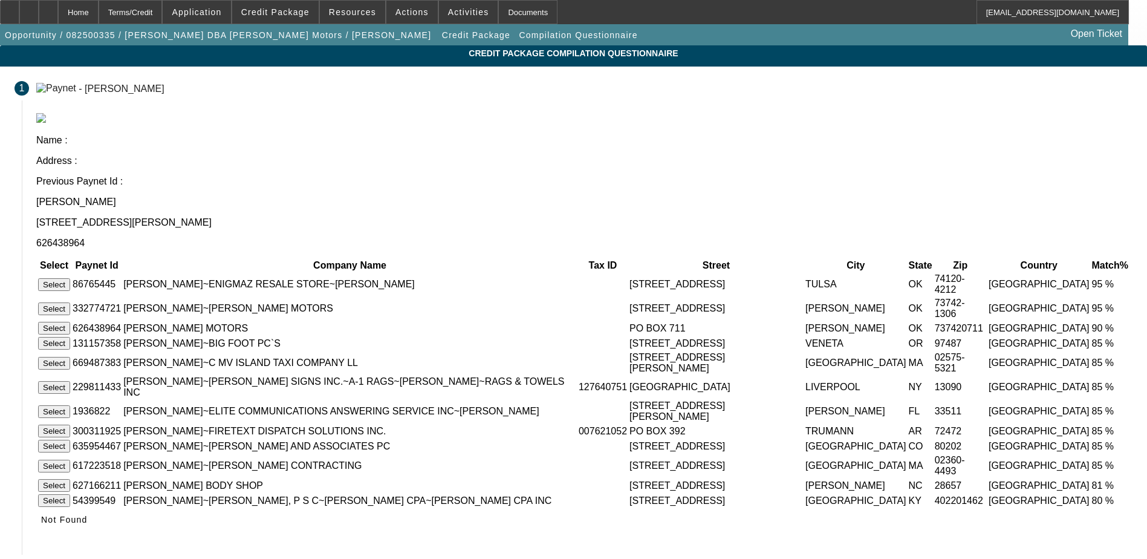
click at [70, 302] on button "Select" at bounding box center [54, 308] width 32 height 13
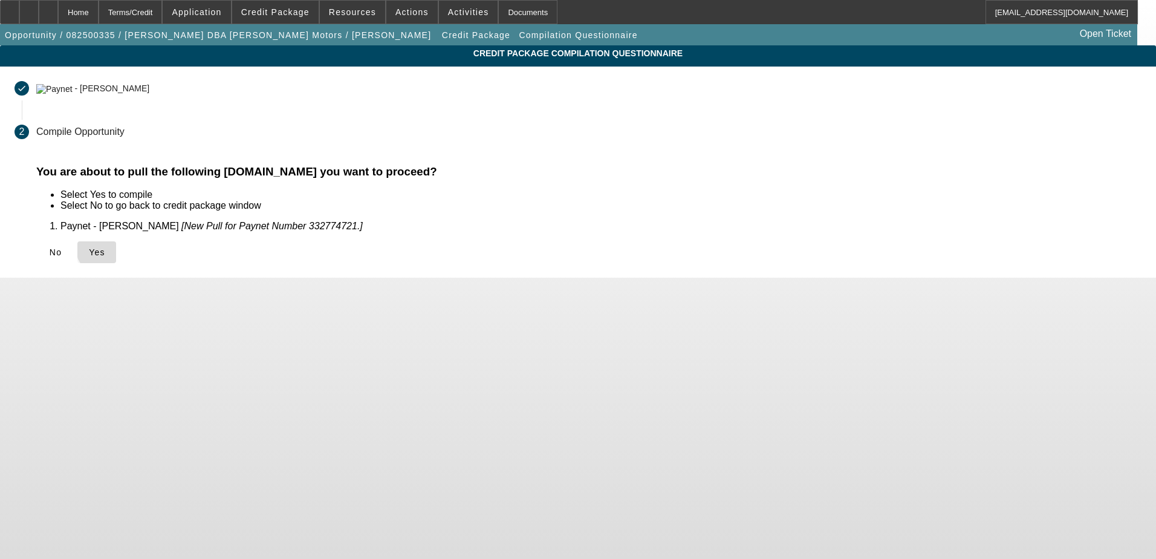
click at [105, 250] on span "Yes" at bounding box center [97, 252] width 16 height 10
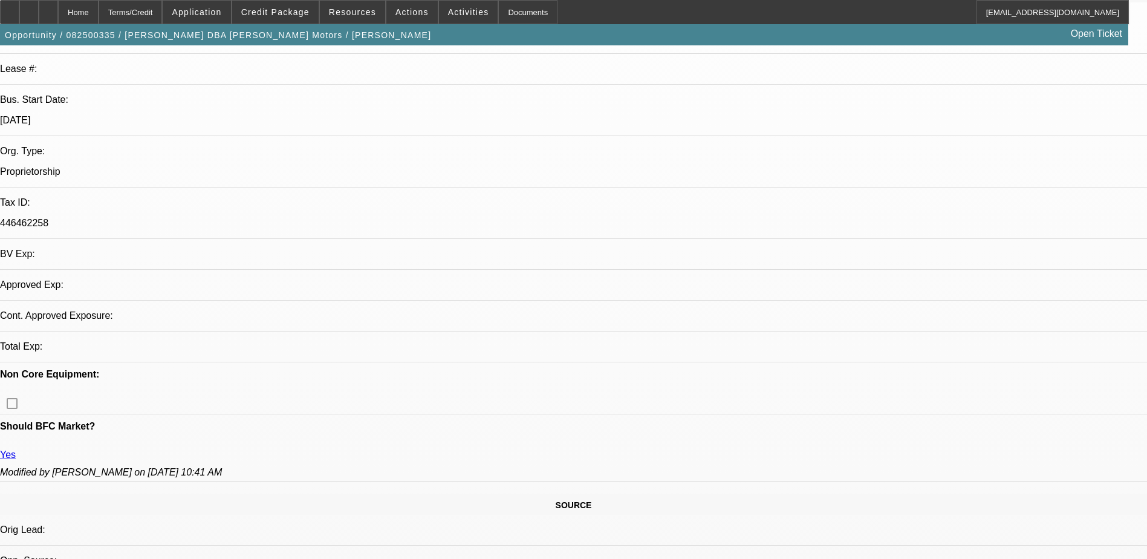
select select "0"
select select "2"
select select "0"
select select "6"
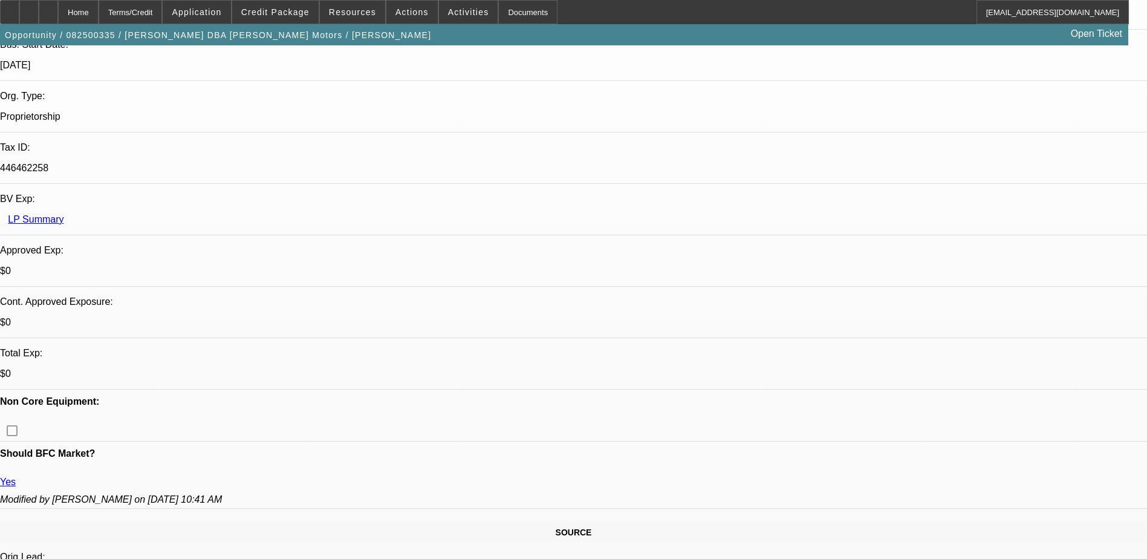
scroll to position [340, 0]
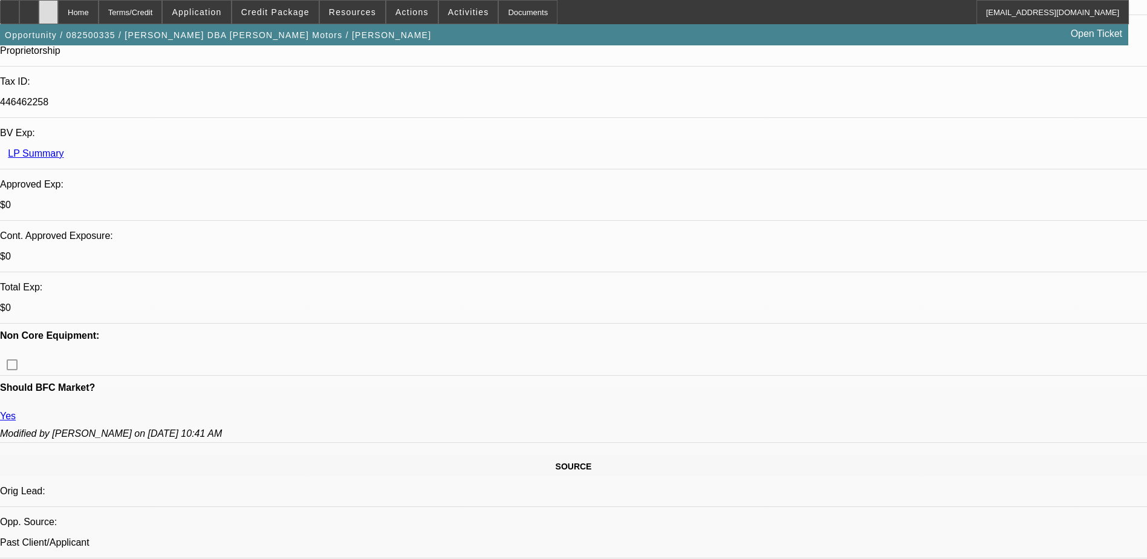
click at [58, 14] on div at bounding box center [48, 12] width 19 height 24
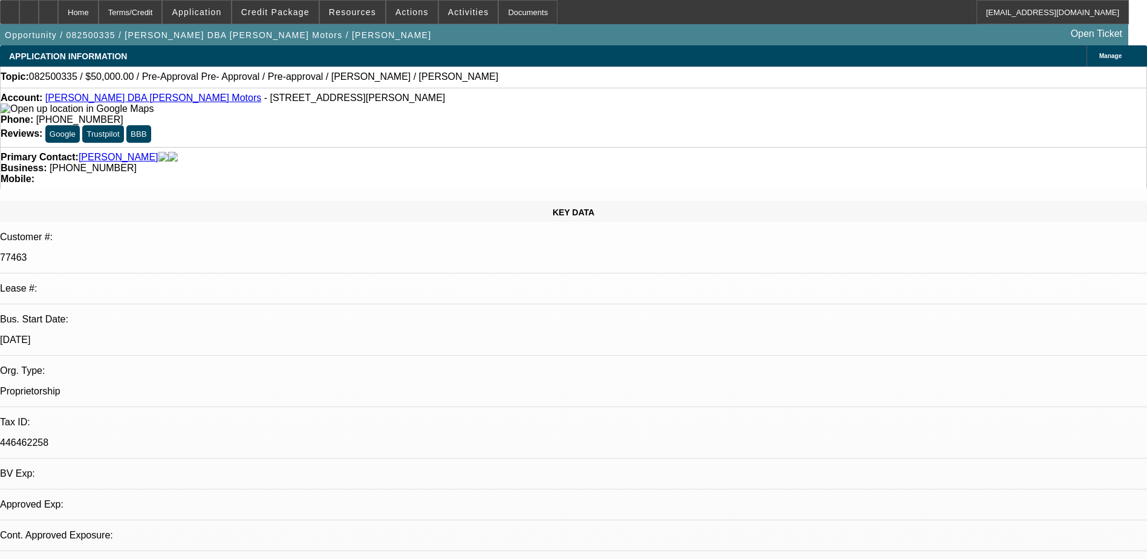
select select "0"
select select "1"
select select "3"
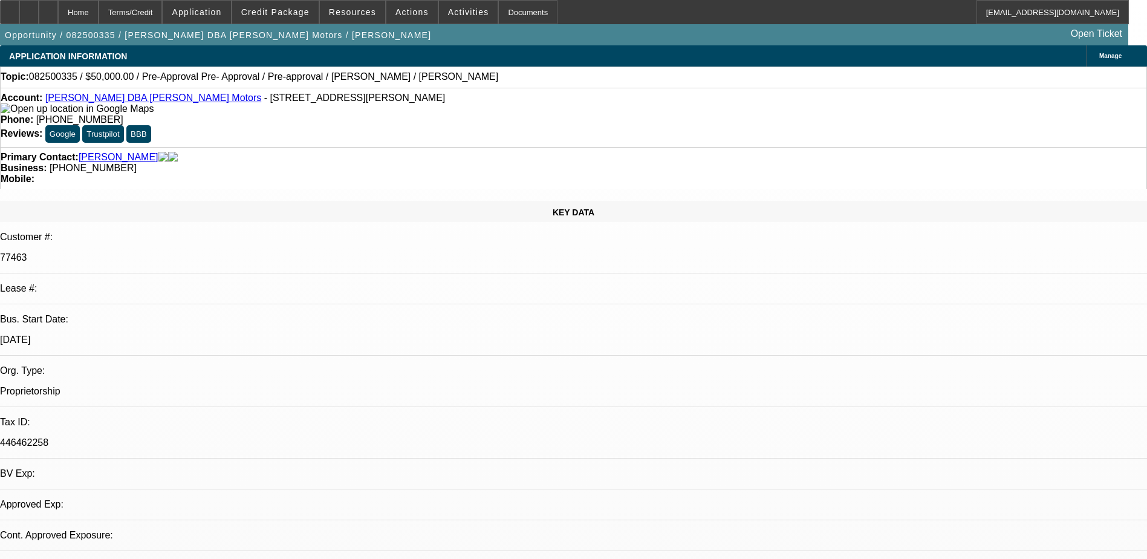
select select "6"
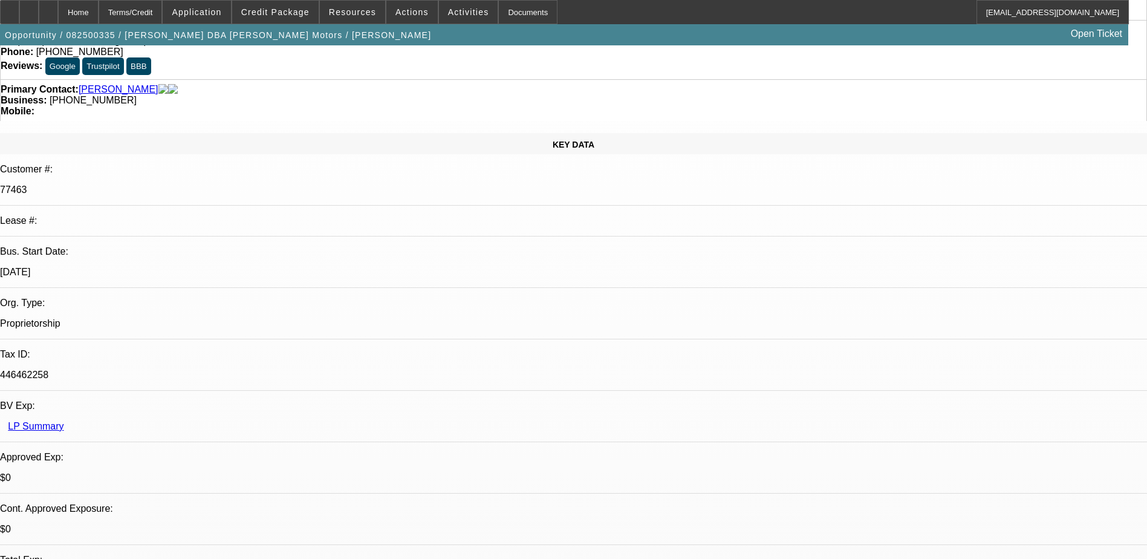
scroll to position [60, 0]
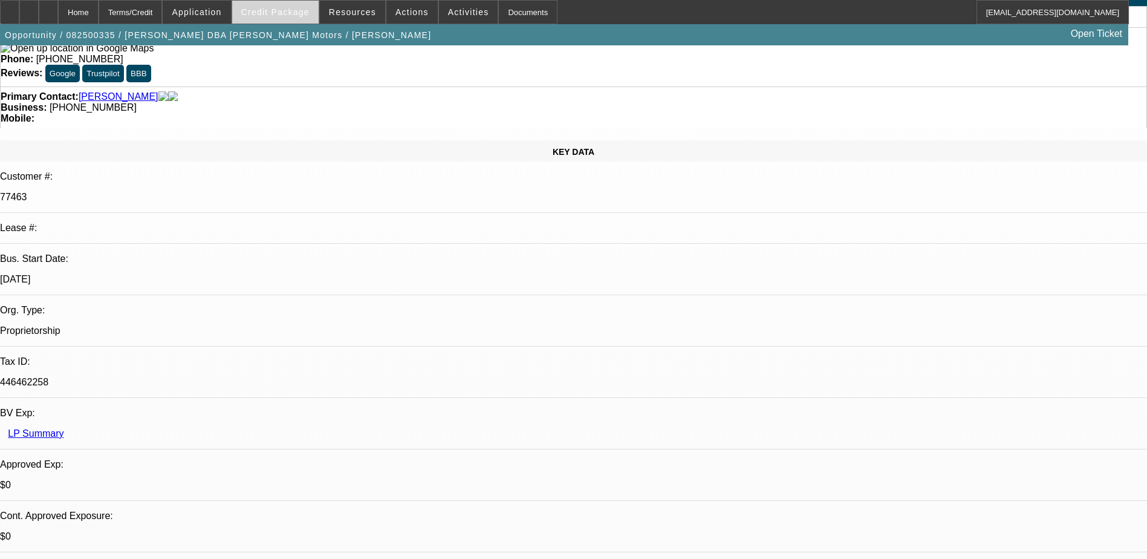
click at [291, 17] on span at bounding box center [275, 12] width 86 height 29
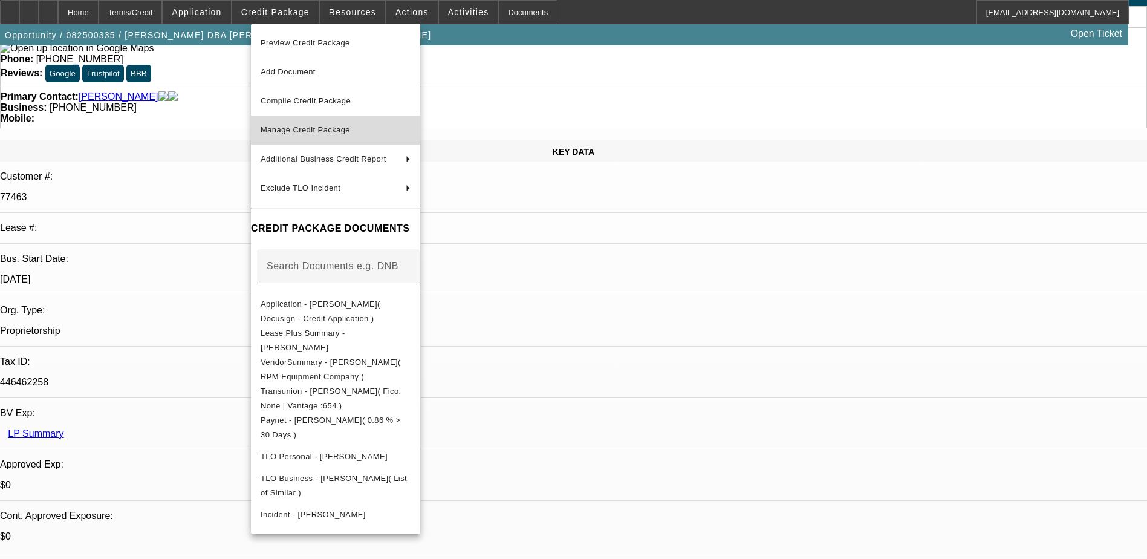
click at [329, 132] on span "Manage Credit Package" at bounding box center [305, 129] width 89 height 9
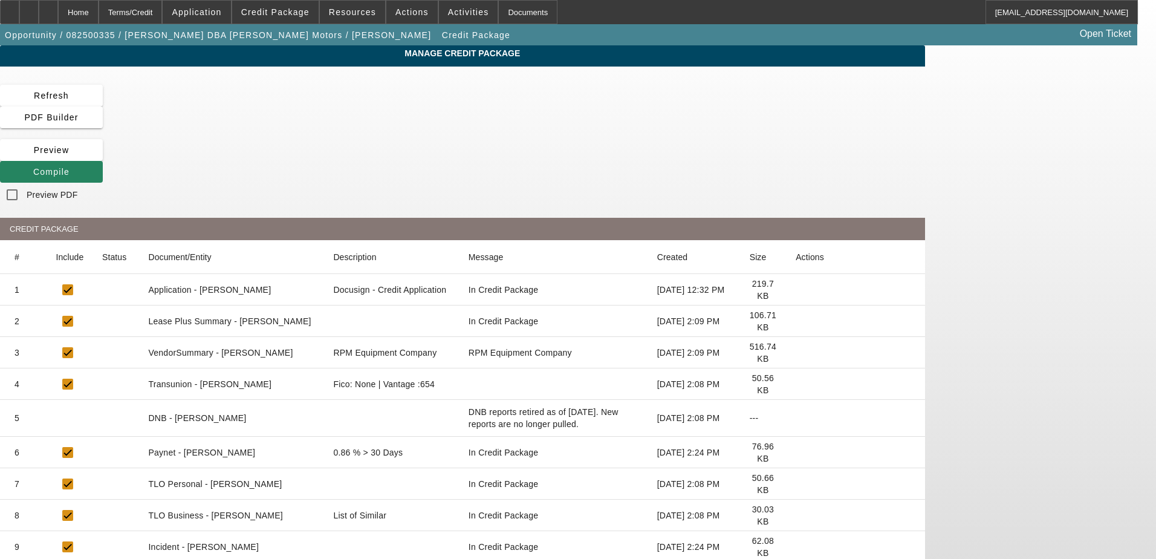
click at [323, 436] on mat-cell "Paynet - [PERSON_NAME]" at bounding box center [230, 451] width 185 height 31
drag, startPoint x: 369, startPoint y: 355, endPoint x: 427, endPoint y: 355, distance: 58.0
click at [323, 436] on mat-cell "Paynet - [PERSON_NAME]" at bounding box center [230, 451] width 185 height 31
click at [462, 436] on mat-cell "0.86 % > 30 Days" at bounding box center [392, 451] width 138 height 31
drag, startPoint x: 466, startPoint y: 351, endPoint x: 507, endPoint y: 350, distance: 41.1
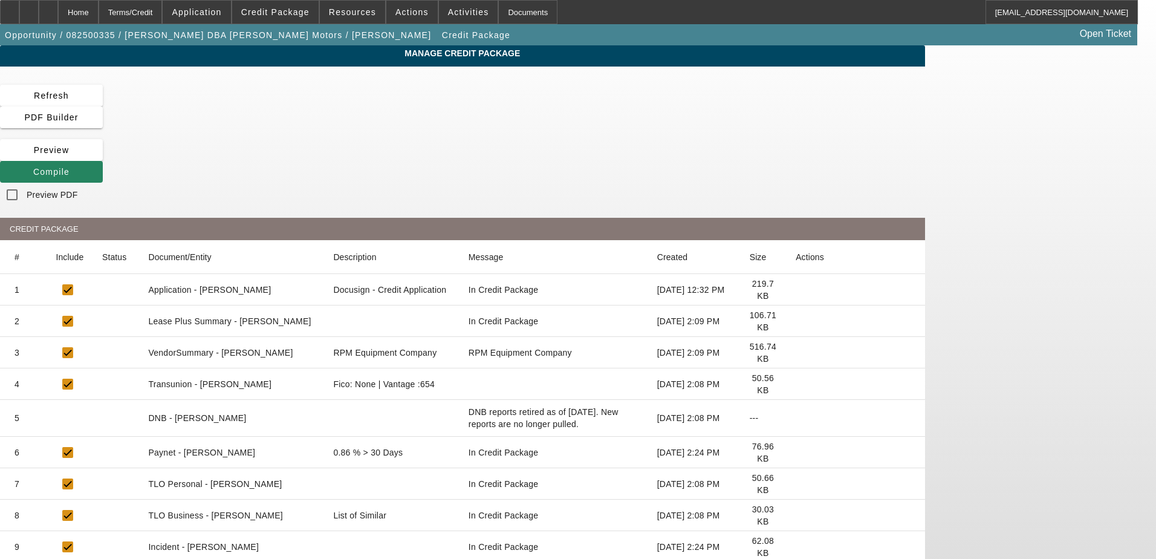
click at [462, 436] on mat-cell "0.86 % > 30 Days" at bounding box center [392, 451] width 138 height 31
click at [590, 436] on mat-cell "In Credit Package" at bounding box center [554, 451] width 185 height 31
drag, startPoint x: 590, startPoint y: 349, endPoint x: 614, endPoint y: 351, distance: 23.6
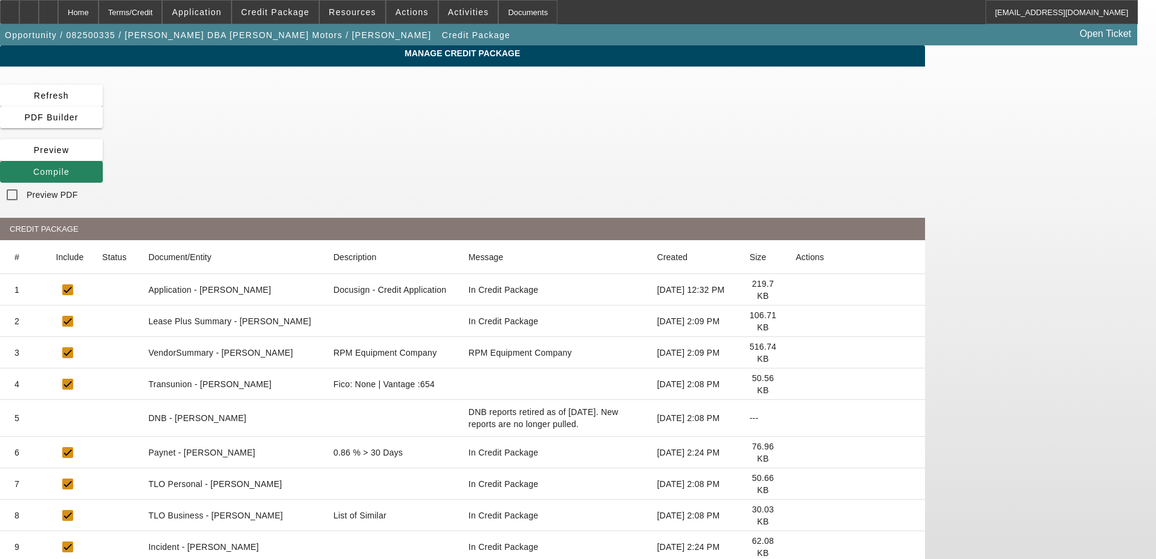
click at [614, 436] on mat-cell "In Credit Package" at bounding box center [554, 451] width 185 height 31
drag, startPoint x: 614, startPoint y: 351, endPoint x: 635, endPoint y: 354, distance: 21.9
click at [635, 436] on mat-cell "In Credit Package" at bounding box center [554, 451] width 185 height 31
drag, startPoint x: 635, startPoint y: 354, endPoint x: 661, endPoint y: 356, distance: 26.1
click at [647, 436] on mat-cell "In Credit Package" at bounding box center [554, 451] width 185 height 31
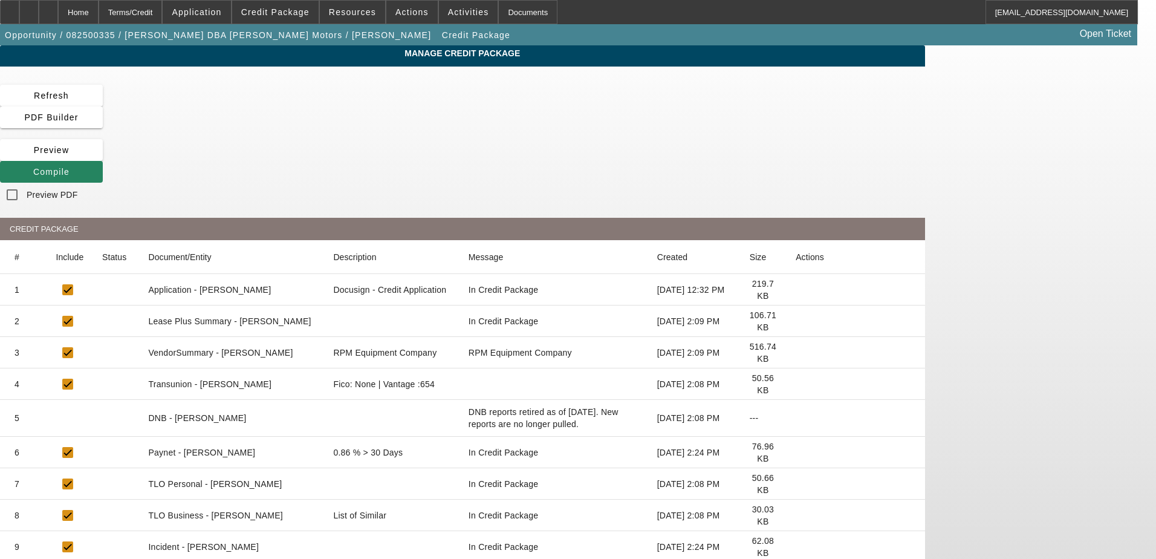
drag, startPoint x: 731, startPoint y: 351, endPoint x: 747, endPoint y: 351, distance: 15.1
click at [647, 436] on mat-cell "In Credit Package" at bounding box center [554, 451] width 185 height 31
click at [740, 436] on mat-cell "[DATE] 2:24 PM" at bounding box center [693, 451] width 92 height 31
drag, startPoint x: 782, startPoint y: 351, endPoint x: 791, endPoint y: 352, distance: 9.1
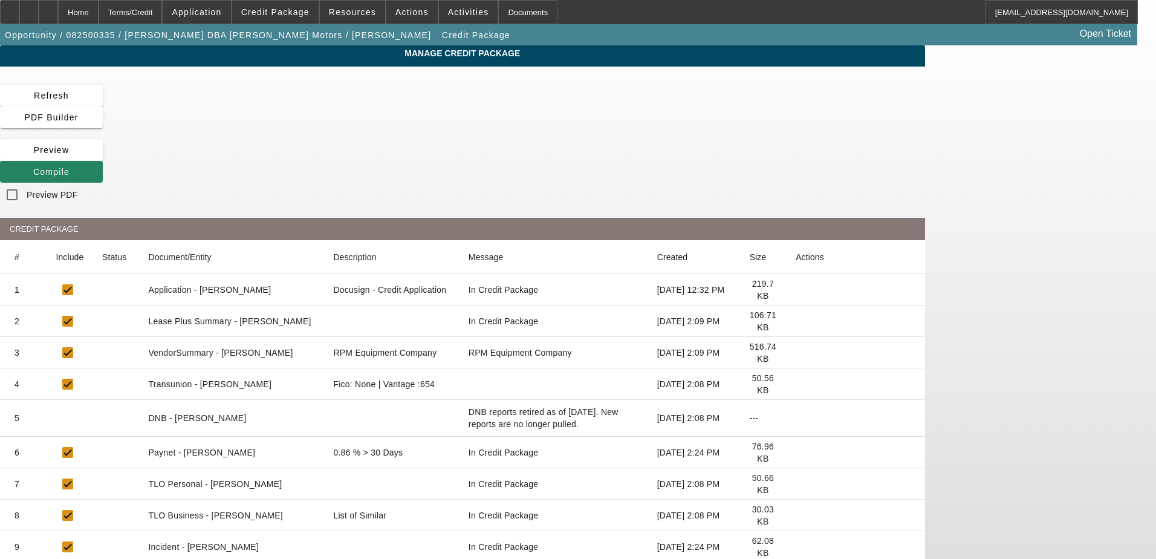
click at [740, 436] on mat-cell "[DATE] 2:24 PM" at bounding box center [693, 451] width 92 height 31
drag, startPoint x: 791, startPoint y: 352, endPoint x: 812, endPoint y: 353, distance: 21.2
click at [740, 436] on mat-cell "[DATE] 2:24 PM" at bounding box center [693, 451] width 92 height 31
drag, startPoint x: 812, startPoint y: 353, endPoint x: 831, endPoint y: 353, distance: 19.3
click at [740, 436] on mat-cell "[DATE] 2:24 PM" at bounding box center [693, 451] width 92 height 31
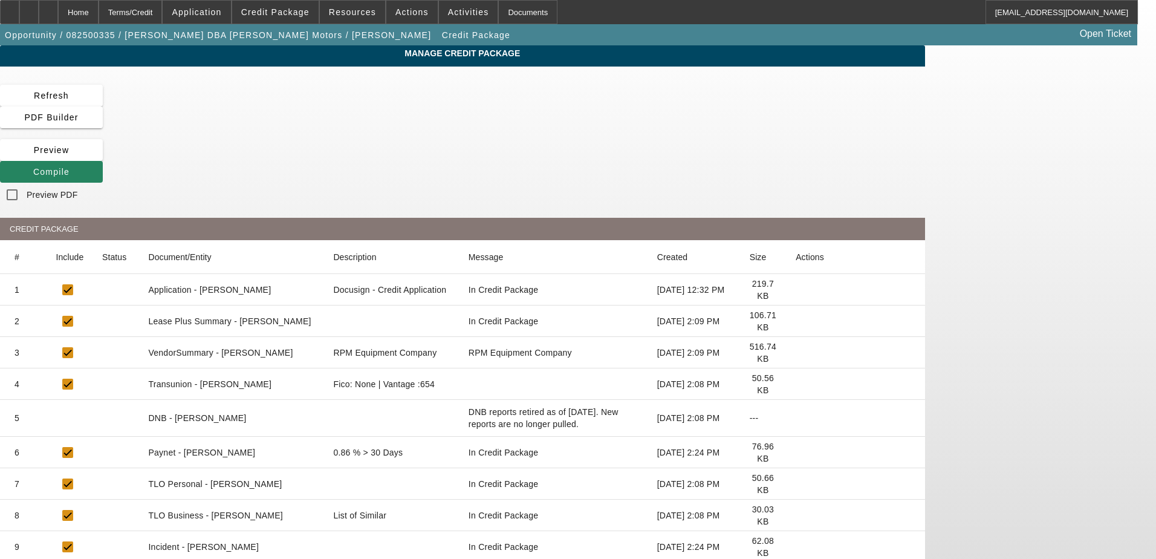
drag, startPoint x: 831, startPoint y: 353, endPoint x: 838, endPoint y: 353, distance: 7.3
click at [740, 436] on mat-cell "[DATE] 2:24 PM" at bounding box center [693, 451] width 92 height 31
drag, startPoint x: 853, startPoint y: 353, endPoint x: 863, endPoint y: 353, distance: 9.7
click at [786, 436] on mat-cell "76.96 KB" at bounding box center [763, 451] width 46 height 31
click at [99, 8] on div "Home" at bounding box center [78, 12] width 40 height 24
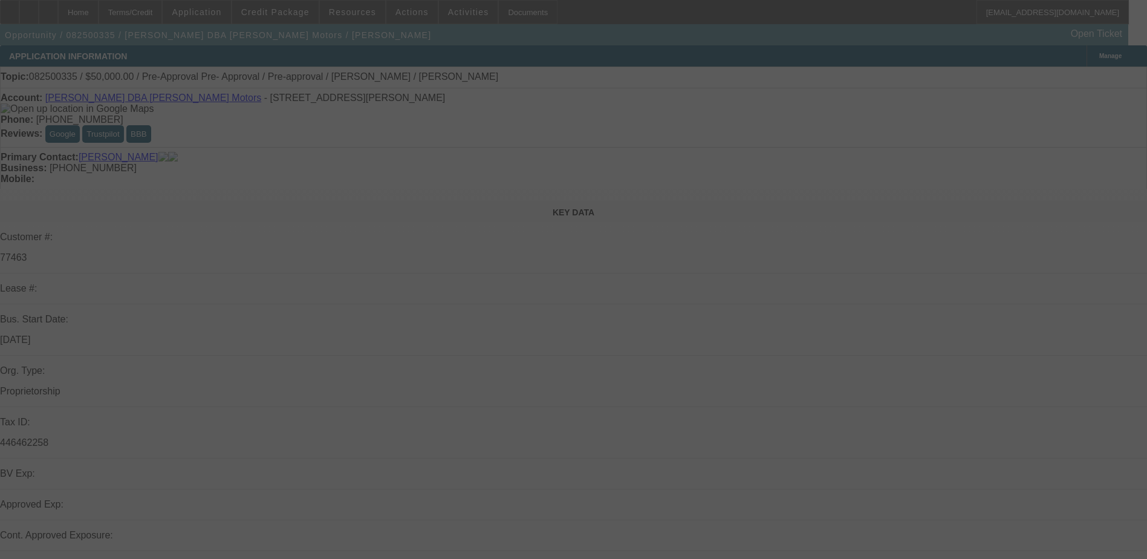
select select "0"
select select "2"
select select "0"
select select "6"
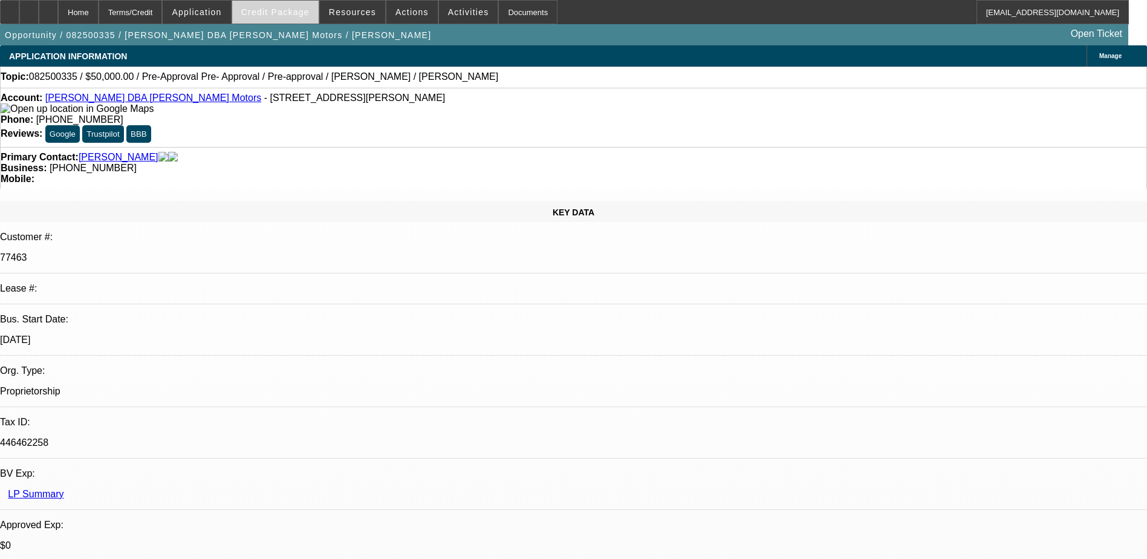
click at [276, 16] on span "Credit Package" at bounding box center [275, 12] width 68 height 10
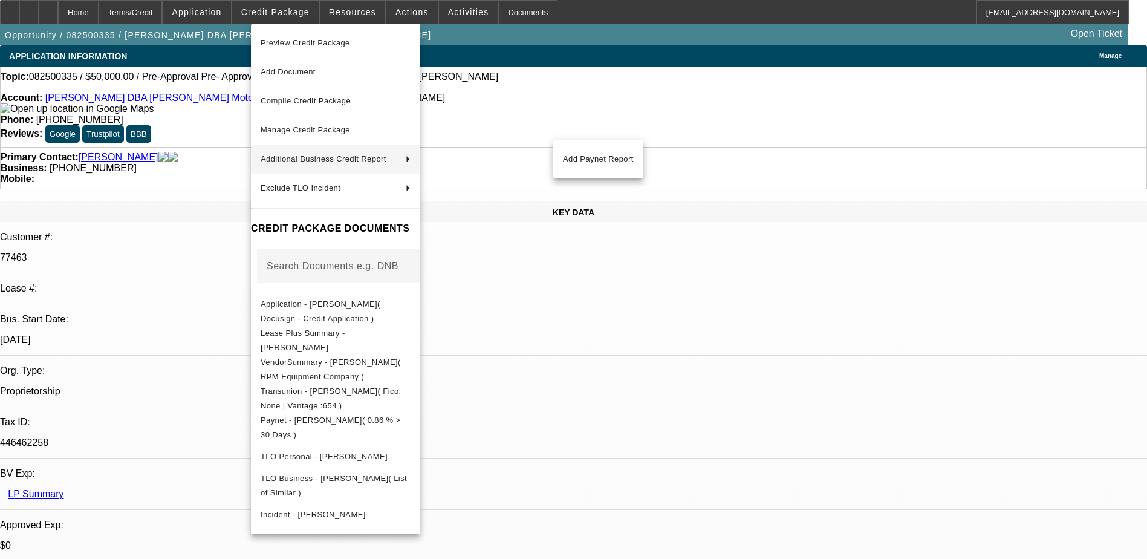
click at [396, 155] on span "Additional Business Credit Report" at bounding box center [328, 159] width 135 height 15
click at [572, 158] on span "Add Paynet Report" at bounding box center [598, 159] width 71 height 15
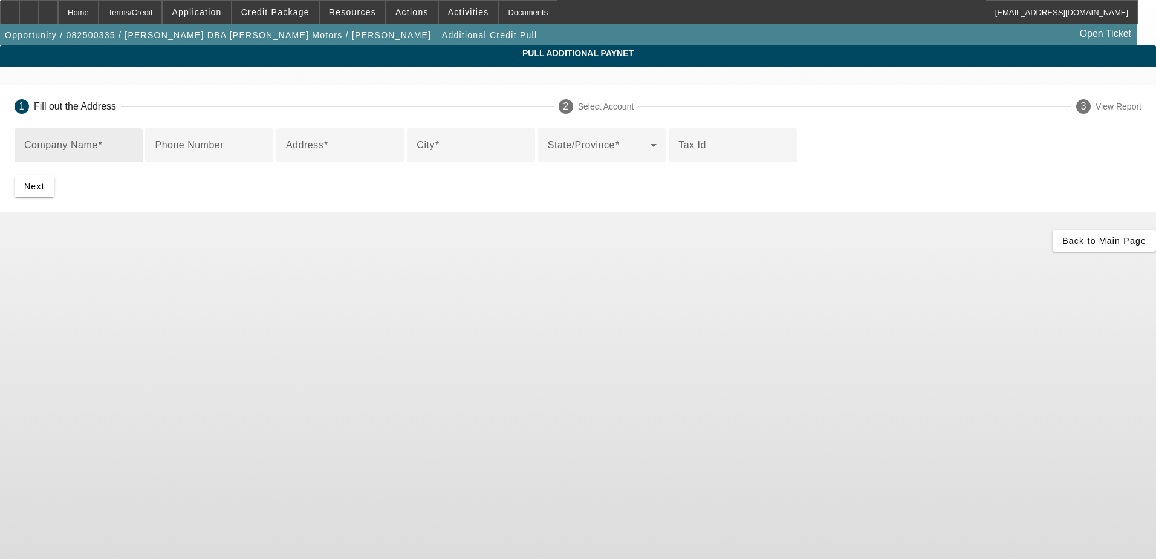
click at [133, 148] on input "Company Name" at bounding box center [78, 150] width 109 height 15
click at [264, 157] on input "Phone Number" at bounding box center [209, 150] width 109 height 15
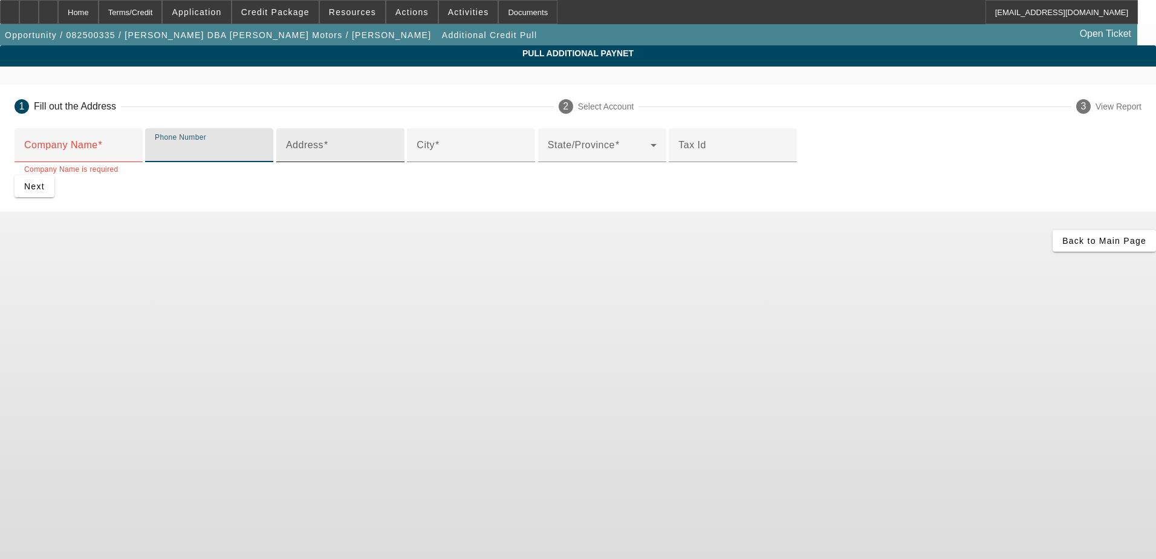
click at [395, 162] on div "Address" at bounding box center [340, 145] width 109 height 34
click at [264, 157] on input "Phone Number" at bounding box center [209, 150] width 109 height 15
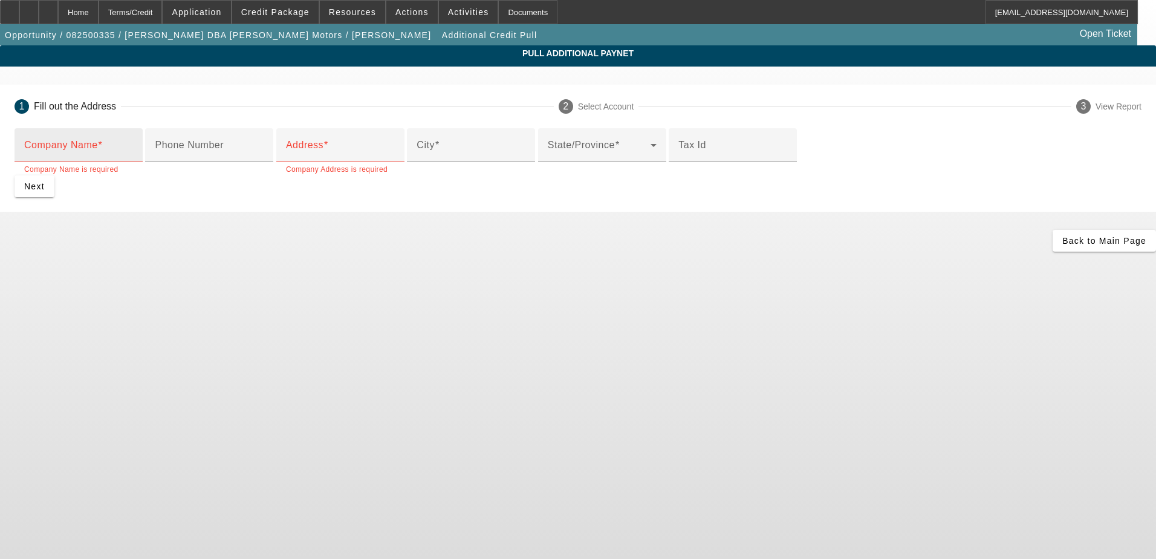
click at [133, 160] on div "Company Name" at bounding box center [78, 145] width 109 height 34
drag, startPoint x: 613, startPoint y: 54, endPoint x: 504, endPoint y: 52, distance: 109.4
click at [613, 54] on span "Pull Additional Paynet" at bounding box center [578, 53] width 1138 height 10
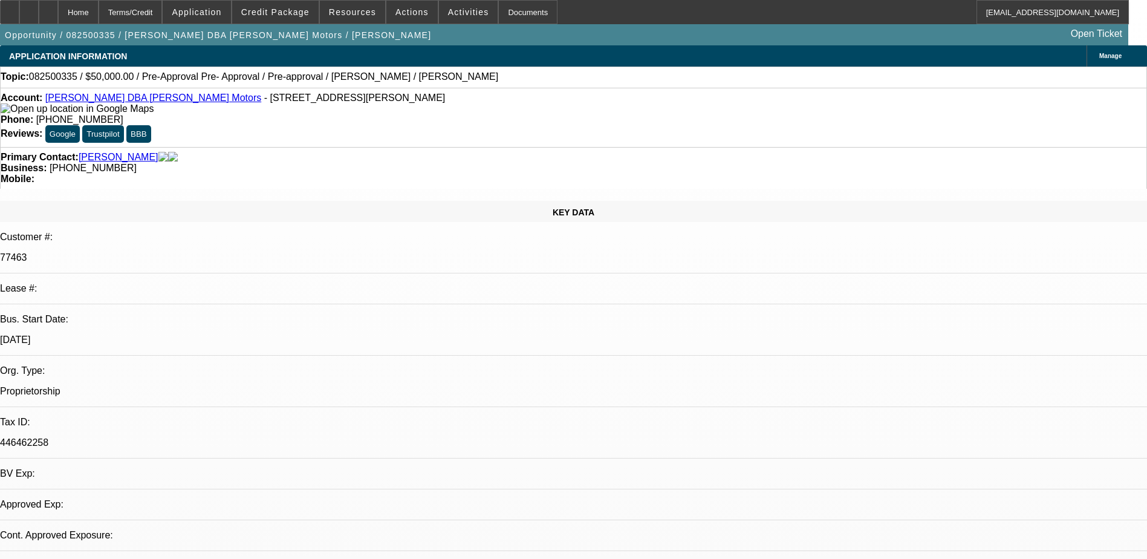
select select "0"
select select "2"
select select "0"
select select "1"
select select "2"
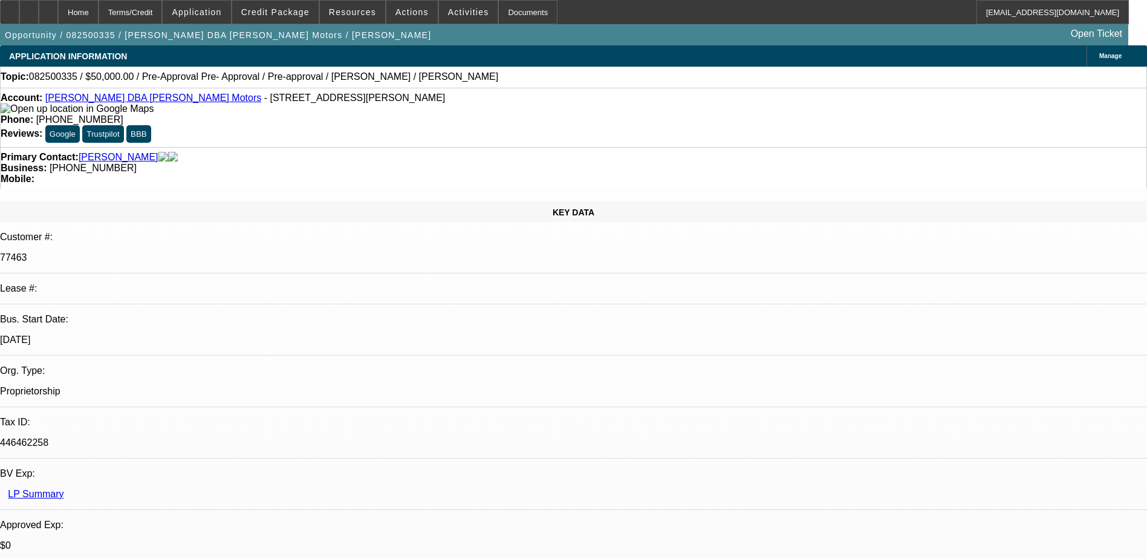
select select "6"
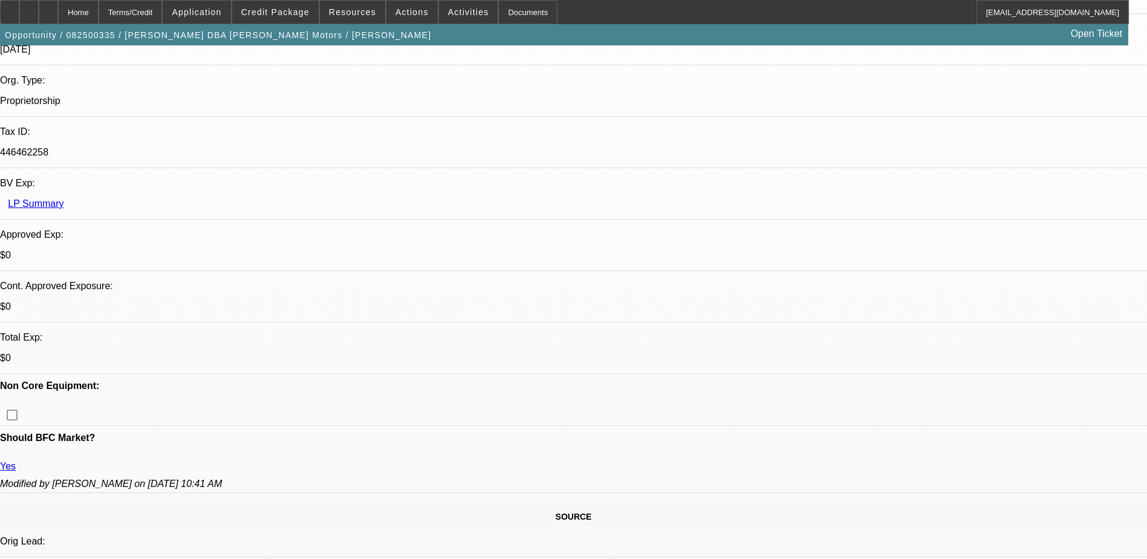
scroll to position [302, 0]
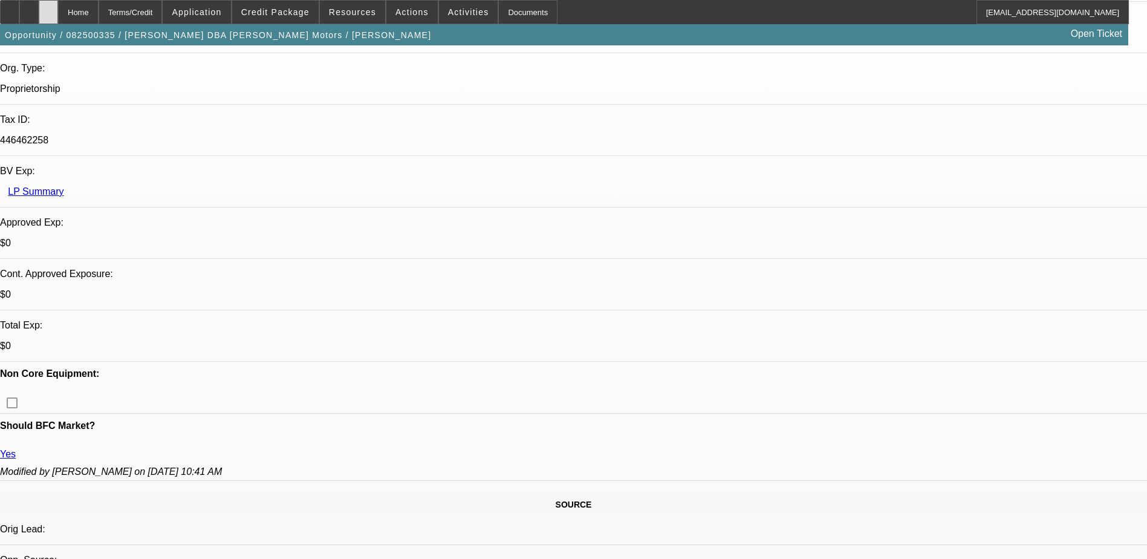
click at [48, 8] on icon at bounding box center [48, 8] width 0 height 0
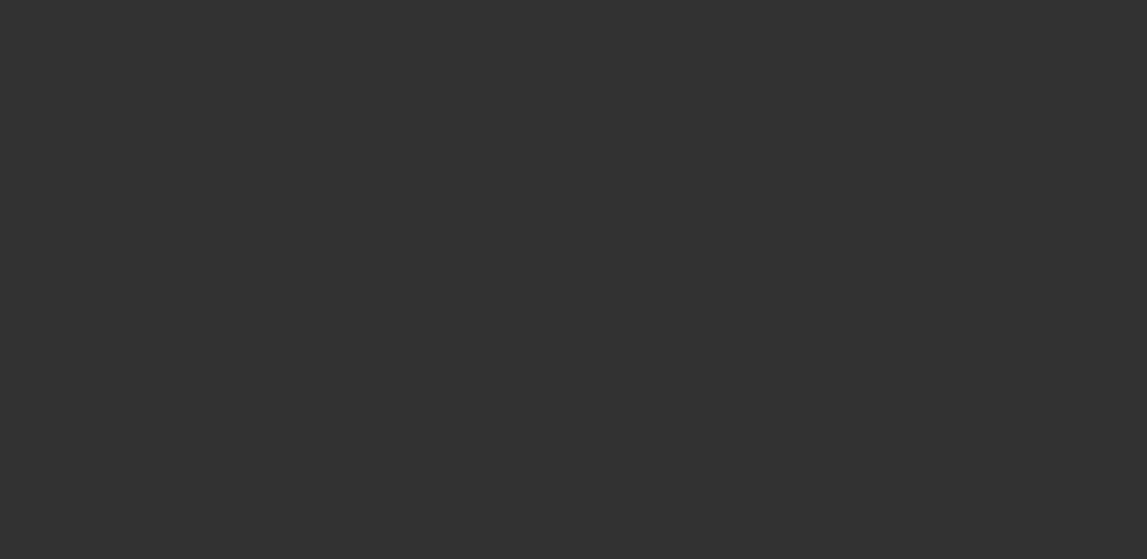
select select "0"
select select "2"
select select "0"
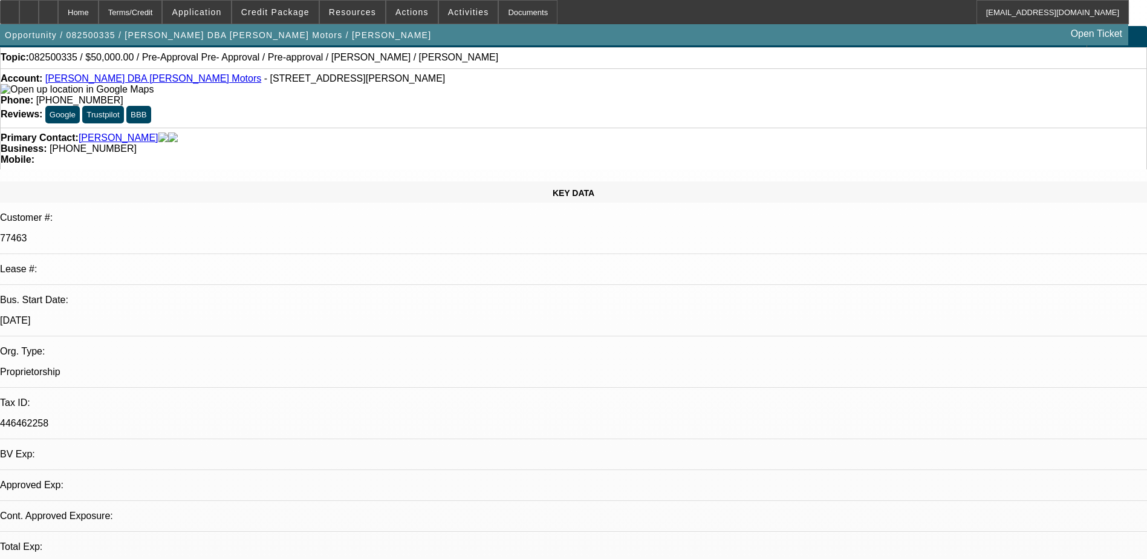
select select "1"
select select "2"
select select "6"
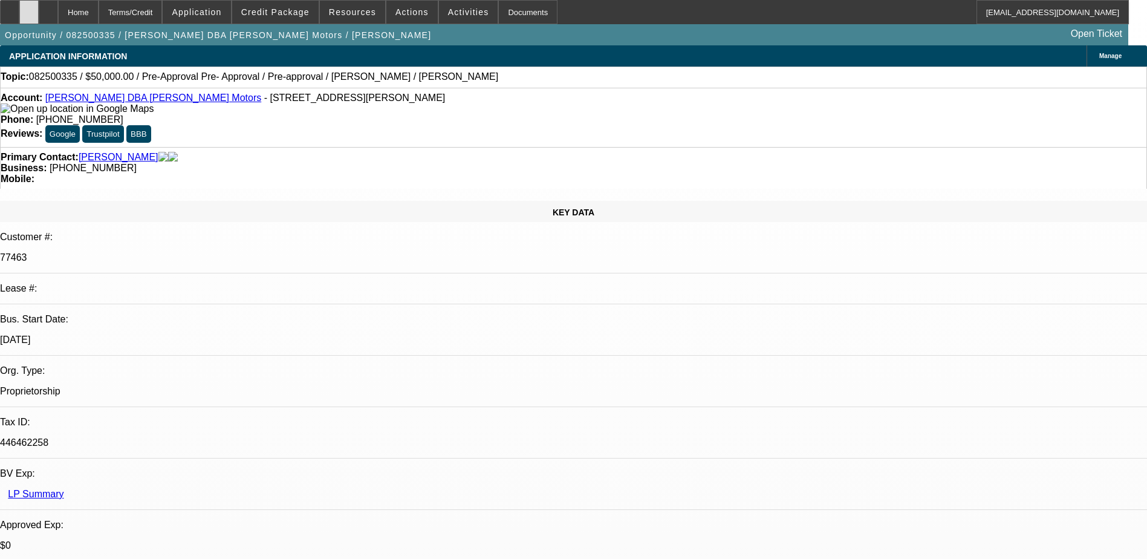
click at [29, 8] on icon at bounding box center [29, 8] width 0 height 0
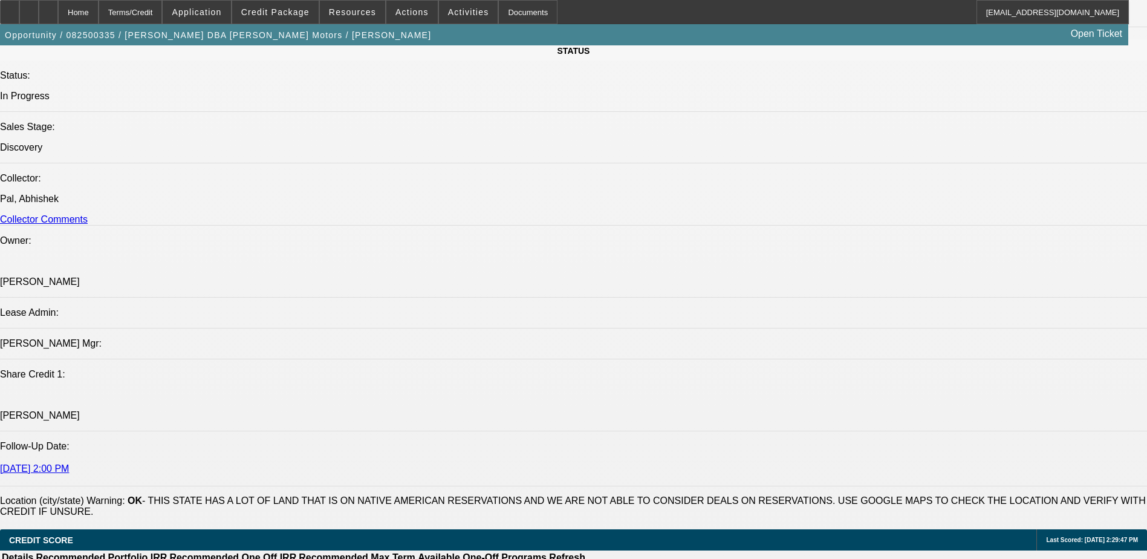
scroll to position [1330, 0]
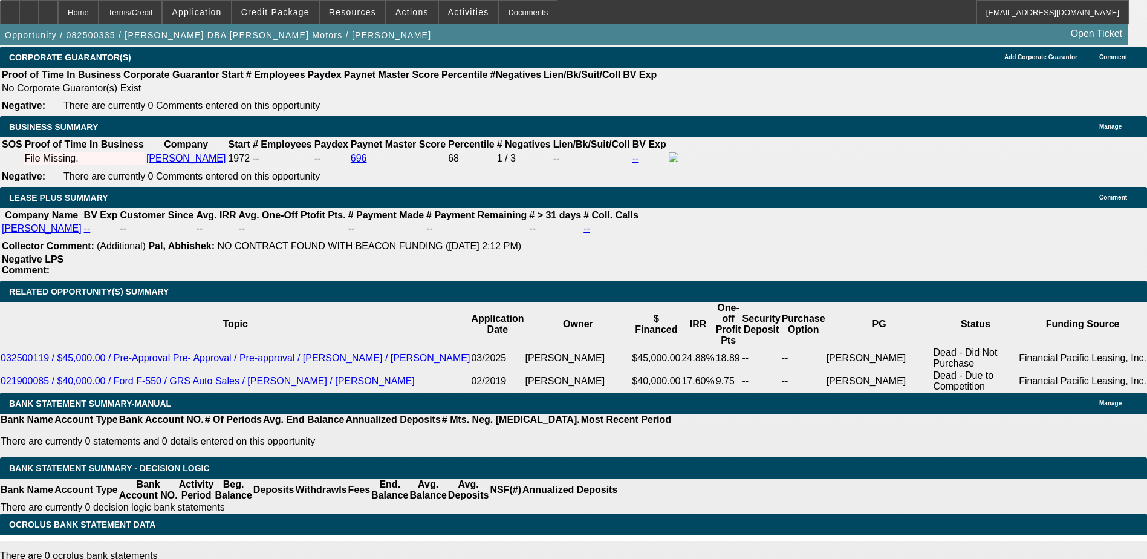
scroll to position [1572, 0]
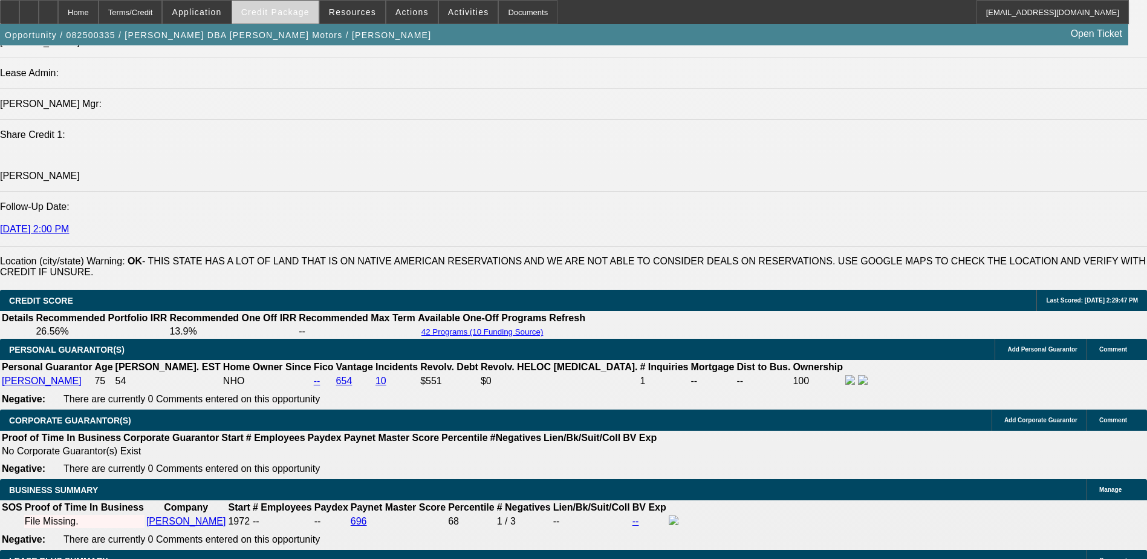
click at [293, 15] on span "Credit Package" at bounding box center [275, 12] width 68 height 10
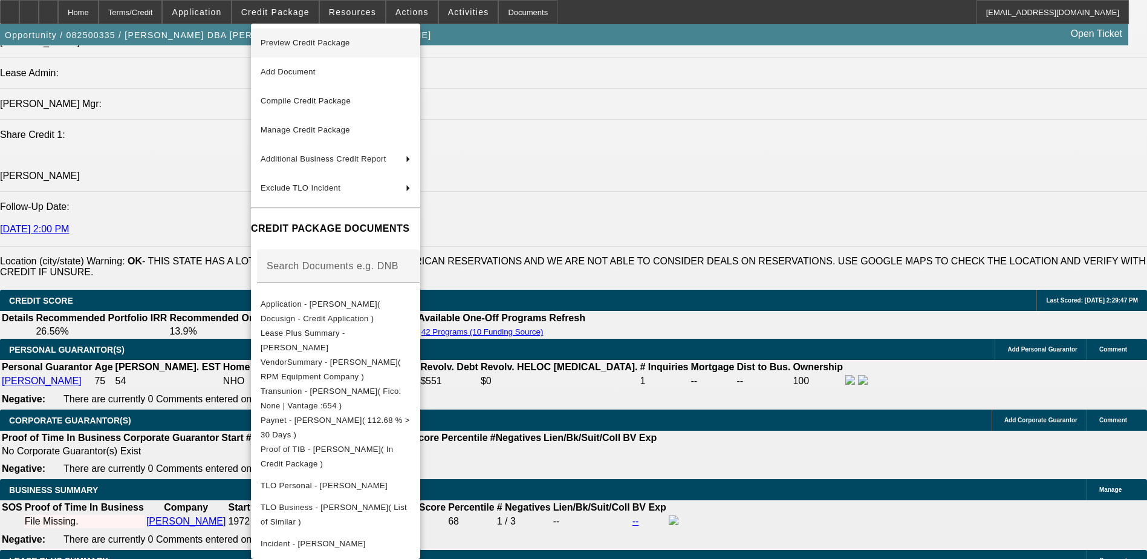
click at [350, 40] on span "Preview Credit Package" at bounding box center [305, 42] width 89 height 9
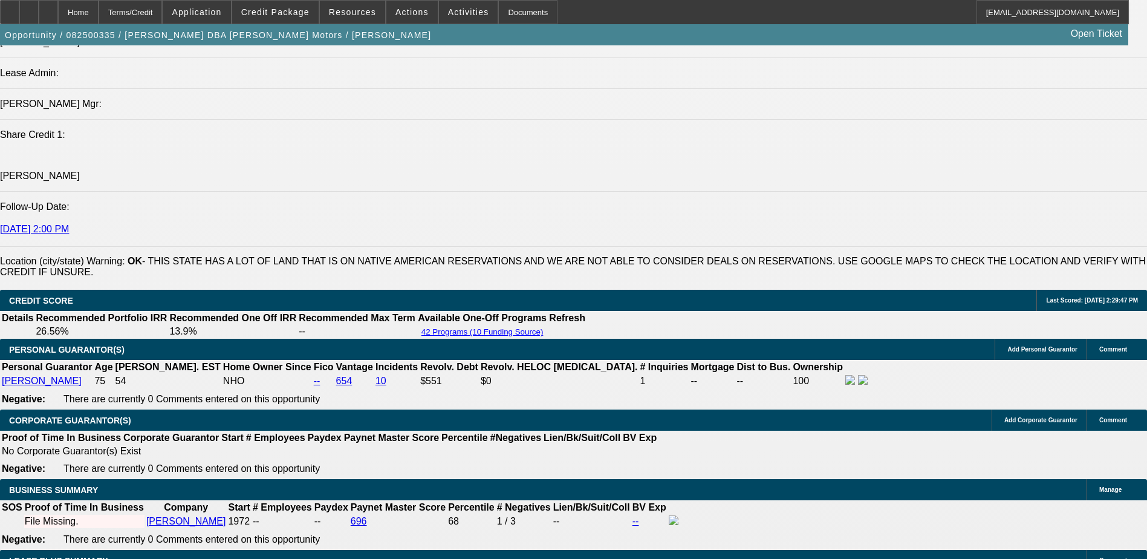
click at [275, 10] on span "Credit Package" at bounding box center [275, 12] width 68 height 10
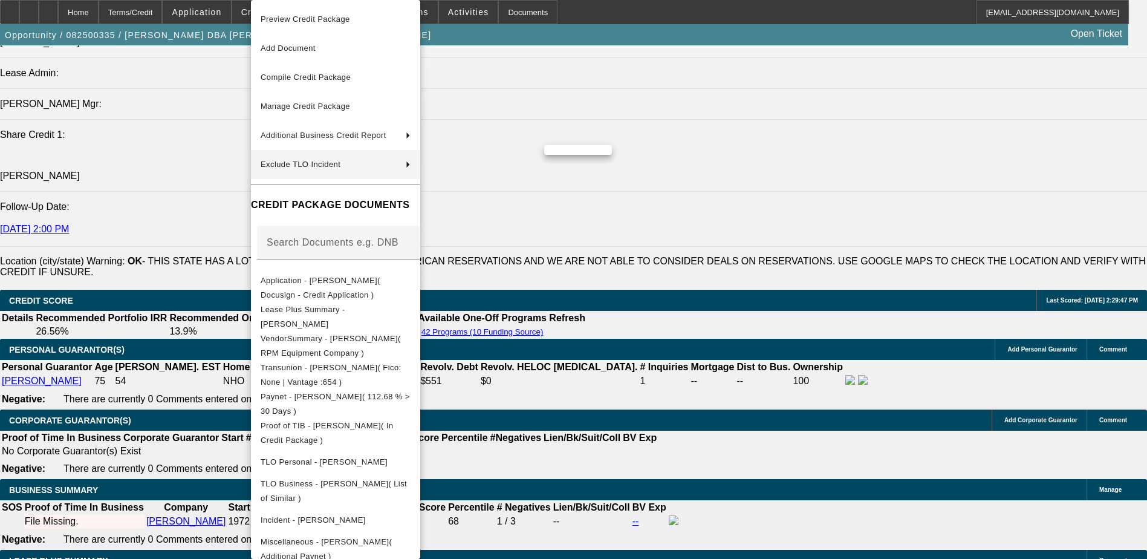
drag, startPoint x: 401, startPoint y: 76, endPoint x: 427, endPoint y: 150, distance: 78.2
click at [420, 150] on div "Preview Credit Package Add Document Compile Credit Package Manage Credit Packag…" at bounding box center [335, 284] width 169 height 568
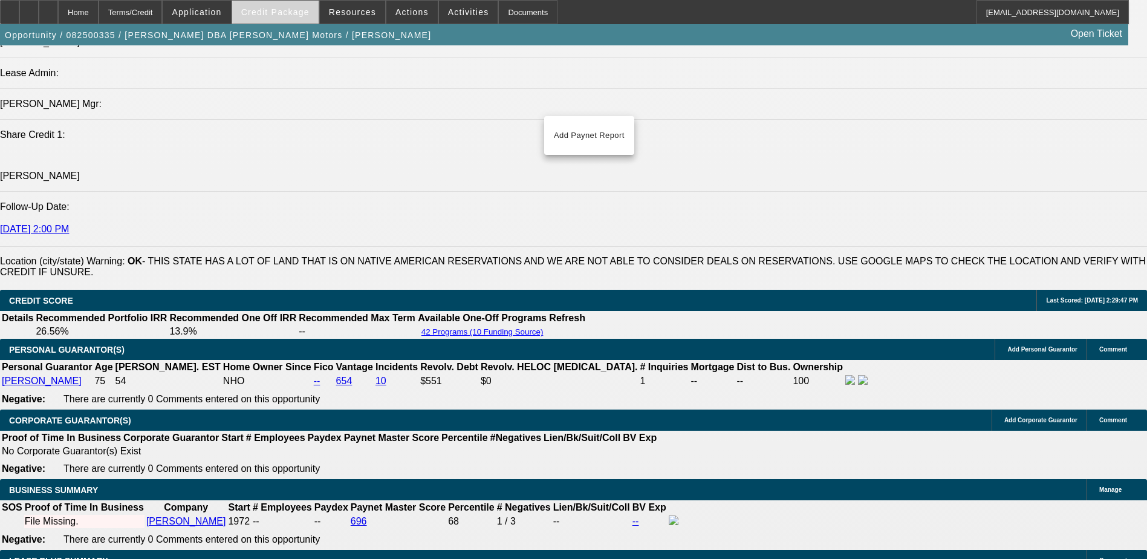
click at [287, 10] on span "Credit Package" at bounding box center [275, 12] width 68 height 10
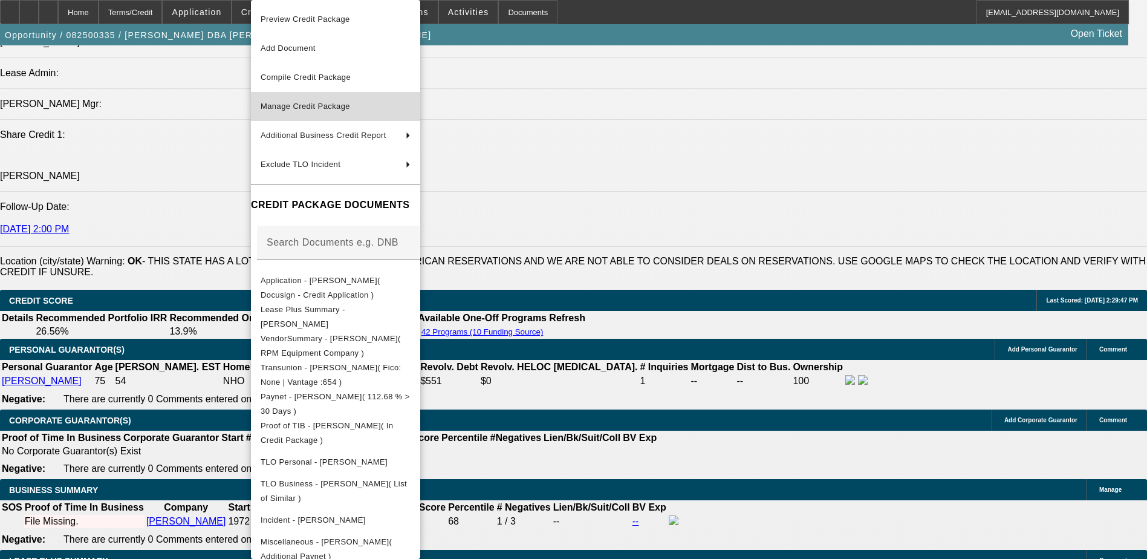
click at [352, 113] on span "Manage Credit Package" at bounding box center [336, 106] width 150 height 15
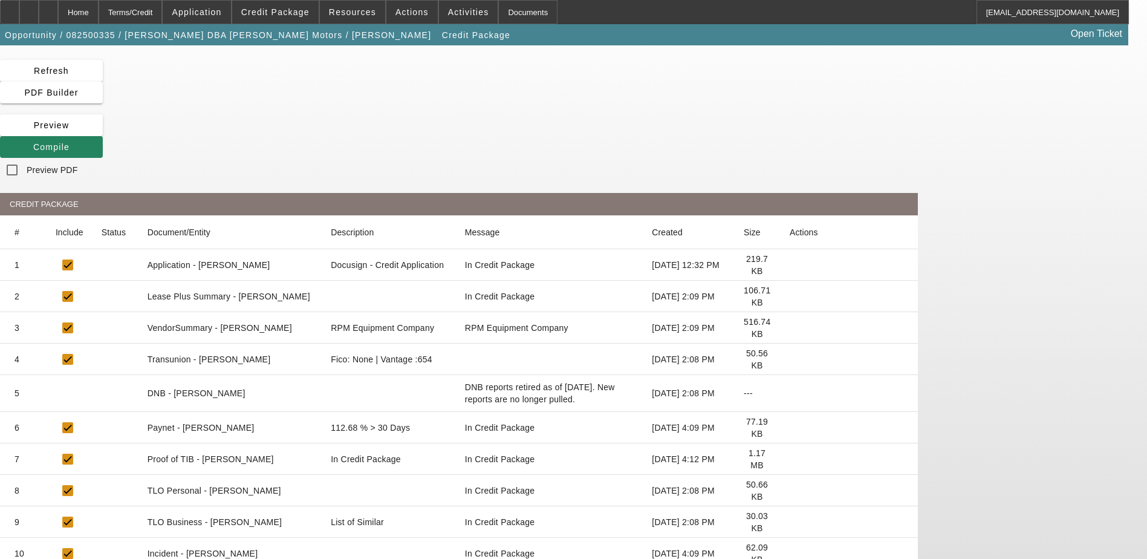
scroll to position [31, 0]
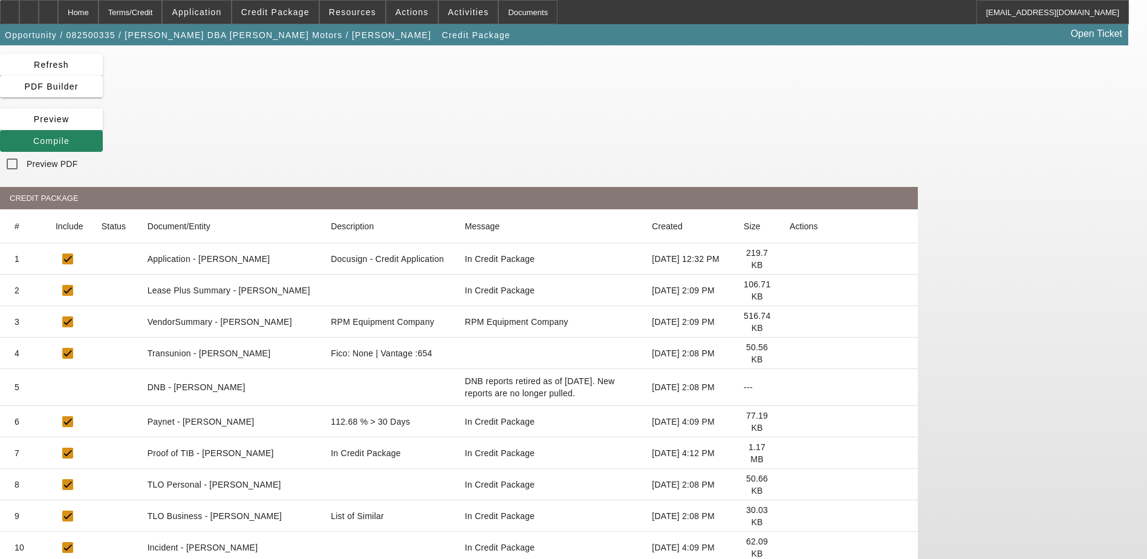
click at [789, 322] on icon at bounding box center [789, 322] width 0 height 0
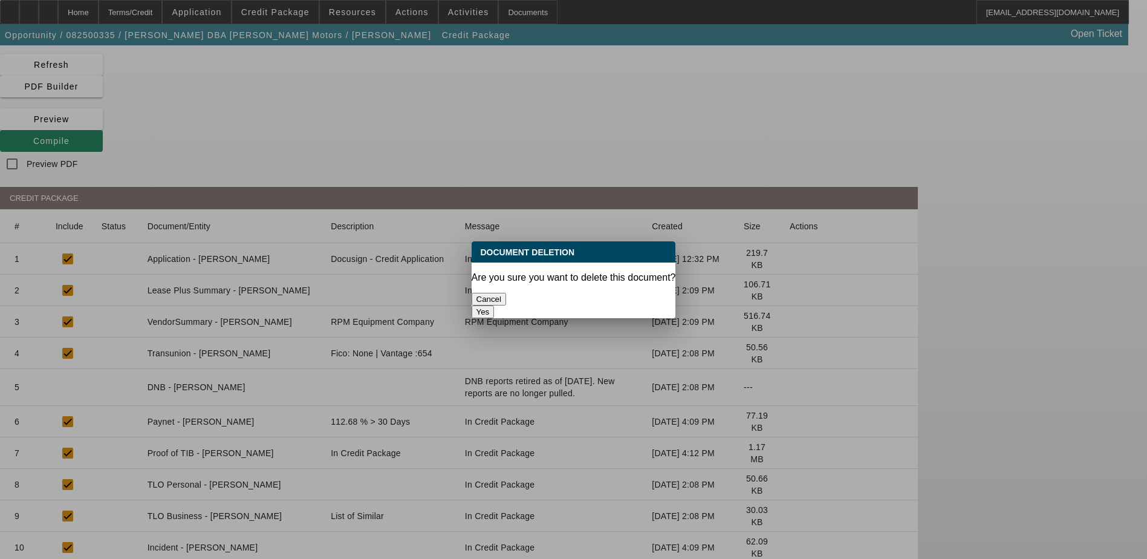
scroll to position [0, 0]
click at [494, 305] on button "Yes" at bounding box center [482, 311] width 23 height 13
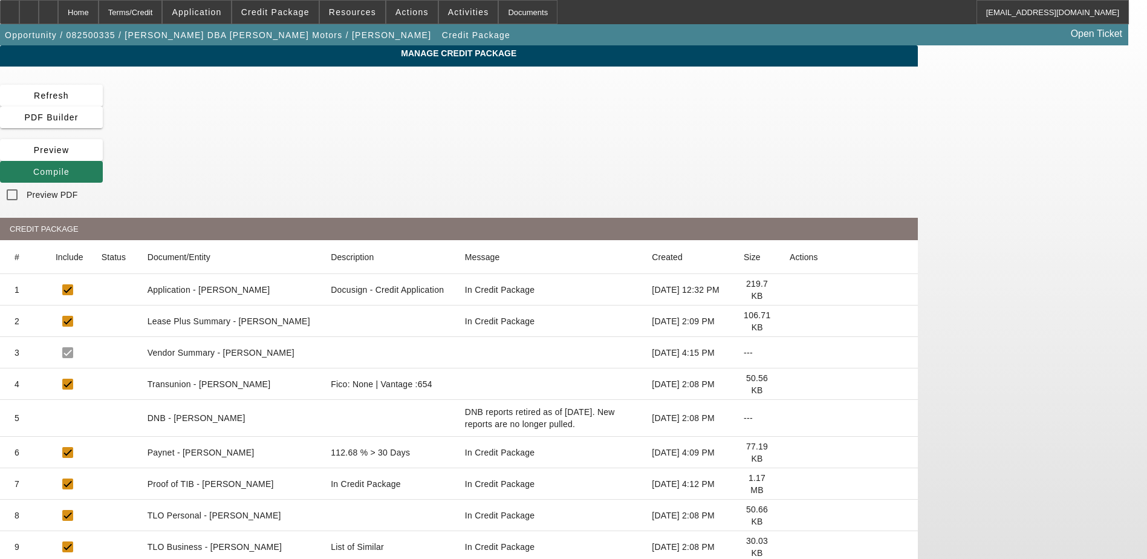
click at [103, 157] on span at bounding box center [51, 171] width 103 height 29
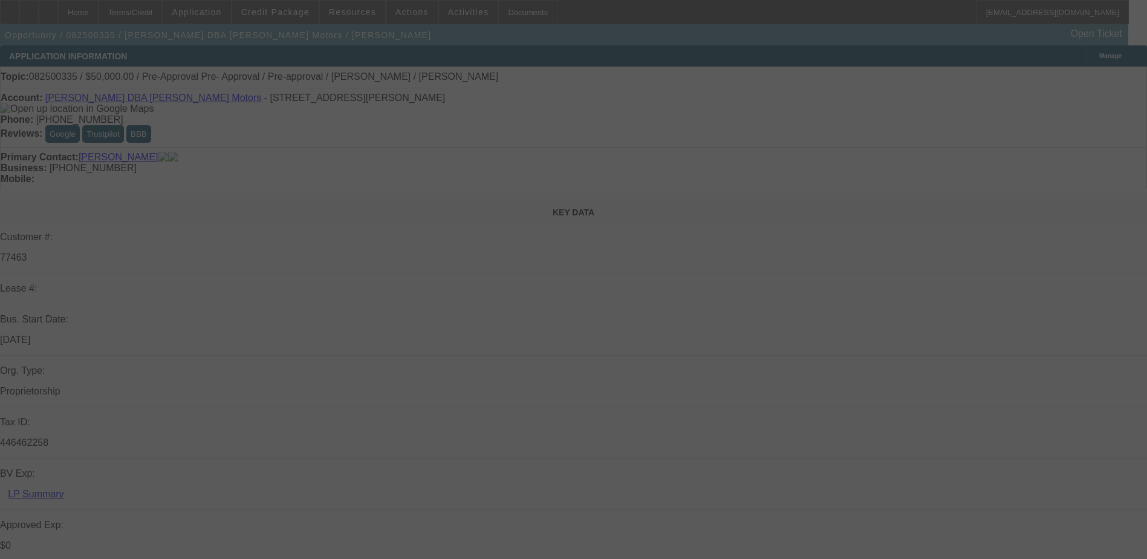
click at [847, 335] on div at bounding box center [573, 279] width 1147 height 559
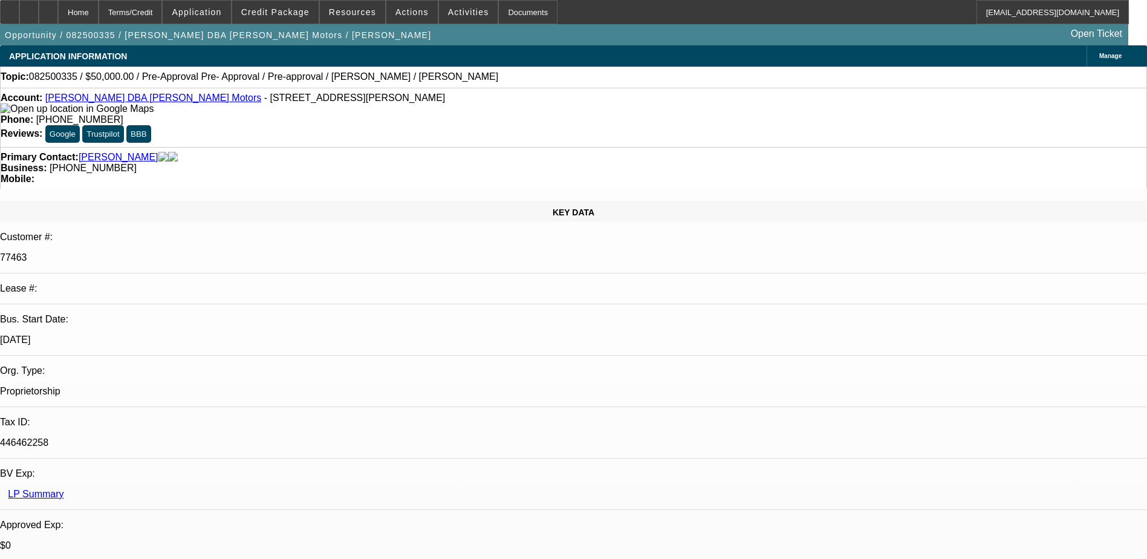
select select "0"
select select "2"
select select "0"
select select "6"
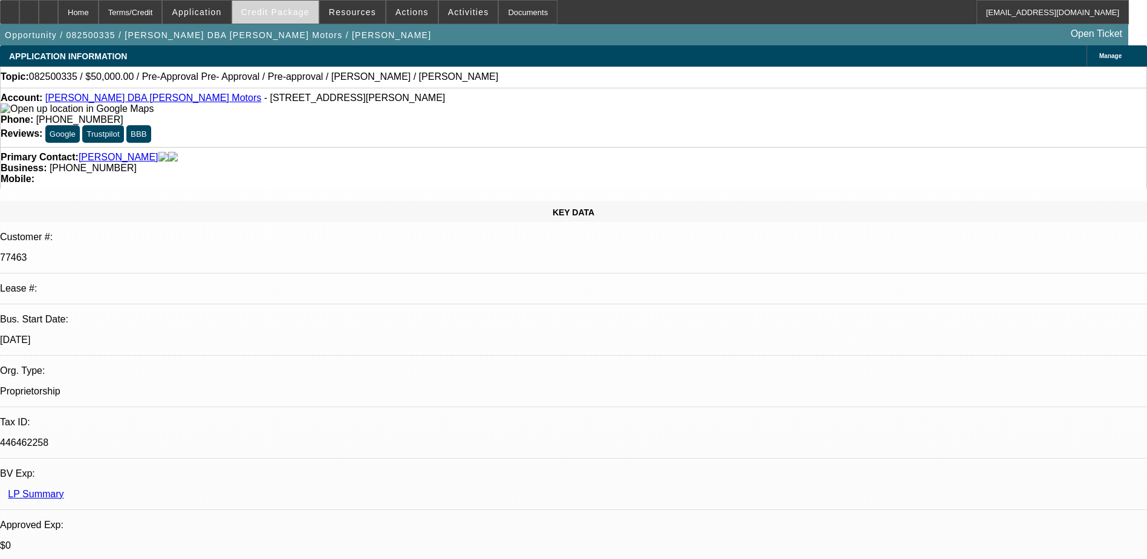
click at [283, 12] on span "Credit Package" at bounding box center [275, 12] width 68 height 10
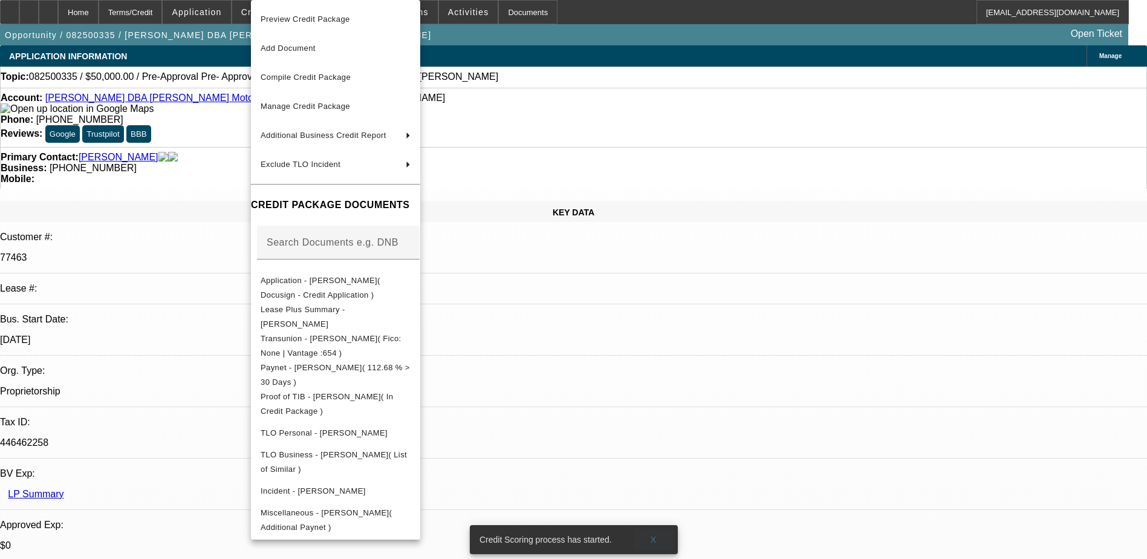
click at [652, 534] on span "X" at bounding box center [653, 539] width 7 height 10
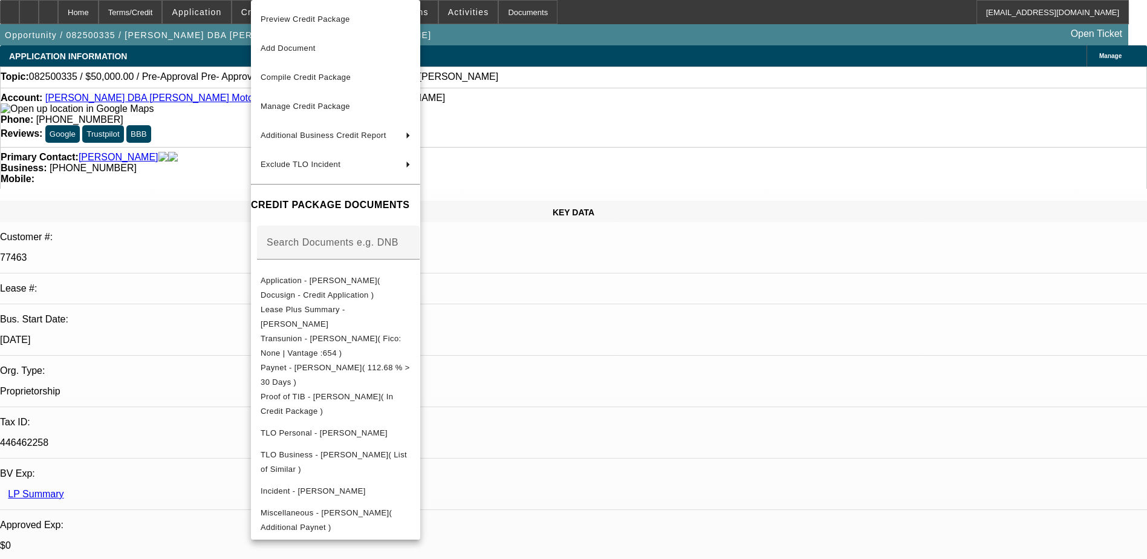
click at [763, 401] on div at bounding box center [573, 279] width 1147 height 559
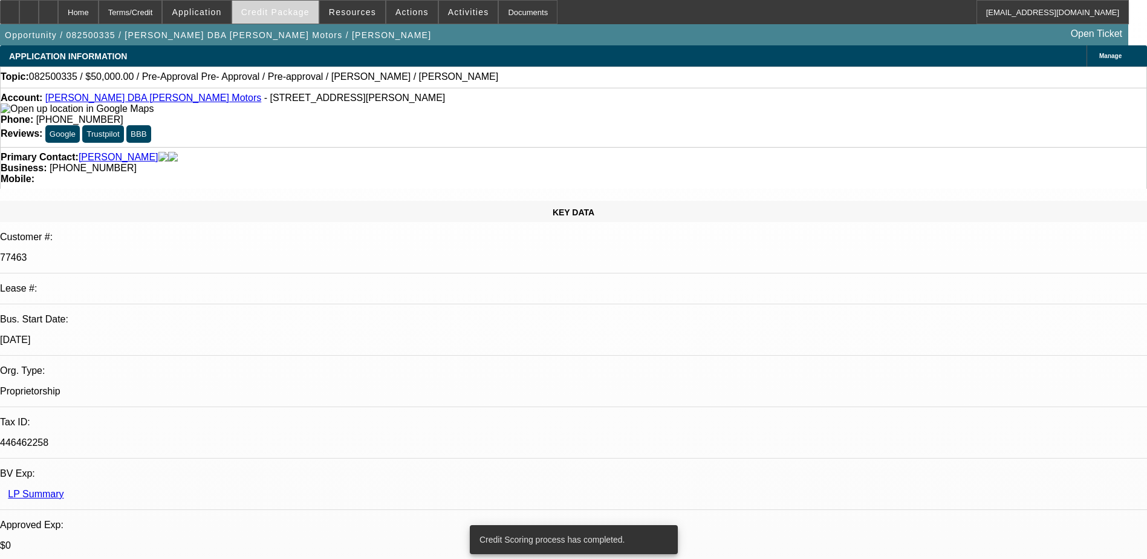
click at [297, 3] on span at bounding box center [275, 12] width 86 height 29
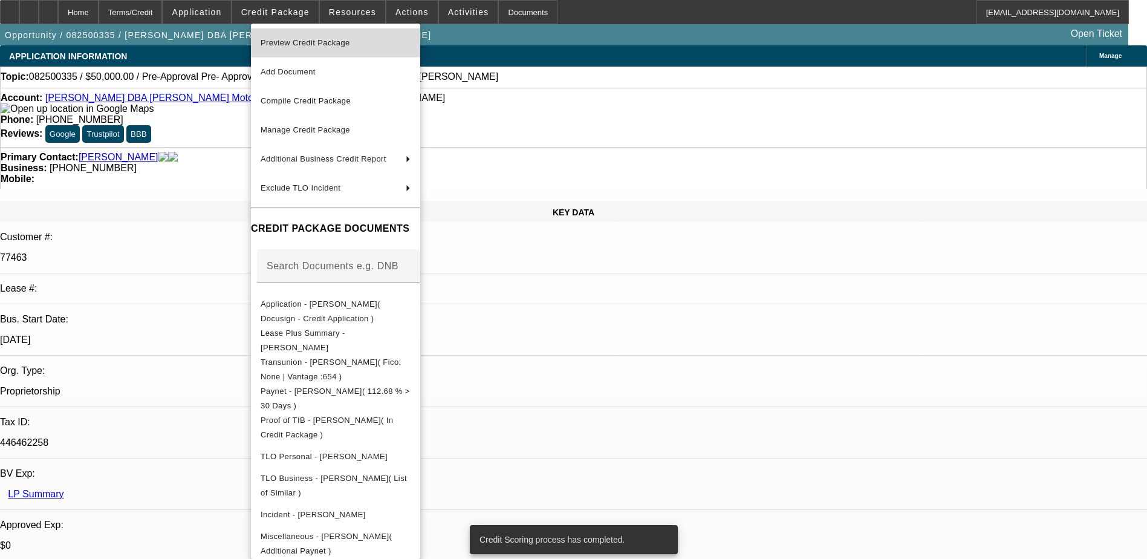
click at [342, 42] on span "Preview Credit Package" at bounding box center [305, 42] width 89 height 9
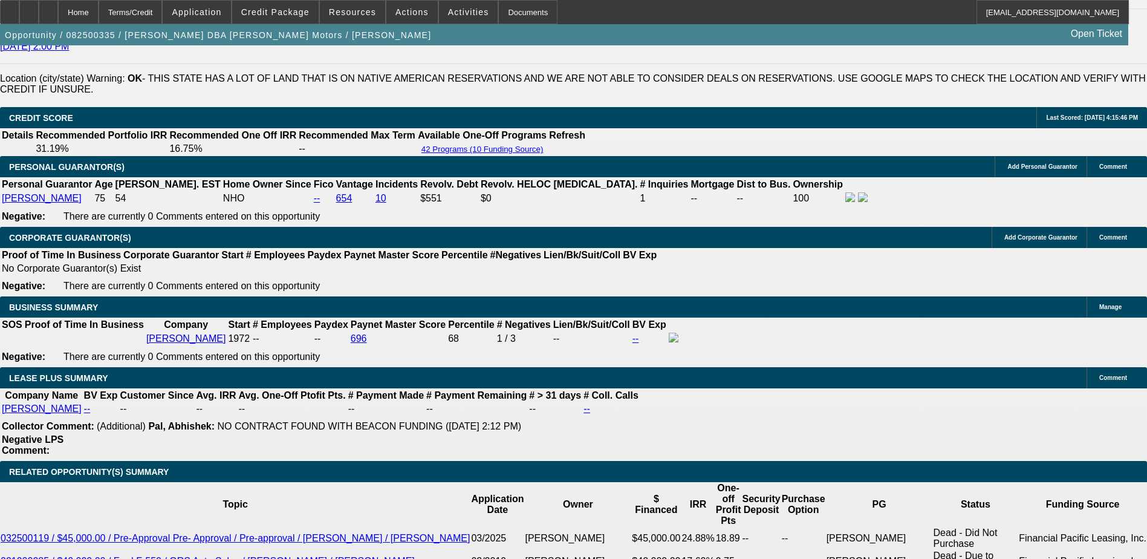
scroll to position [1694, 0]
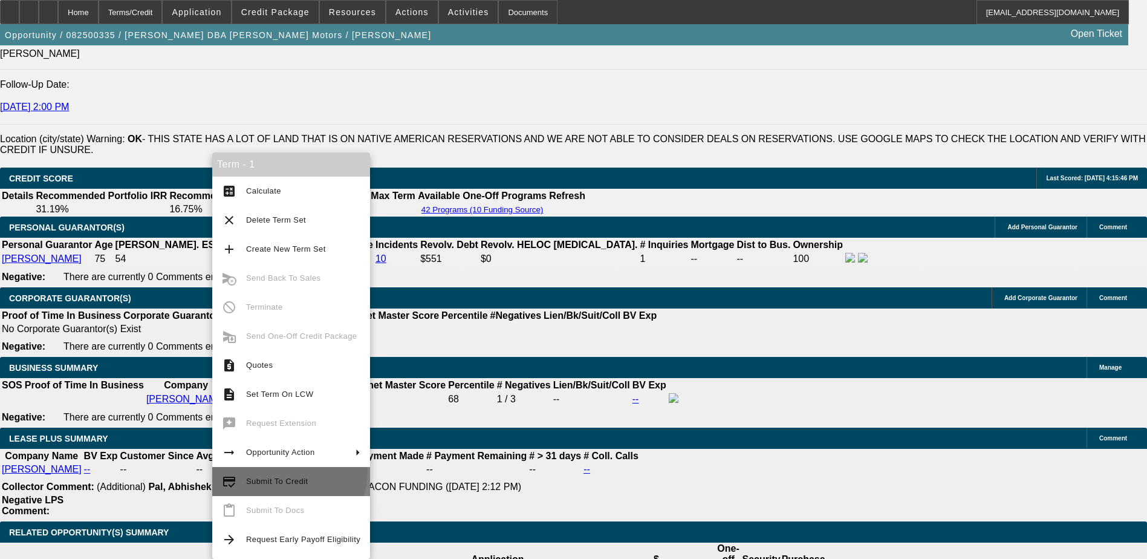
click at [288, 471] on button "credit_score Submit To Credit" at bounding box center [291, 481] width 158 height 29
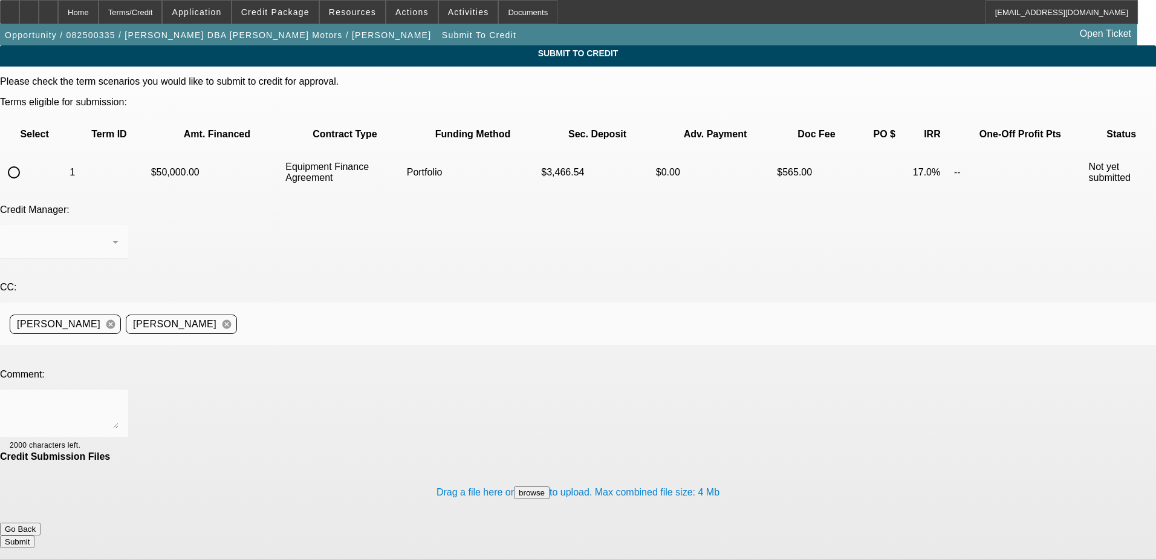
click at [26, 160] on input "radio" at bounding box center [14, 172] width 24 height 24
radio input "true"
click at [123, 235] on icon at bounding box center [115, 242] width 15 height 15
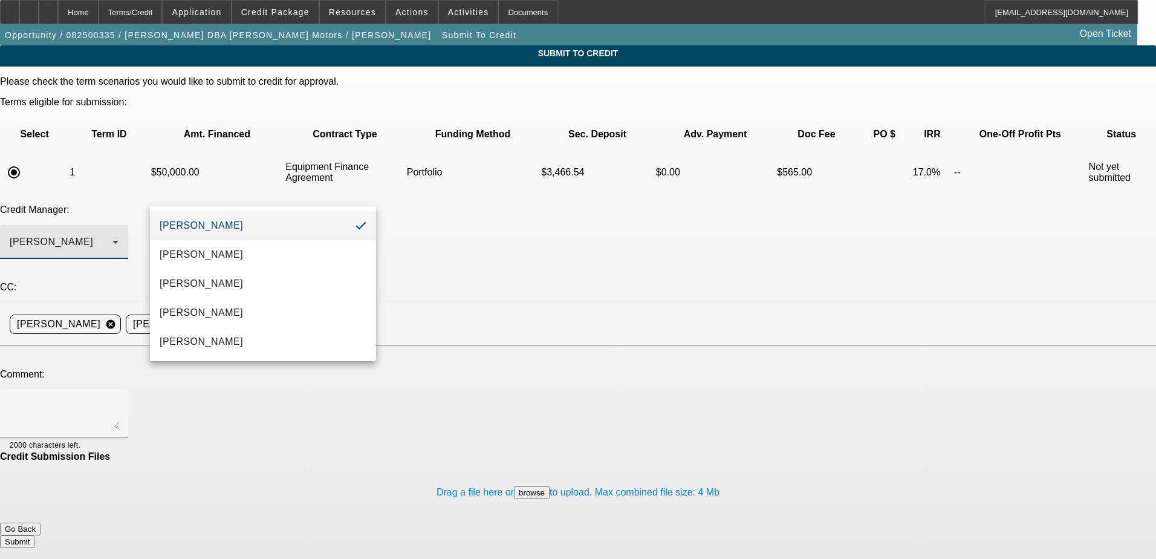
click at [265, 222] on mat-option "[PERSON_NAME]" at bounding box center [263, 225] width 226 height 29
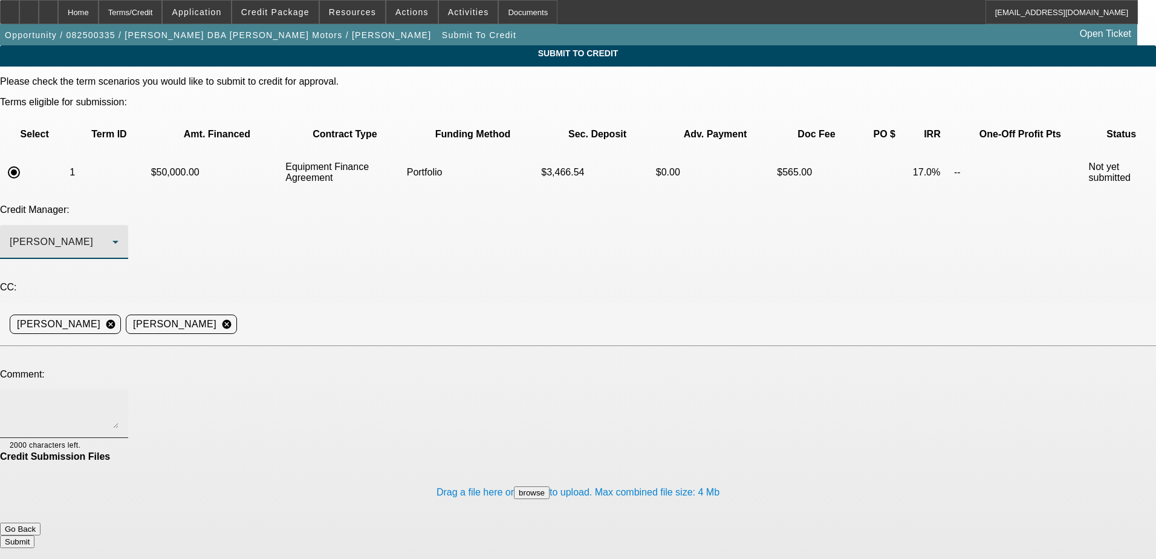
click at [118, 399] on textarea at bounding box center [64, 413] width 109 height 29
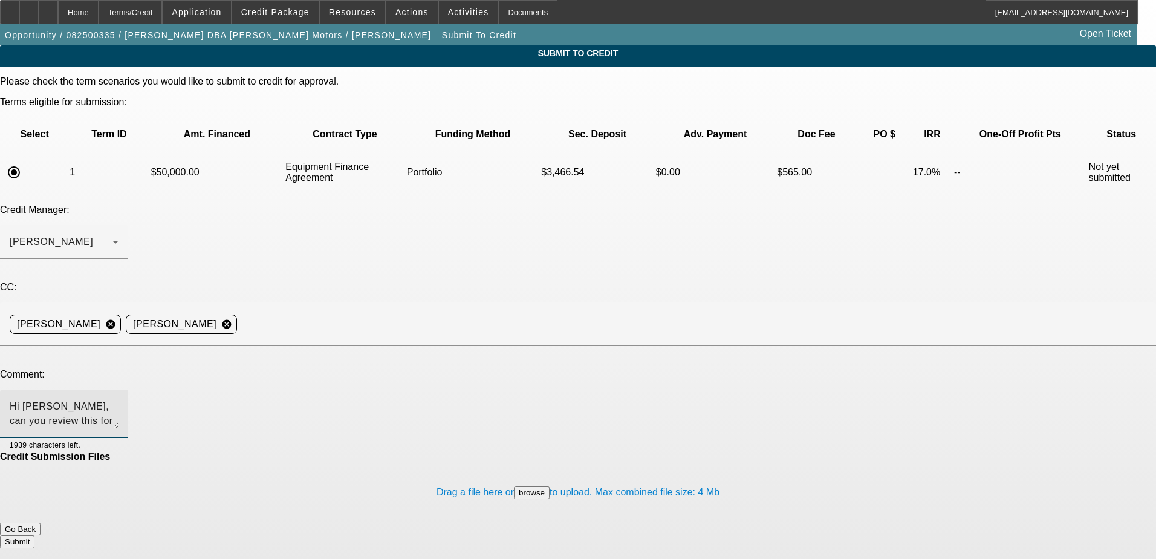
type textarea "Hi George, can you review this for port, pre-approval? Thanks"
click at [34, 535] on button "Submit" at bounding box center [17, 541] width 34 height 13
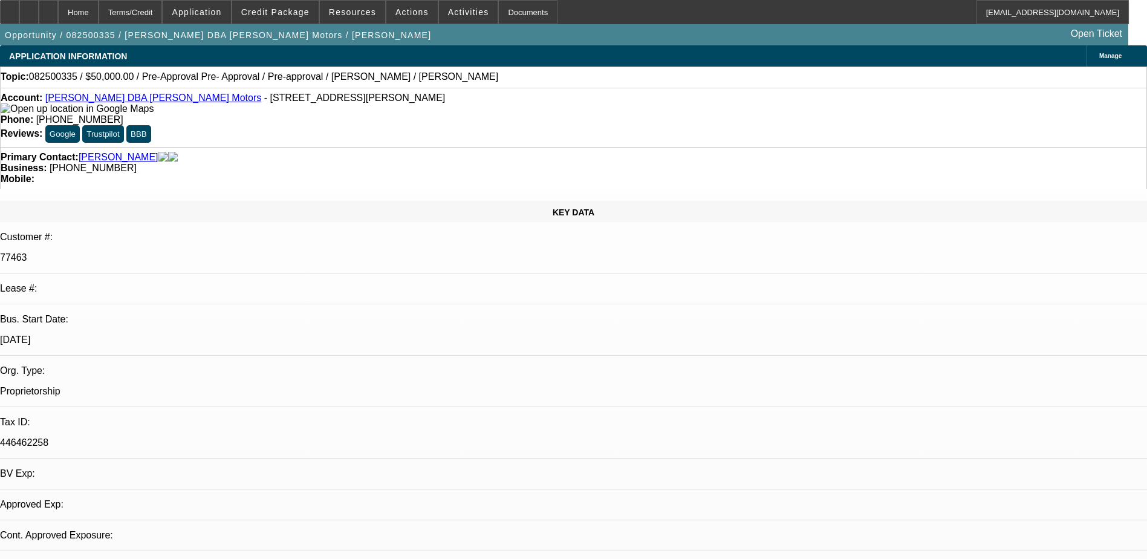
select select "0"
select select "2"
select select "0"
select select "6"
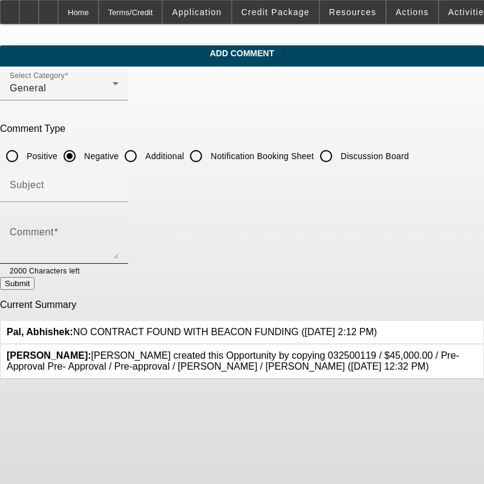
click at [54, 228] on mat-label "Comment" at bounding box center [32, 232] width 44 height 10
click at [78, 230] on textarea "Comment" at bounding box center [64, 244] width 109 height 29
click at [143, 152] on input "Additional" at bounding box center [130, 156] width 24 height 24
radio input "true"
click at [118, 233] on textarea "Comment" at bounding box center [64, 244] width 109 height 29
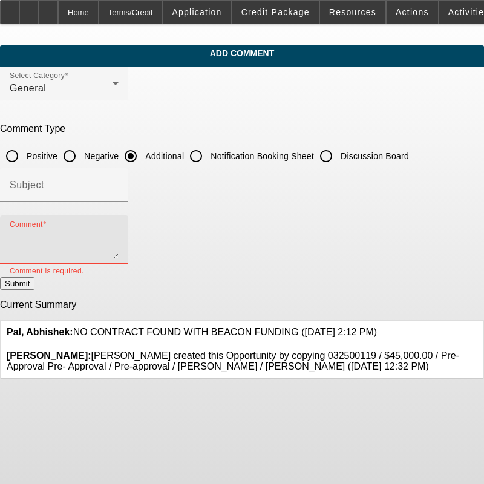
paste textarea "[PERSON_NAME] runs and operates [PERSON_NAME] Motors out of OK. Company has bee…"
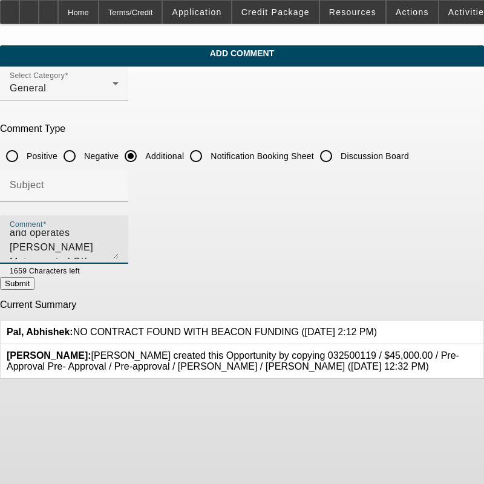
scroll to position [29, 0]
type textarea "[PERSON_NAME] runs and operates [PERSON_NAME] Motors out of OK. Company has bee…"
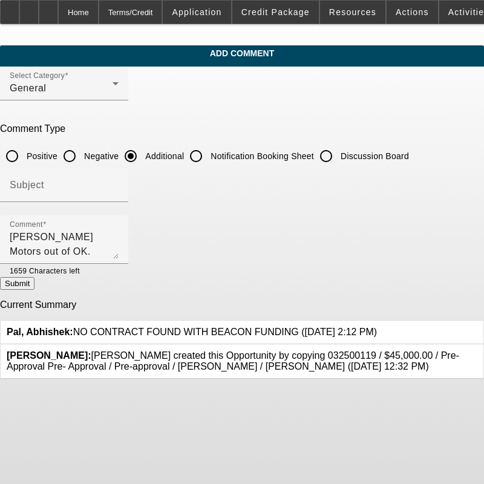
click at [34, 280] on button "Submit" at bounding box center [17, 283] width 34 height 13
radio input "true"
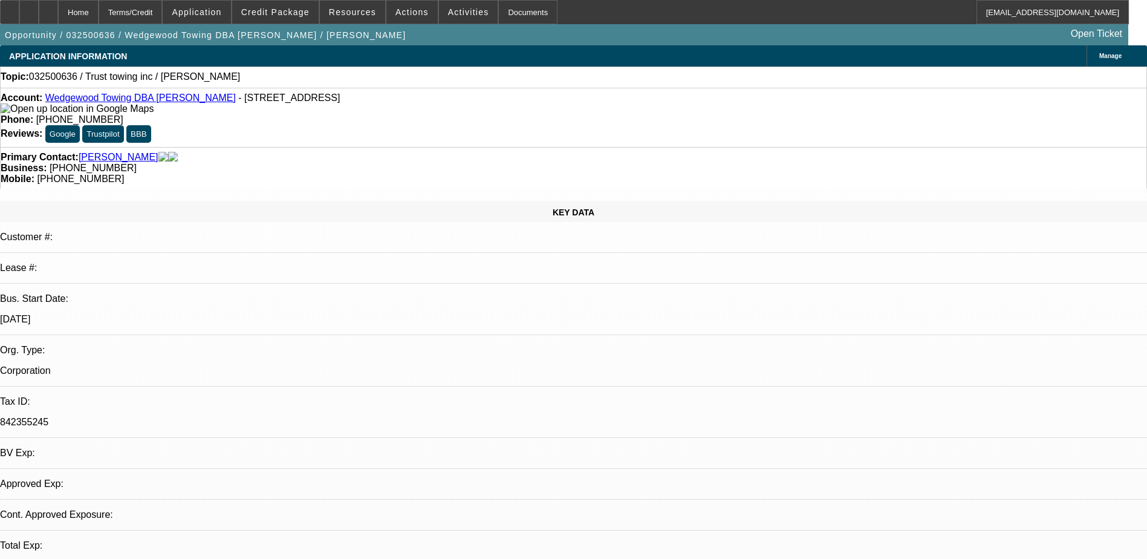
select select "0"
select select "2"
select select "0.1"
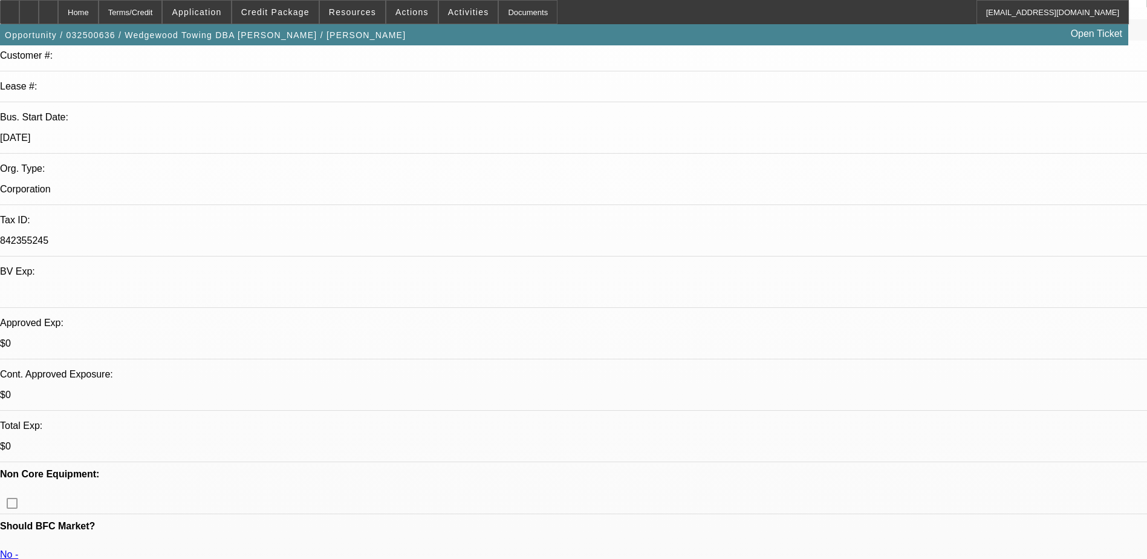
select select "1"
select select "2"
select select "4"
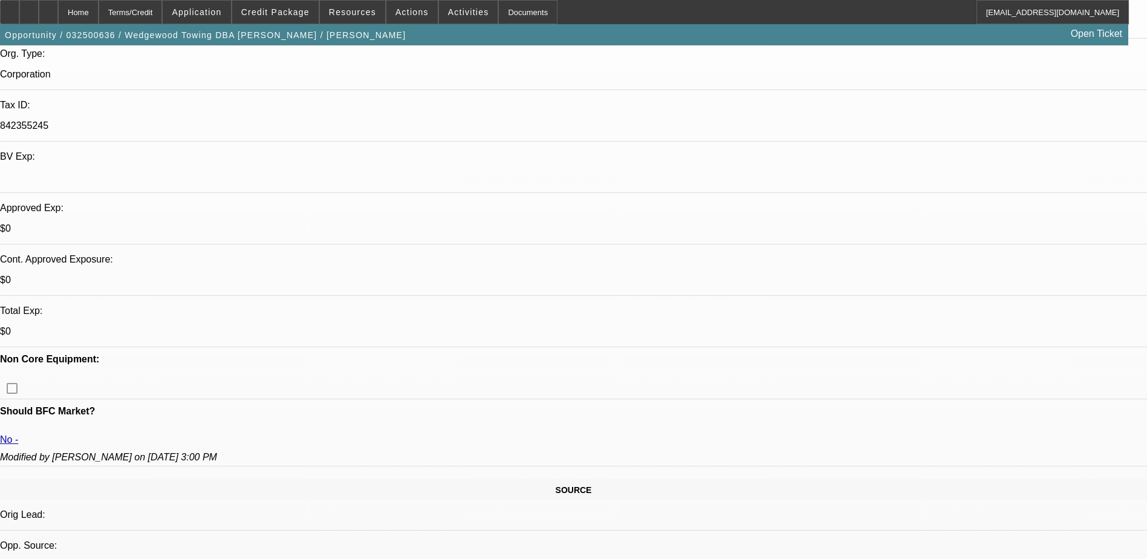
scroll to position [302, 0]
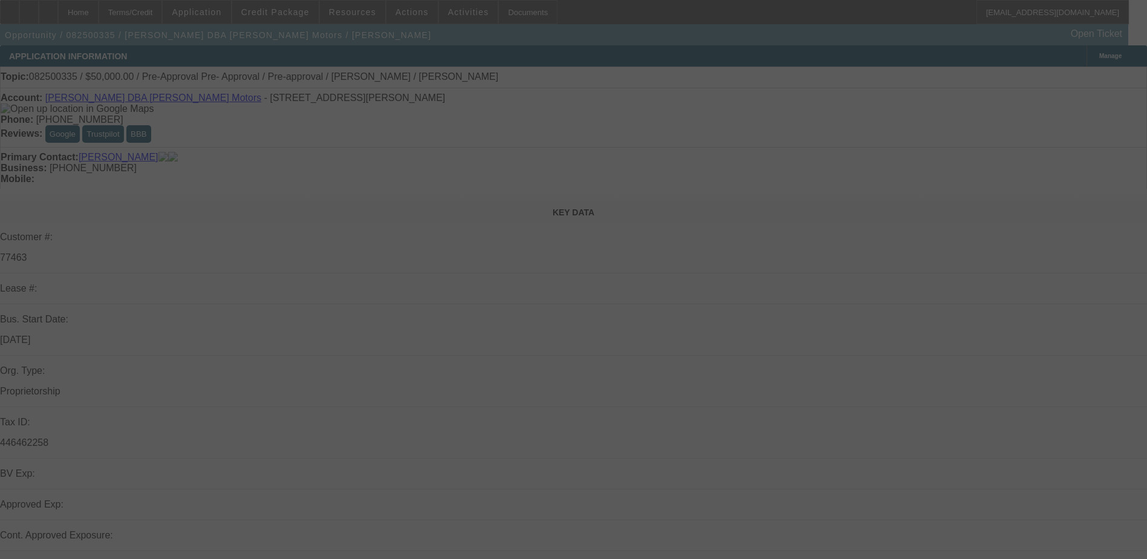
select select "0"
select select "2"
select select "0"
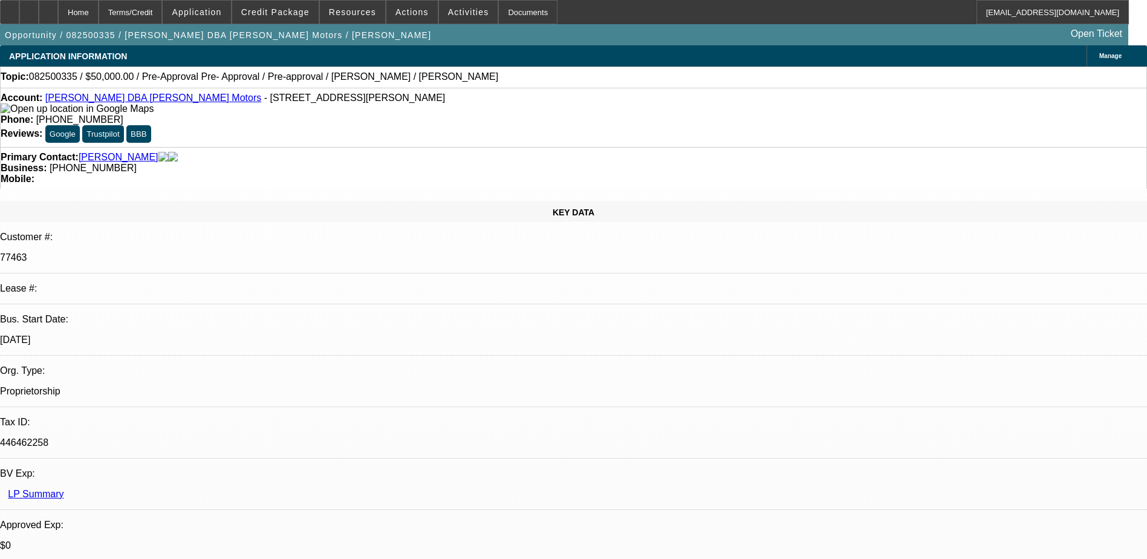
select select "1"
select select "2"
select select "6"
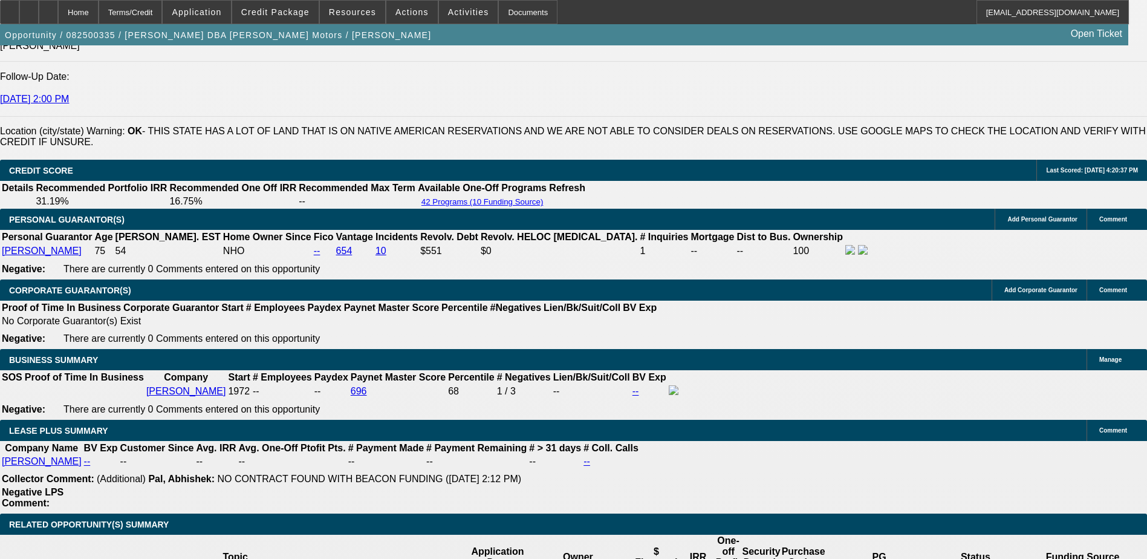
scroll to position [1632, 0]
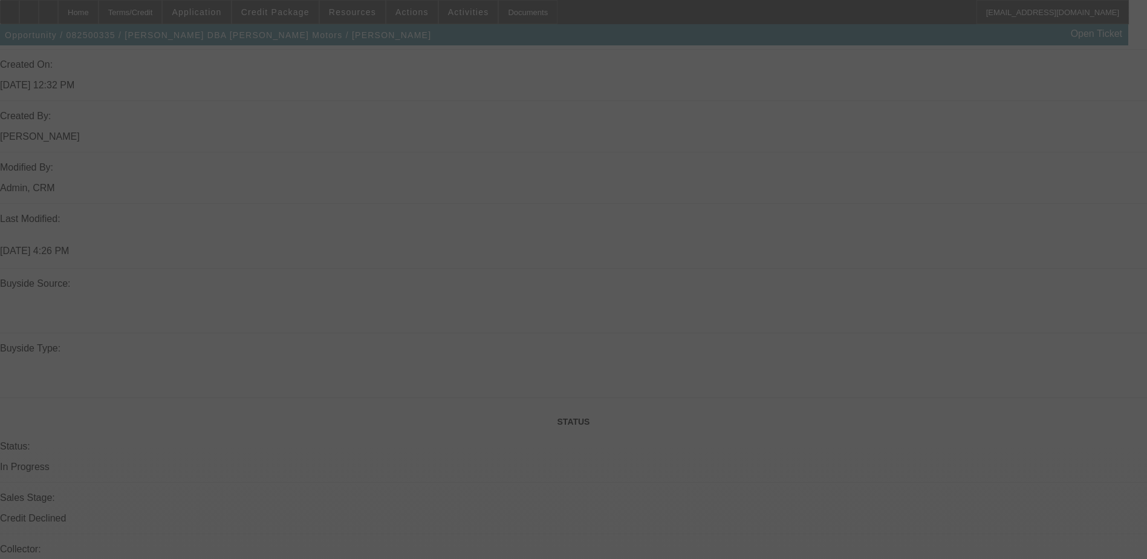
select select "0"
select select "2"
select select "0"
select select "6"
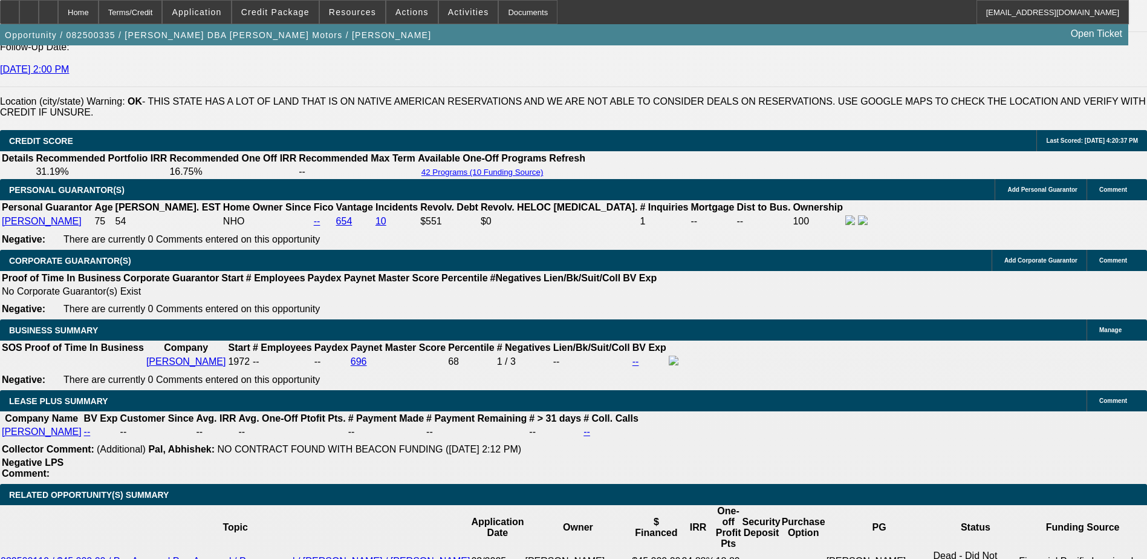
scroll to position [1689, 0]
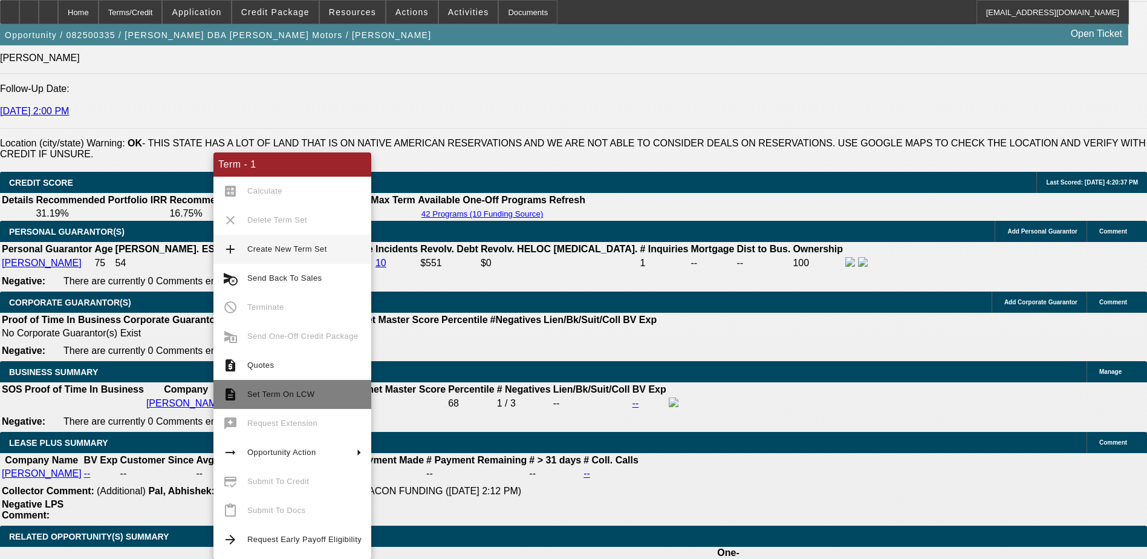
click at [308, 384] on button "description Set Term On LCW" at bounding box center [292, 394] width 158 height 29
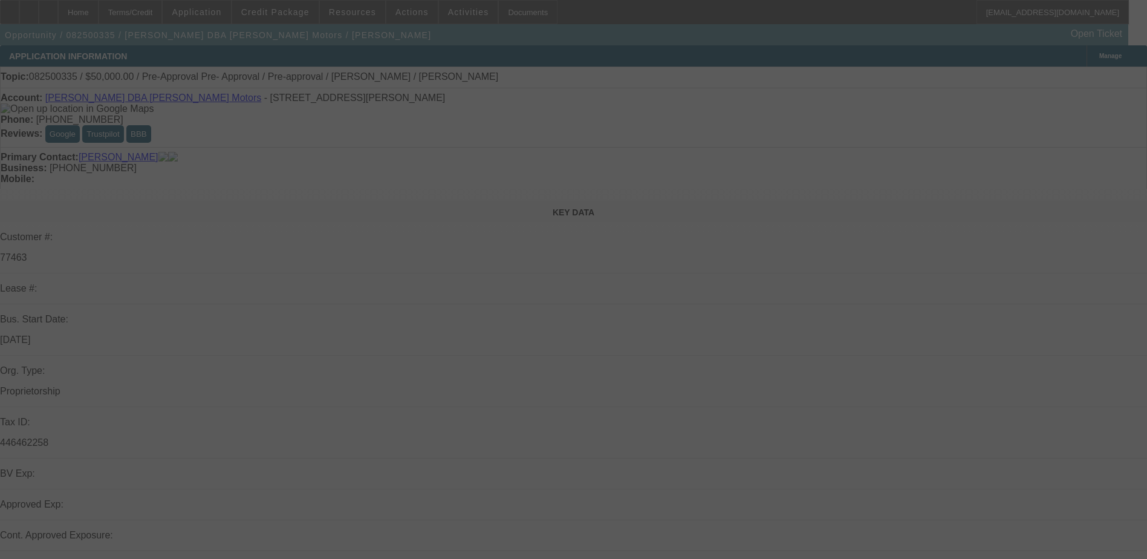
select select "0"
select select "2"
select select "0"
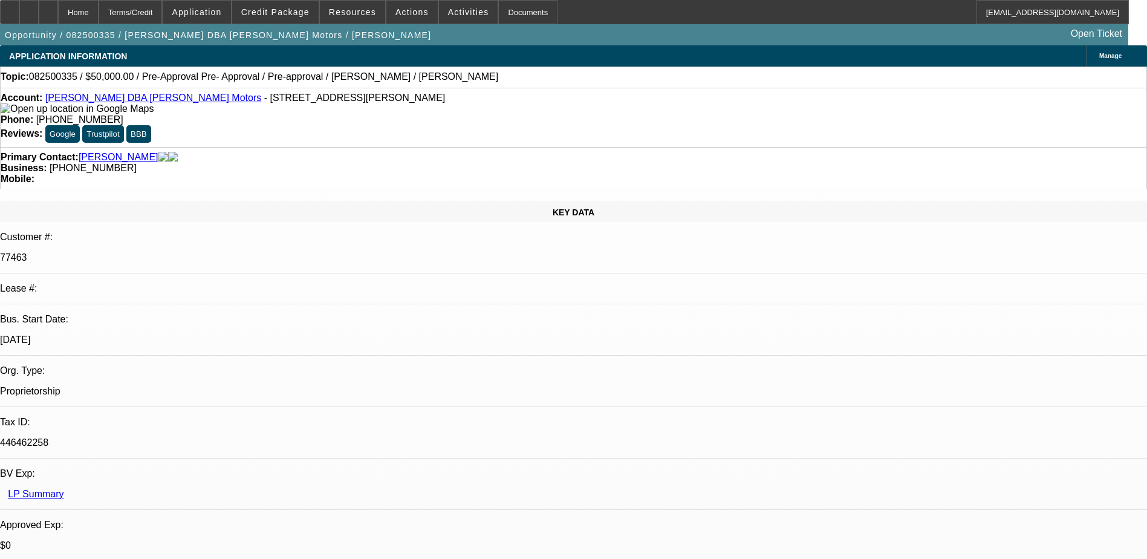
select select "1"
select select "2"
select select "6"
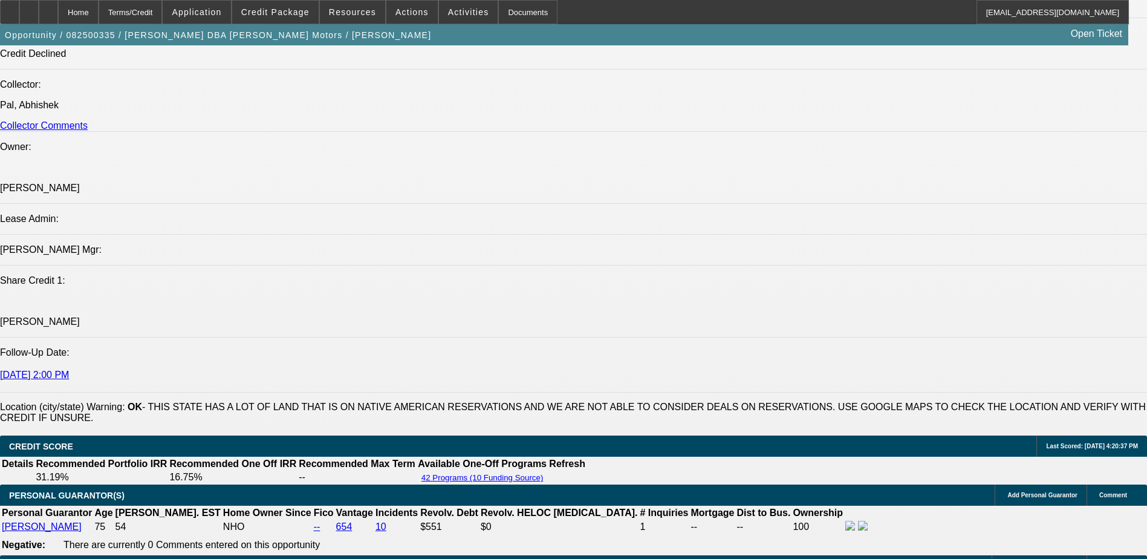
scroll to position [1390, 0]
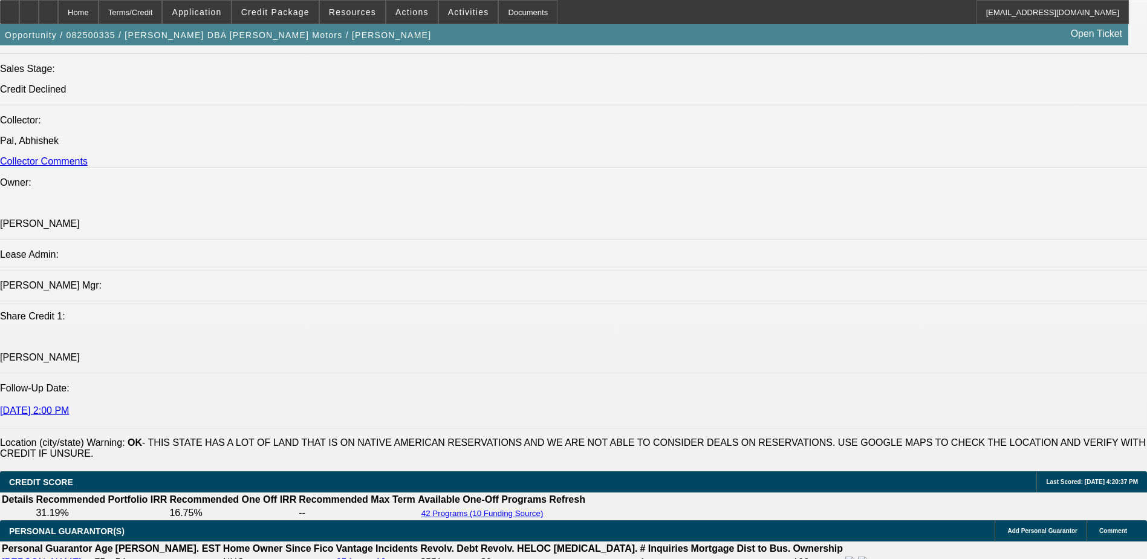
drag, startPoint x: 389, startPoint y: 183, endPoint x: 563, endPoint y: 159, distance: 176.4
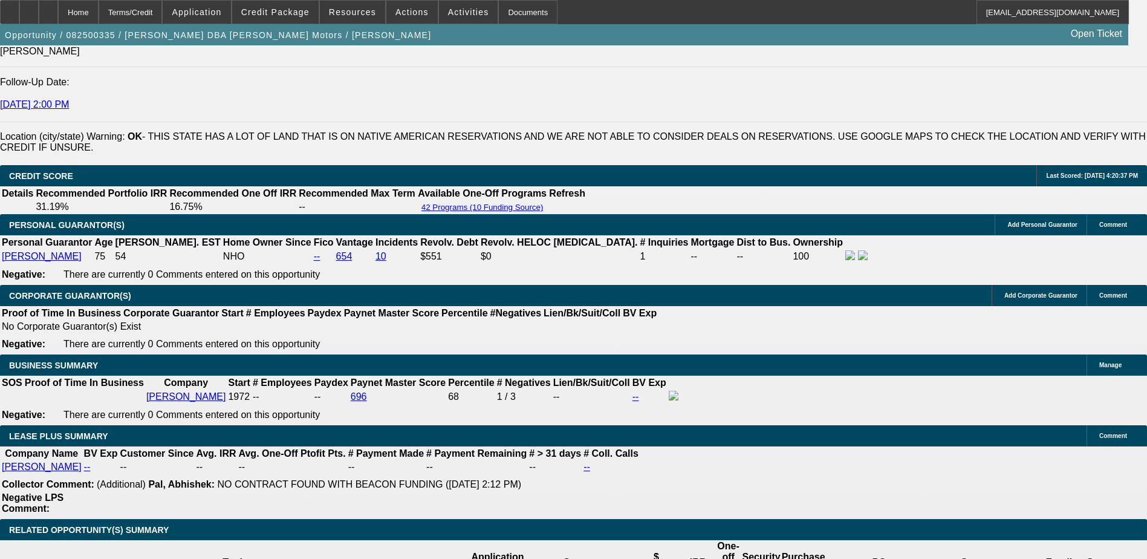
scroll to position [1692, 0]
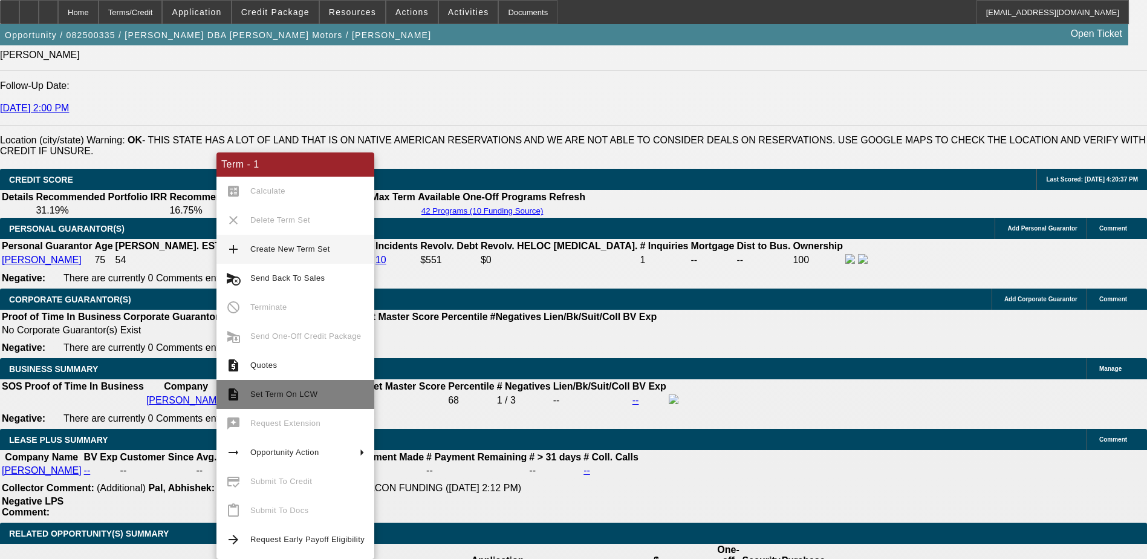
click at [305, 400] on span "Set Term On LCW" at bounding box center [307, 394] width 114 height 15
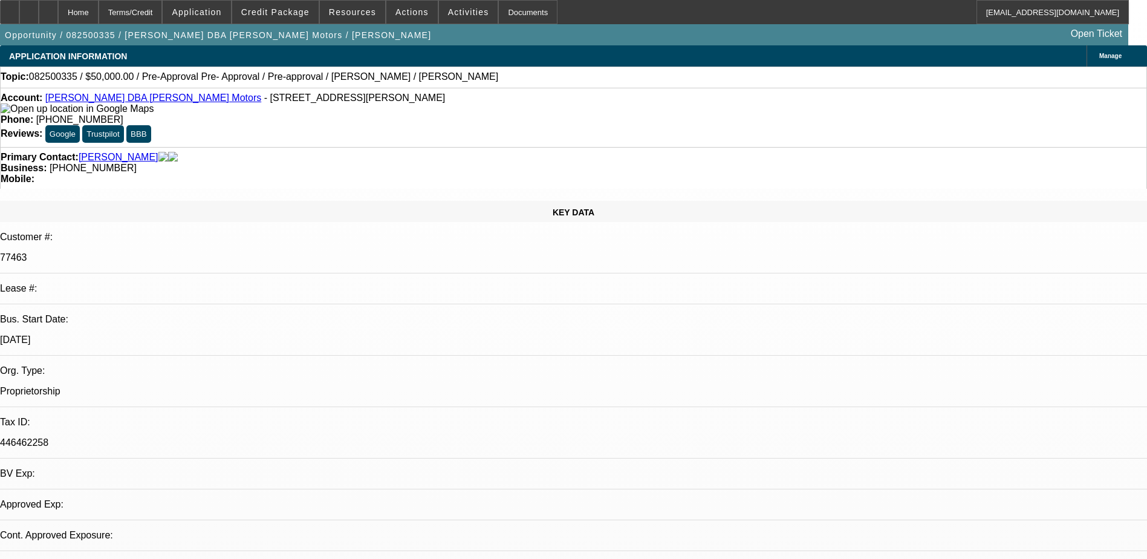
select select "0"
select select "2"
select select "0"
select select "6"
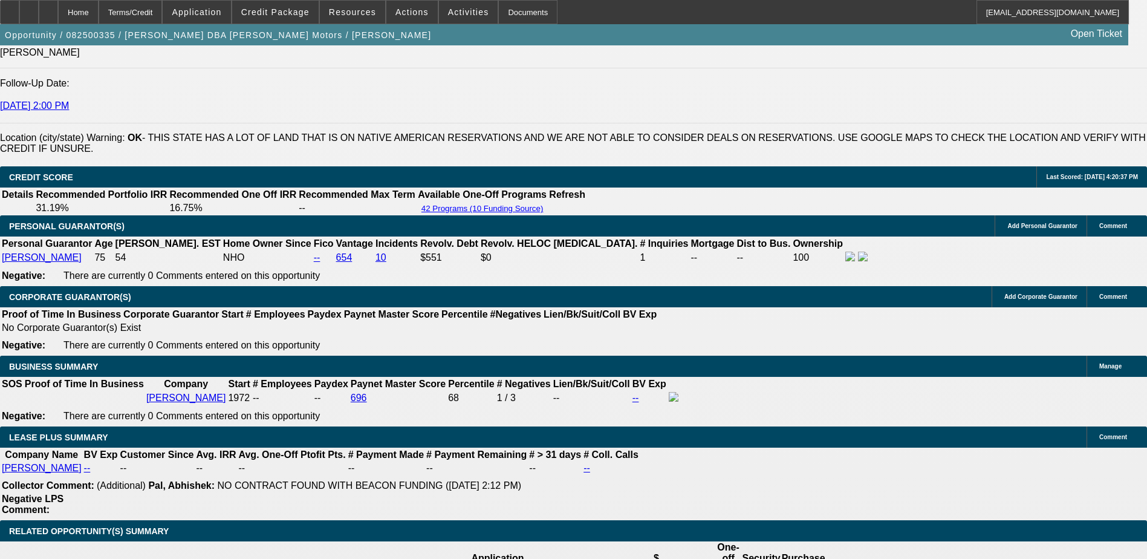
scroll to position [1692, 0]
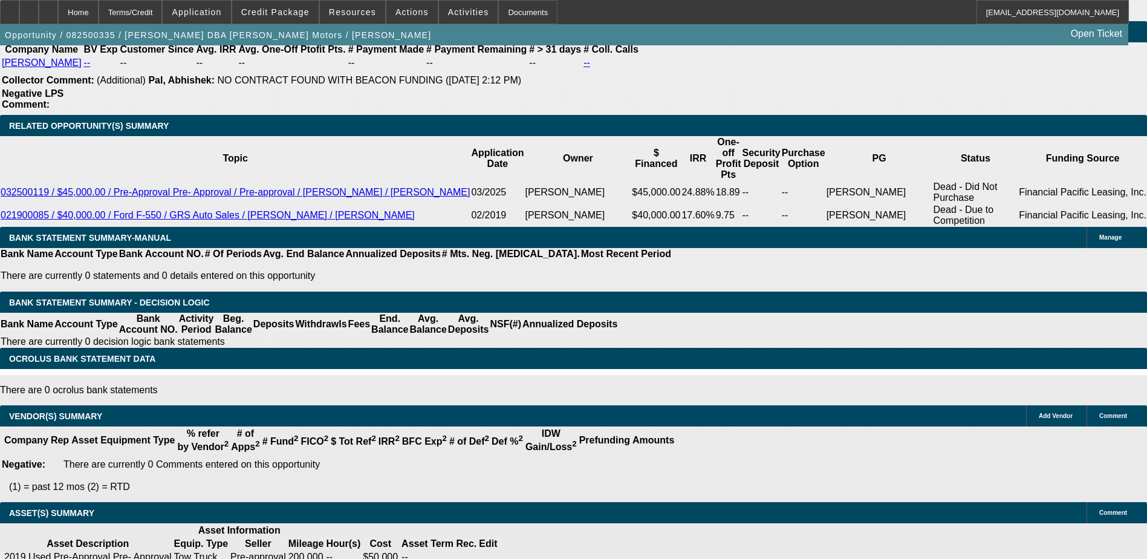
select select "0"
select select "2"
select select "0"
select select "6"
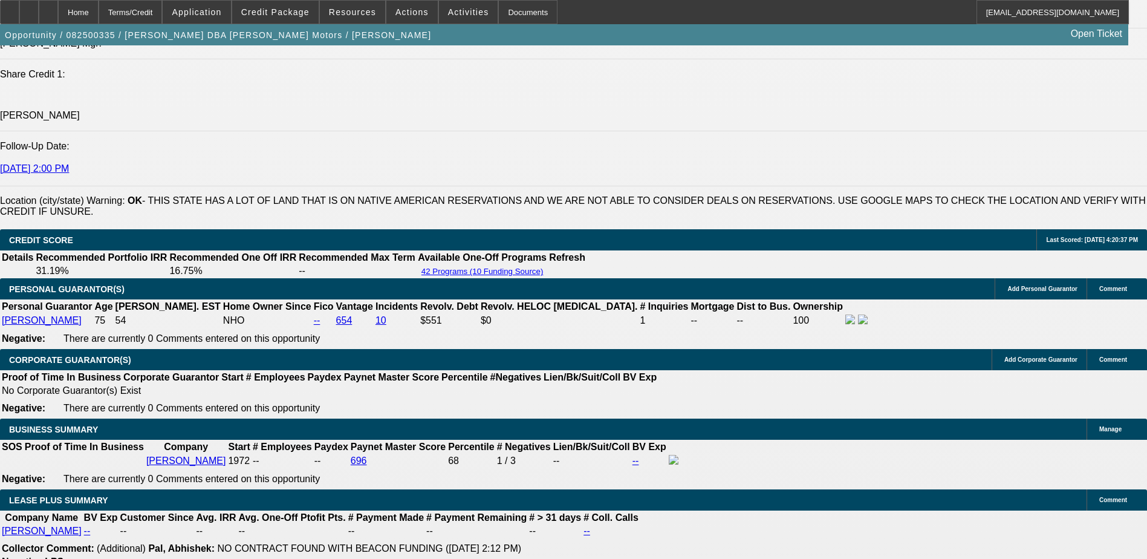
scroll to position [1625, 0]
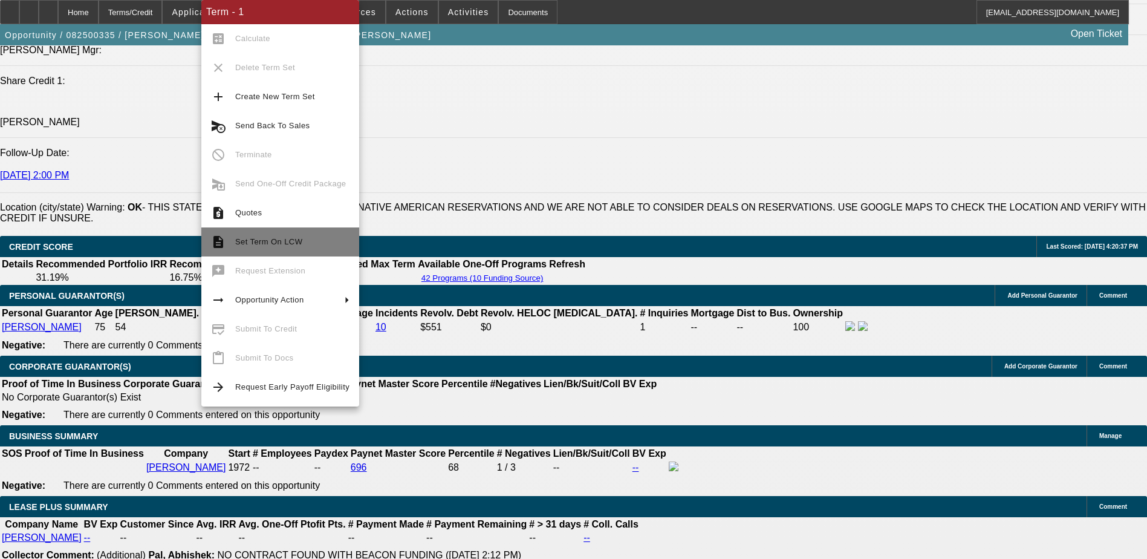
click at [303, 244] on span "Set Term On LCW" at bounding box center [292, 242] width 114 height 15
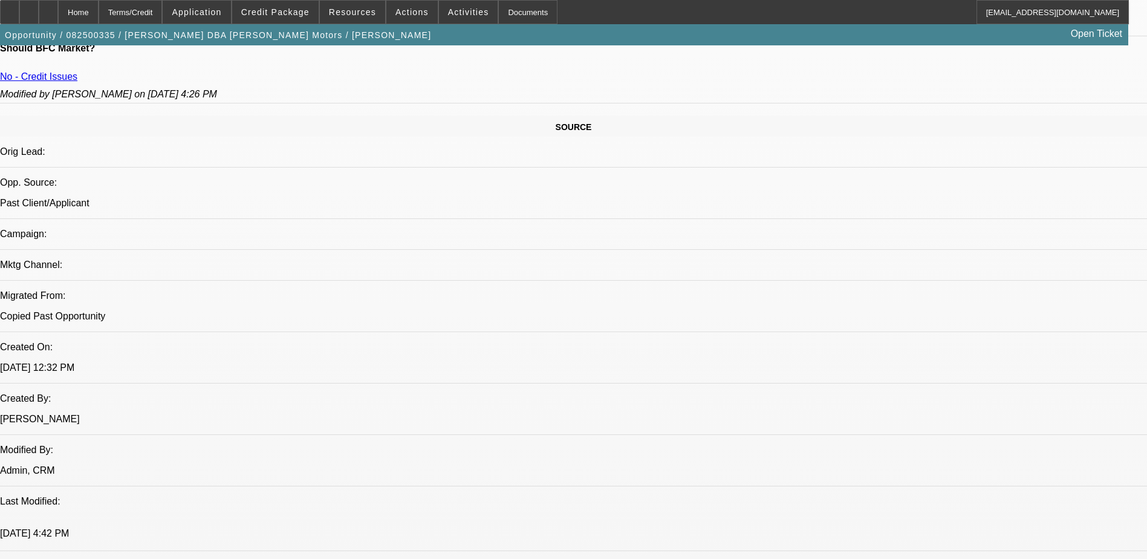
select select "0"
select select "2"
select select "0"
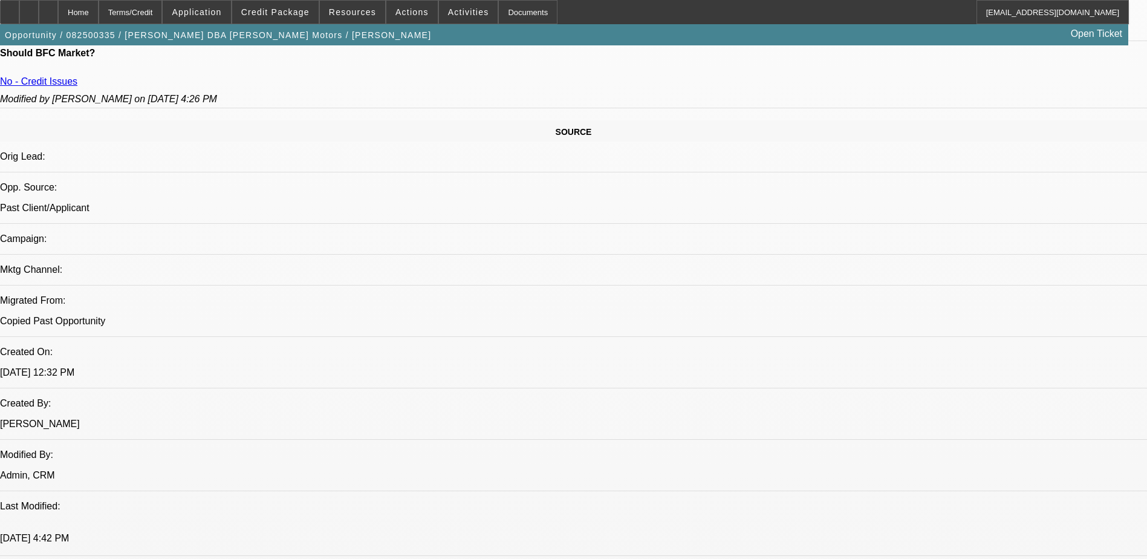
select select "1"
select select "2"
select select "6"
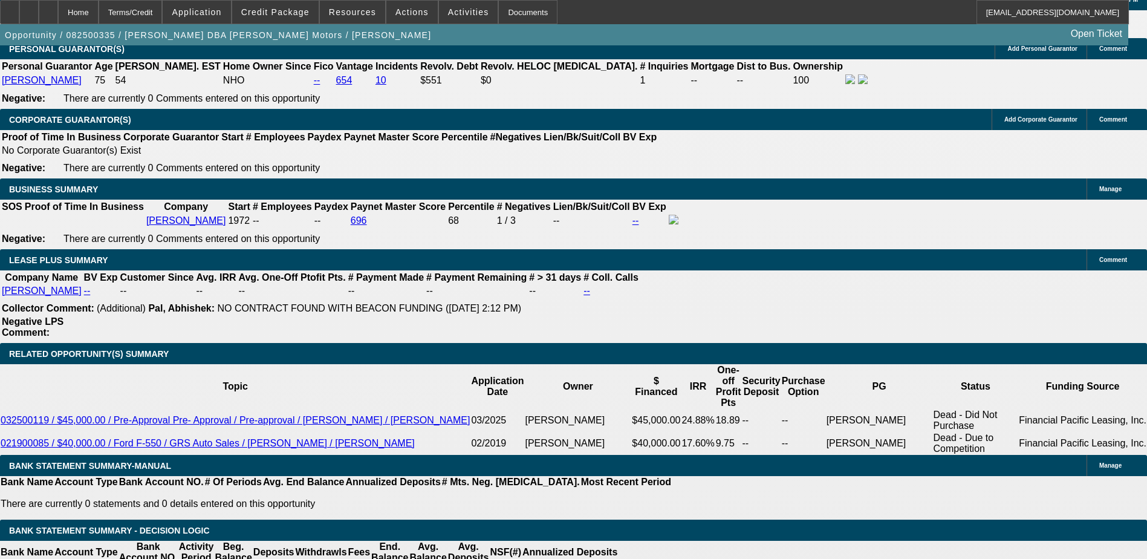
scroll to position [1801, 0]
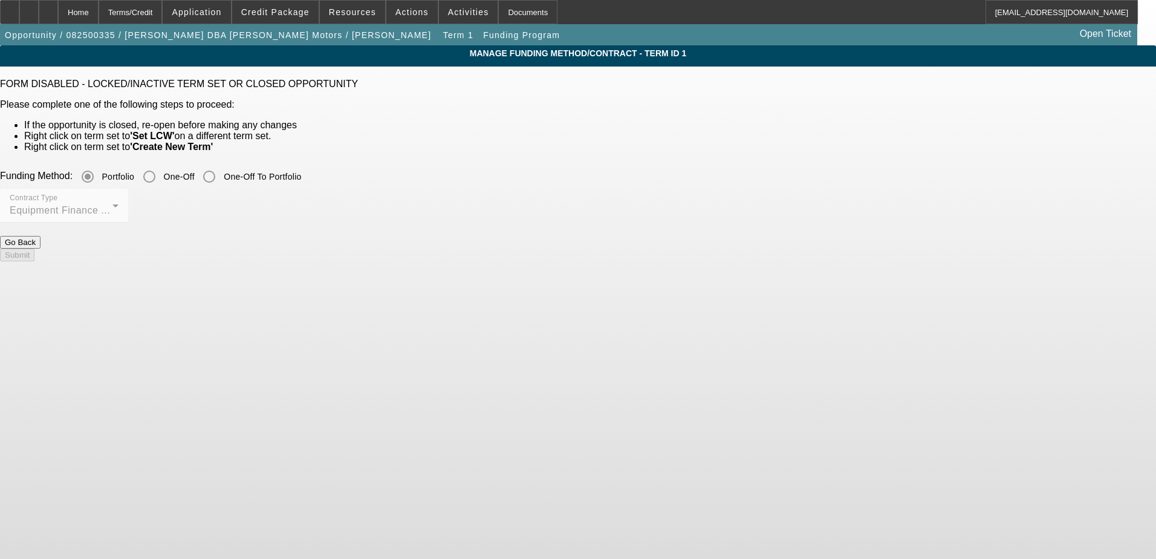
drag, startPoint x: 194, startPoint y: 153, endPoint x: 153, endPoint y: 220, distance: 78.7
click at [153, 220] on app-term-manage-funding "Manage Funding Method/Contract - Term ID 1 FORM DISABLED - LOCKED/INACTIVE TERM…" at bounding box center [578, 158] width 1156 height 227
click at [40, 248] on button "Go Back" at bounding box center [20, 242] width 40 height 13
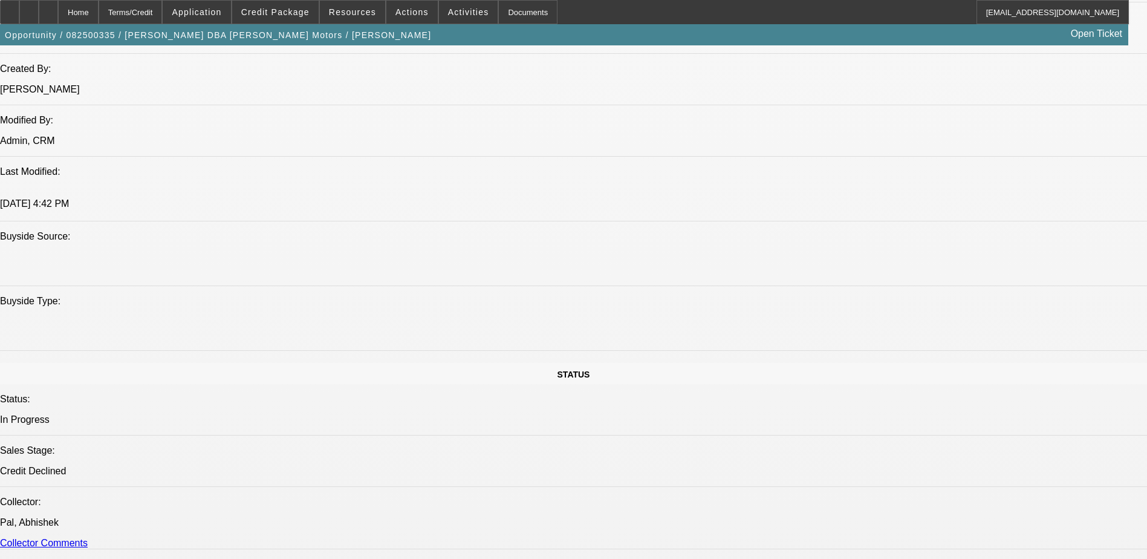
select select "0"
select select "2"
select select "0"
select select "6"
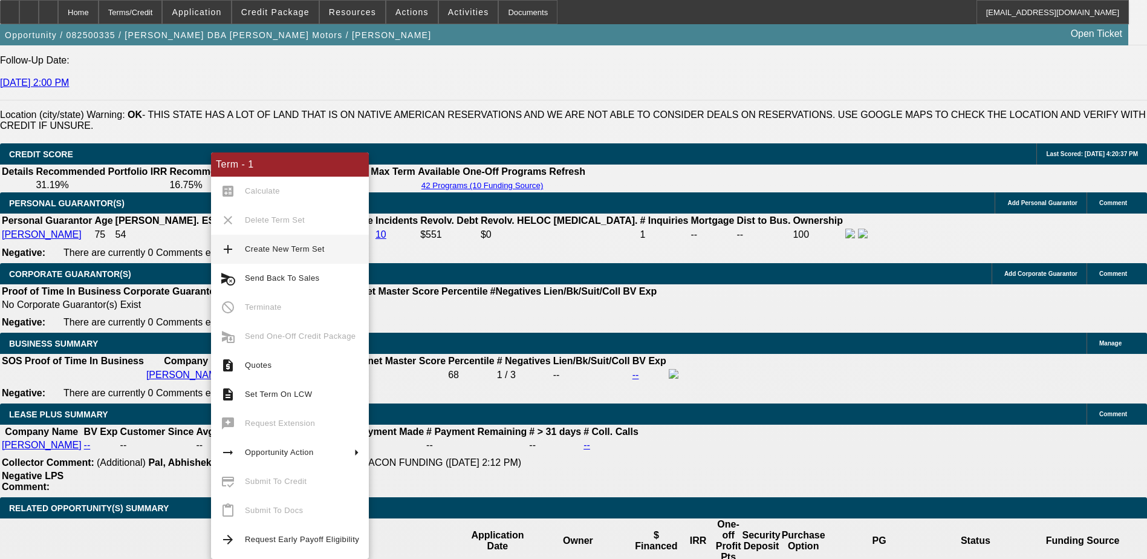
scroll to position [1713, 0]
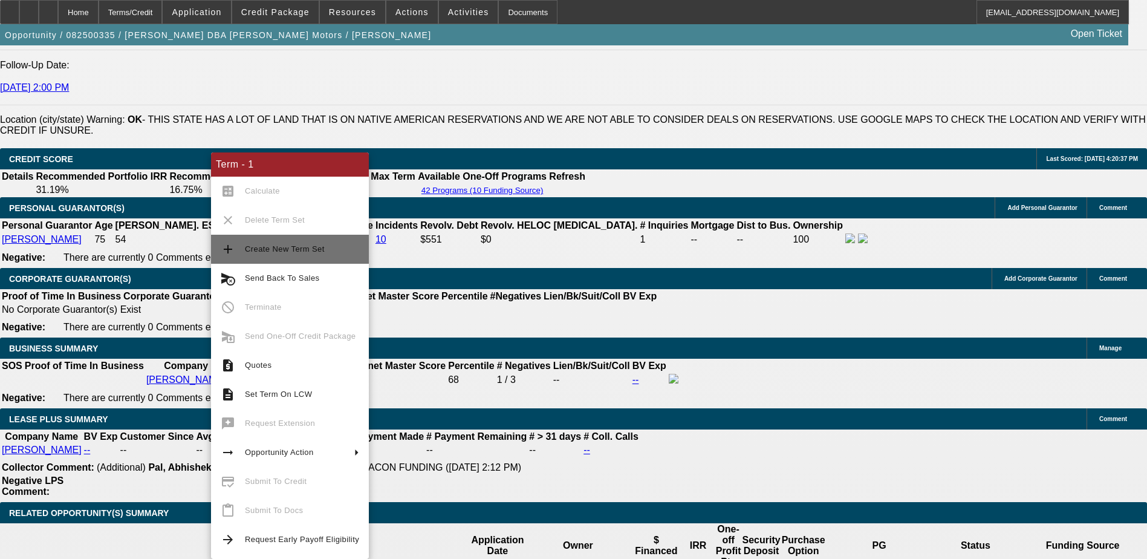
click at [299, 242] on span "Create New Term Set" at bounding box center [302, 249] width 114 height 15
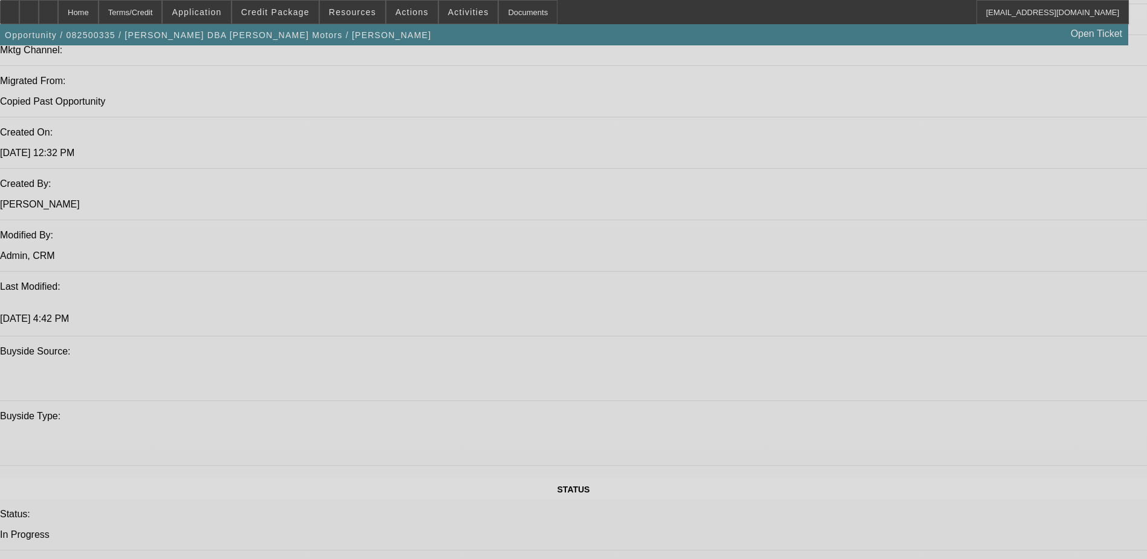
select select "0"
select select "2"
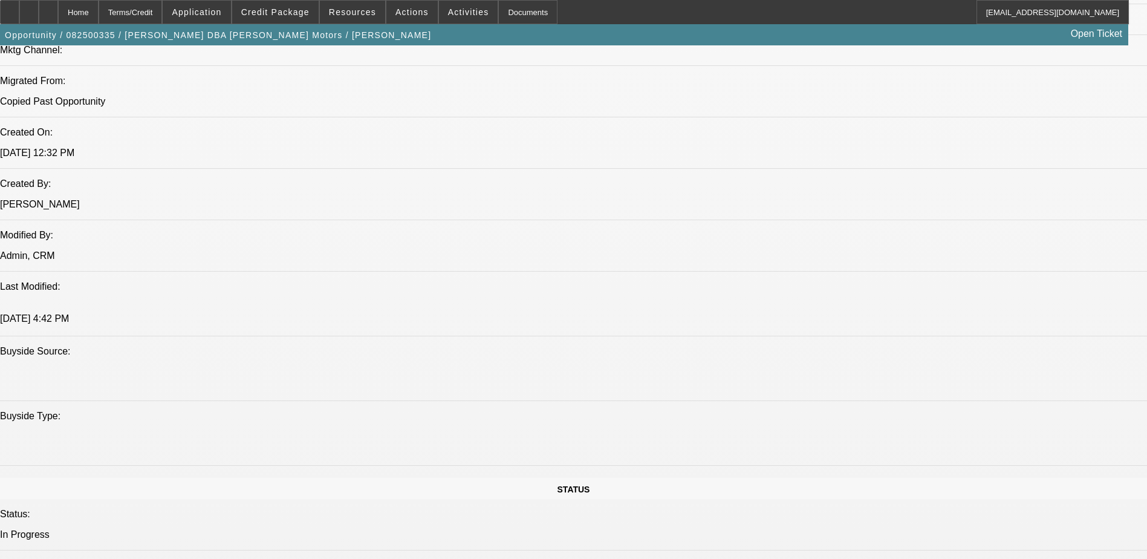
select select "0"
select select "2"
select select "0"
select select "1"
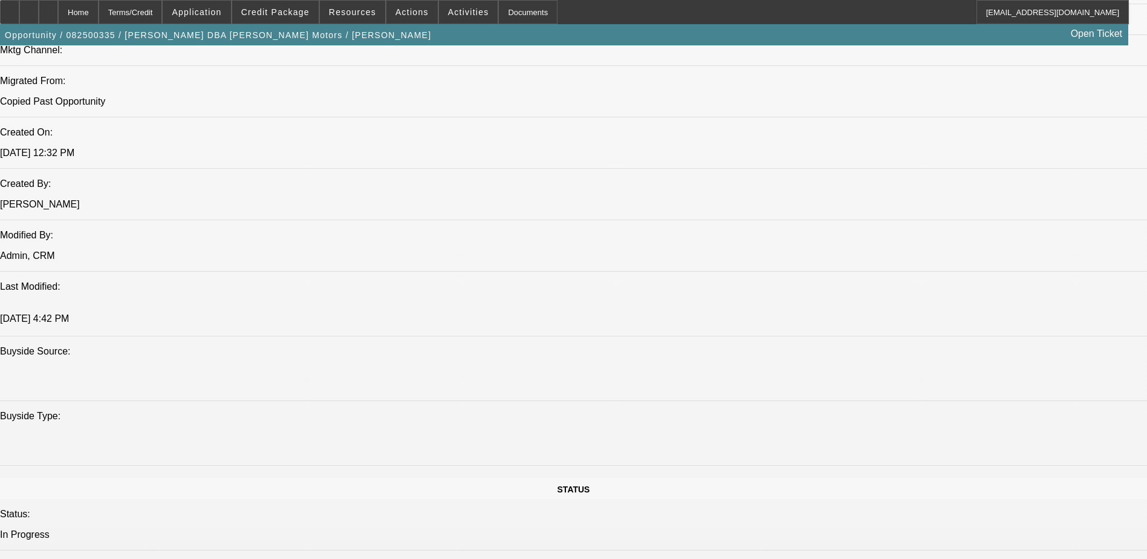
select select "2"
select select "6"
select select "1"
select select "2"
select select "6"
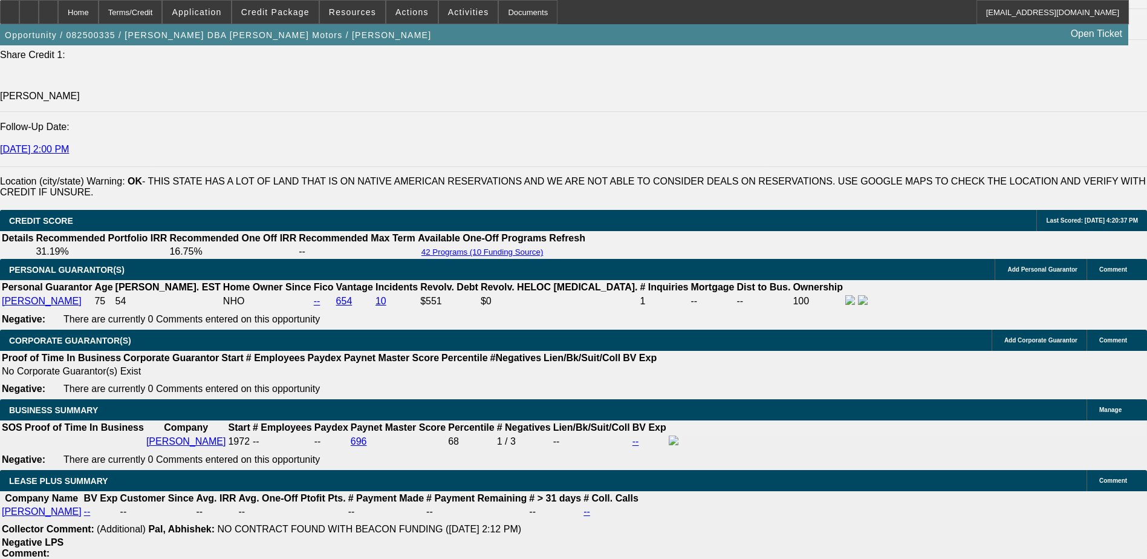
scroll to position [1638, 0]
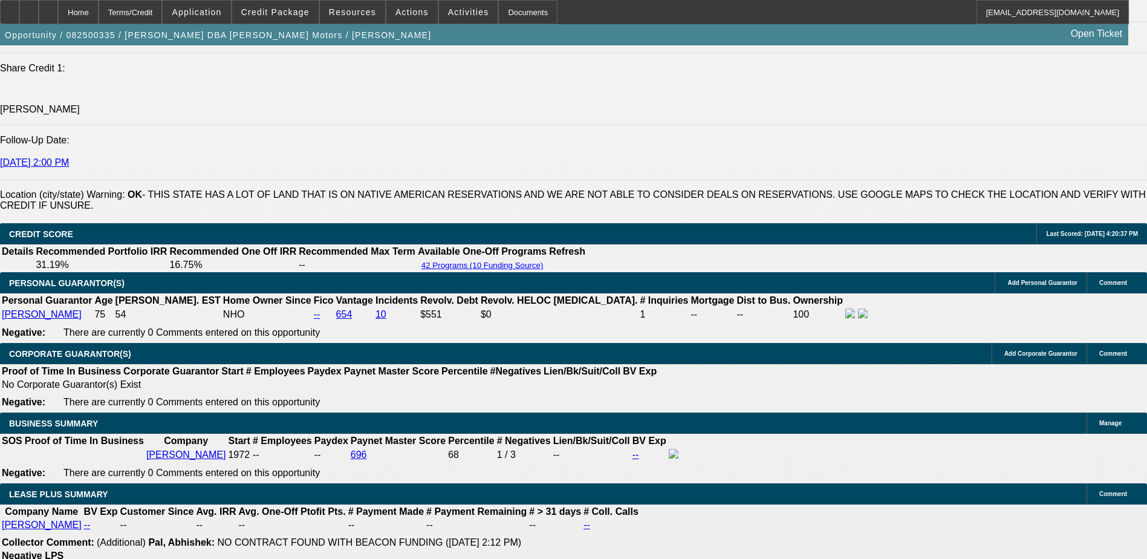
type input "$2,000.00"
type input "UNKNOWN"
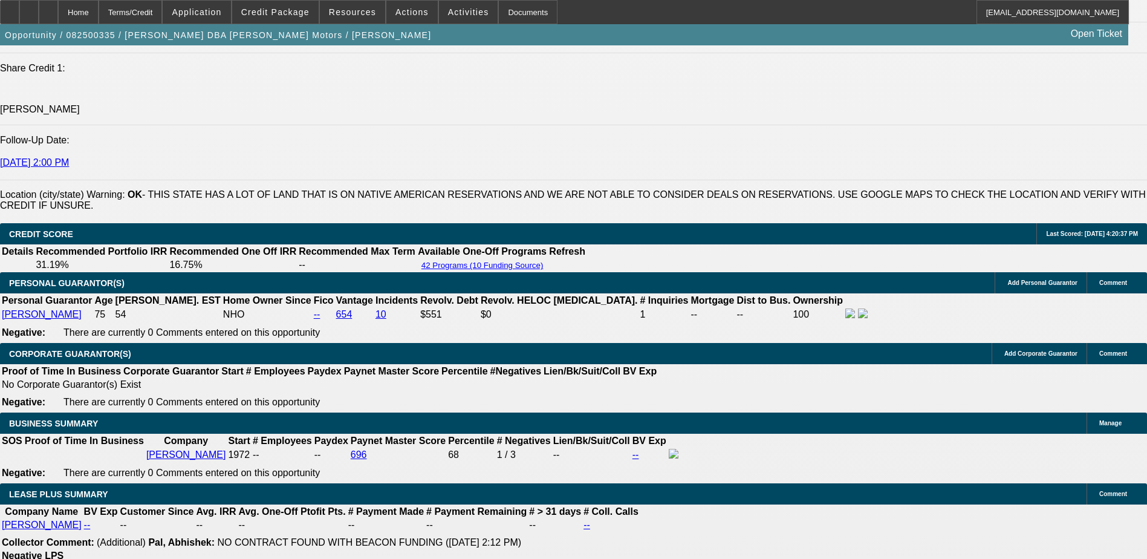
type input "$3,327.88"
type input "$1,663.94"
type input "$0.00"
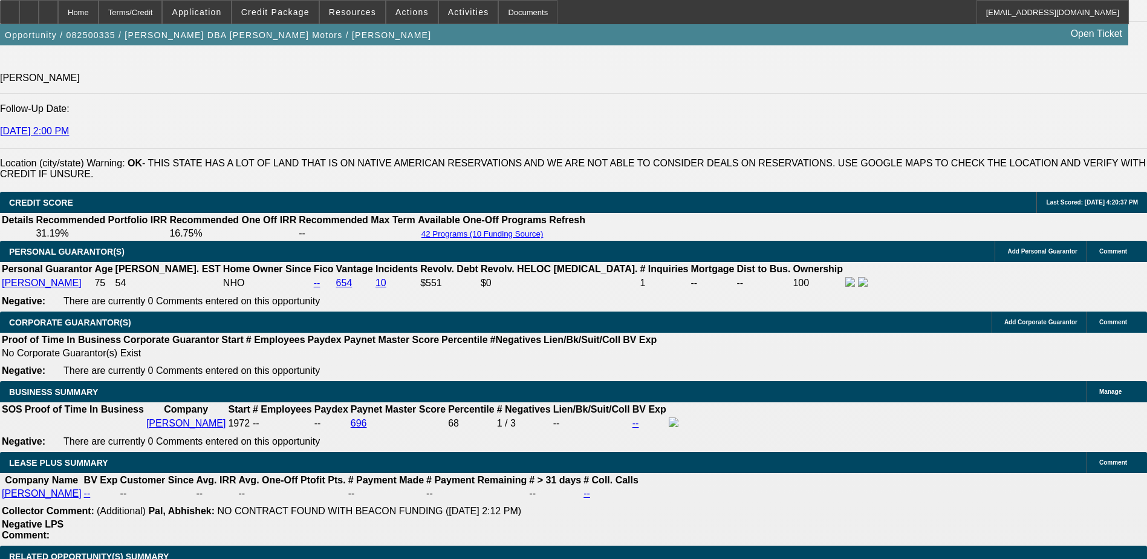
type input "$3,466.54"
type input "$1,733.27"
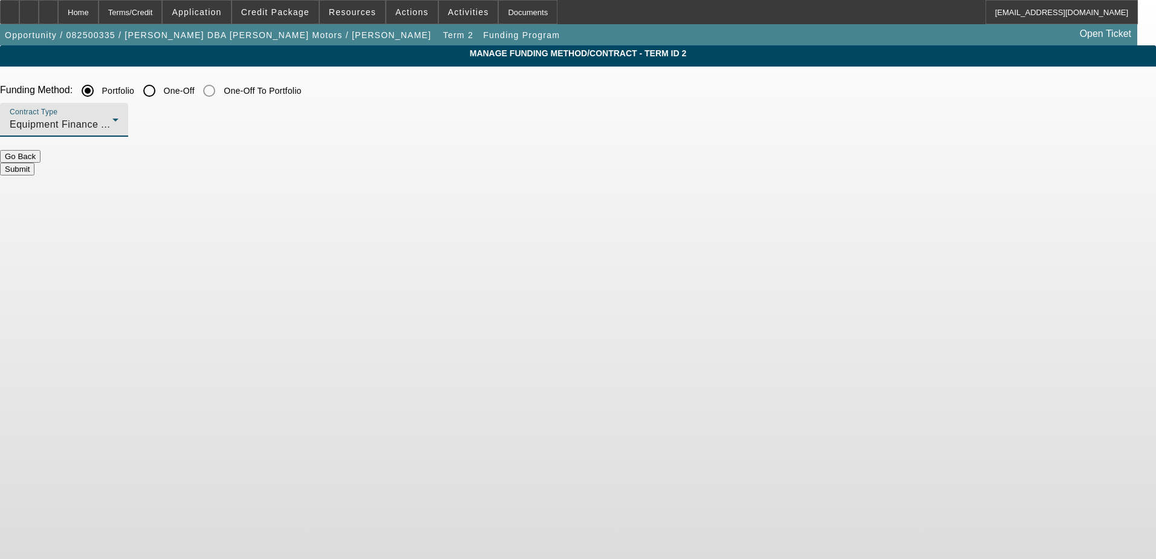
click at [123, 114] on icon at bounding box center [115, 119] width 15 height 15
drag, startPoint x: 319, startPoint y: 154, endPoint x: 317, endPoint y: 186, distance: 32.1
click at [317, 186] on div "Lease Agreement Equipment Finance Agreement Working Capital" at bounding box center [313, 186] width 158 height 97
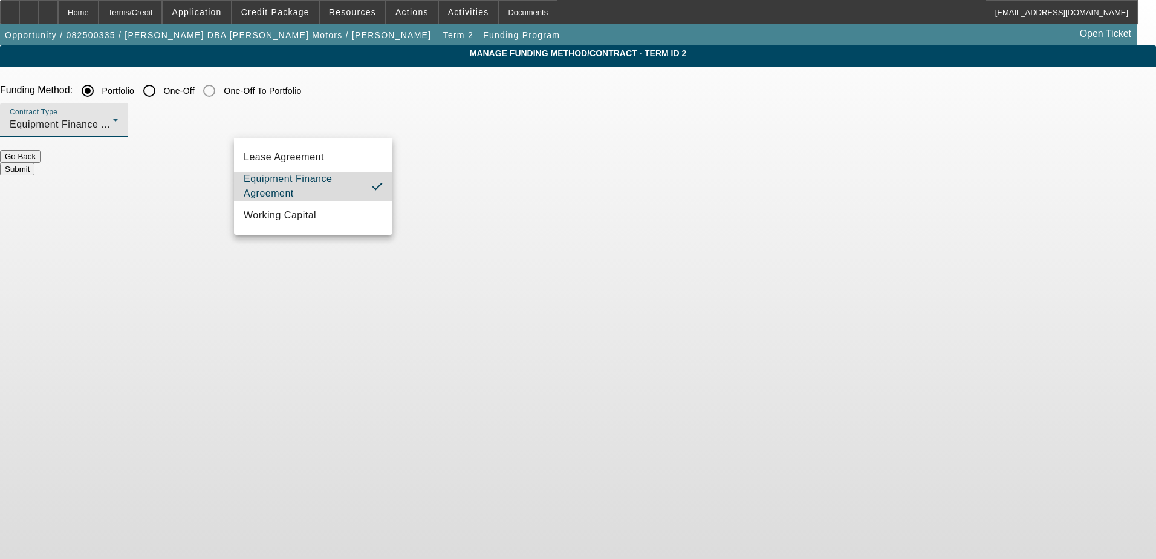
click at [317, 186] on span "Equipment Finance Agreement" at bounding box center [303, 186] width 118 height 29
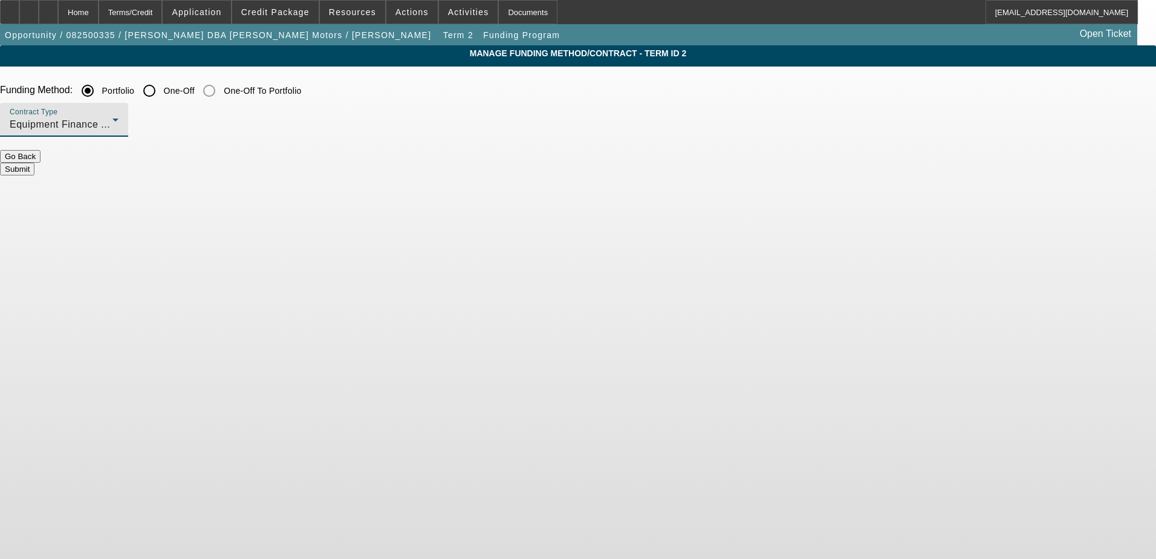
click at [161, 86] on input "One-Off" at bounding box center [149, 91] width 24 height 24
radio input "true"
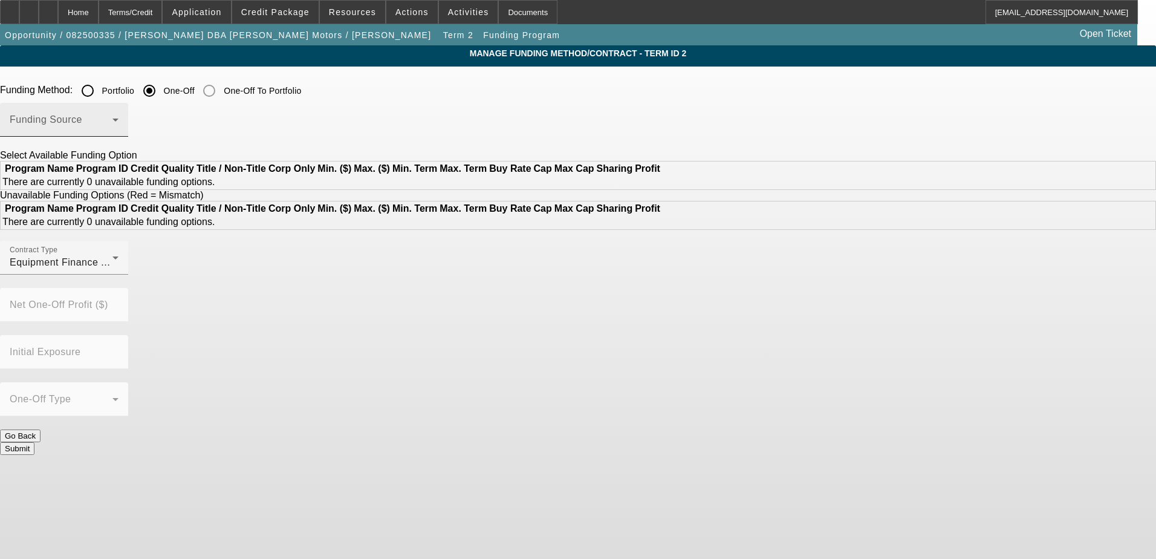
click at [128, 113] on div "Funding Source" at bounding box center [64, 120] width 128 height 34
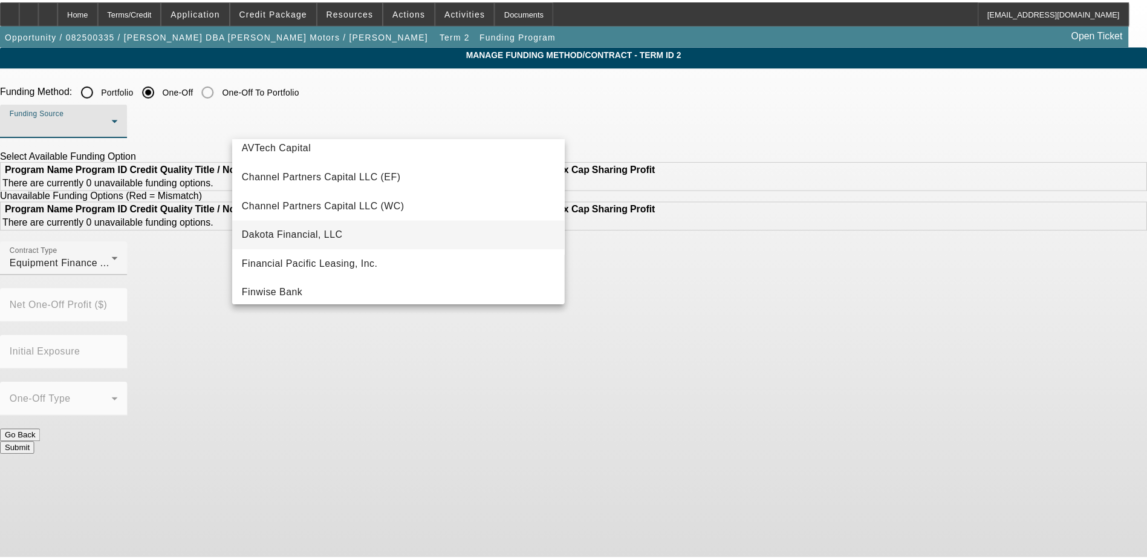
scroll to position [60, 0]
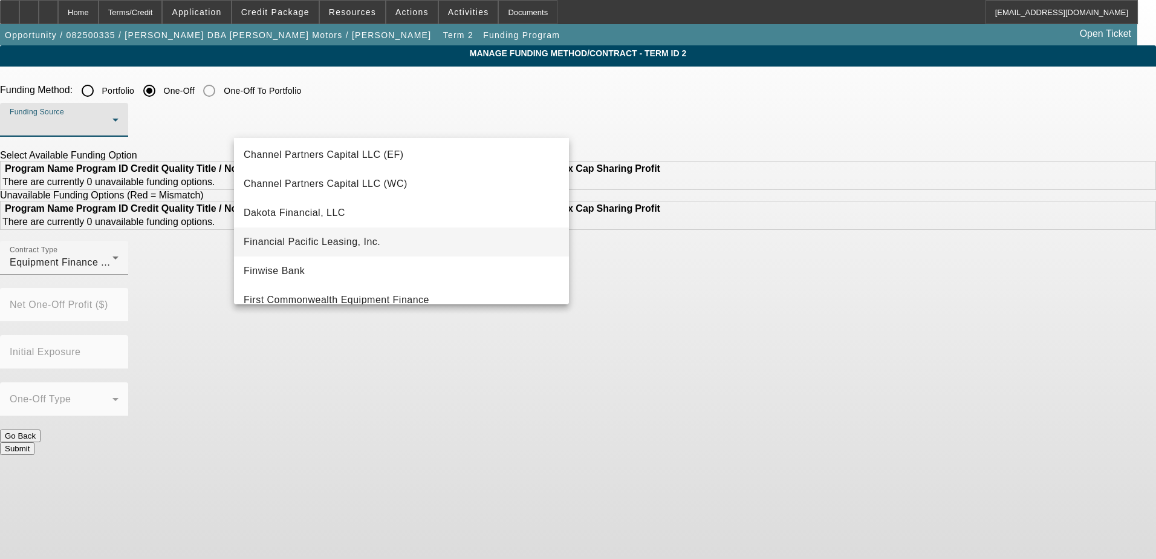
click at [401, 242] on mat-option "Financial Pacific Leasing, Inc." at bounding box center [401, 241] width 335 height 29
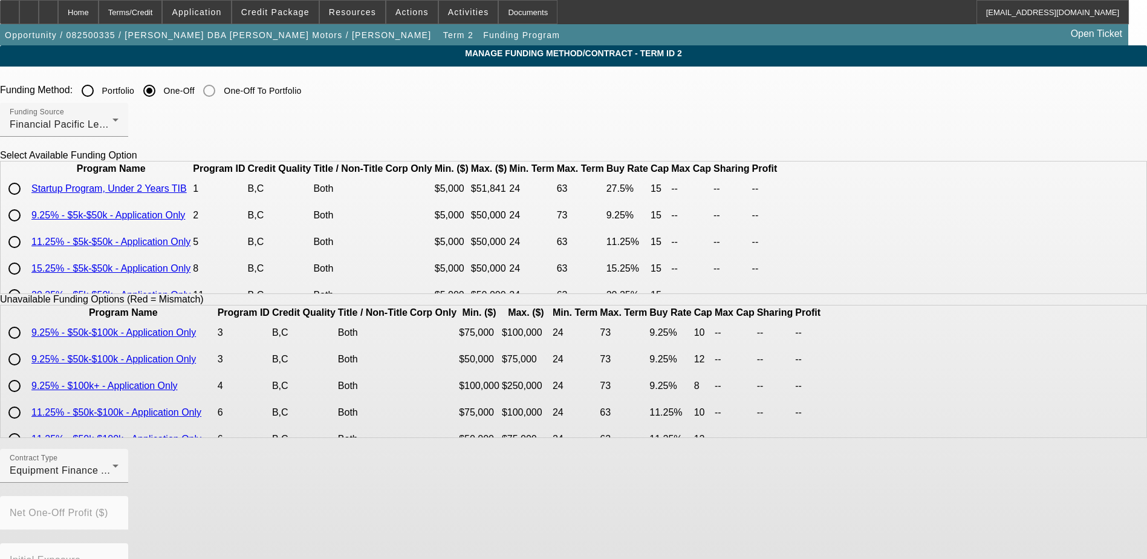
click at [27, 227] on input "radio" at bounding box center [14, 215] width 24 height 24
radio input "true"
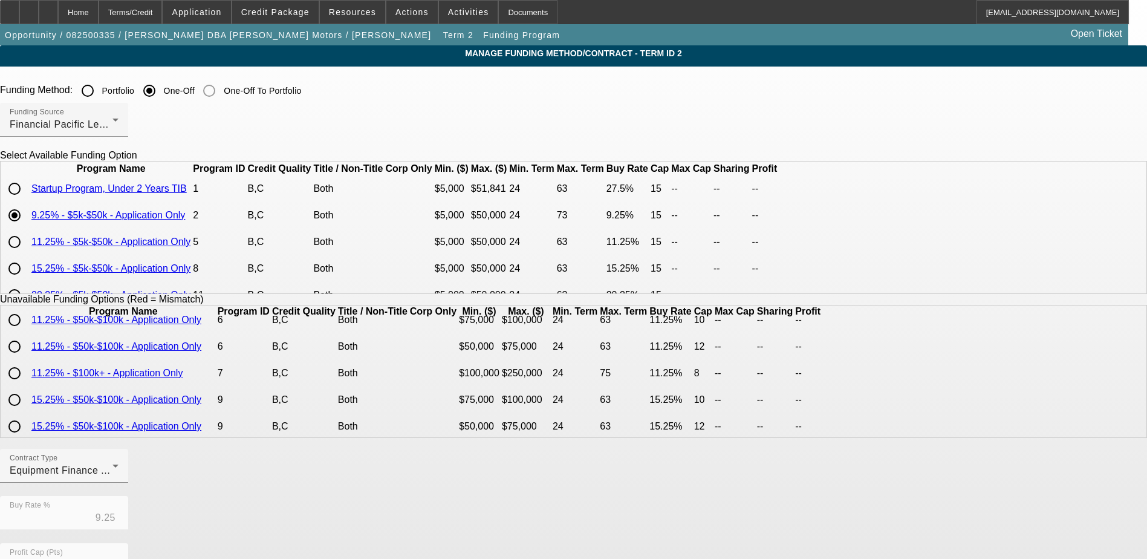
scroll to position [121, 0]
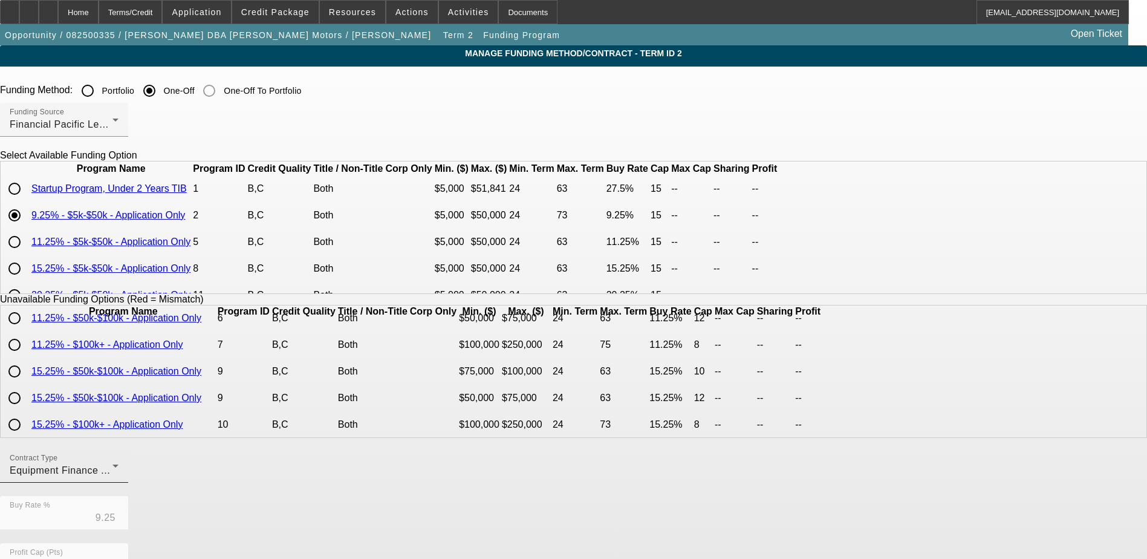
click at [123, 473] on icon at bounding box center [115, 465] width 15 height 15
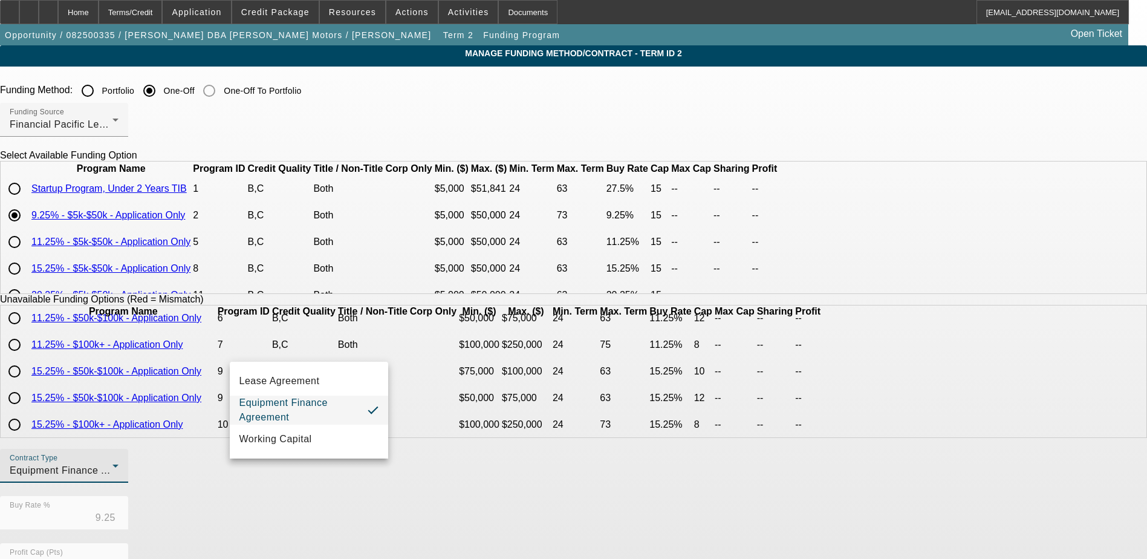
click at [368, 477] on div at bounding box center [573, 279] width 1147 height 559
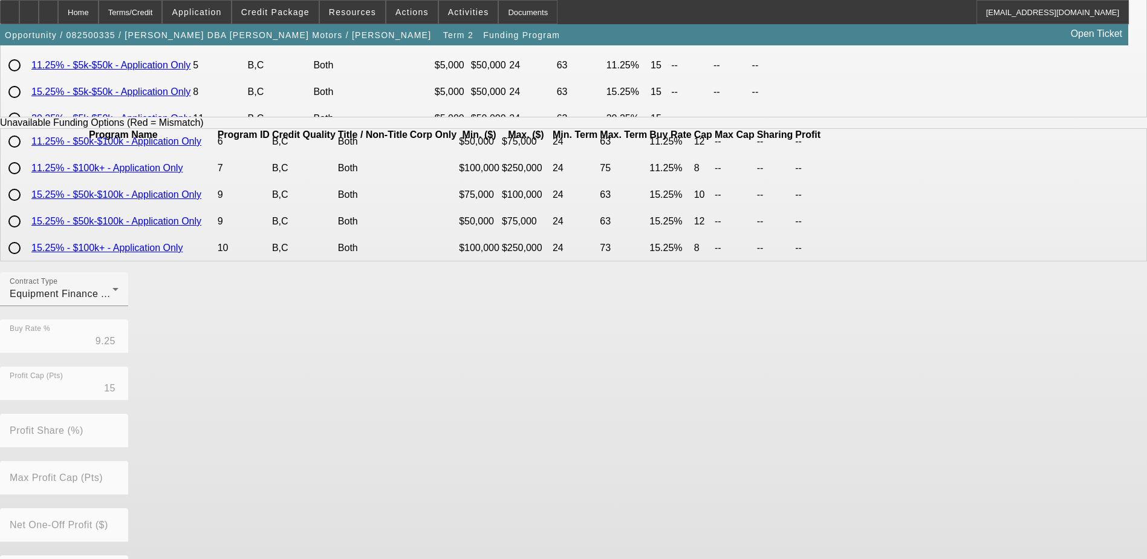
scroll to position [267, 0]
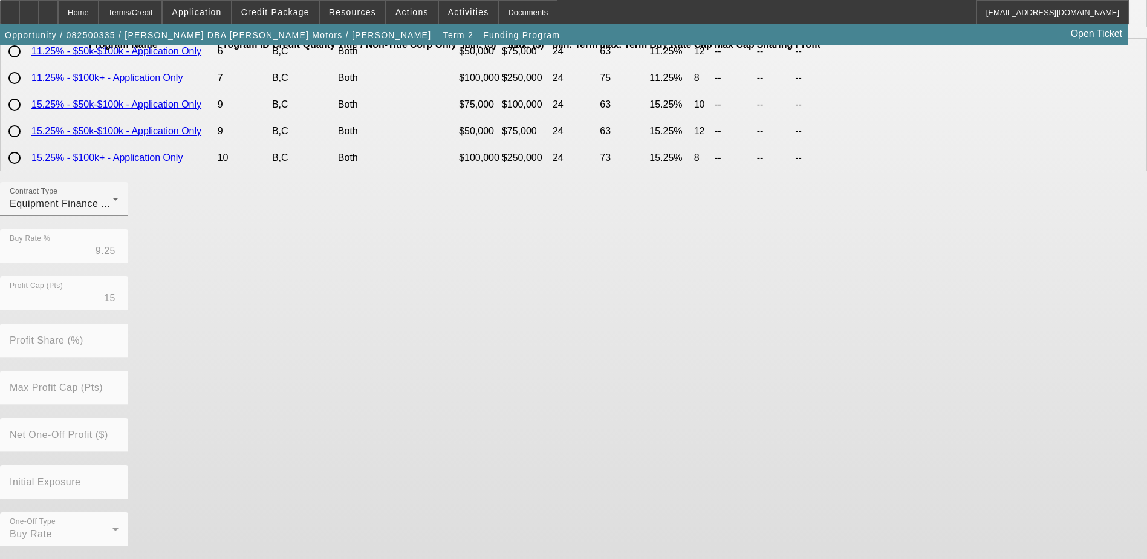
click at [128, 384] on mat-form-field "Max Profit Cap (Pts)" at bounding box center [64, 394] width 128 height 47
click at [128, 465] on div at bounding box center [64, 458] width 128 height 13
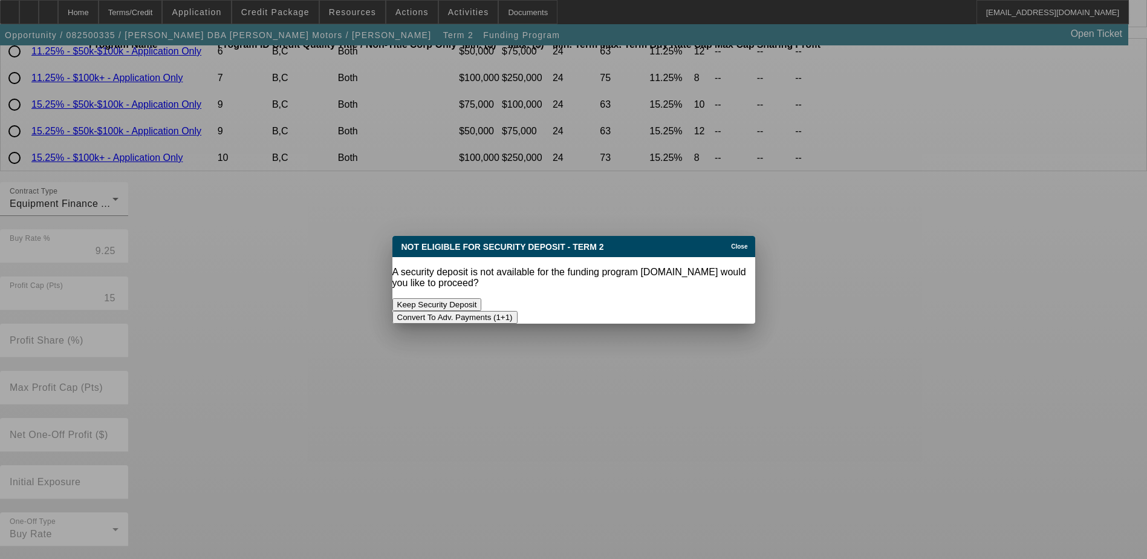
click at [517, 311] on button "Convert To Adv. Payments (1+1)" at bounding box center [454, 317] width 125 height 13
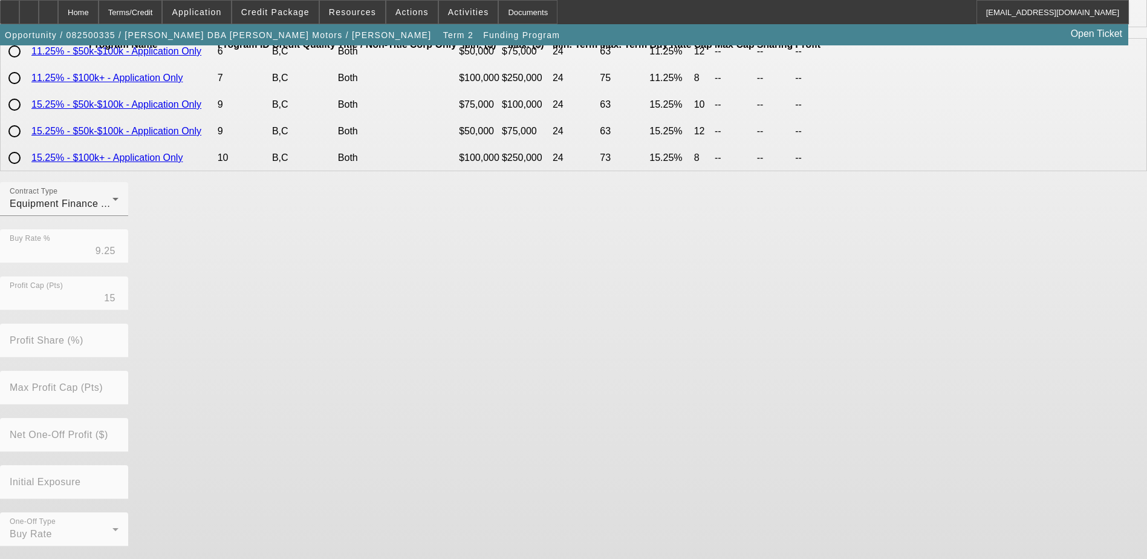
scroll to position [267, 0]
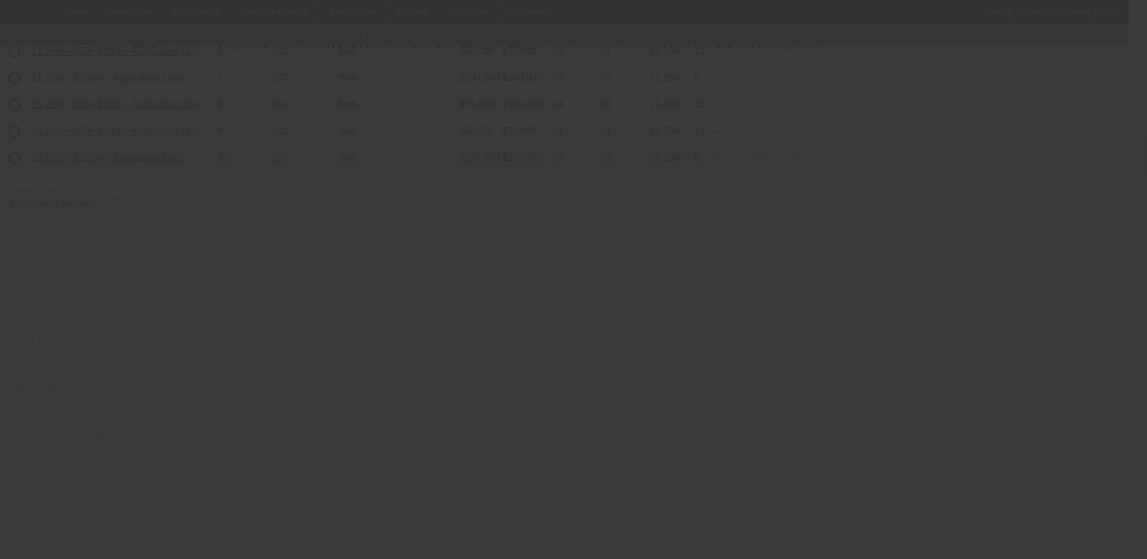
radio input "true"
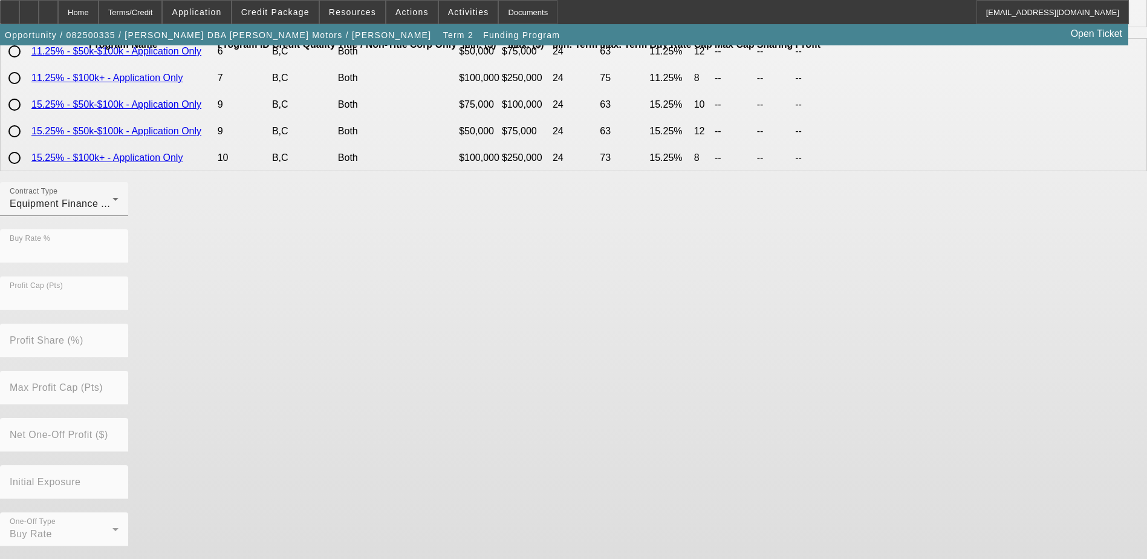
scroll to position [0, 0]
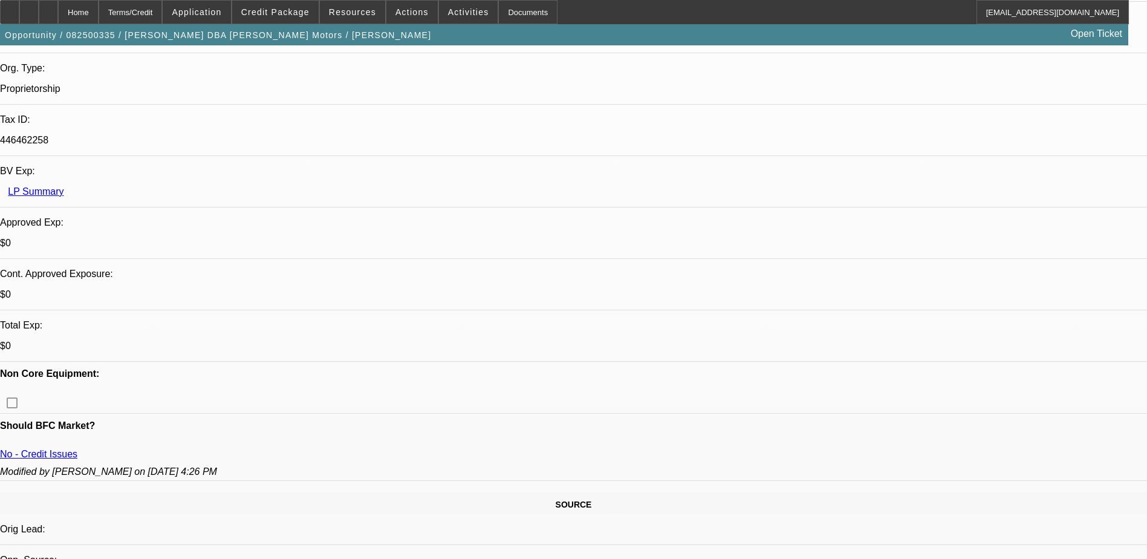
select select "0"
select select "6"
select select "0"
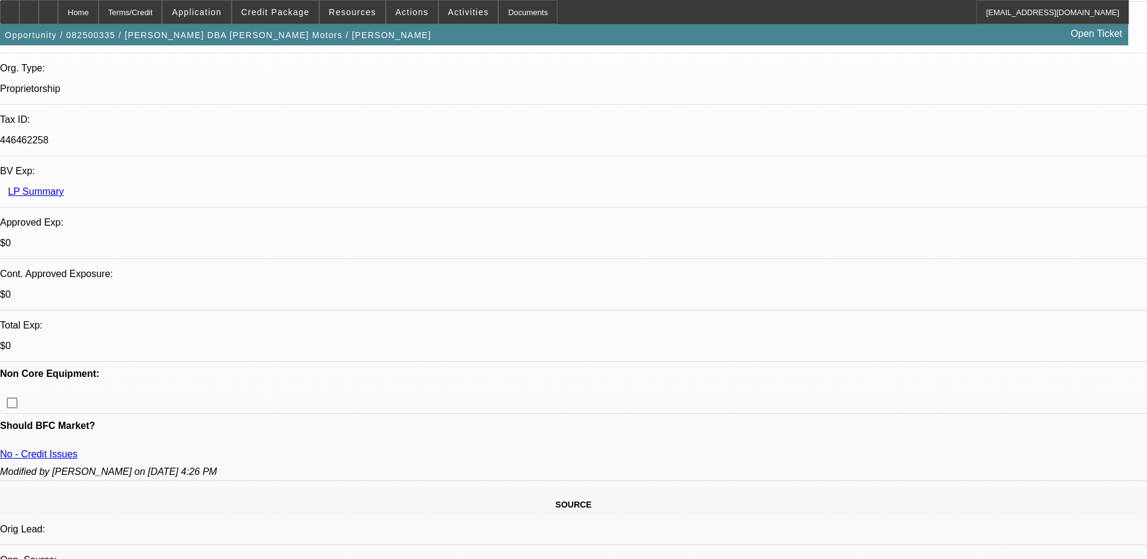
select select "2"
select select "0"
select select "6"
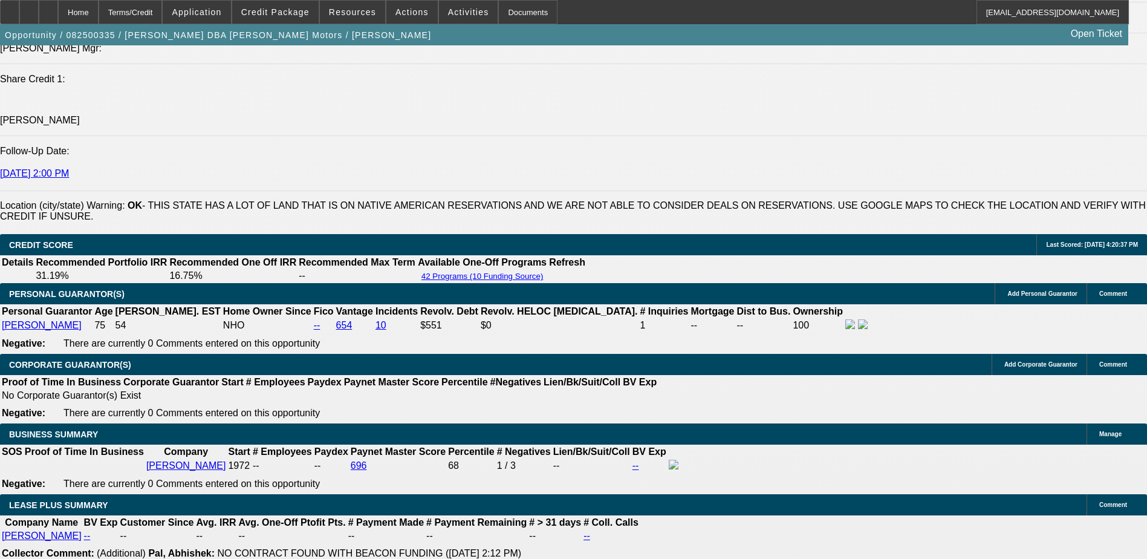
scroll to position [1688, 0]
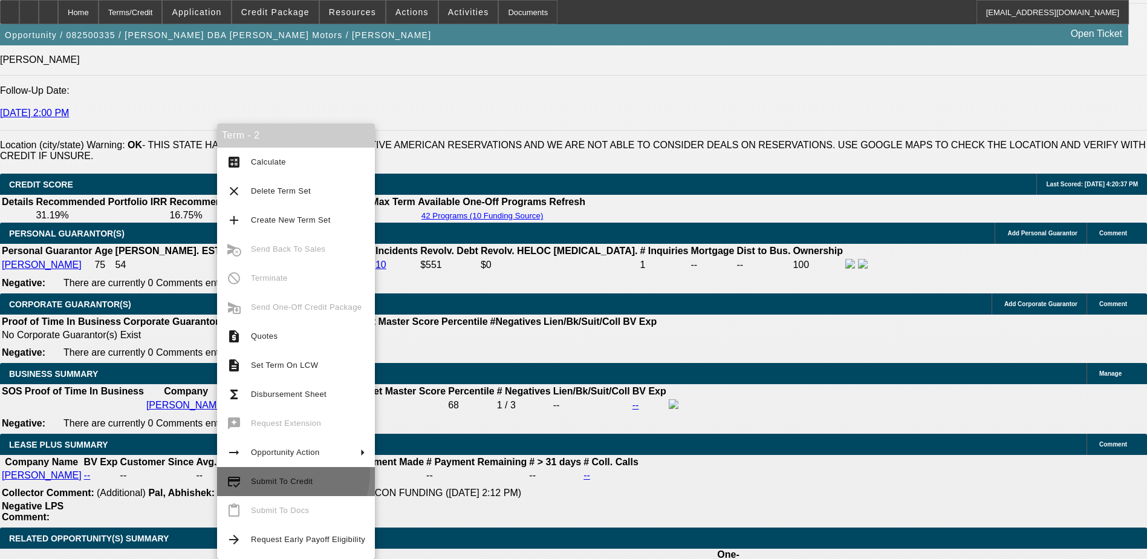
click at [274, 471] on button "credit_score Submit To Credit" at bounding box center [296, 481] width 158 height 29
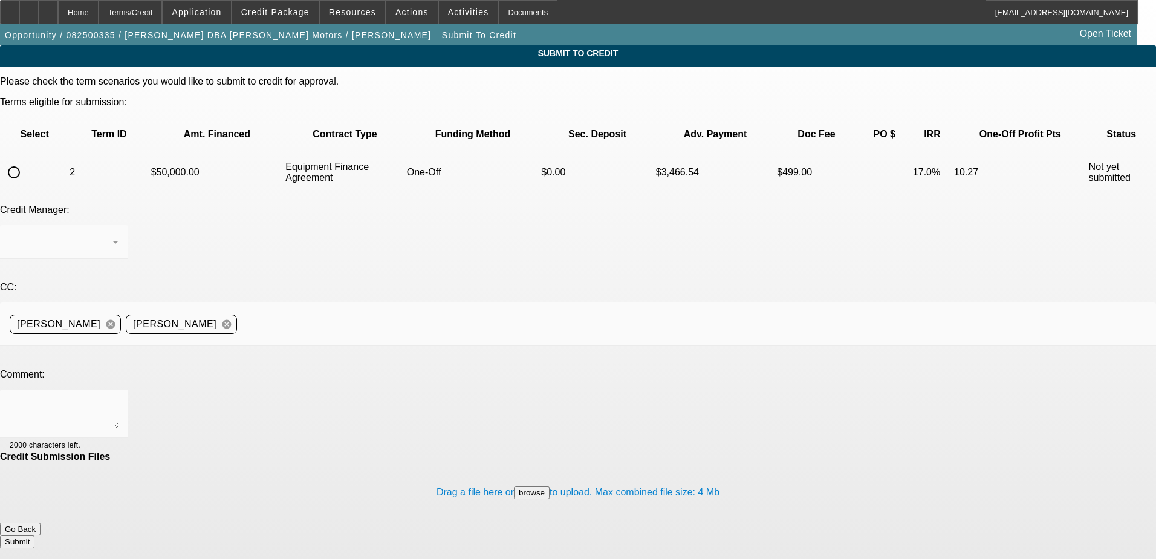
click at [26, 160] on input "radio" at bounding box center [14, 172] width 24 height 24
radio input "true"
click at [112, 235] on div "Syndications" at bounding box center [61, 242] width 103 height 15
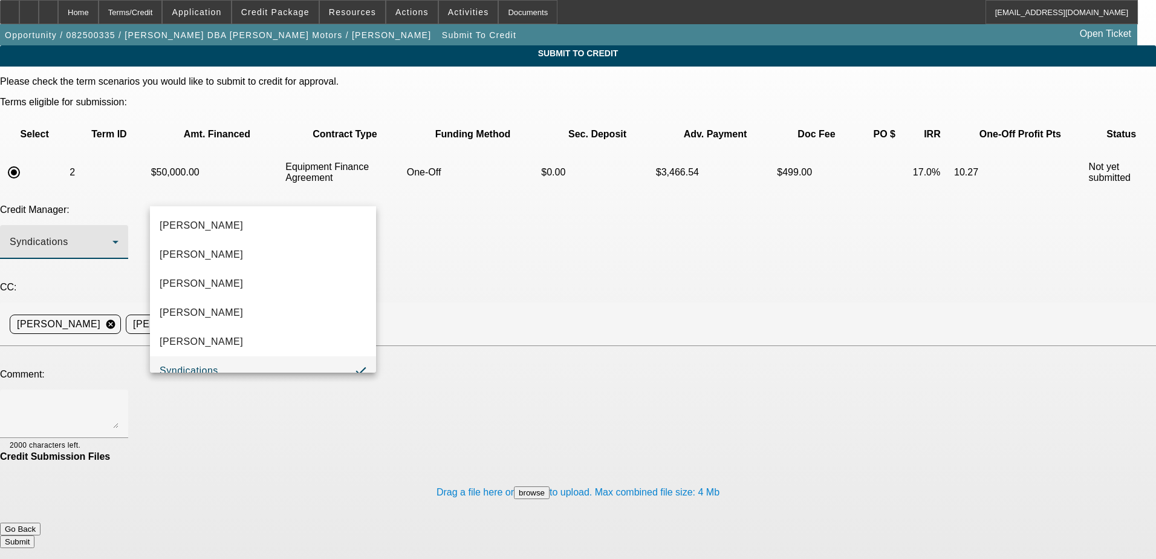
scroll to position [13, 0]
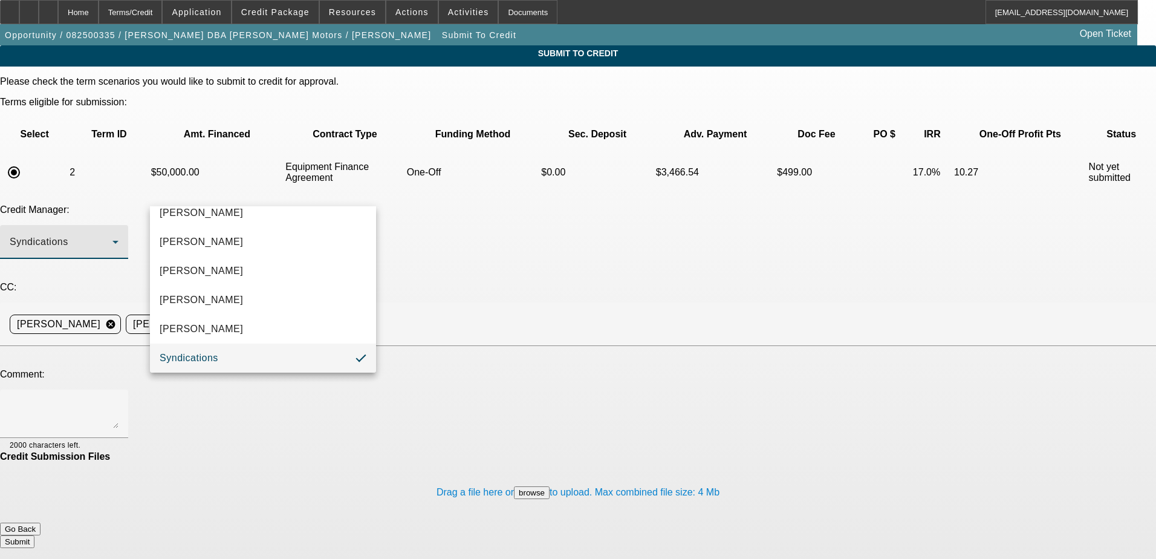
click at [323, 186] on div at bounding box center [578, 279] width 1156 height 559
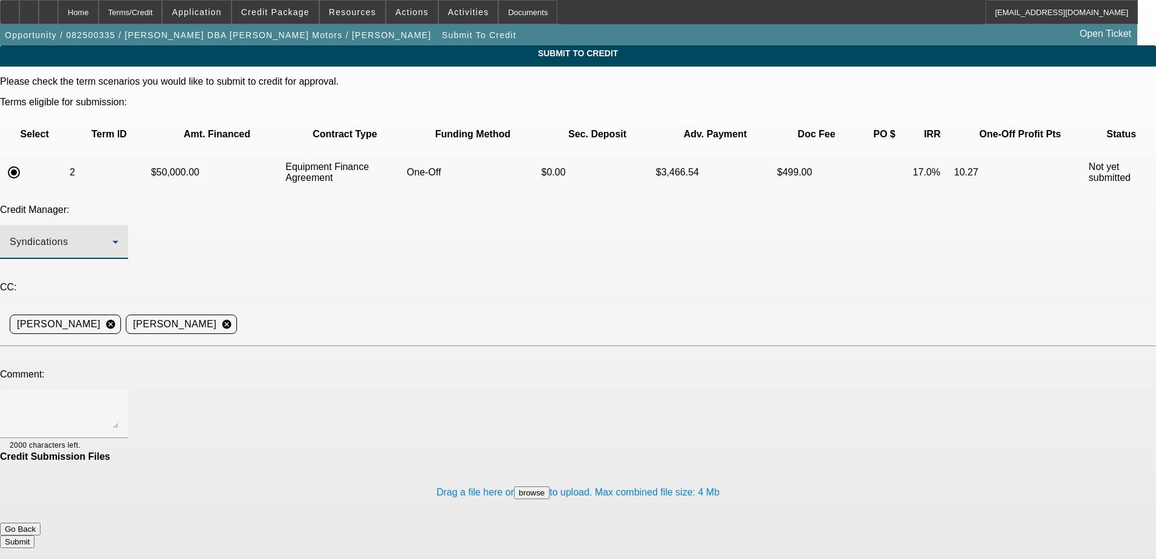
click at [112, 235] on div "Syndications" at bounding box center [61, 242] width 103 height 15
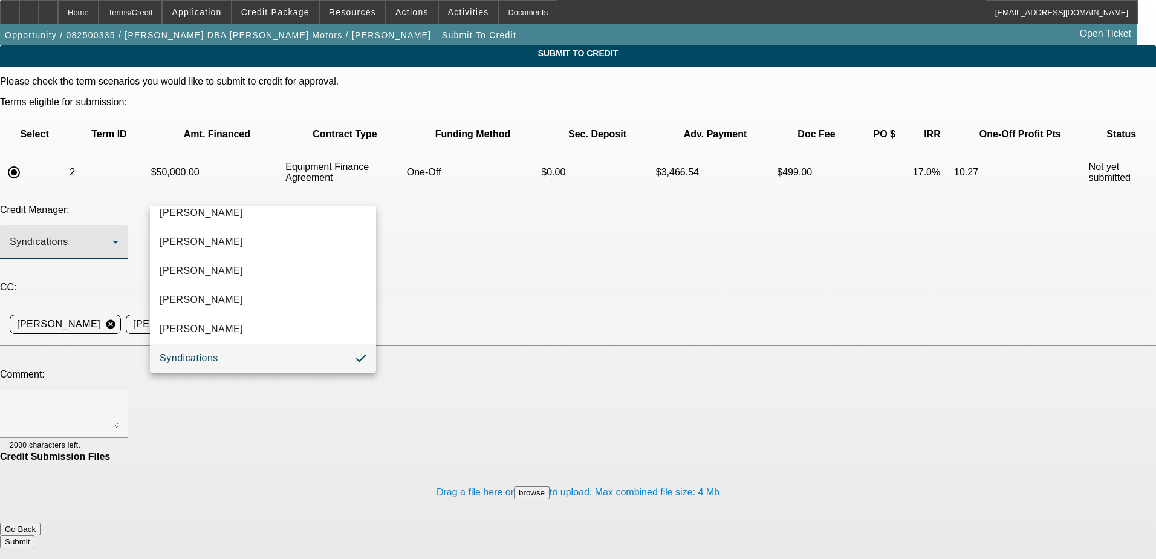
click at [323, 186] on div at bounding box center [578, 279] width 1156 height 559
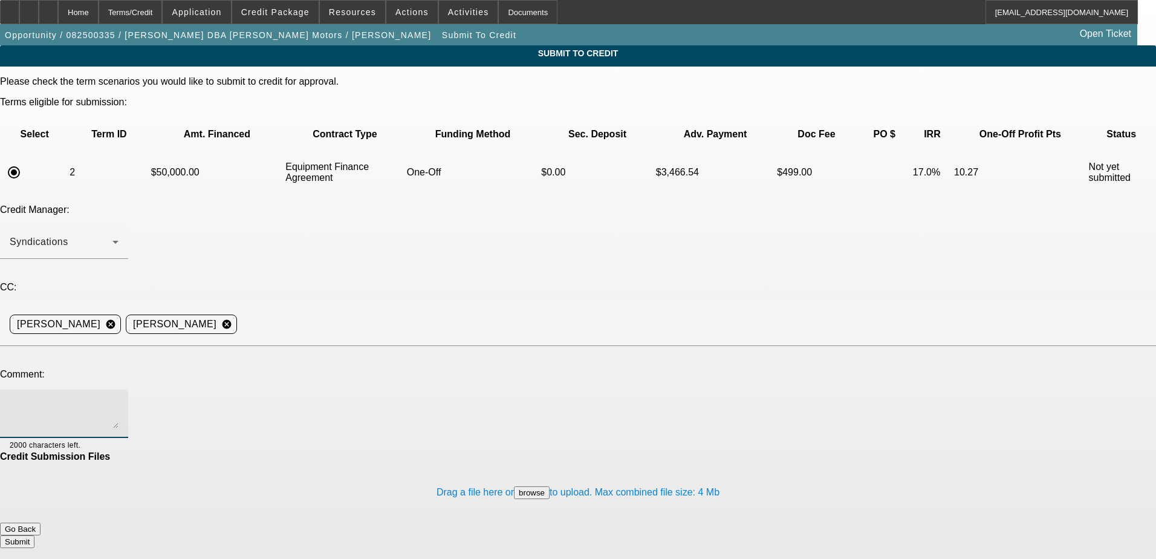
click at [118, 399] on textarea at bounding box center [64, 413] width 109 height 29
click at [118, 399] on textarea "Can we send to Finpac please? Thanks" at bounding box center [64, 413] width 109 height 29
type textarea "Can we send to Finpac please? Thanks"
click at [34, 535] on button "Submit" at bounding box center [17, 541] width 34 height 13
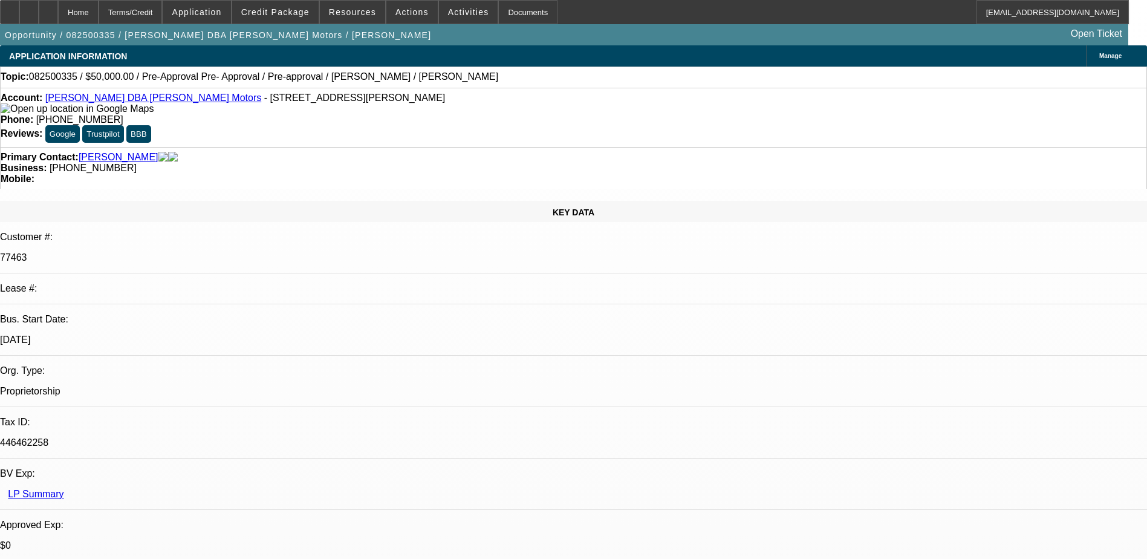
select select "0"
select select "6"
select select "0"
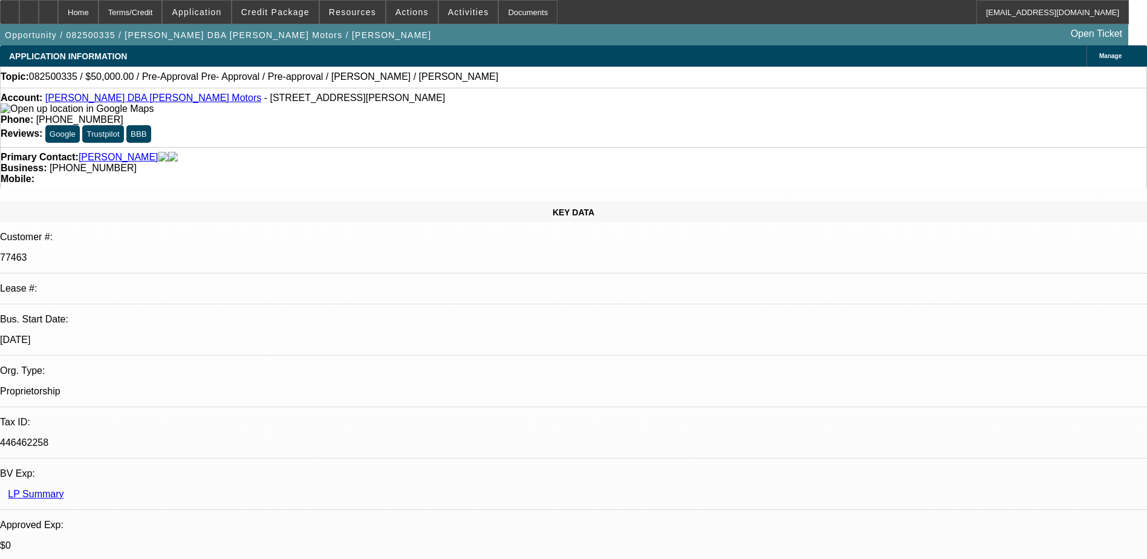
select select "2"
select select "0"
select select "6"
select select "0"
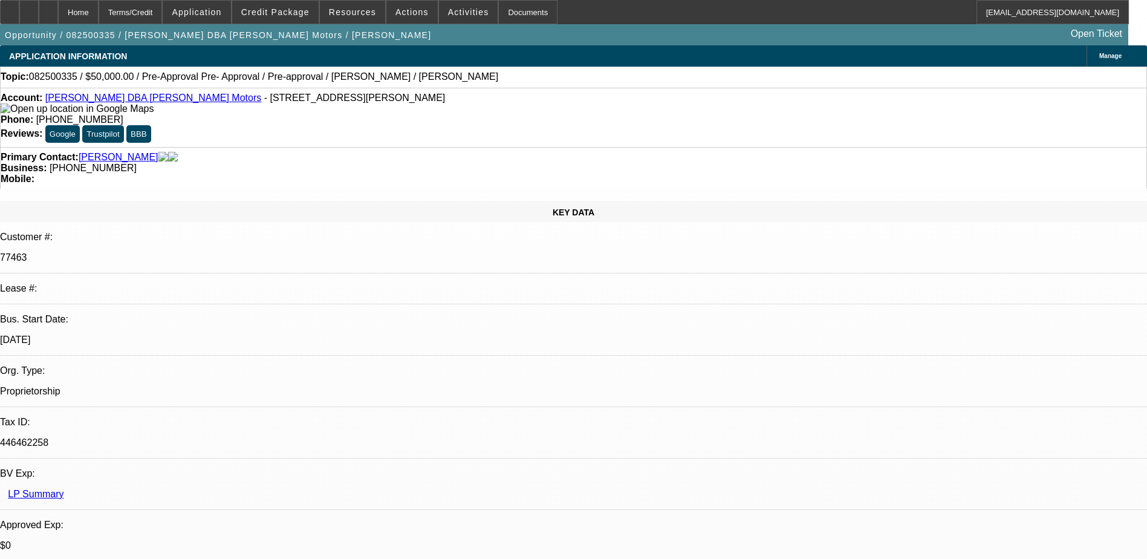
select select "0"
select select "2"
select select "0"
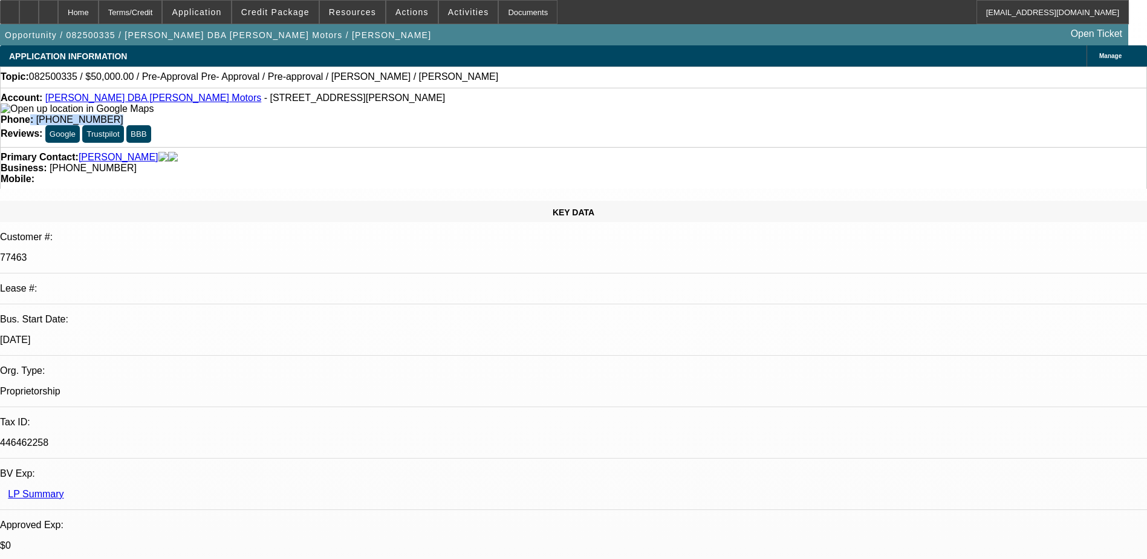
select select "1"
select select "6"
select select "1"
select select "2"
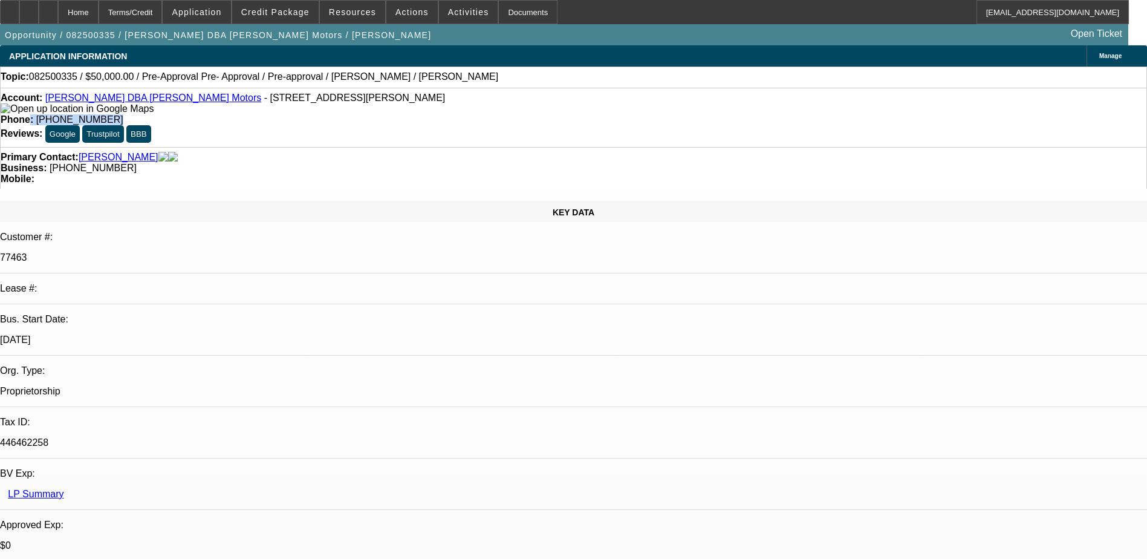
select select "6"
drag, startPoint x: 477, startPoint y: 99, endPoint x: 421, endPoint y: 101, distance: 56.2
click at [421, 114] on div "Phone: (405) 314-4382" at bounding box center [573, 119] width 1145 height 11
drag, startPoint x: 421, startPoint y: 101, endPoint x: 464, endPoint y: 102, distance: 42.9
select select "0"
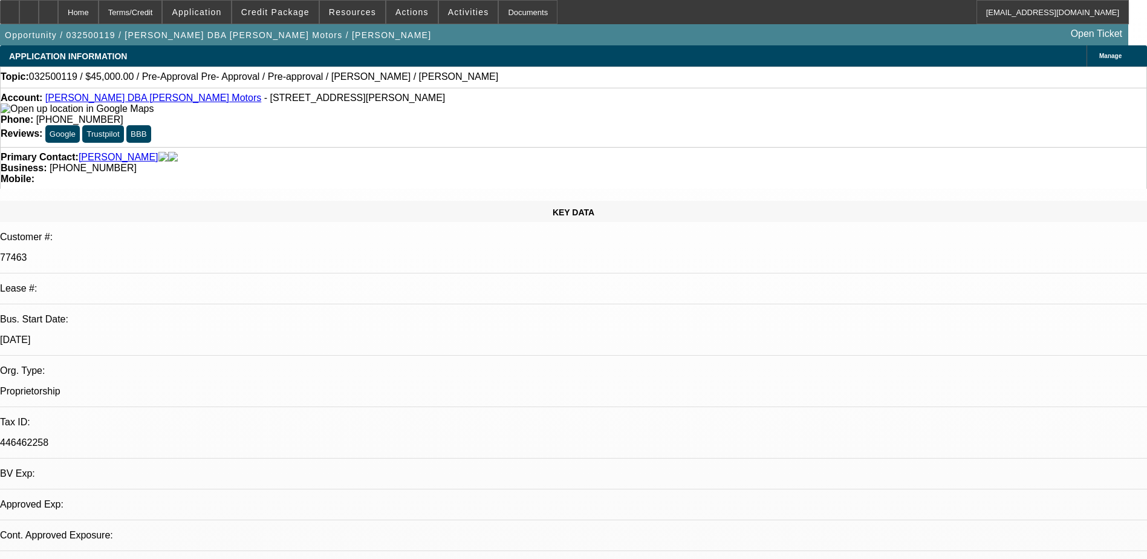
select select "0"
select select "1"
select select "3"
select select "6"
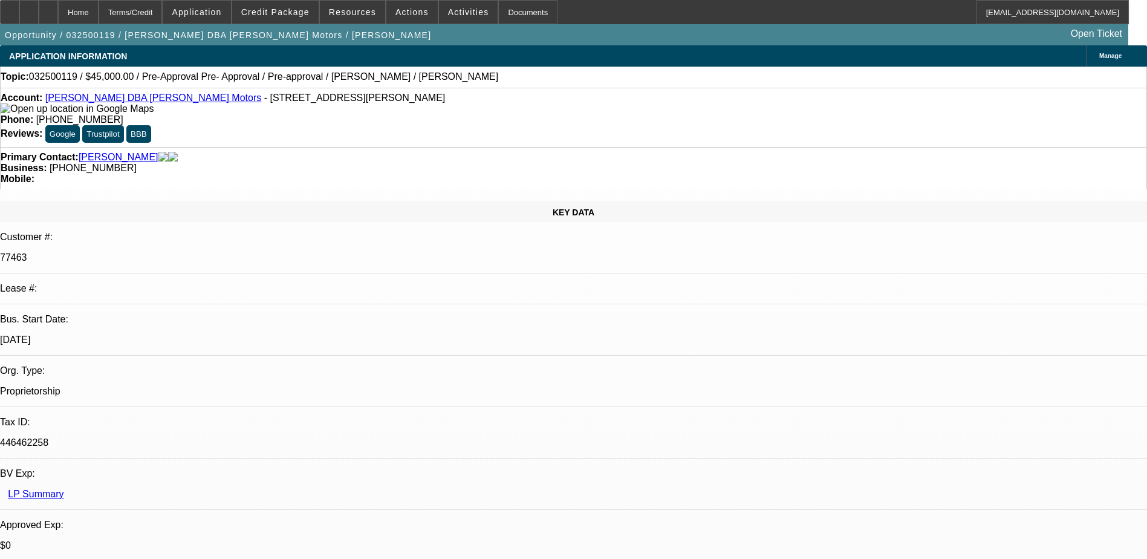
scroll to position [37, 0]
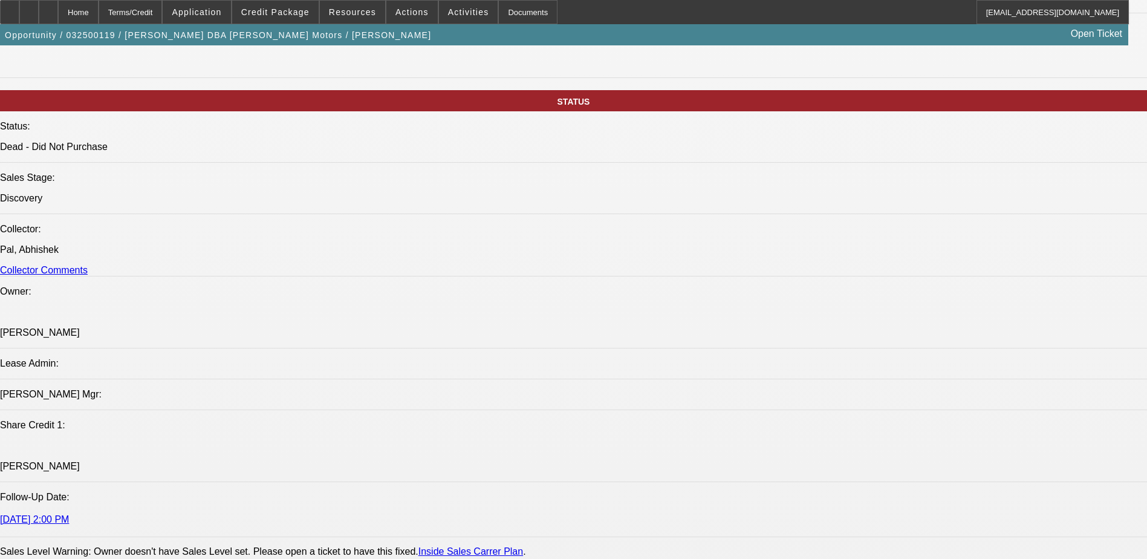
scroll to position [1269, 0]
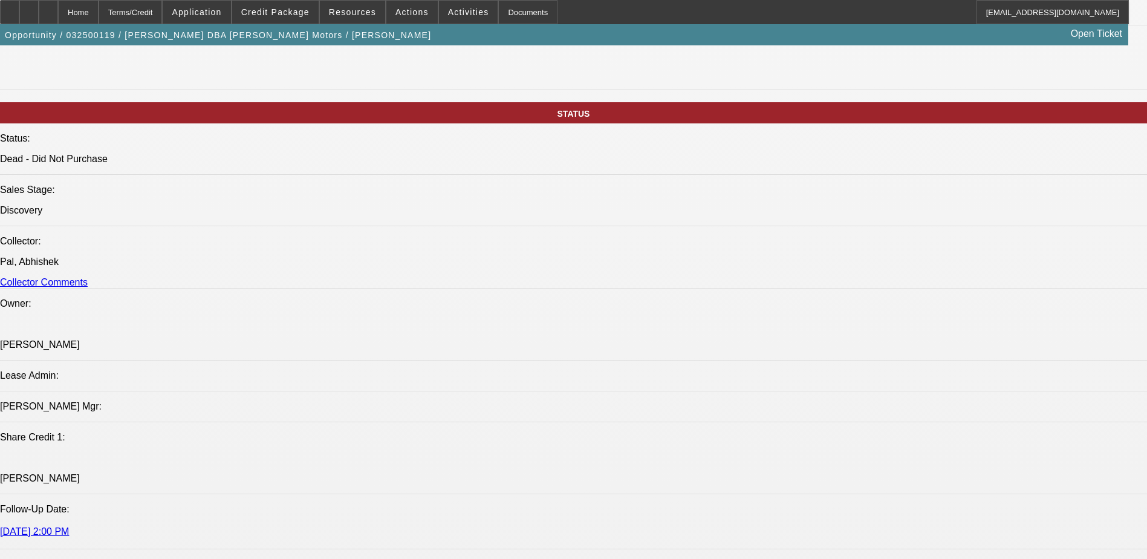
scroll to position [0, 0]
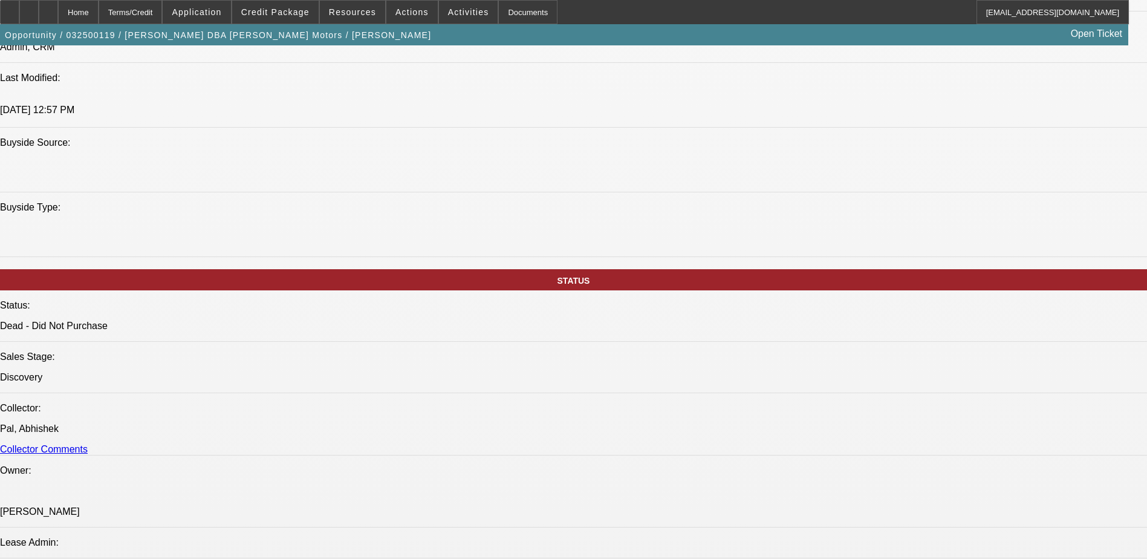
scroll to position [1088, 0]
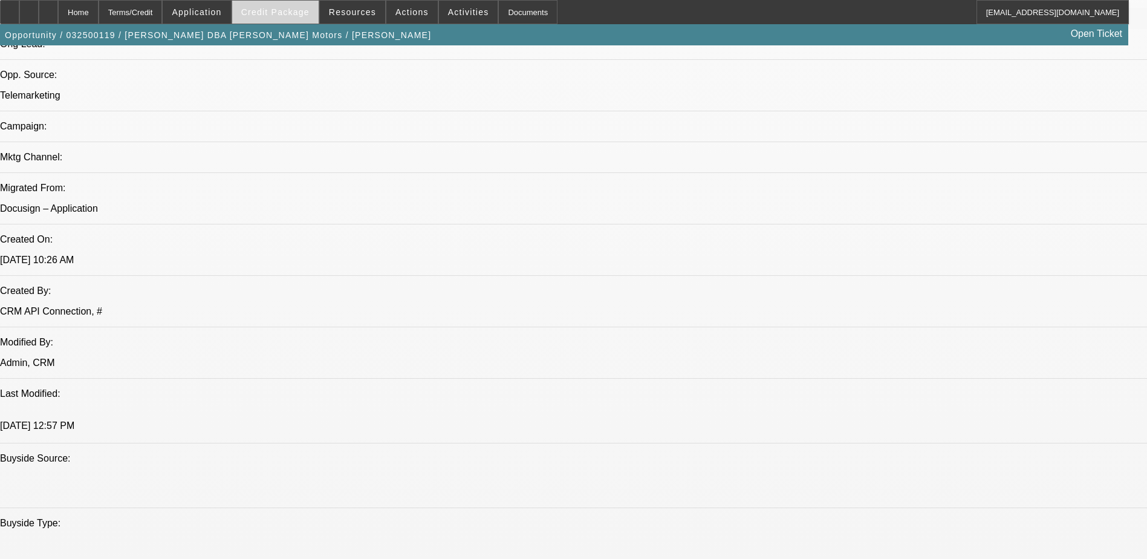
scroll to position [786, 0]
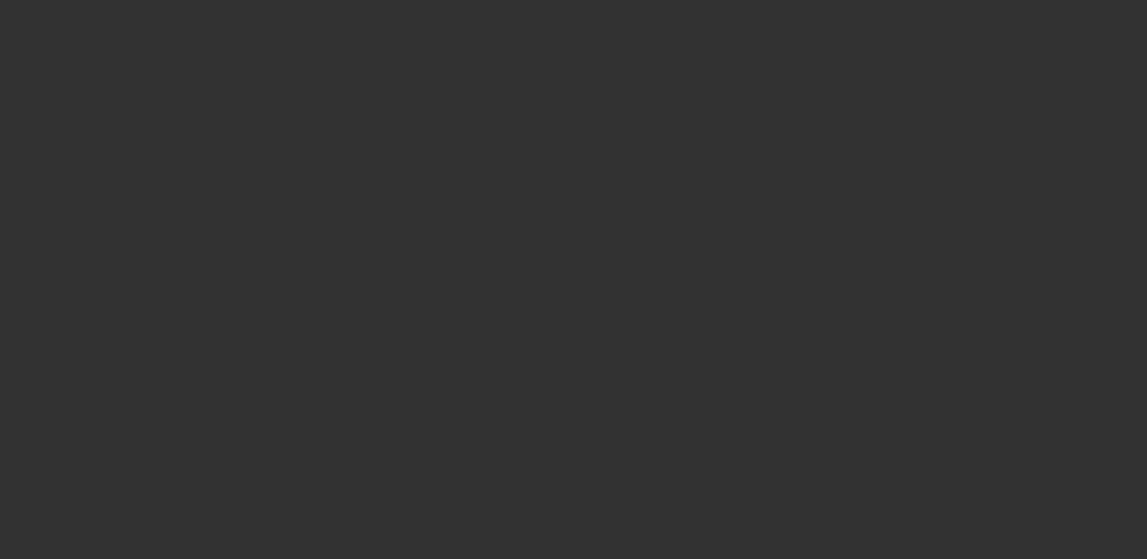
select select "0"
select select "3"
select select "0"
select select "6"
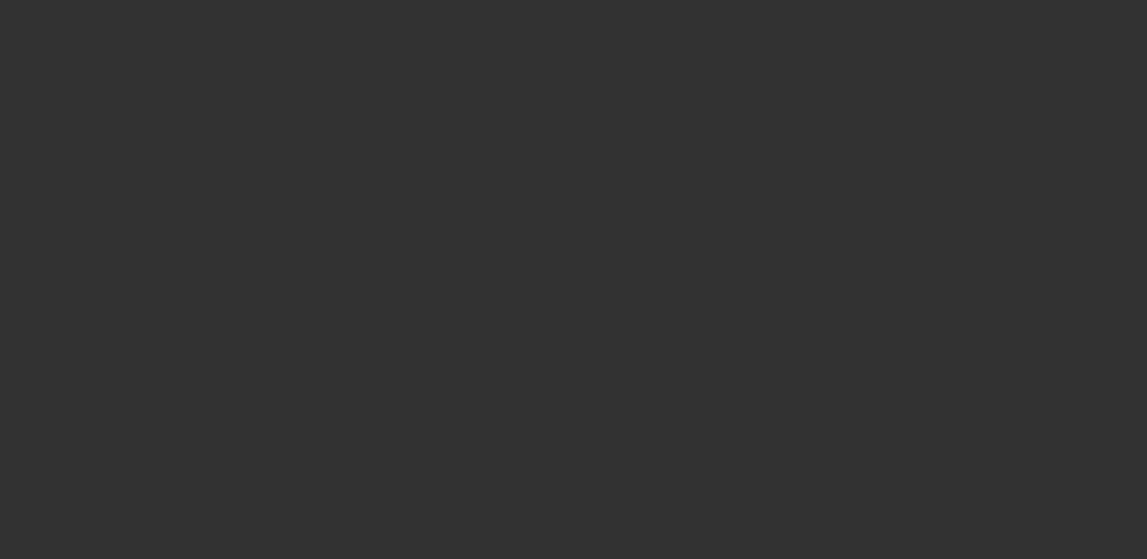
select select "0"
select select "3"
select select "0"
select select "6"
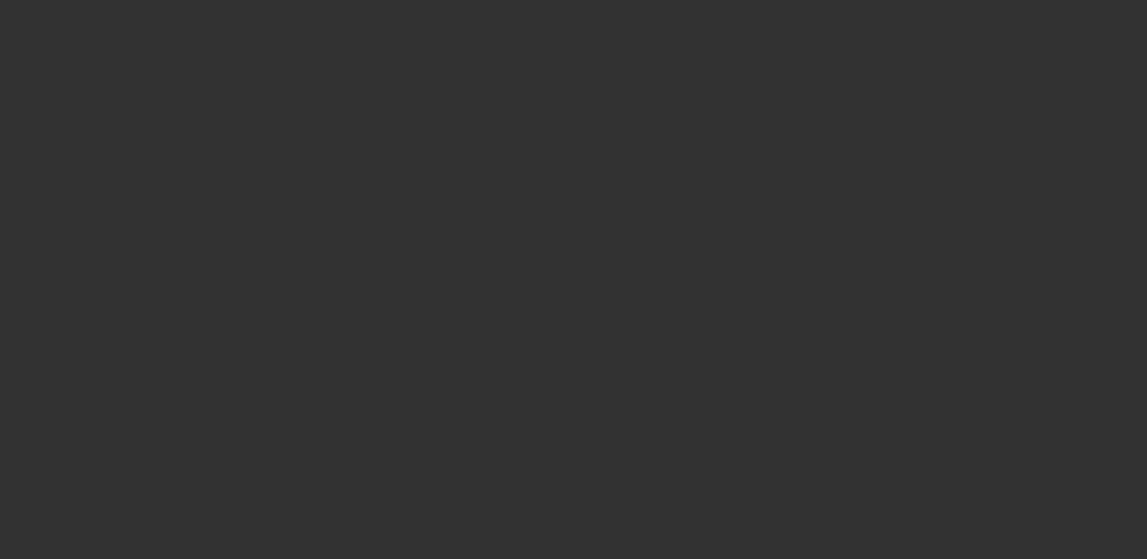
select select "0"
select select "3"
select select "0.1"
select select "4"
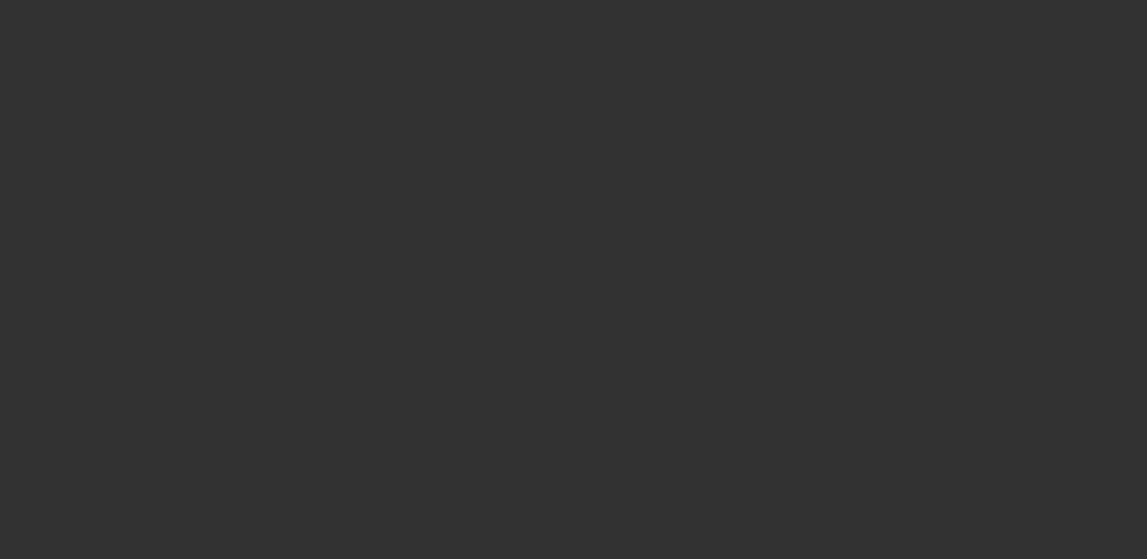
select select "0"
select select "3"
select select "0.1"
select select "4"
